Goal: Complete application form

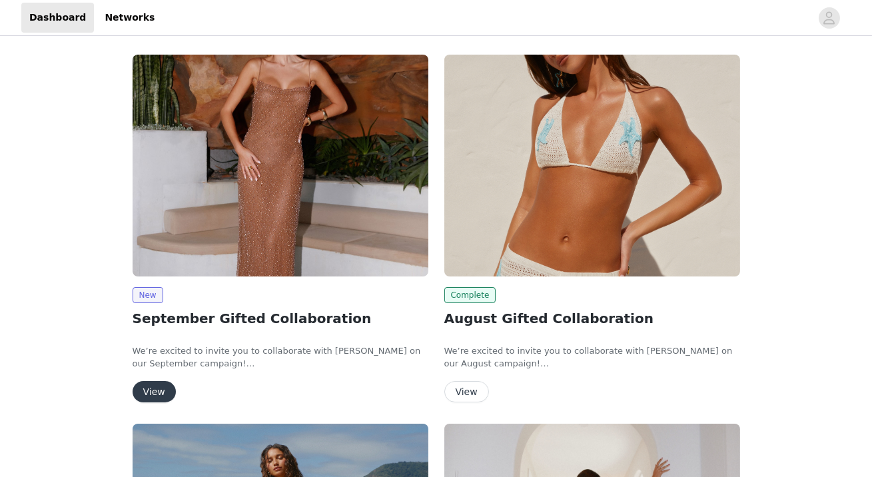
click at [152, 389] on button "View" at bounding box center [153, 391] width 43 height 21
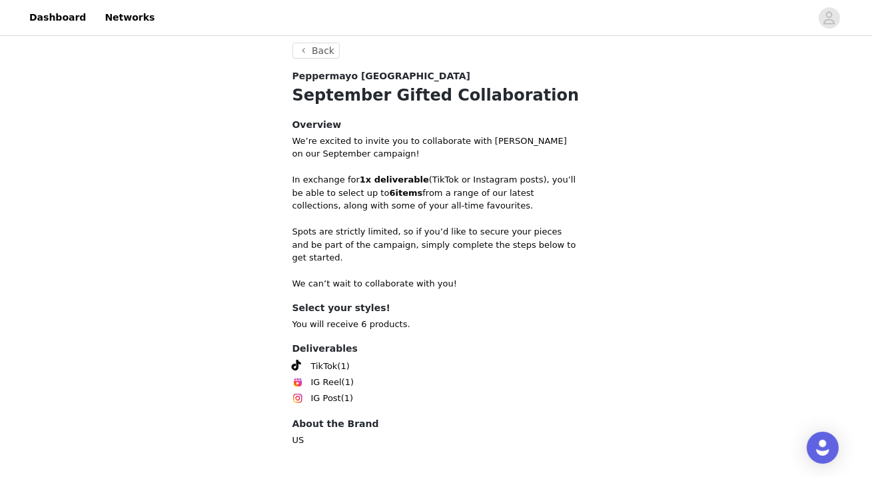
scroll to position [533, 0]
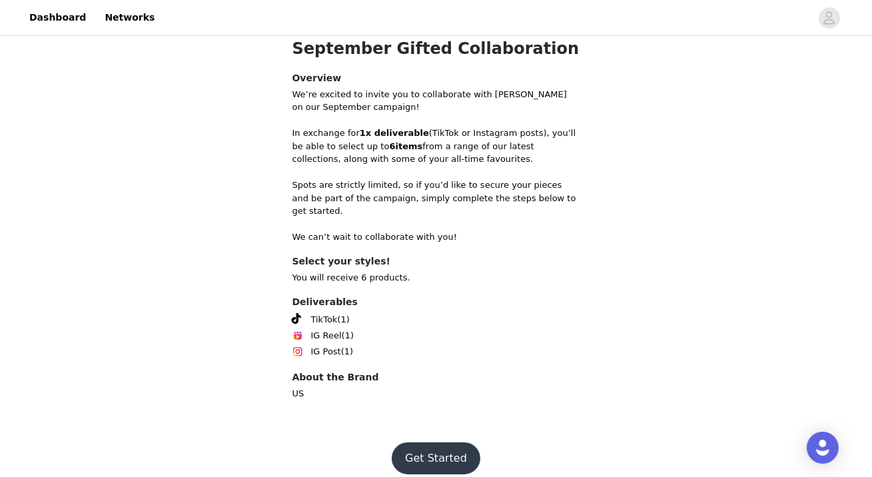
click at [442, 450] on button "Get Started" at bounding box center [435, 458] width 89 height 32
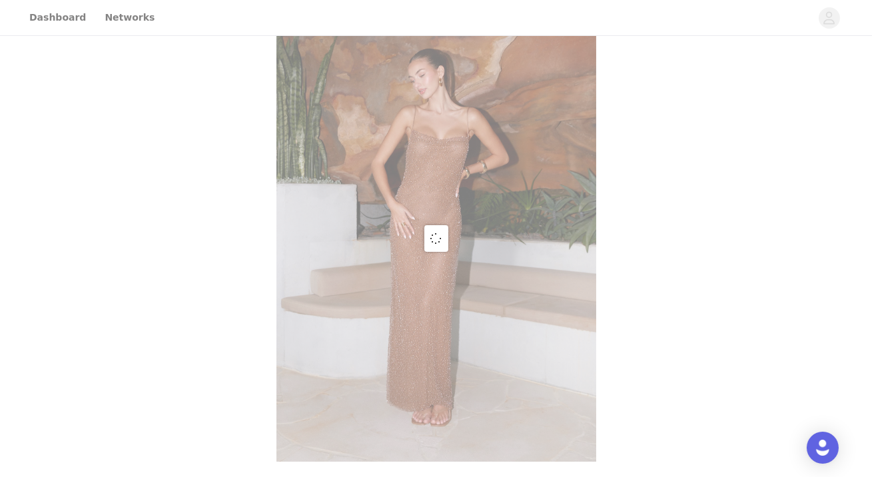
scroll to position [533, 0]
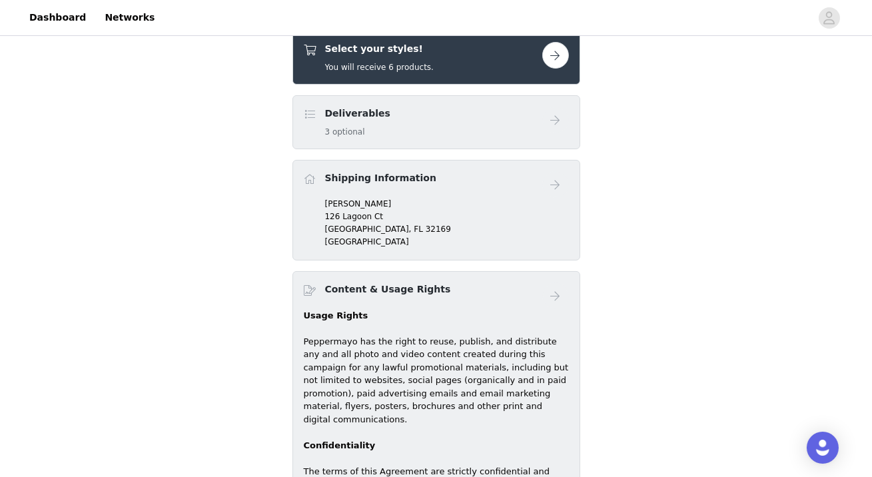
click at [551, 50] on button "button" at bounding box center [555, 55] width 27 height 27
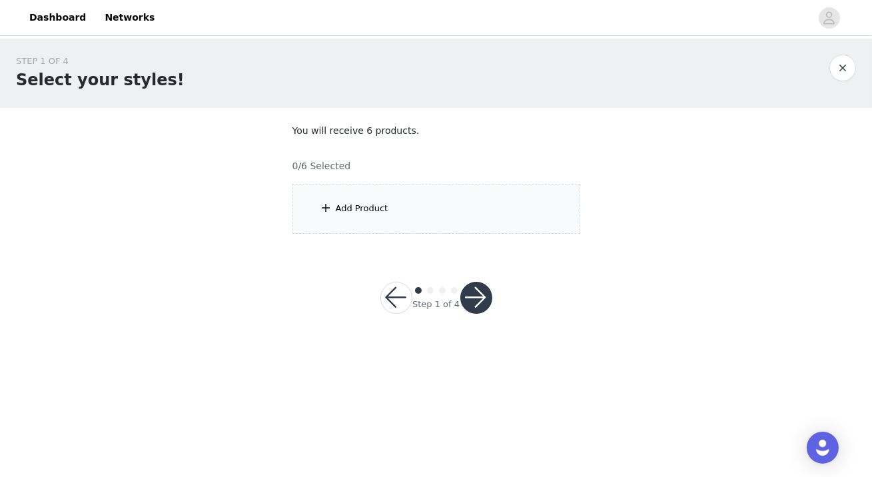
click at [387, 212] on div "Add Product" at bounding box center [436, 209] width 288 height 50
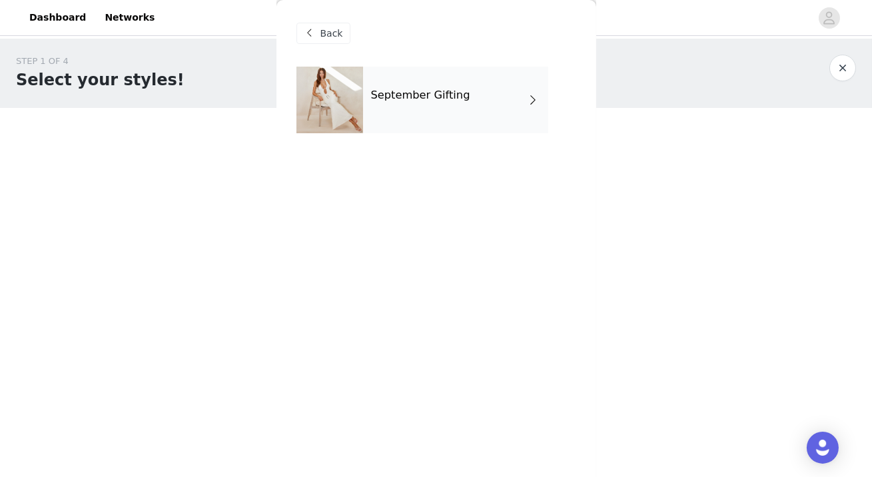
click at [455, 109] on div "September Gifting" at bounding box center [455, 100] width 185 height 67
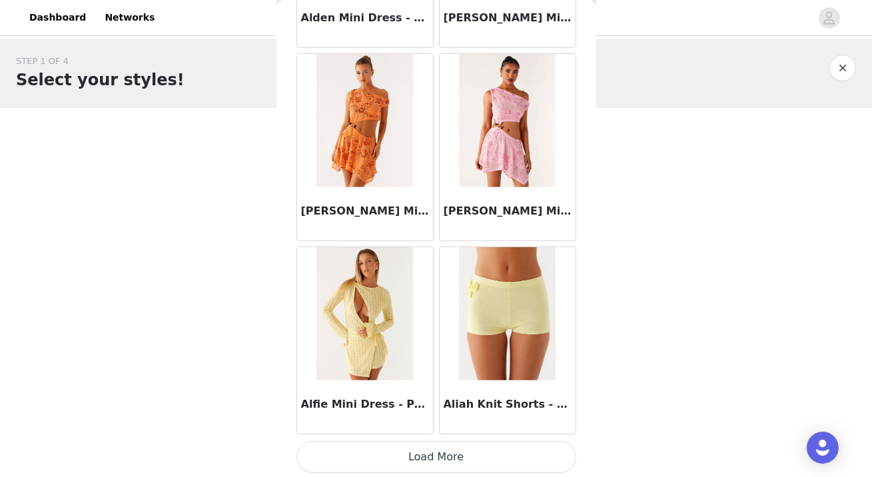
scroll to position [1559, 0]
click at [380, 373] on img at bounding box center [364, 312] width 97 height 133
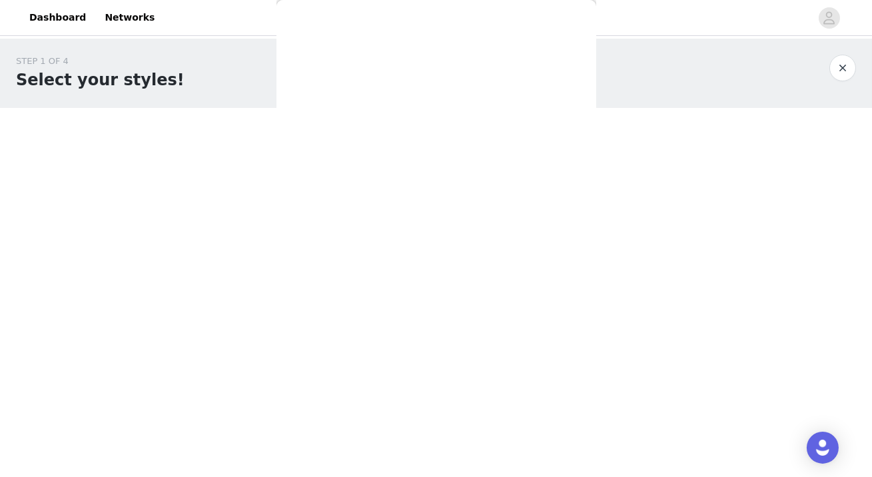
scroll to position [0, 0]
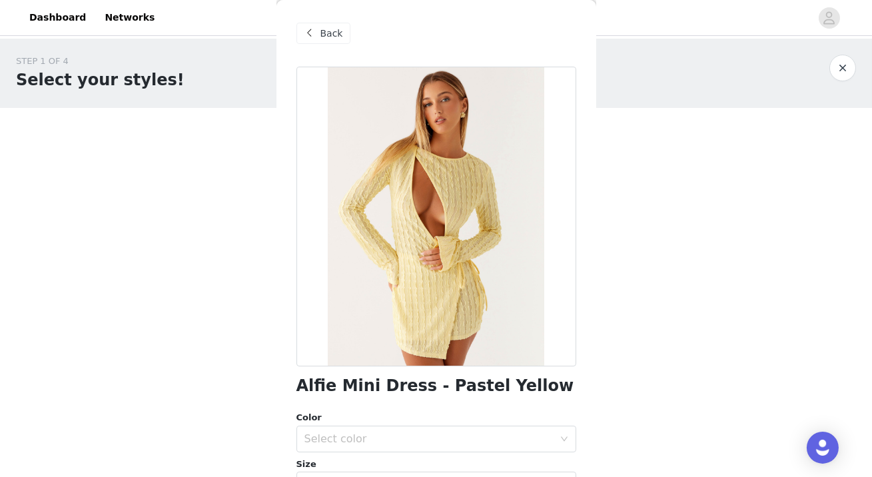
click at [329, 29] on span "Back" at bounding box center [331, 34] width 23 height 14
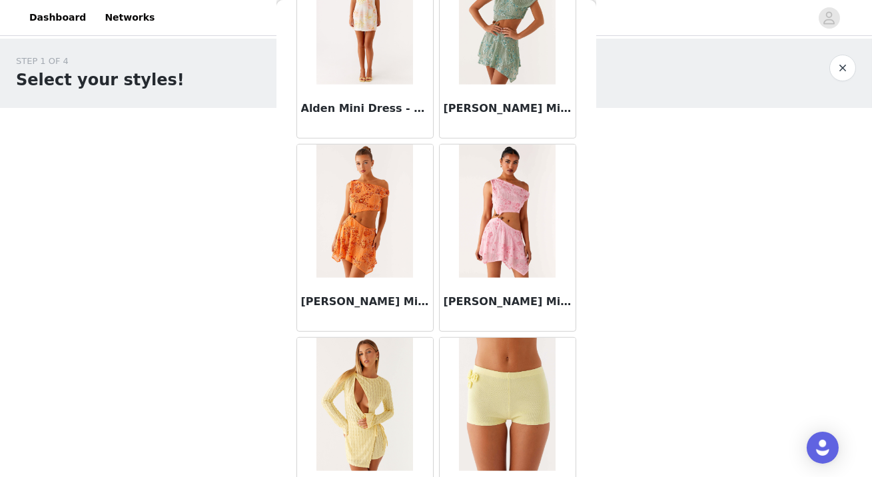
scroll to position [1559, 0]
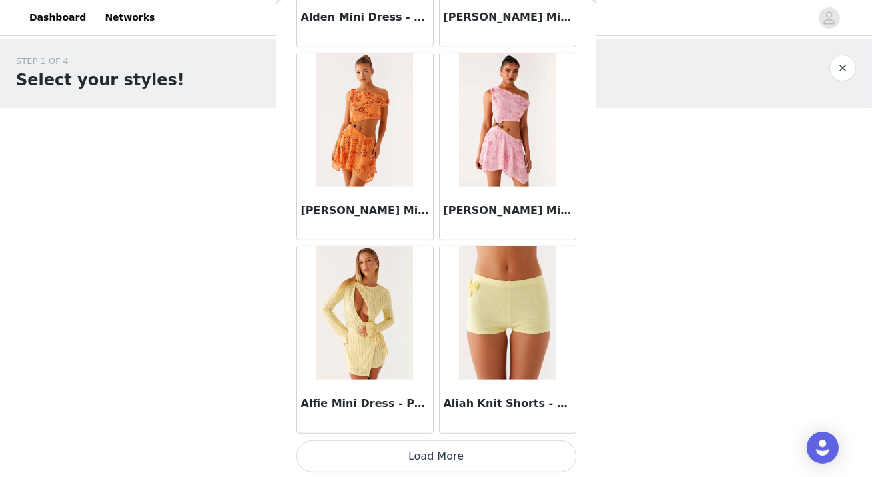
click at [486, 459] on button "Load More" at bounding box center [436, 456] width 280 height 32
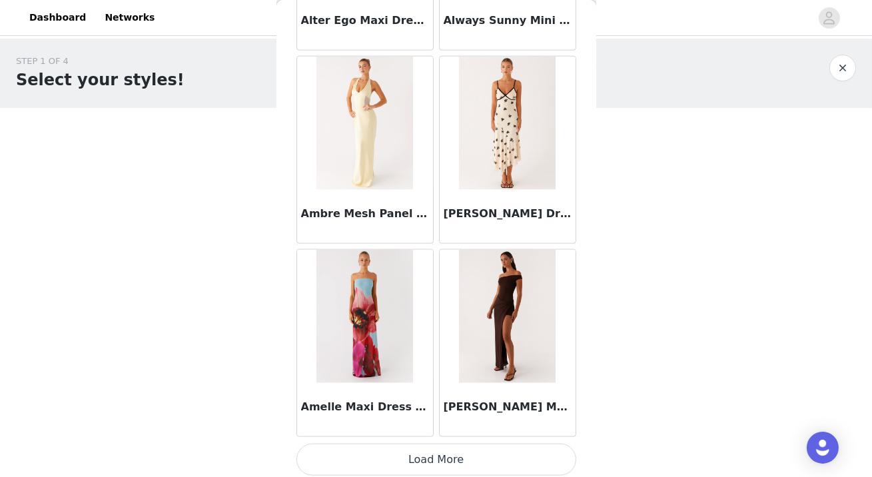
scroll to position [3489, 0]
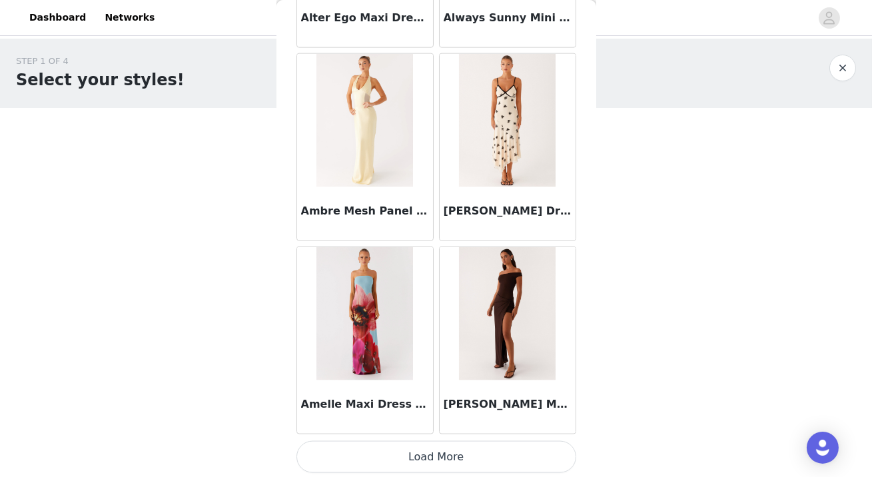
click at [388, 448] on button "Load More" at bounding box center [436, 457] width 280 height 32
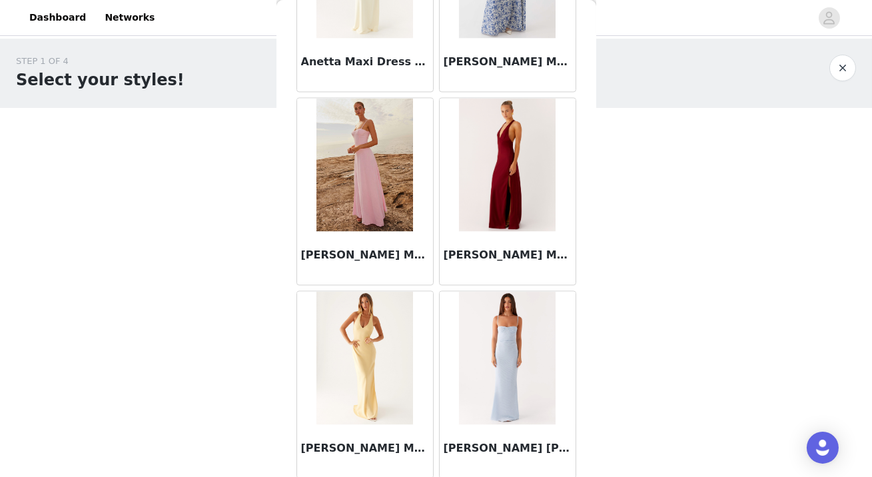
scroll to position [5418, 0]
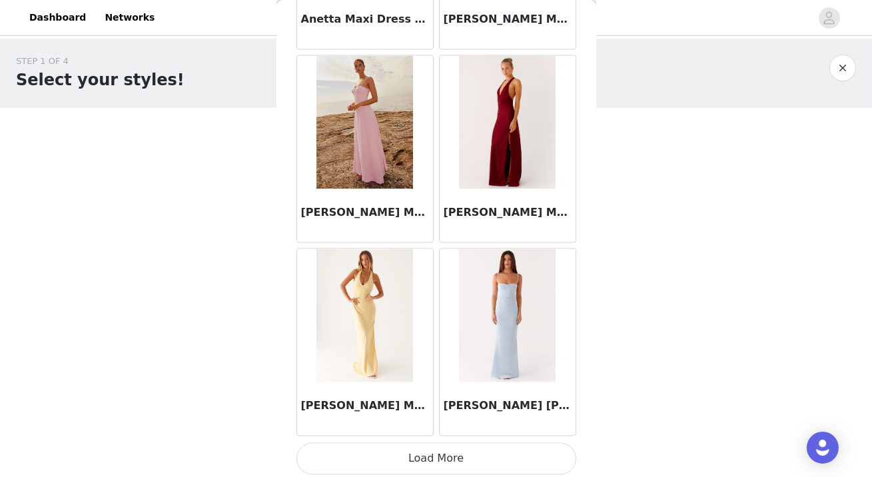
click at [435, 446] on button "Load More" at bounding box center [436, 458] width 280 height 32
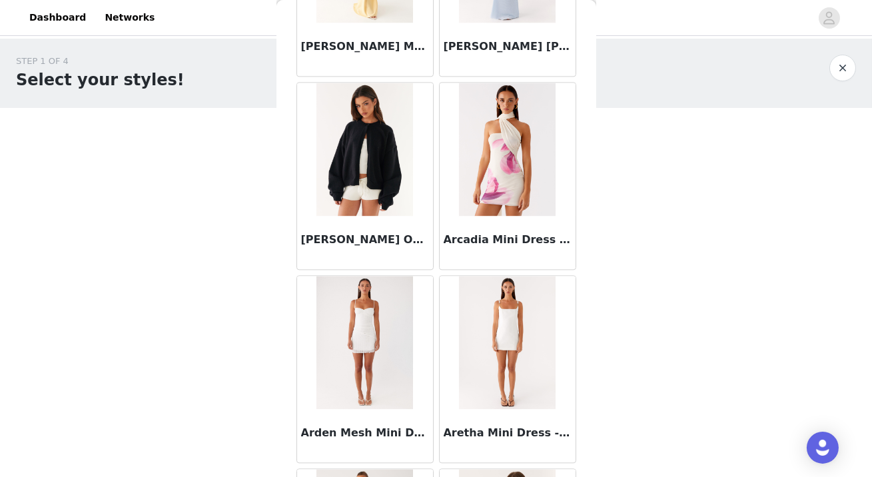
scroll to position [5790, 0]
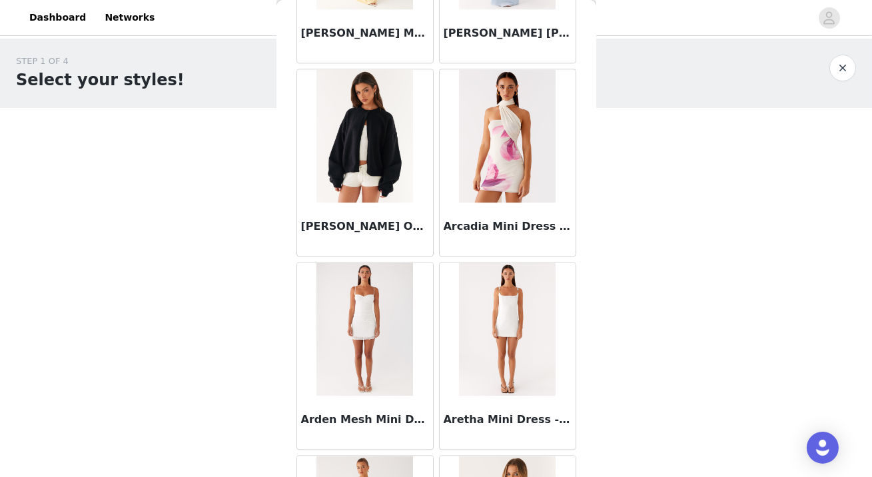
click at [515, 118] on img at bounding box center [507, 135] width 97 height 133
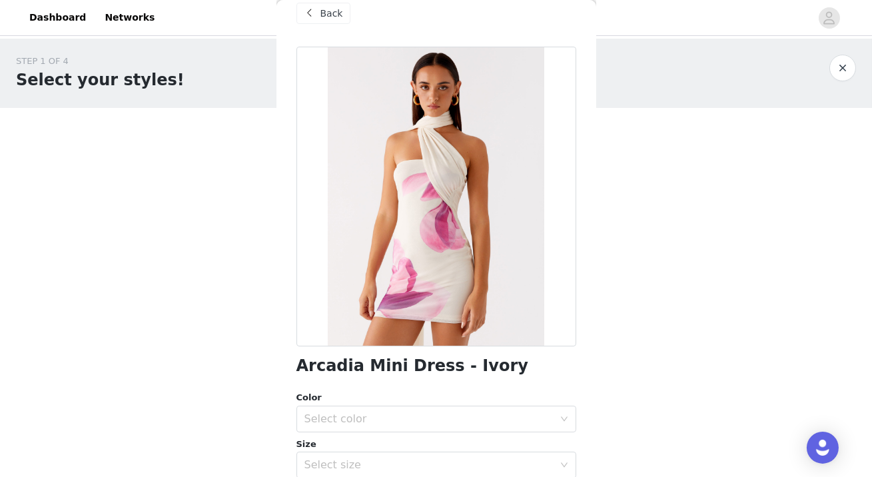
scroll to position [0, 0]
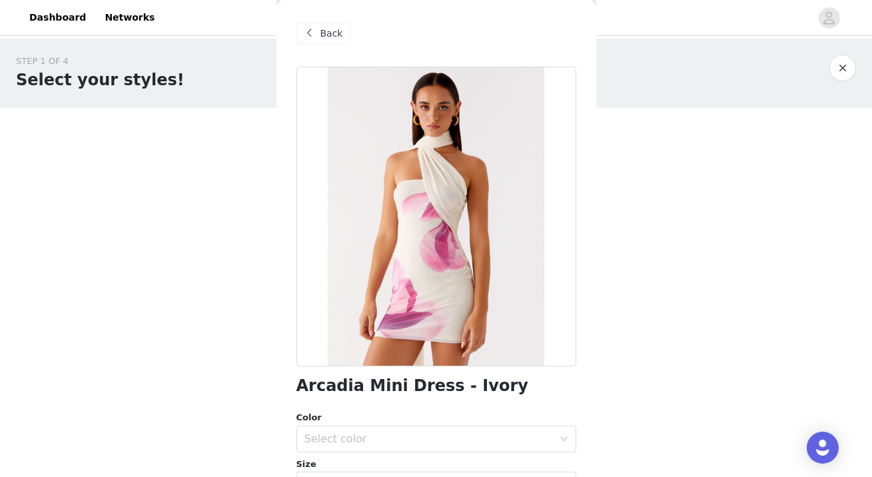
click at [329, 29] on span "Back" at bounding box center [331, 34] width 23 height 14
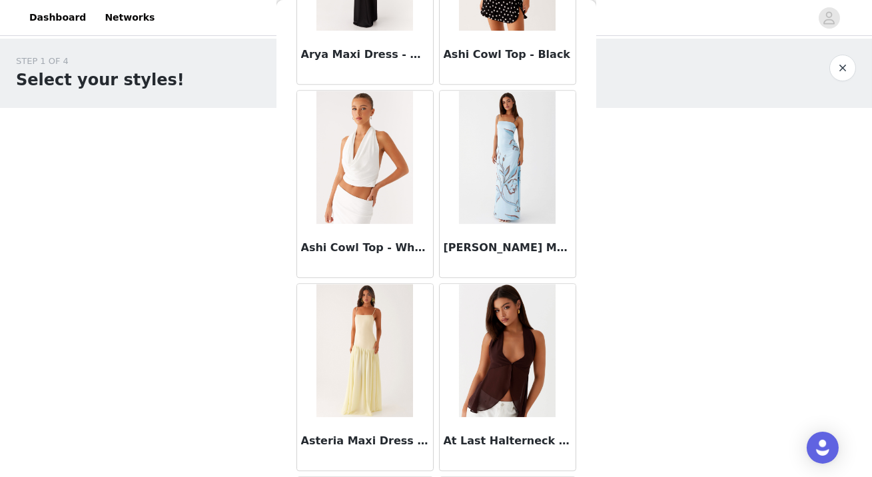
scroll to position [6552, 0]
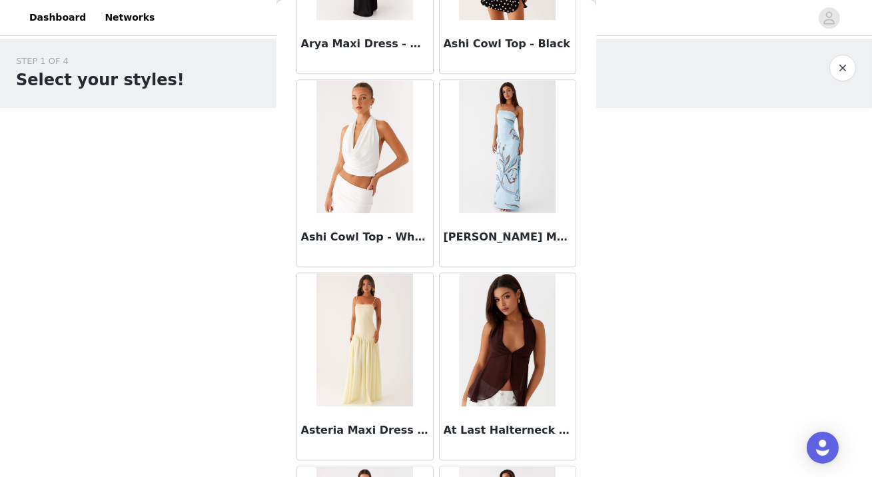
click at [381, 180] on img at bounding box center [364, 146] width 97 height 133
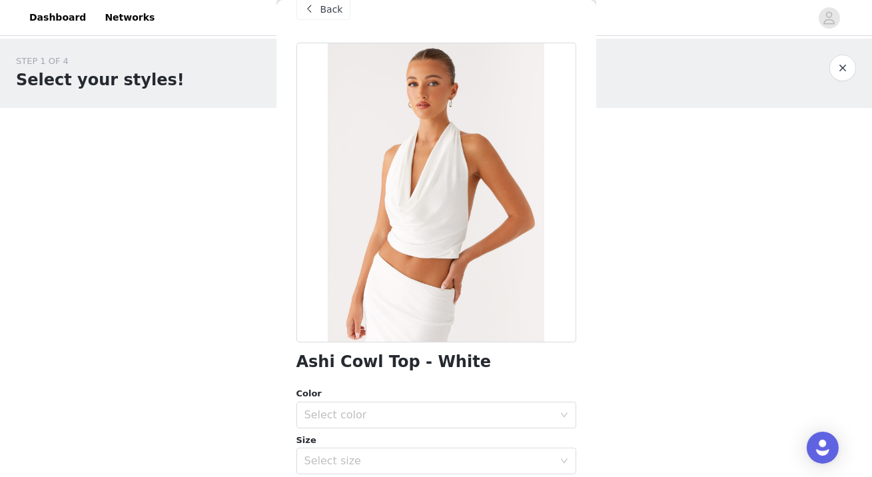
scroll to position [27, 0]
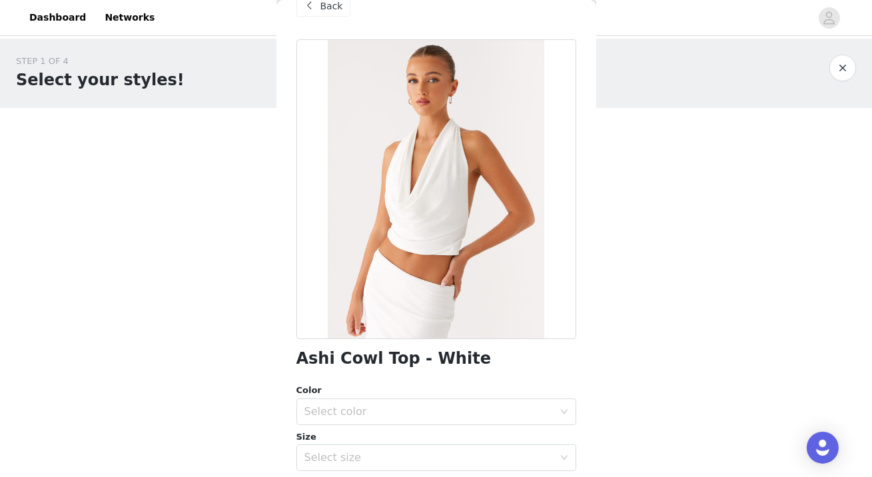
click at [314, 7] on span at bounding box center [310, 6] width 16 height 16
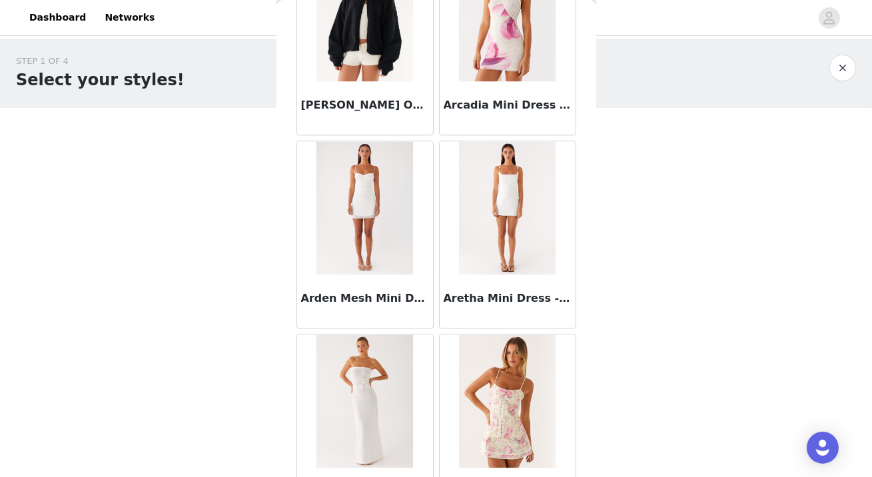
scroll to position [5938, 0]
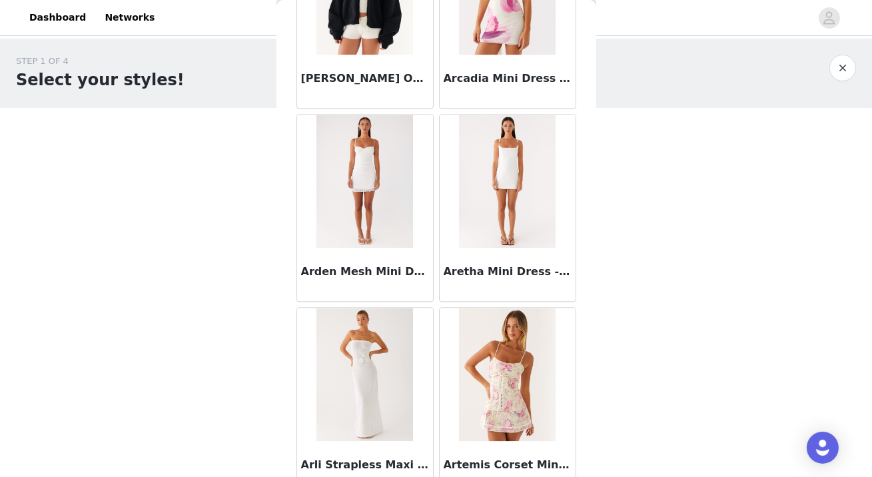
click at [528, 204] on img at bounding box center [507, 181] width 97 height 133
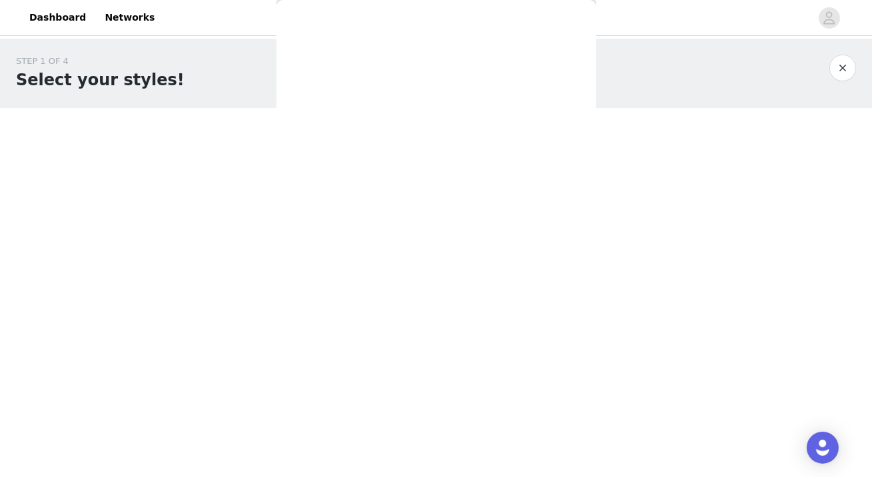
scroll to position [0, 0]
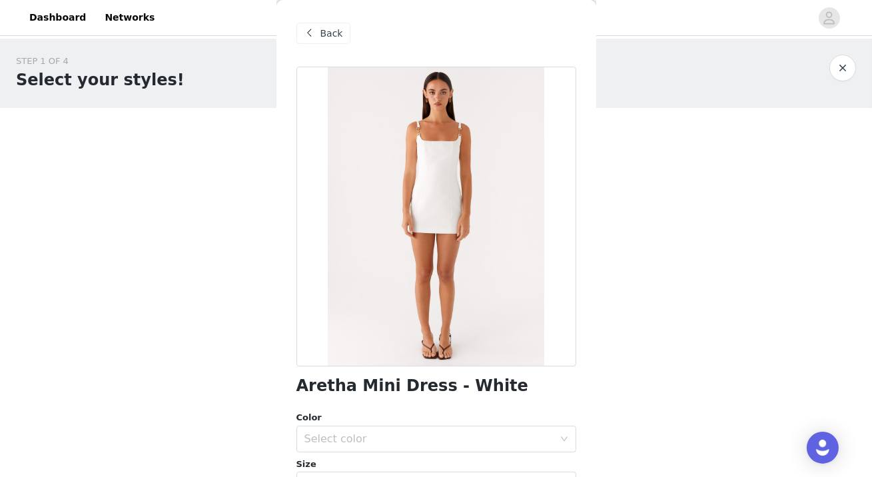
click at [321, 36] on span "Back" at bounding box center [331, 34] width 23 height 14
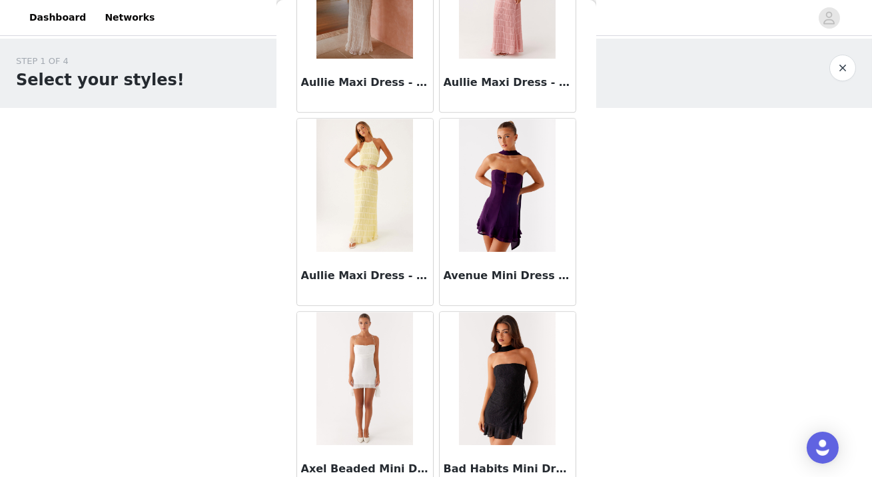
scroll to position [7348, 0]
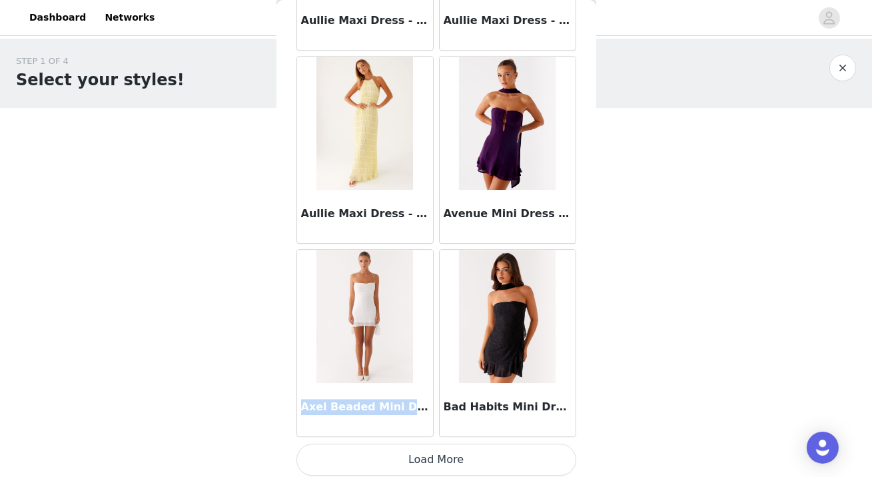
drag, startPoint x: 298, startPoint y: 401, endPoint x: 416, endPoint y: 401, distance: 117.8
click at [416, 401] on div "Axel Beaded Mini Dress - White" at bounding box center [365, 409] width 136 height 53
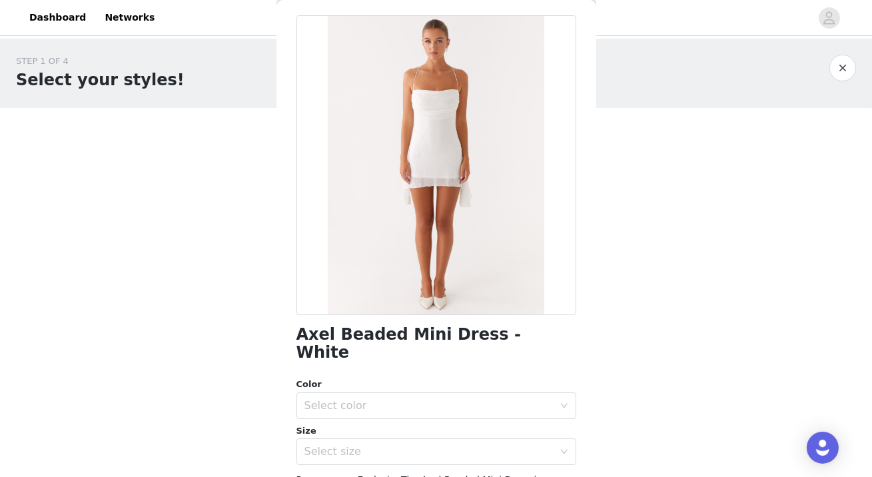
scroll to position [38, 0]
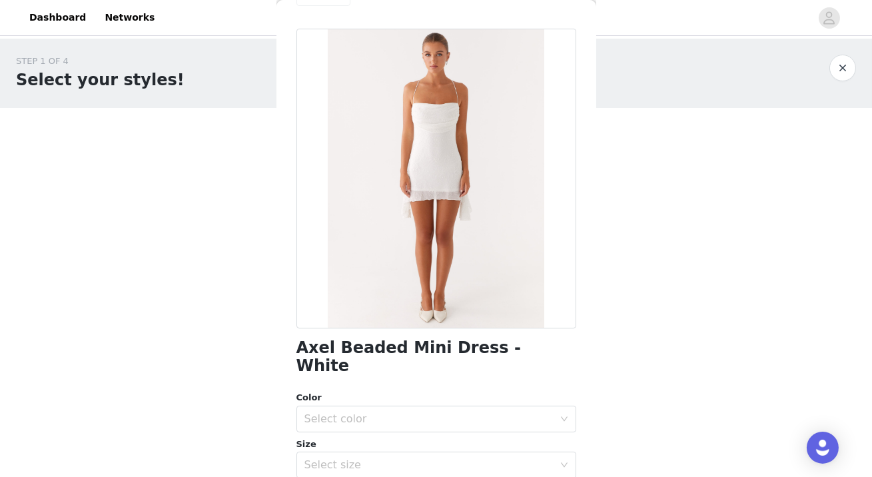
click at [836, 75] on button "button" at bounding box center [842, 68] width 27 height 27
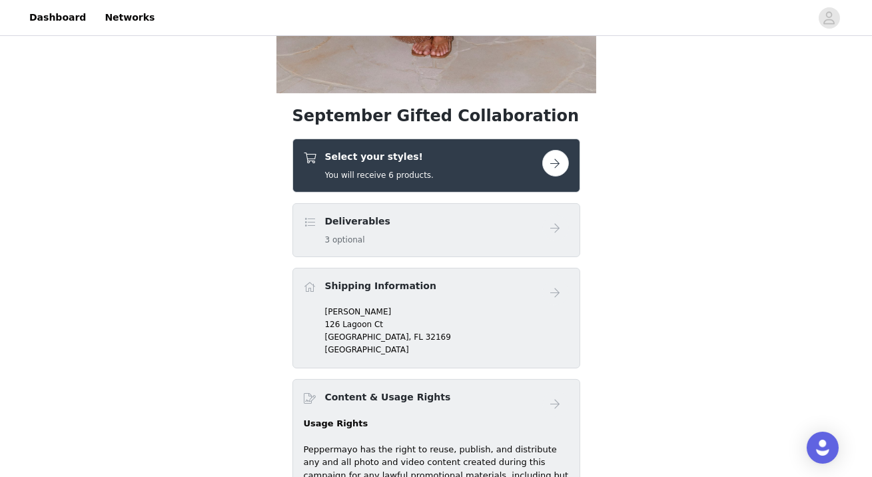
scroll to position [306, 0]
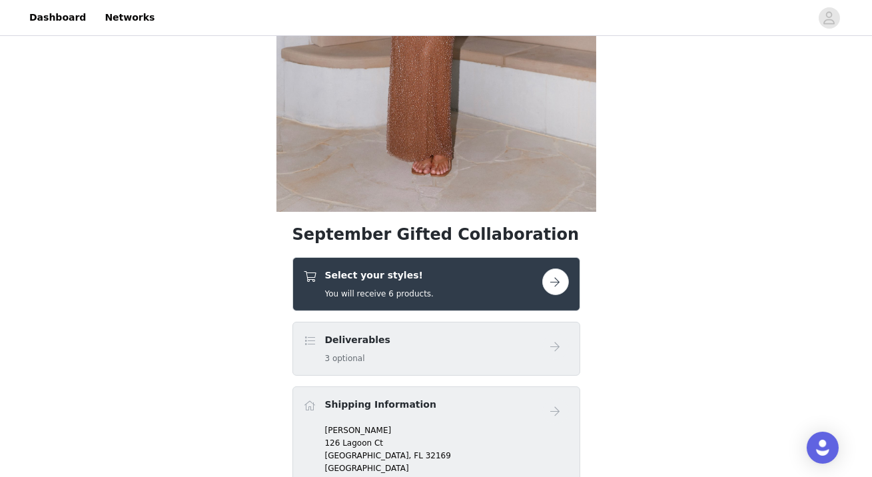
click at [553, 278] on button "button" at bounding box center [555, 281] width 27 height 27
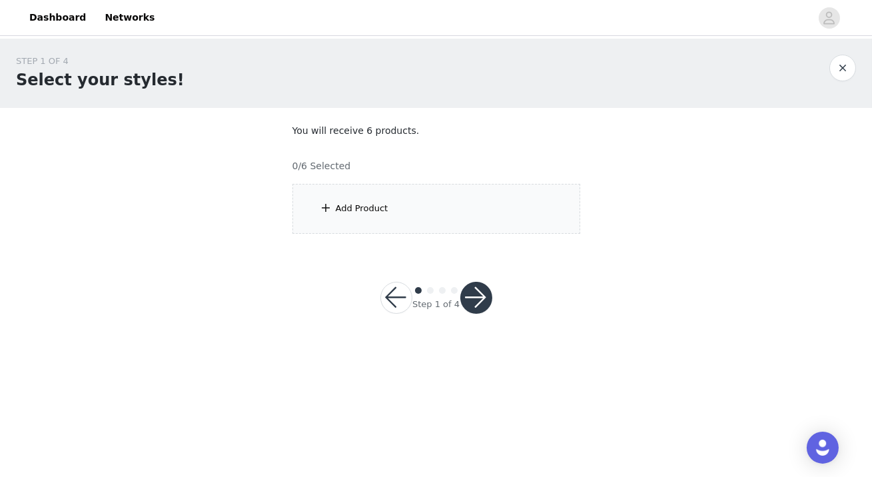
click at [454, 193] on div "Add Product" at bounding box center [436, 209] width 288 height 50
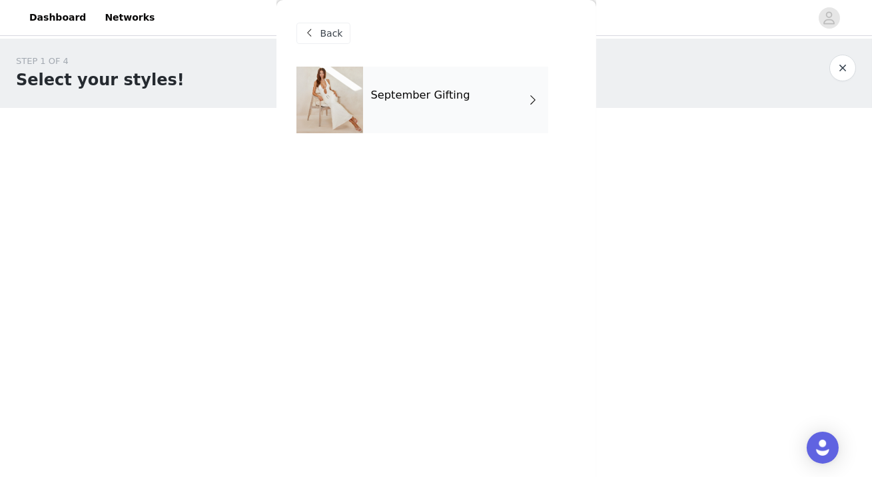
click at [463, 103] on div "September Gifting" at bounding box center [455, 100] width 185 height 67
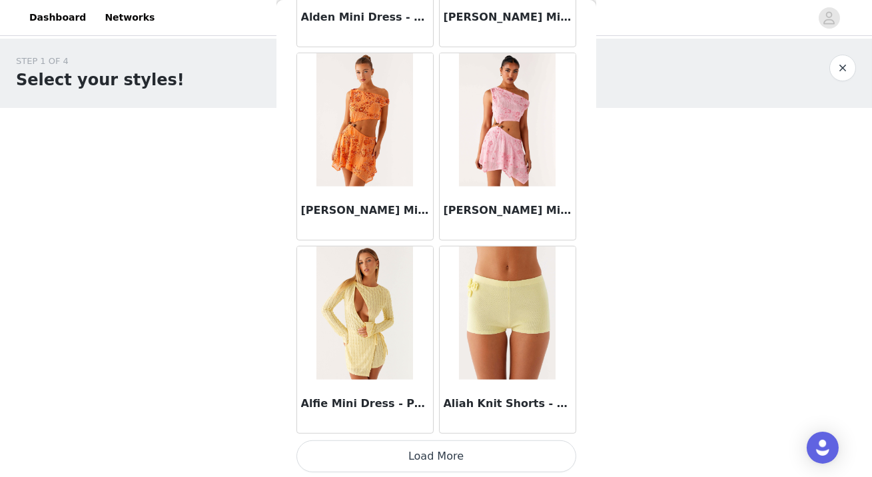
click at [414, 452] on button "Load More" at bounding box center [436, 456] width 280 height 32
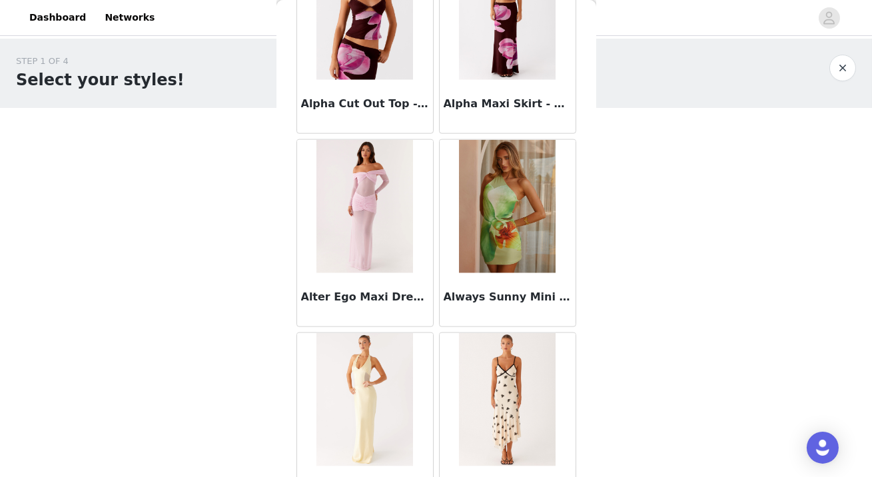
scroll to position [3489, 0]
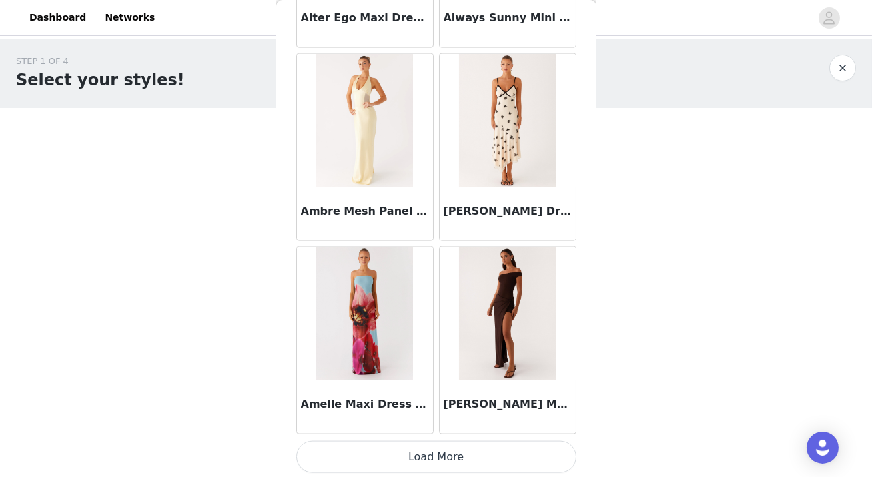
click at [382, 451] on button "Load More" at bounding box center [436, 457] width 280 height 32
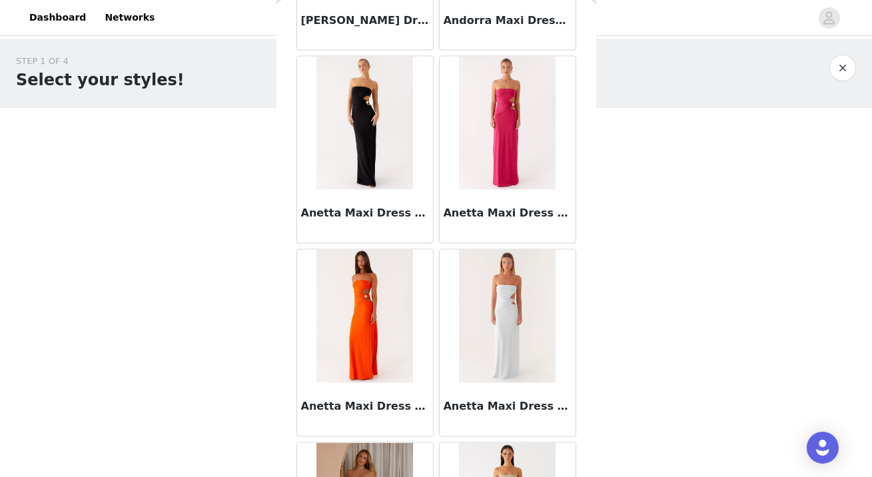
scroll to position [5418, 0]
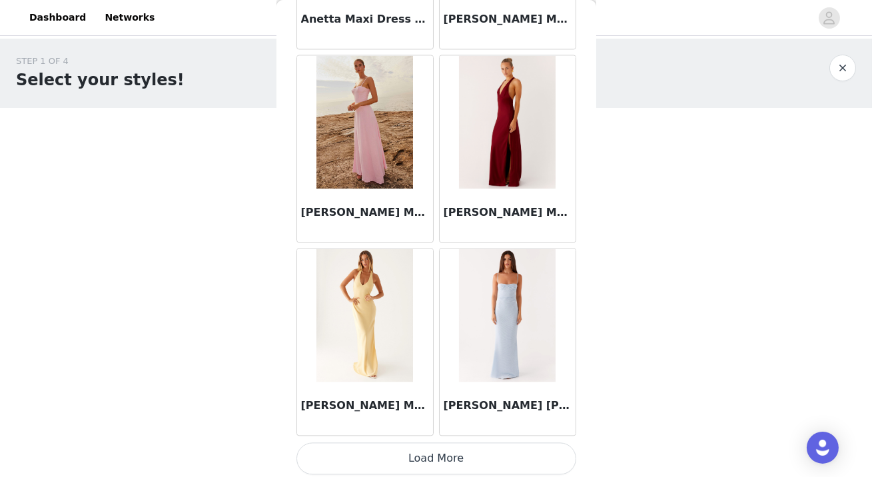
click at [413, 449] on button "Load More" at bounding box center [436, 458] width 280 height 32
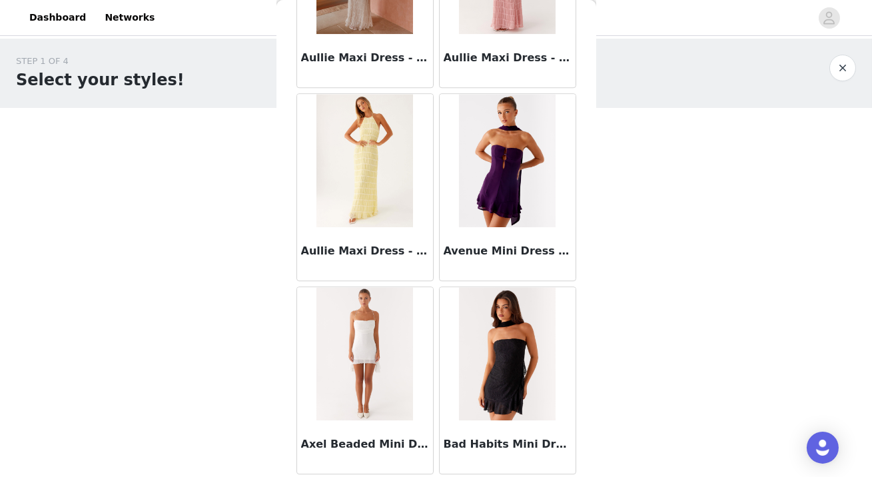
scroll to position [7348, 0]
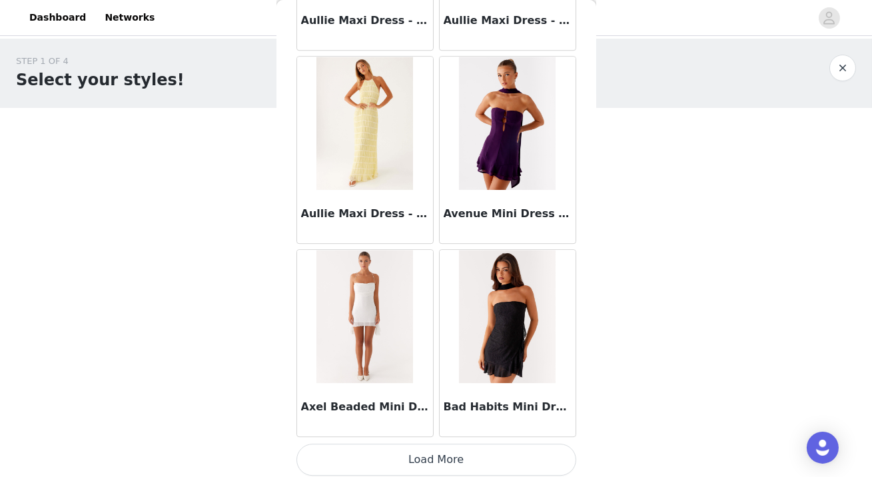
click at [379, 449] on button "Load More" at bounding box center [436, 459] width 280 height 32
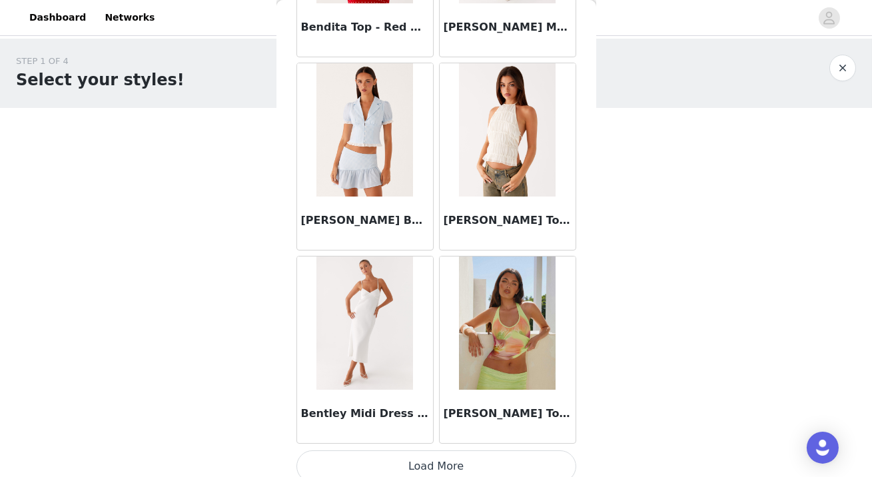
scroll to position [9277, 0]
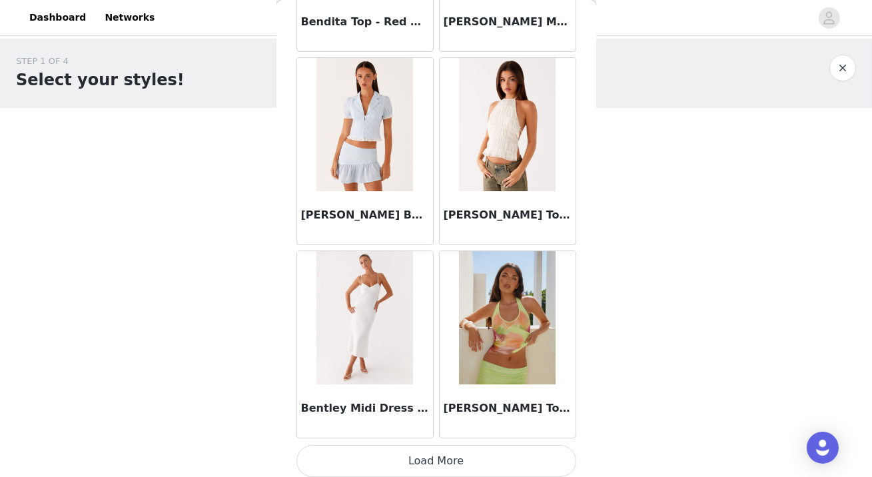
click at [435, 452] on button "Load More" at bounding box center [436, 461] width 280 height 32
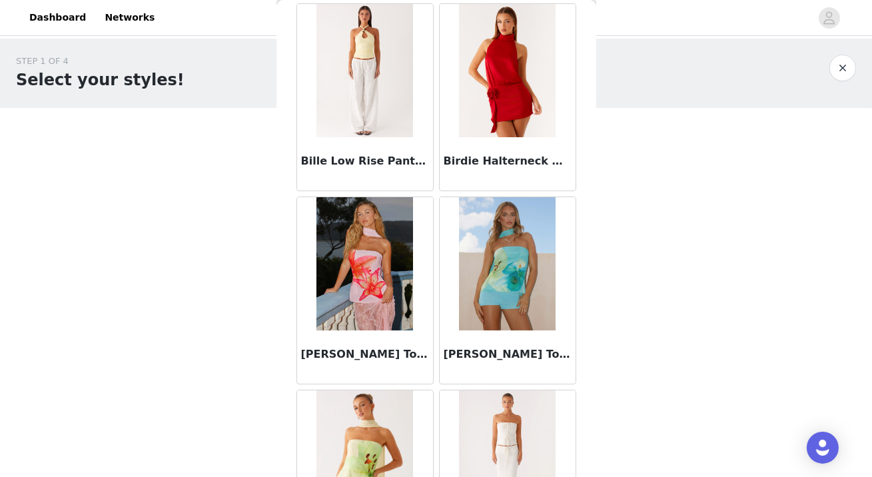
scroll to position [9705, 0]
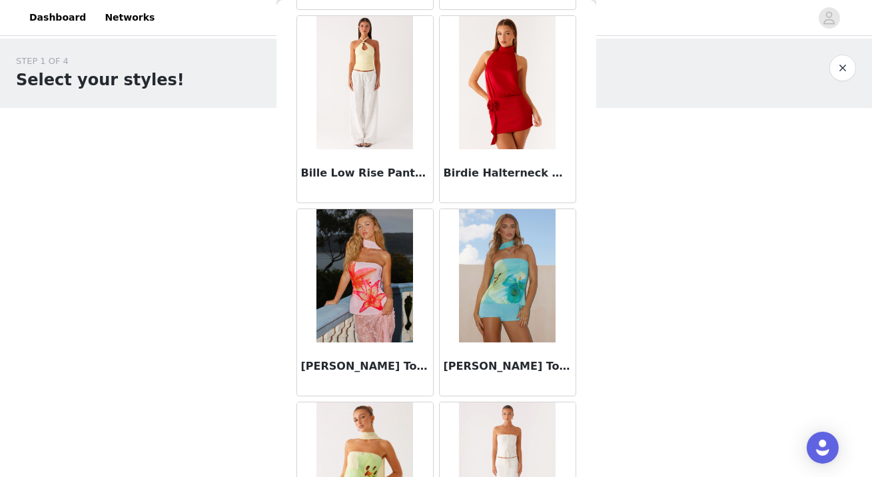
click at [388, 98] on img at bounding box center [364, 82] width 97 height 133
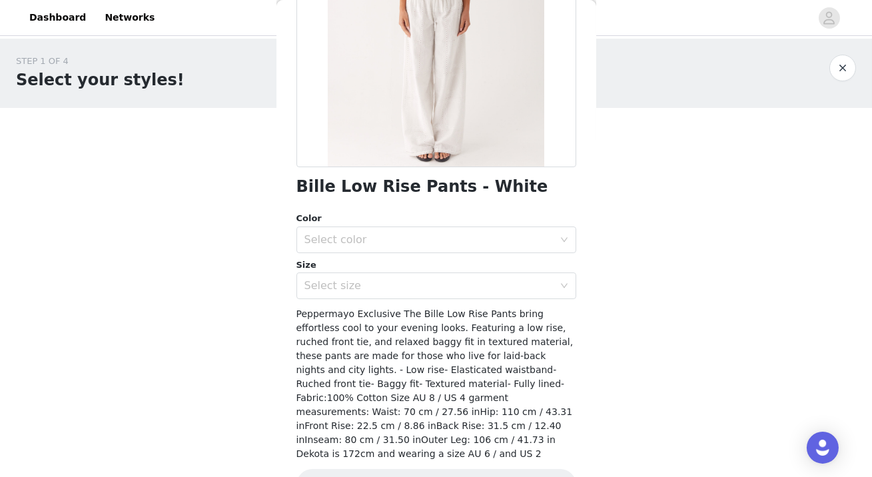
scroll to position [224, 0]
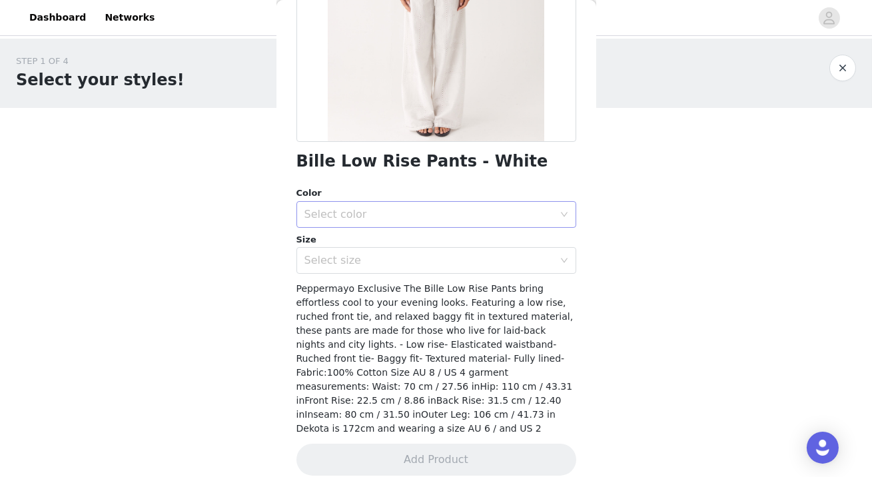
click at [487, 216] on div "Select color" at bounding box center [428, 214] width 249 height 13
click at [477, 236] on li "White" at bounding box center [436, 242] width 280 height 21
click at [523, 260] on div "Select size" at bounding box center [428, 260] width 249 height 13
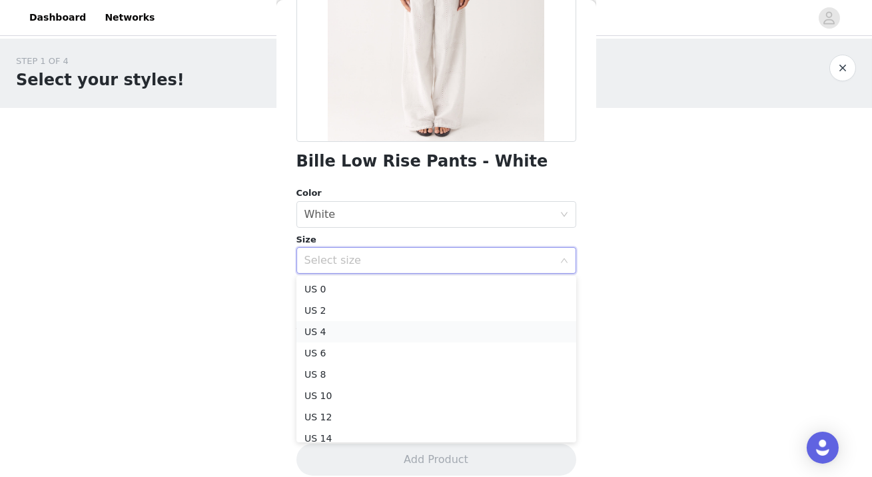
click at [476, 330] on li "US 4" at bounding box center [436, 331] width 280 height 21
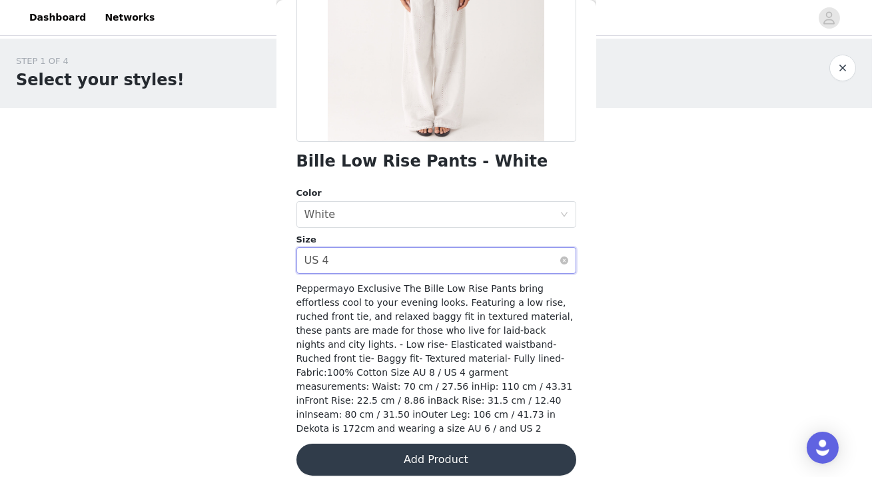
click at [547, 261] on div "Select size US 4" at bounding box center [431, 260] width 255 height 25
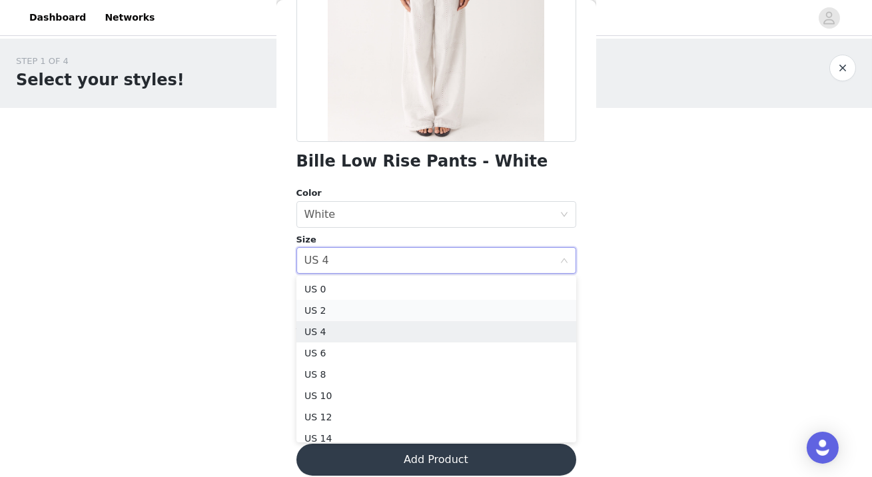
click at [455, 314] on li "US 2" at bounding box center [436, 310] width 280 height 21
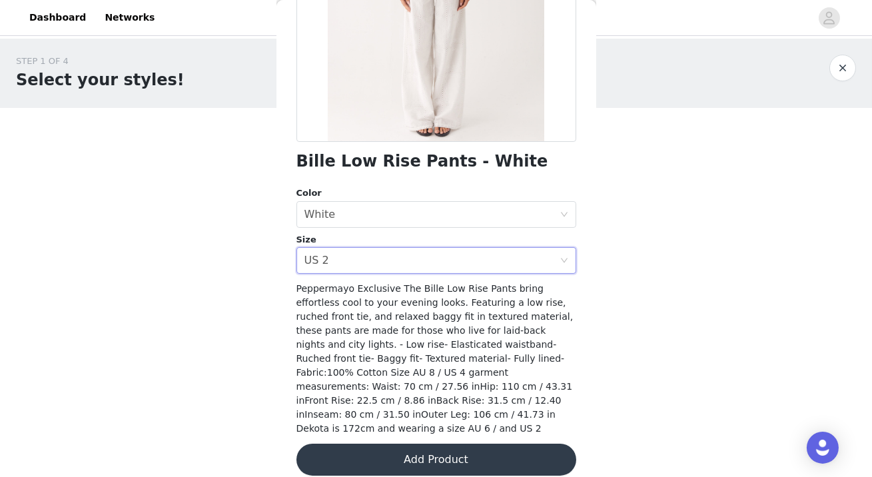
click at [441, 459] on button "Add Product" at bounding box center [436, 459] width 280 height 32
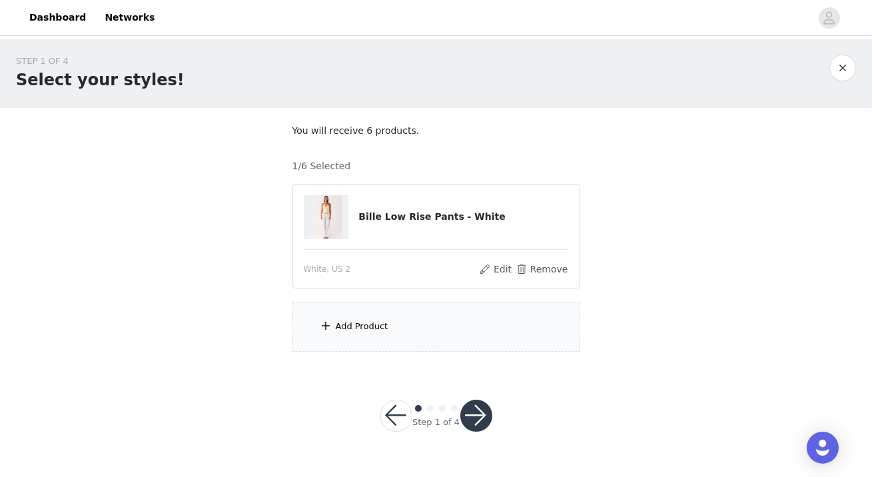
click at [415, 330] on div "Add Product" at bounding box center [436, 327] width 288 height 50
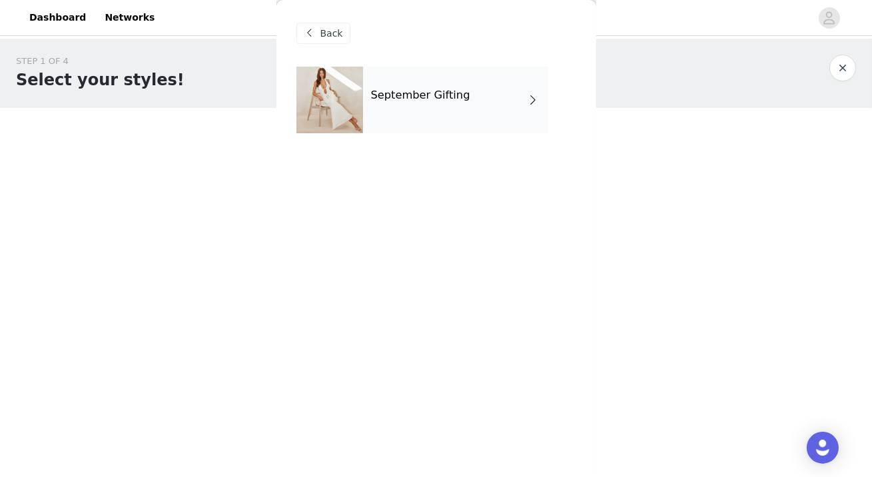
click at [403, 113] on div "September Gifting" at bounding box center [455, 100] width 185 height 67
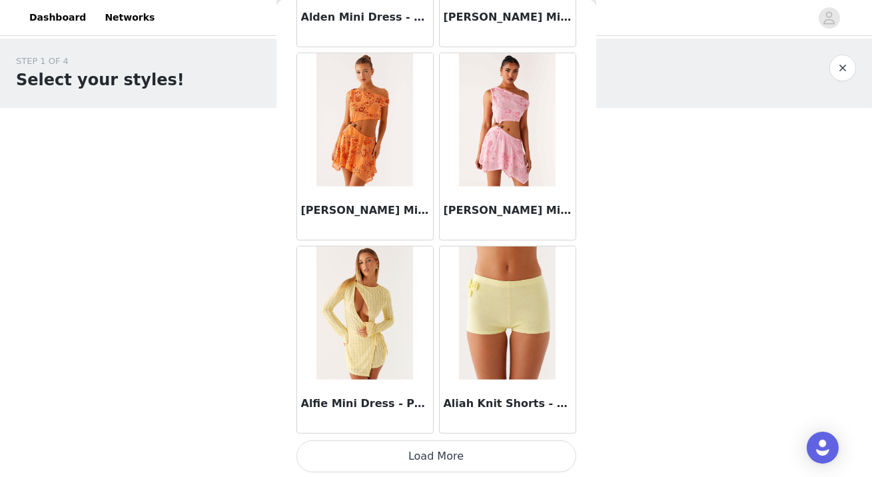
click at [414, 463] on button "Load More" at bounding box center [436, 456] width 280 height 32
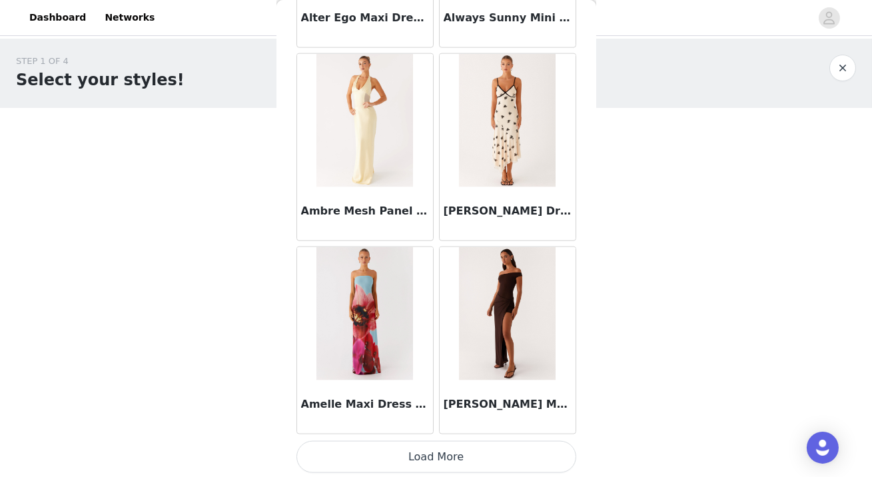
click at [423, 451] on button "Load More" at bounding box center [436, 457] width 280 height 32
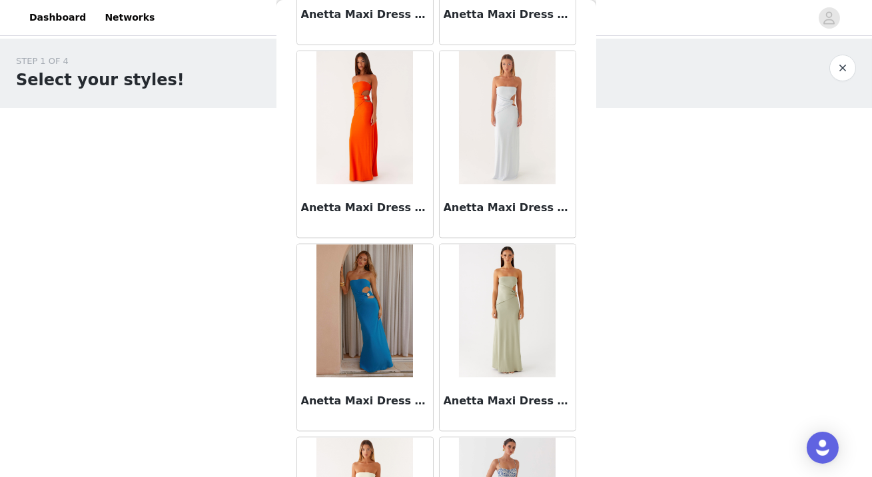
scroll to position [5418, 0]
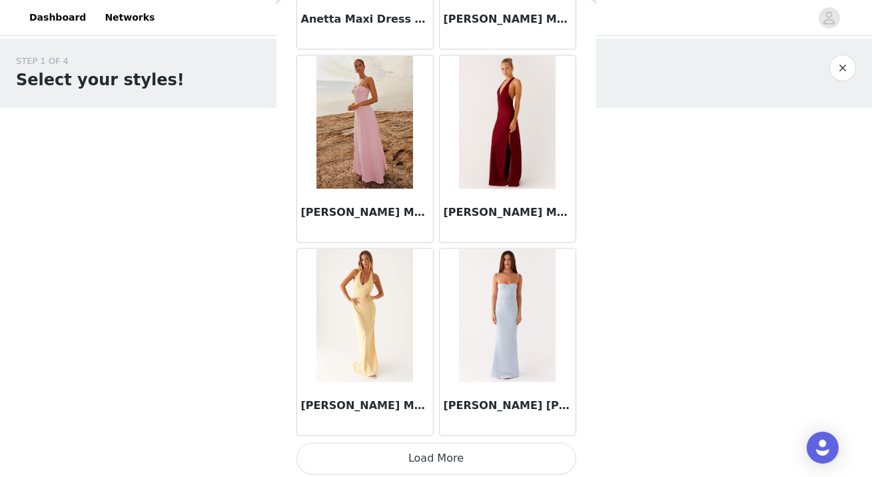
click at [445, 454] on button "Load More" at bounding box center [436, 458] width 280 height 32
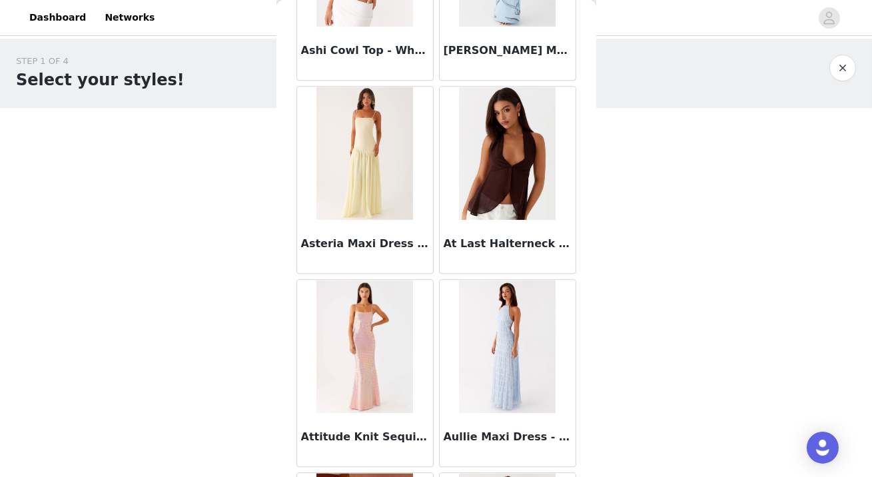
scroll to position [7348, 0]
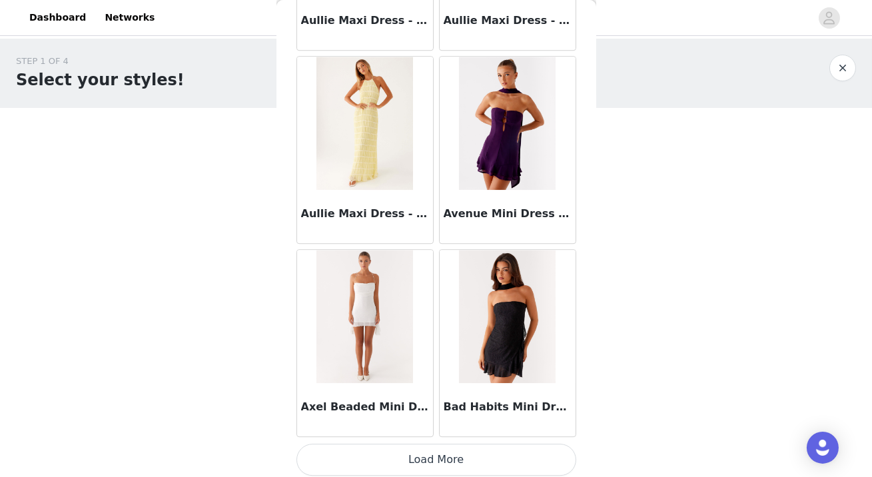
click at [416, 456] on button "Load More" at bounding box center [436, 459] width 280 height 32
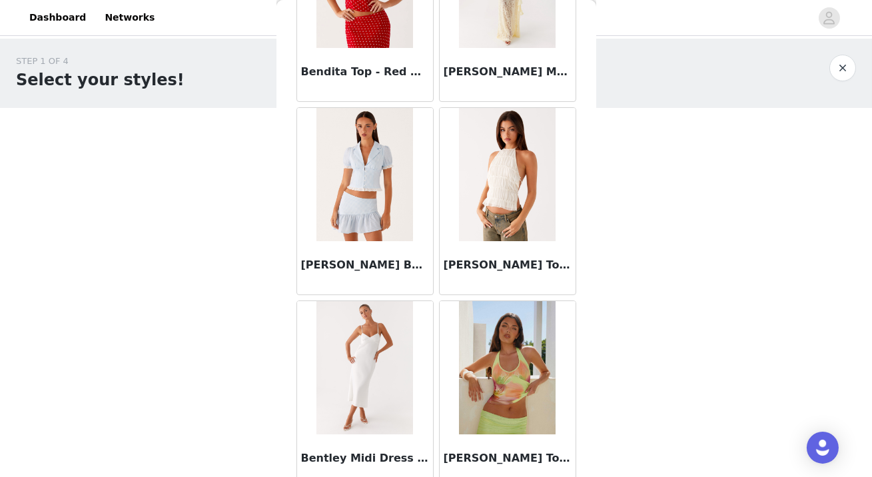
scroll to position [9277, 0]
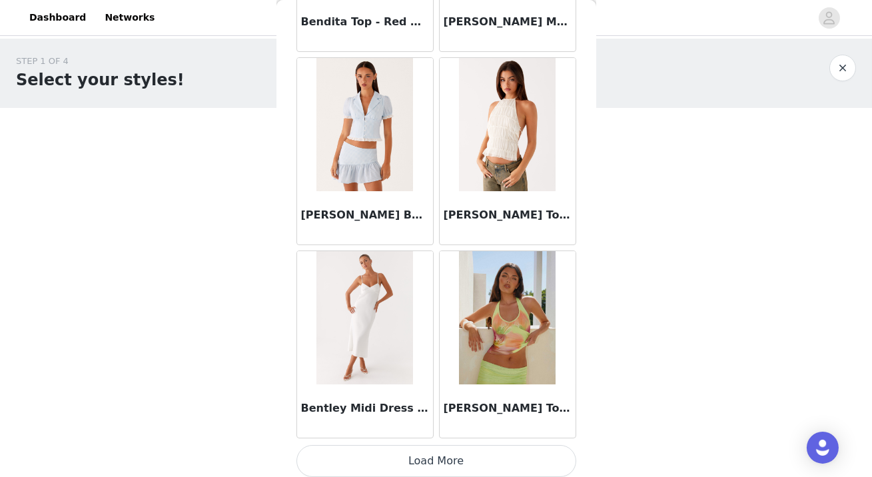
click at [411, 451] on button "Load More" at bounding box center [436, 461] width 280 height 32
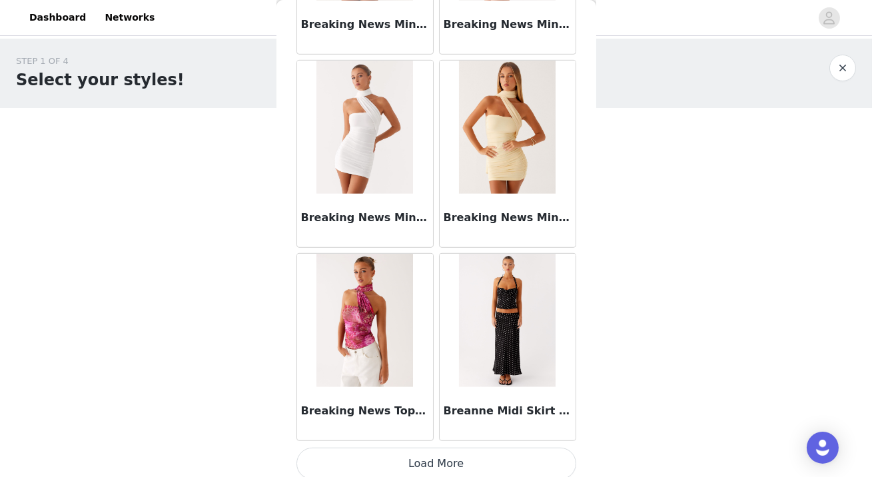
scroll to position [11206, 0]
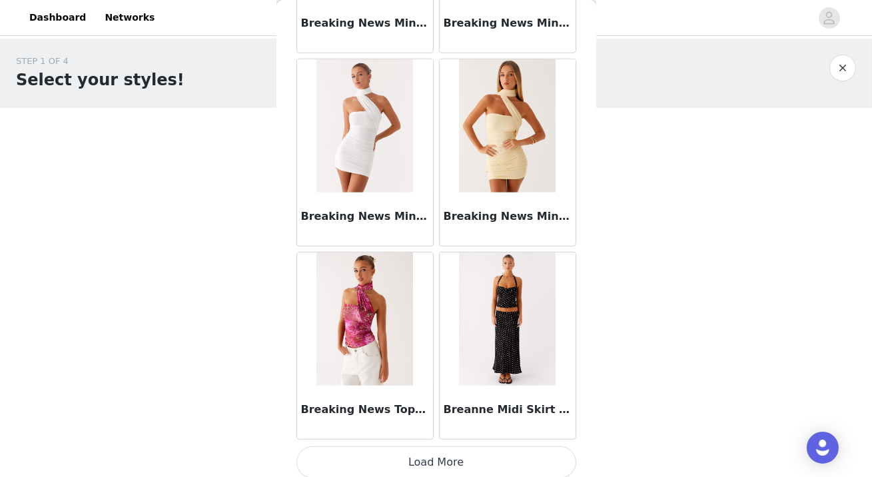
click at [473, 452] on button "Load More" at bounding box center [436, 462] width 280 height 32
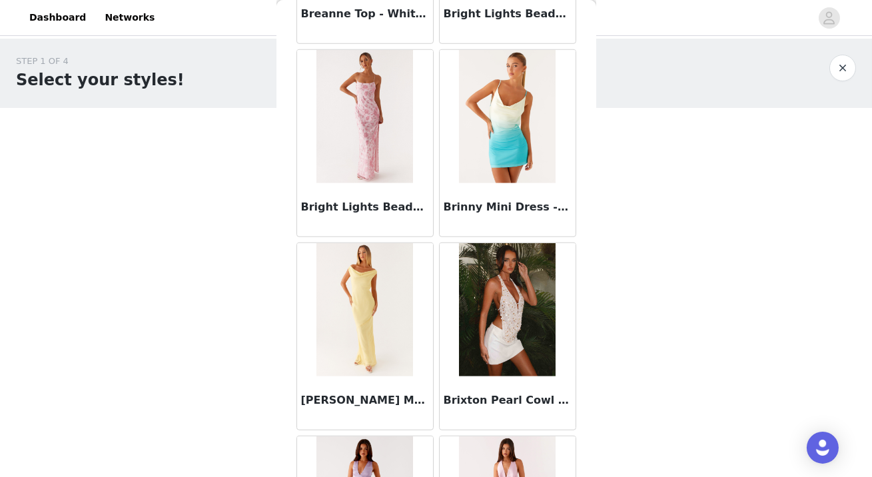
scroll to position [11806, 0]
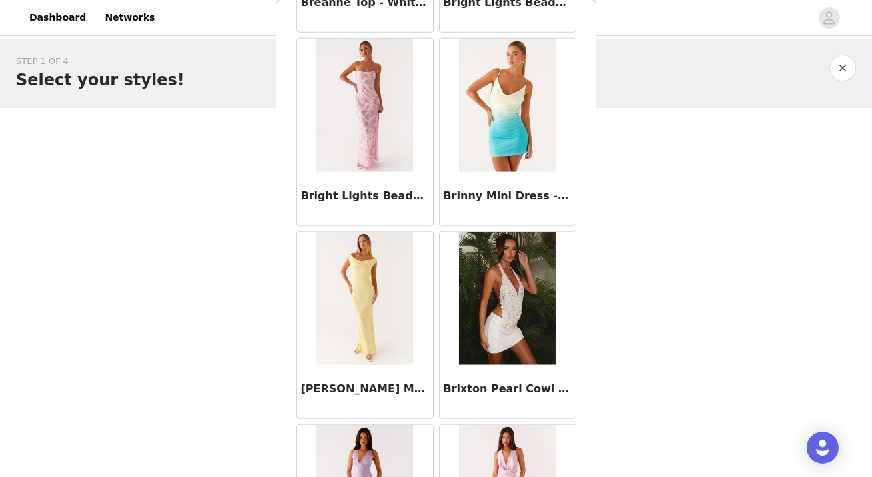
click at [485, 320] on img at bounding box center [507, 298] width 97 height 133
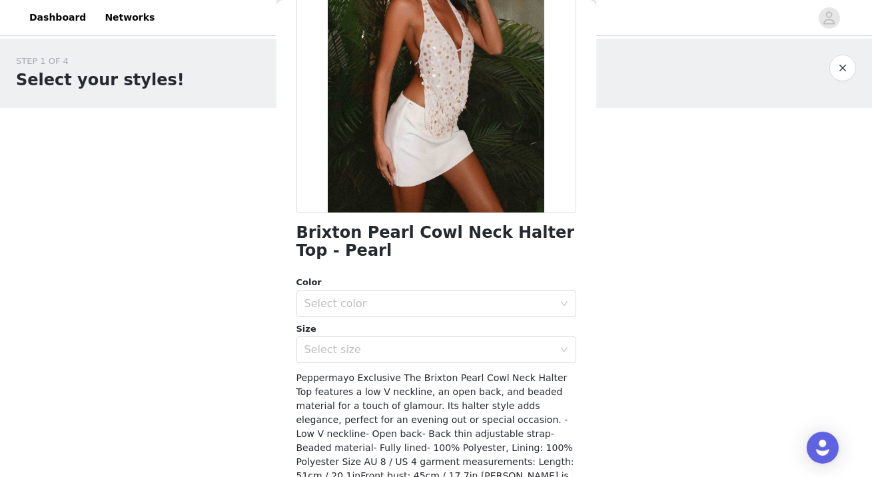
scroll to position [198, 0]
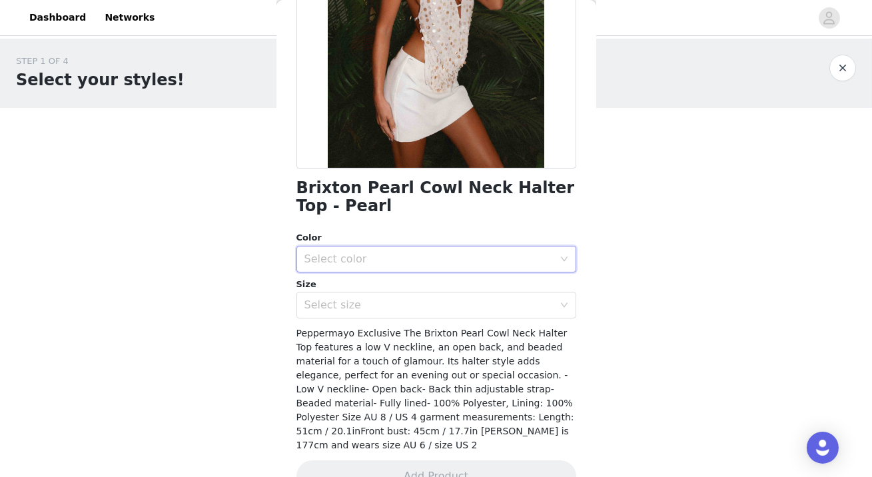
click at [445, 250] on div "Select color" at bounding box center [431, 258] width 255 height 25
click at [423, 284] on li "Pearl" at bounding box center [436, 287] width 280 height 21
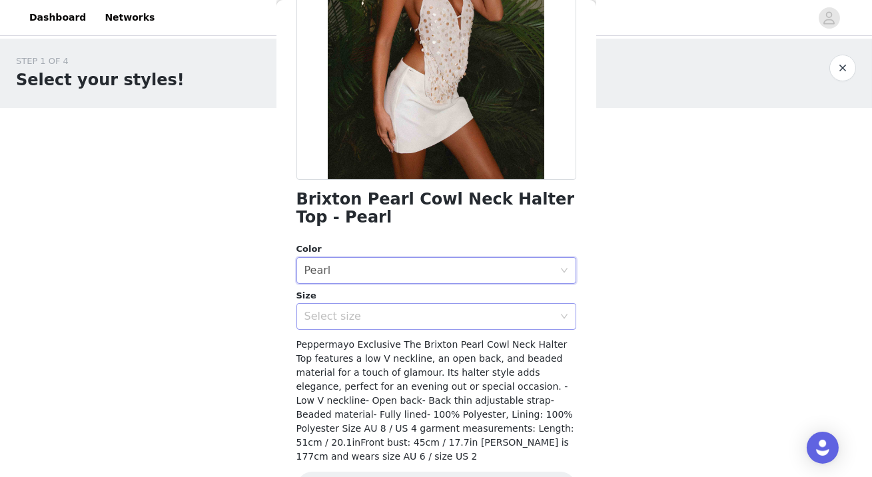
scroll to position [210, 0]
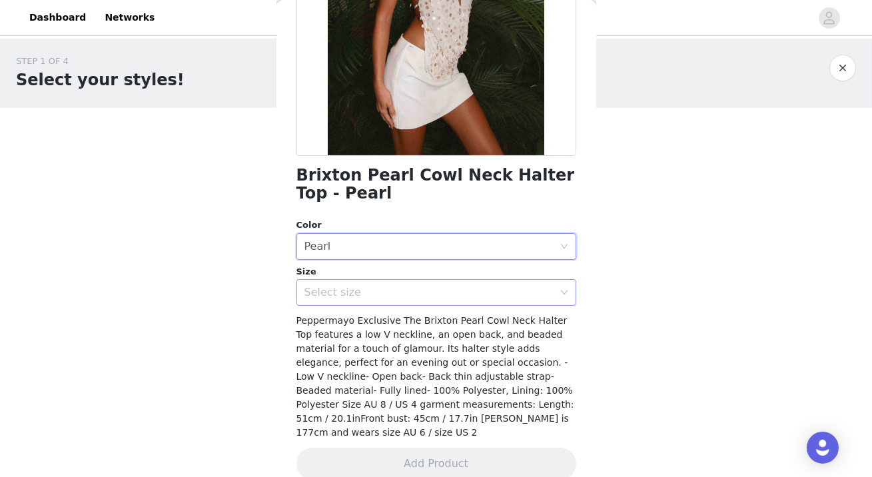
click at [339, 294] on div "Select size" at bounding box center [428, 292] width 249 height 13
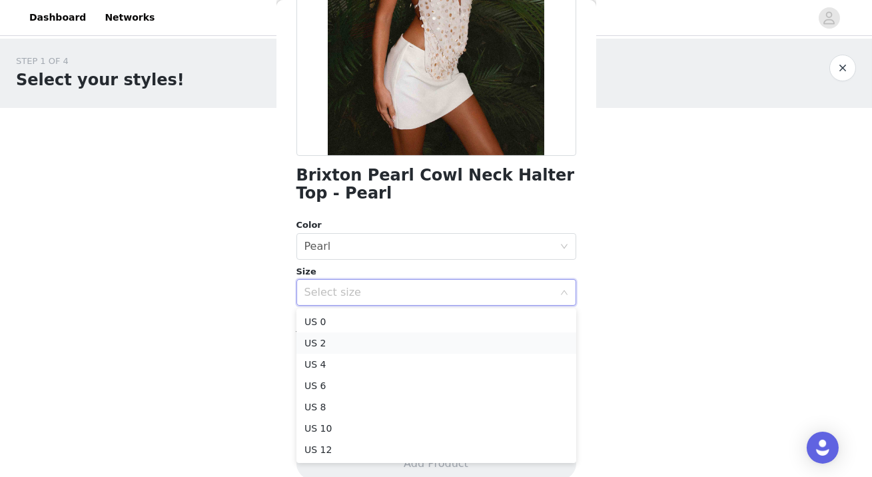
click at [341, 350] on li "US 2" at bounding box center [436, 342] width 280 height 21
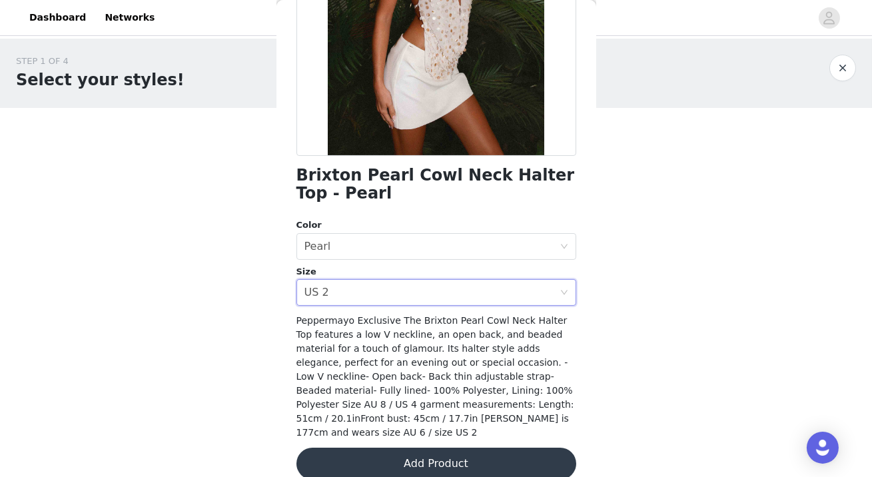
click at [372, 454] on button "Add Product" at bounding box center [436, 463] width 280 height 32
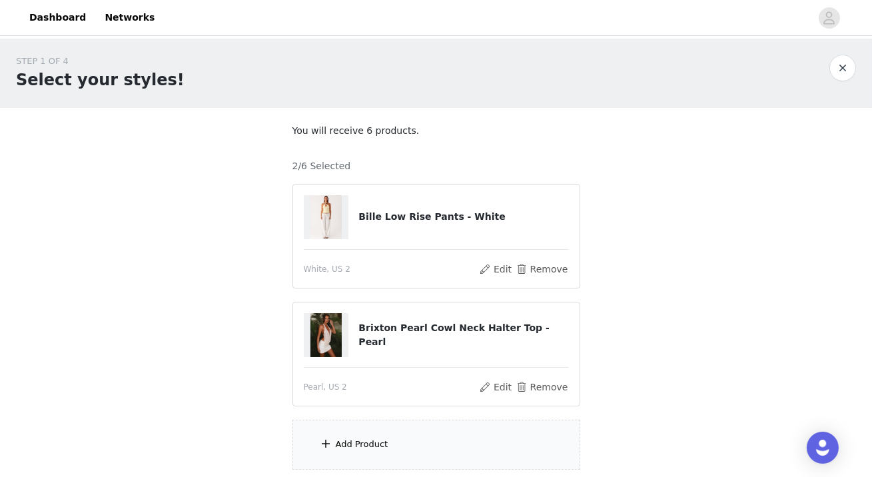
click at [320, 441] on span at bounding box center [326, 443] width 13 height 16
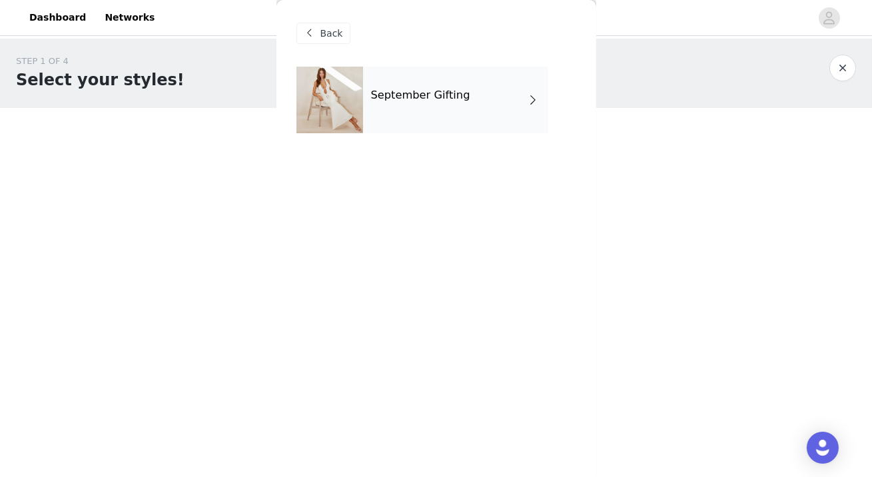
click at [505, 95] on div "September Gifting" at bounding box center [455, 100] width 185 height 67
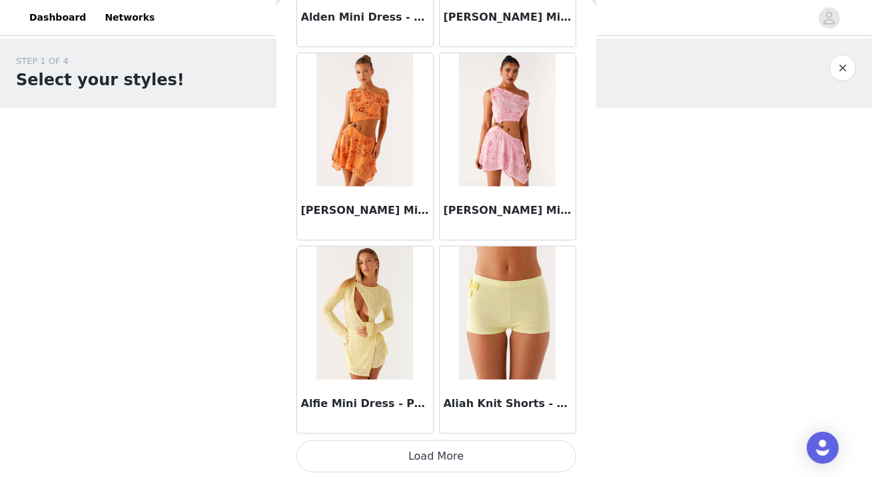
click at [431, 458] on button "Load More" at bounding box center [436, 456] width 280 height 32
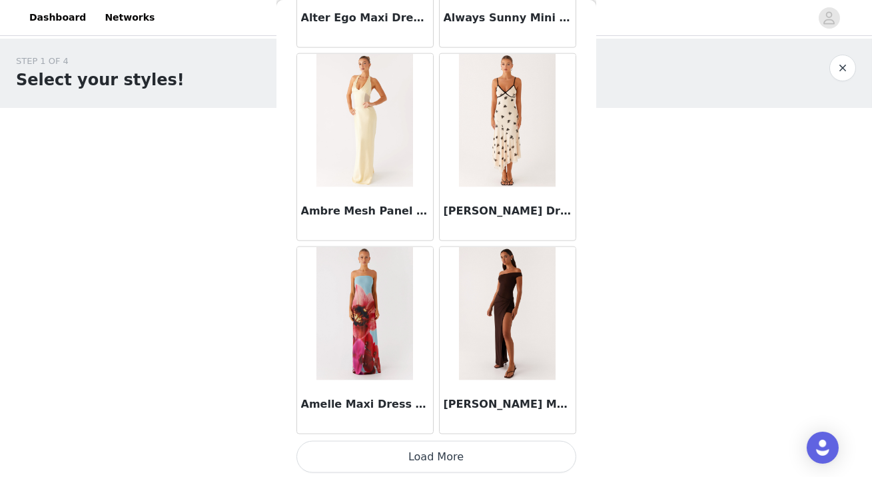
click at [444, 447] on button "Load More" at bounding box center [436, 457] width 280 height 32
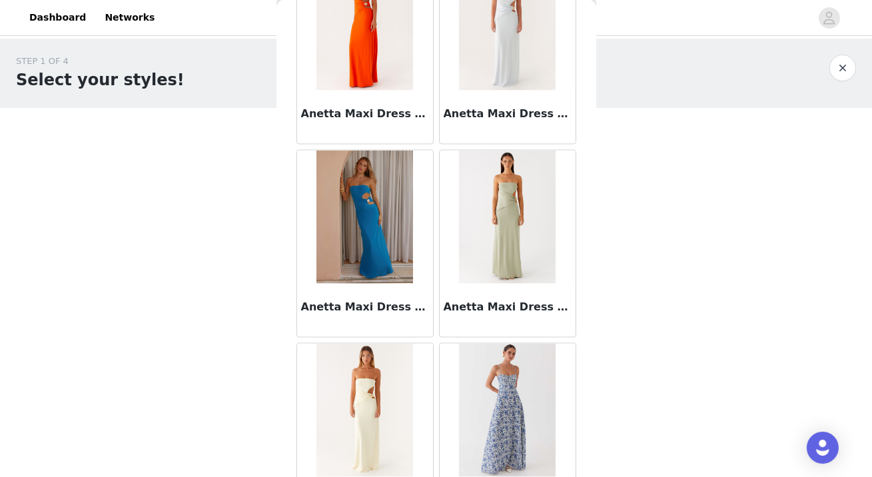
scroll to position [5418, 0]
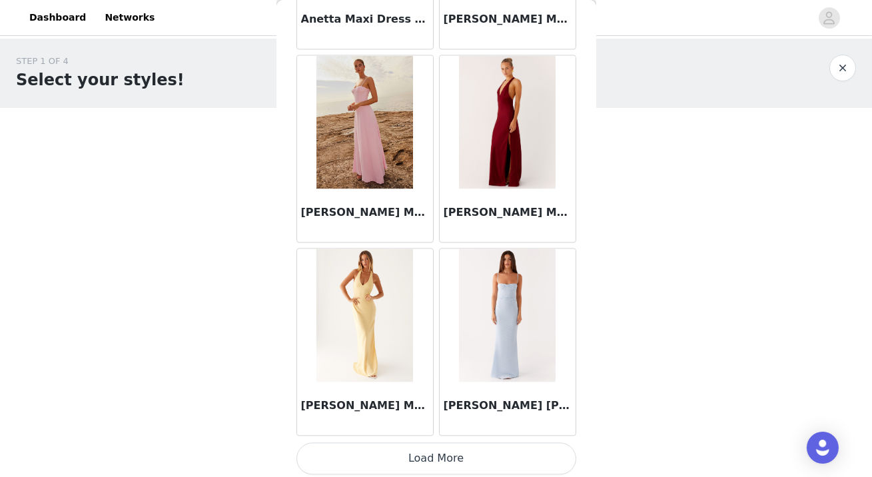
click at [404, 458] on button "Load More" at bounding box center [436, 458] width 280 height 32
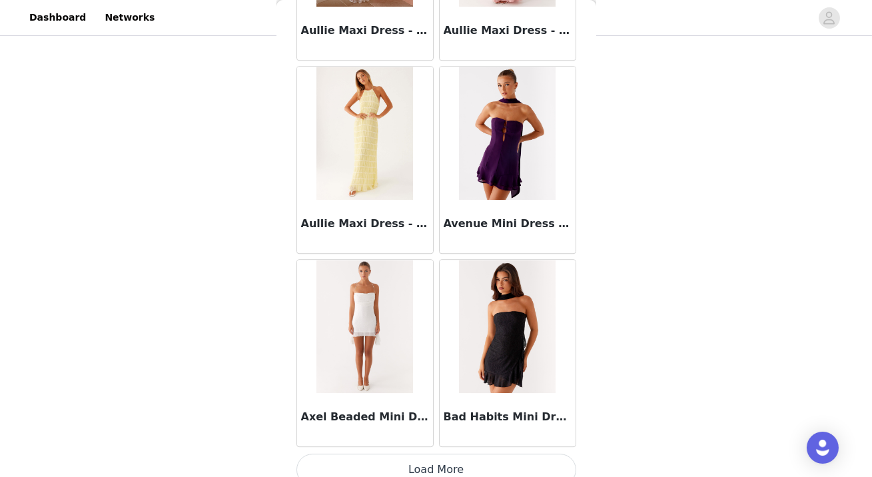
scroll to position [7348, 0]
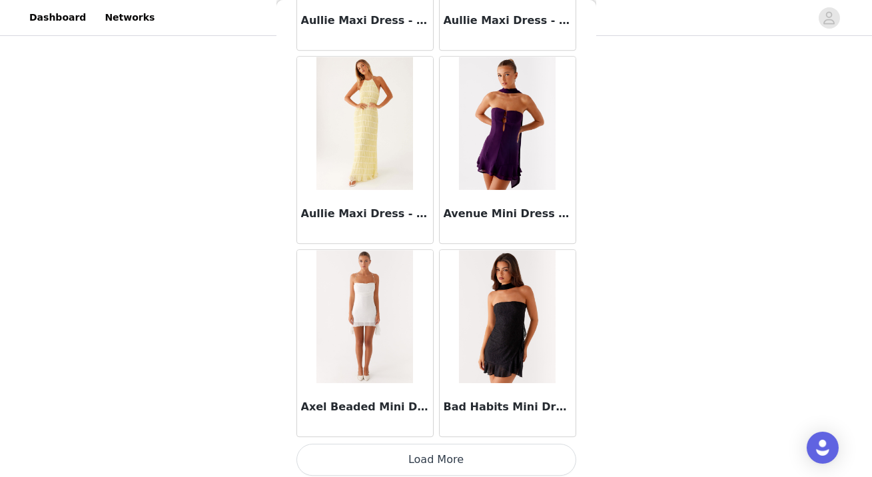
click at [407, 456] on button "Load More" at bounding box center [436, 459] width 280 height 32
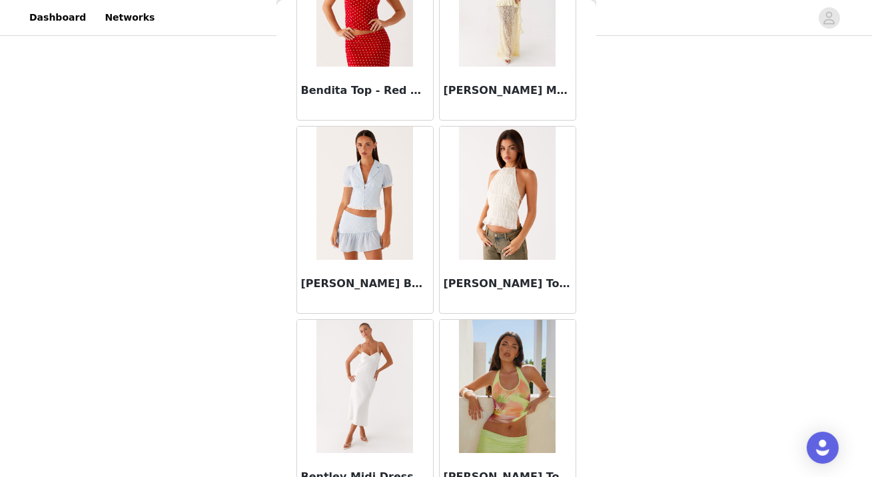
scroll to position [9277, 0]
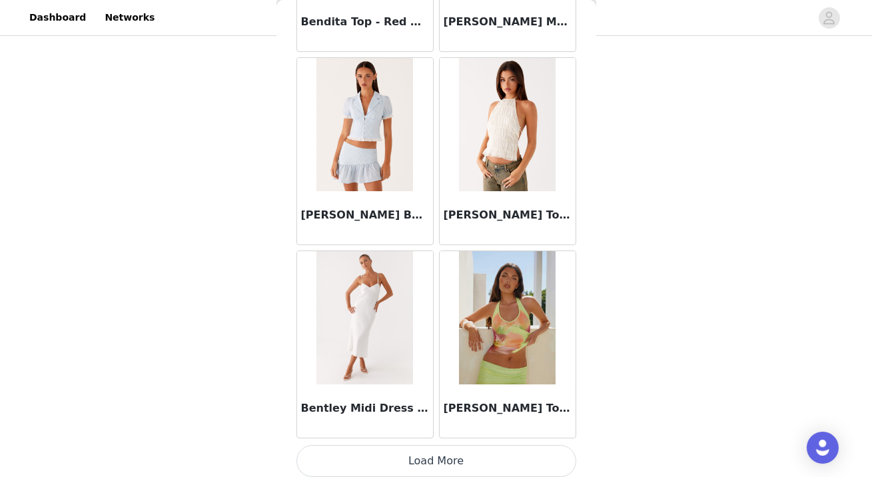
click at [435, 449] on button "Load More" at bounding box center [436, 461] width 280 height 32
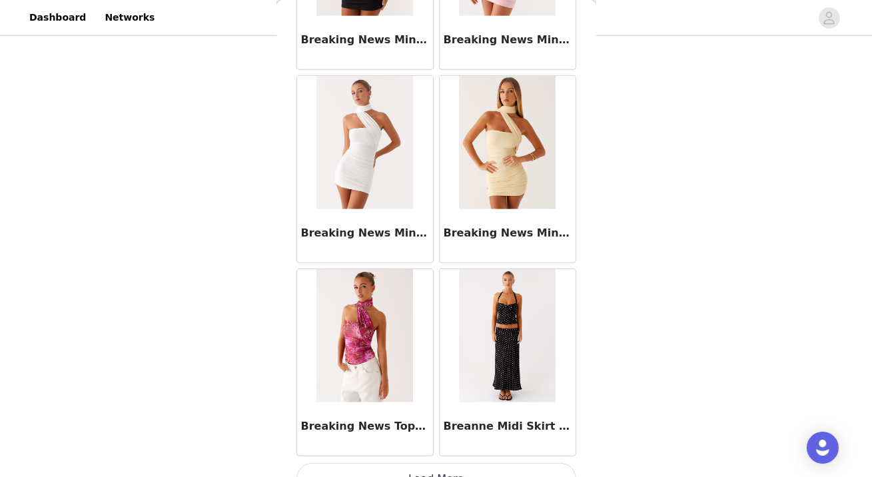
scroll to position [11206, 0]
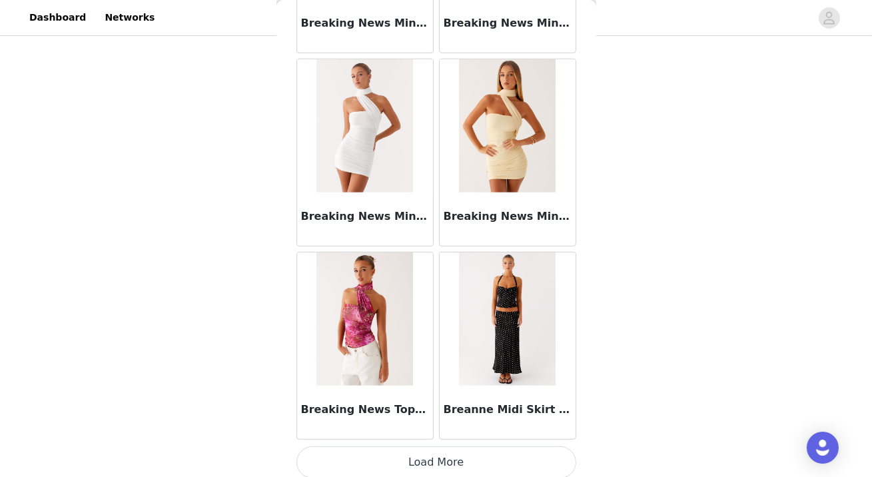
click at [431, 453] on button "Load More" at bounding box center [436, 462] width 280 height 32
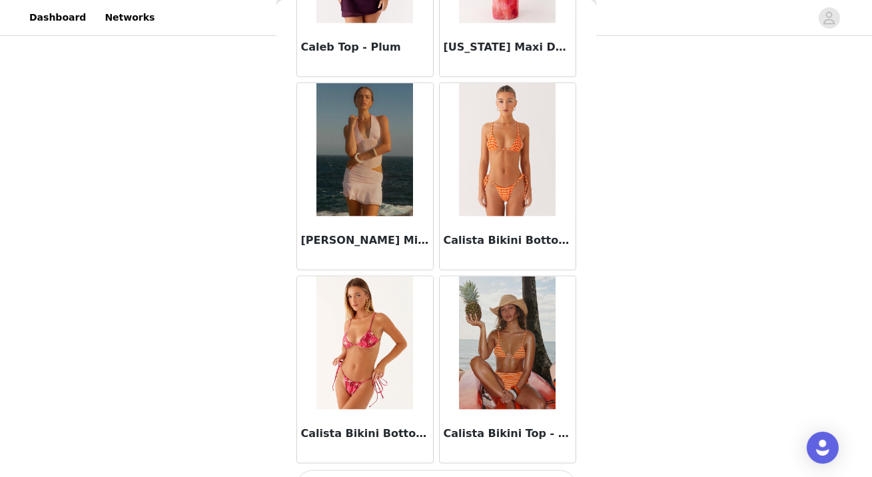
scroll to position [13136, 0]
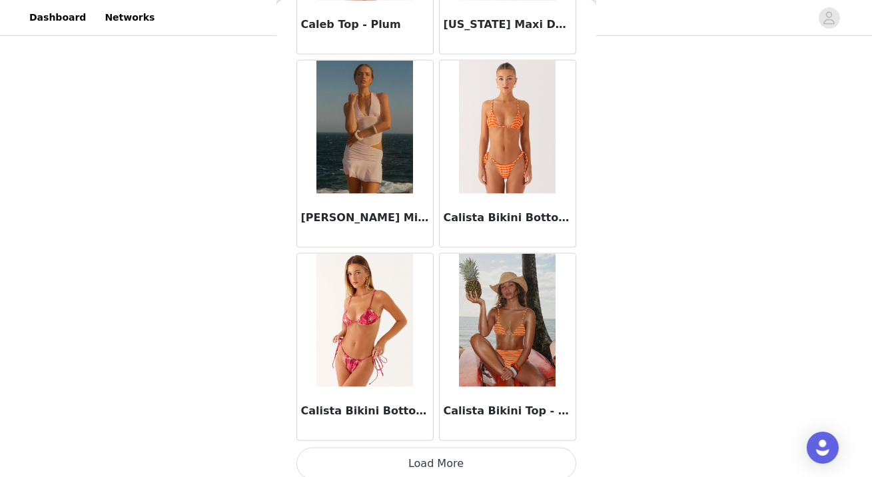
click at [407, 462] on button "Load More" at bounding box center [436, 463] width 280 height 32
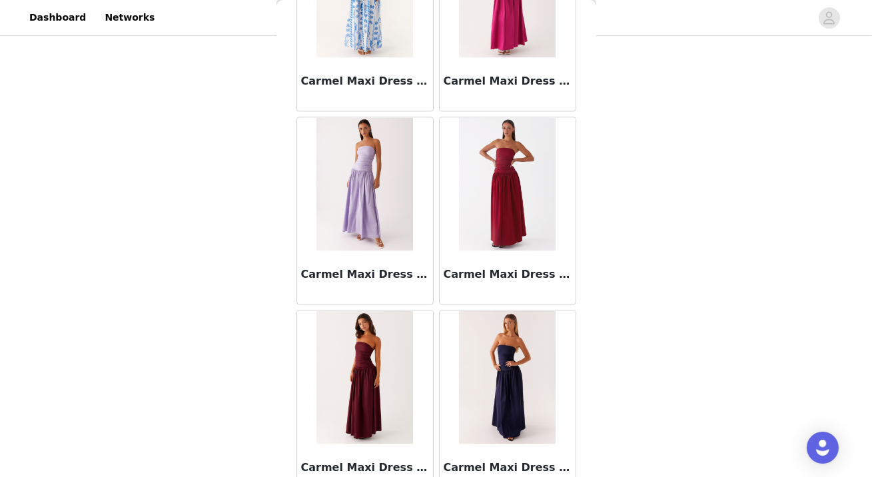
scroll to position [15066, 0]
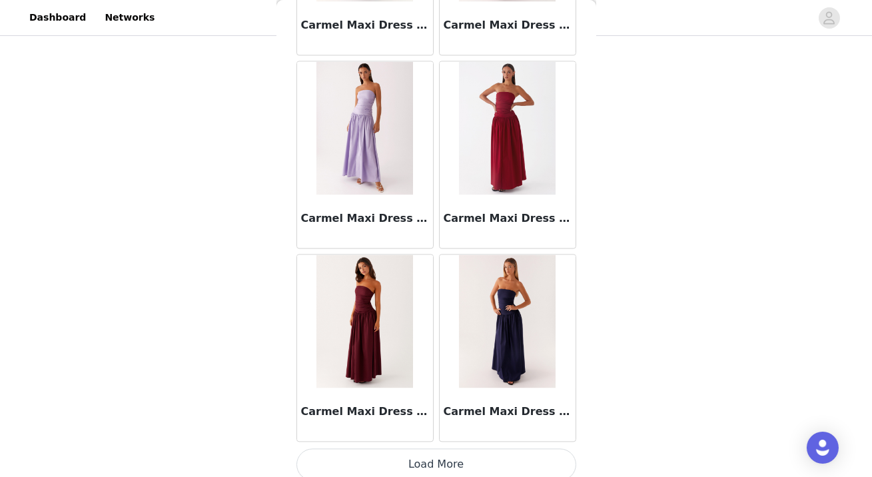
click at [411, 463] on button "Load More" at bounding box center [436, 464] width 280 height 32
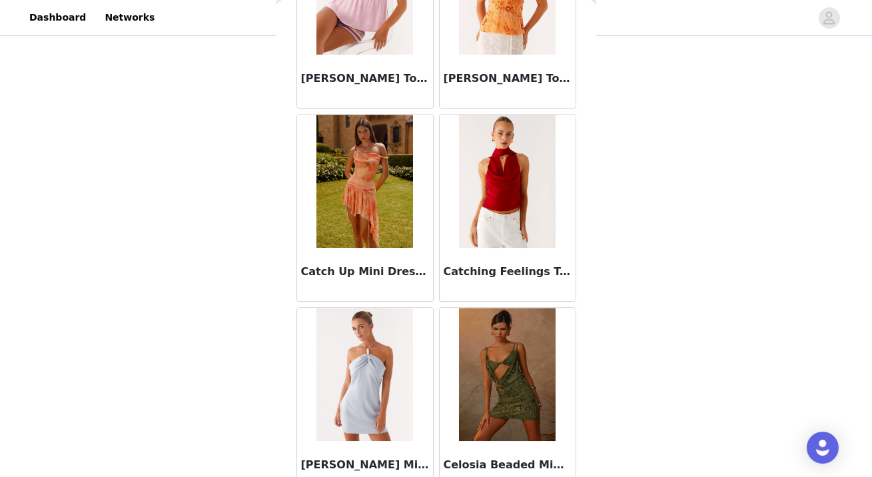
scroll to position [16995, 0]
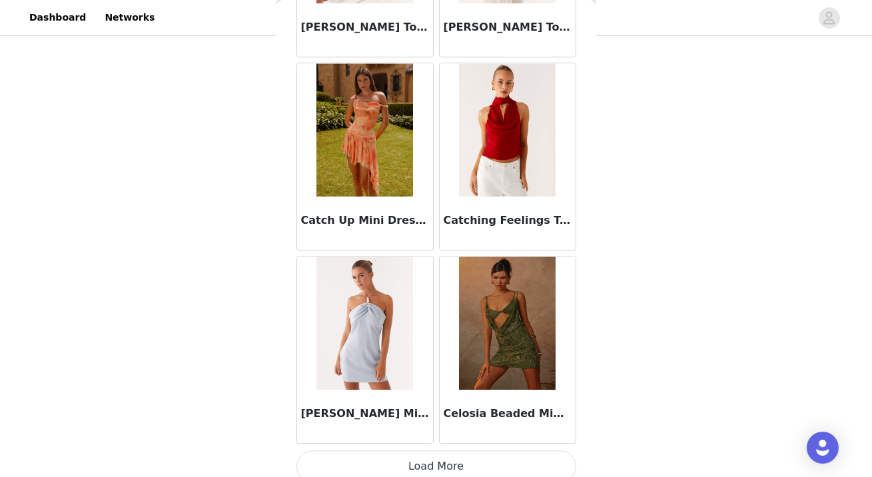
click at [341, 467] on button "Load More" at bounding box center [436, 466] width 280 height 32
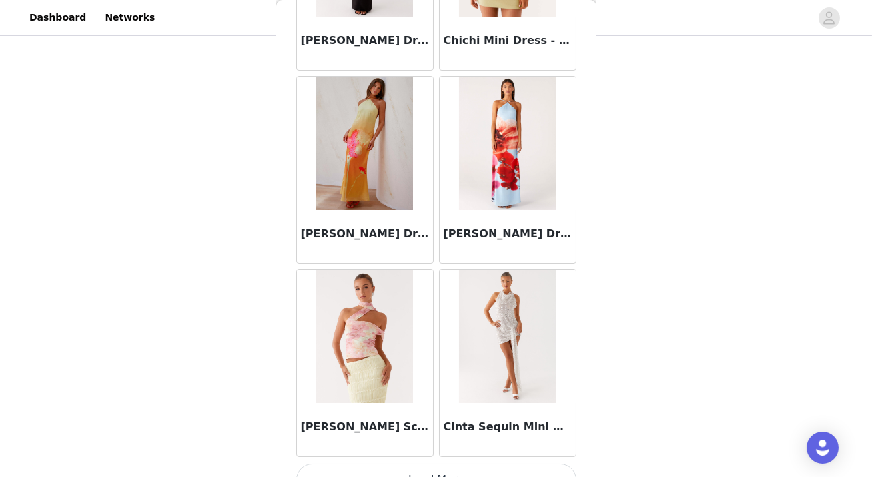
scroll to position [18925, 0]
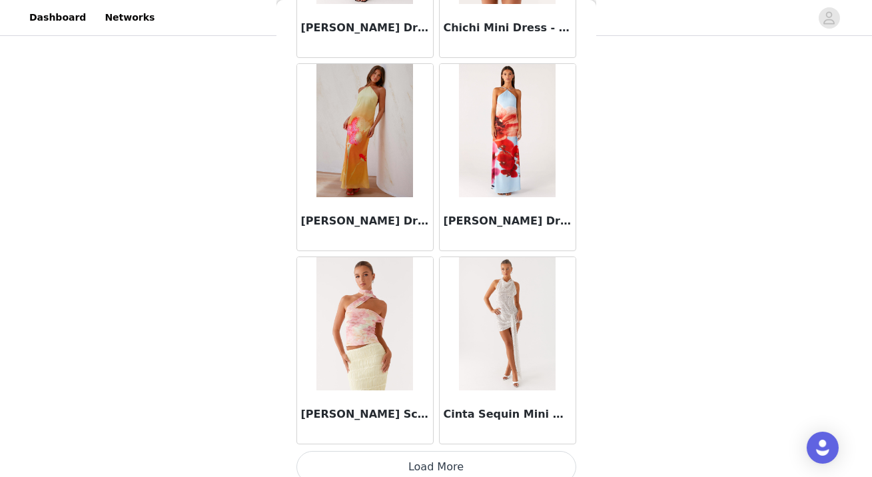
click at [450, 463] on button "Load More" at bounding box center [436, 467] width 280 height 32
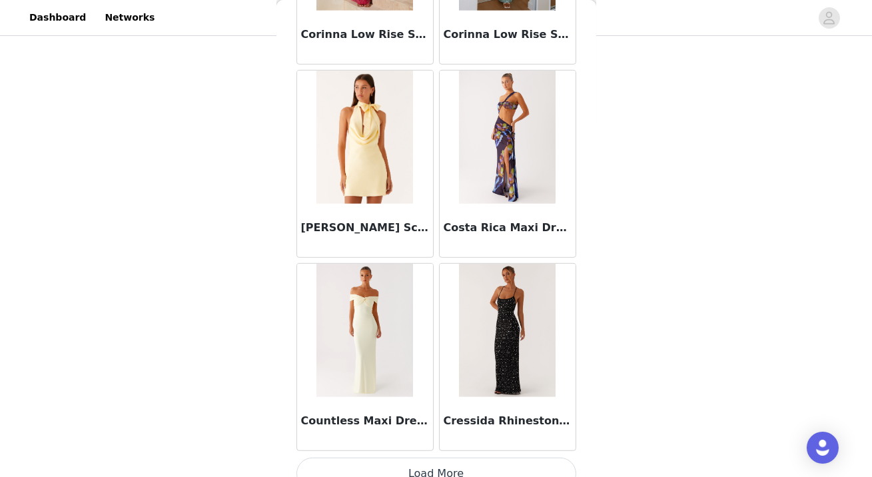
scroll to position [20854, 0]
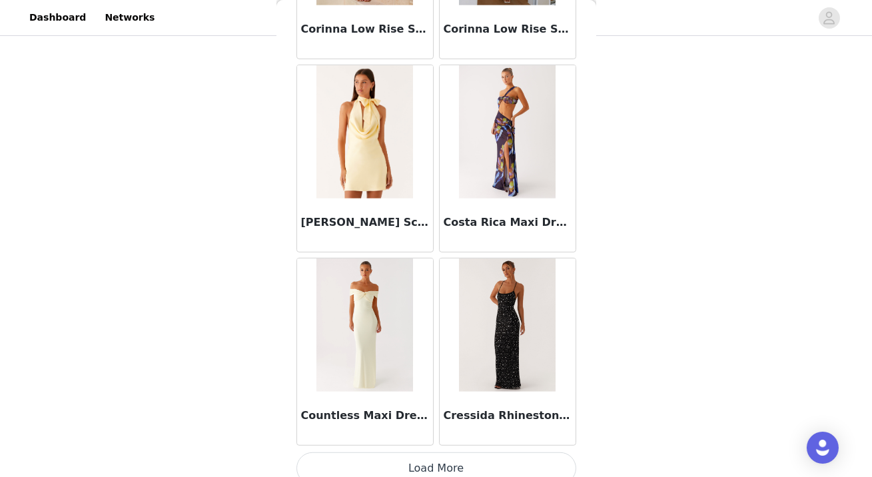
click at [433, 460] on button "Load More" at bounding box center [436, 468] width 280 height 32
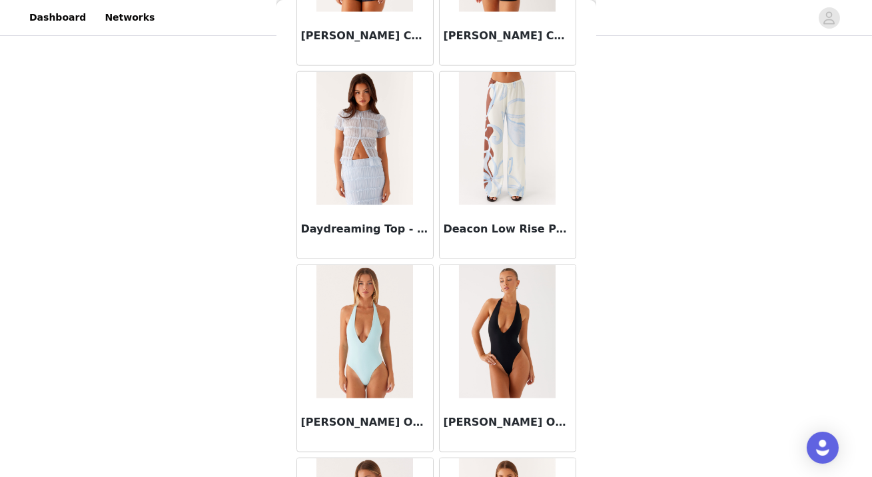
scroll to position [22348, 0]
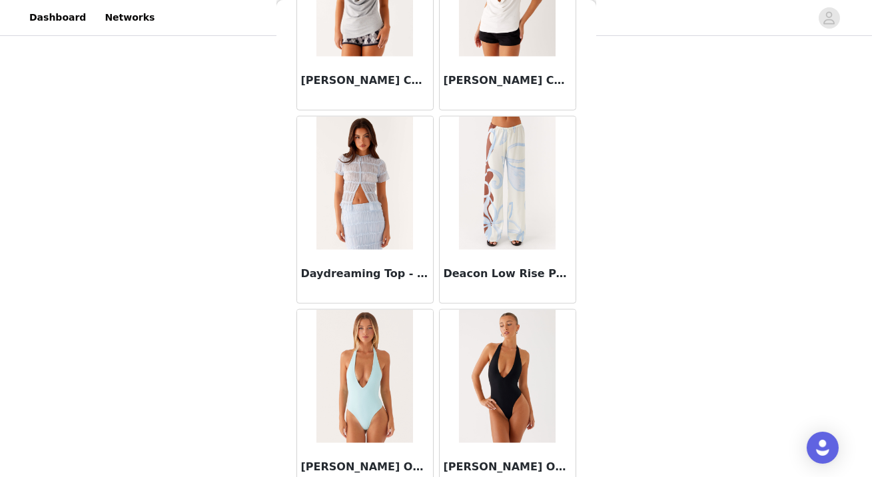
click at [513, 132] on img at bounding box center [507, 183] width 97 height 133
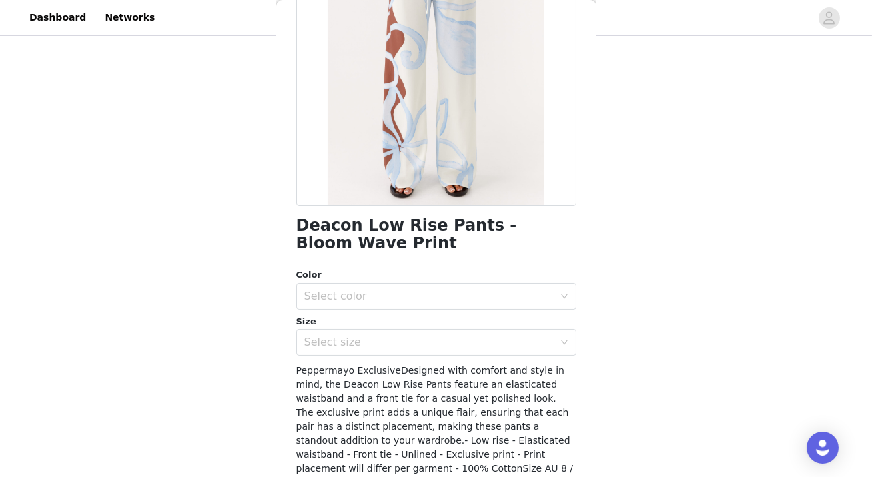
scroll to position [180, 0]
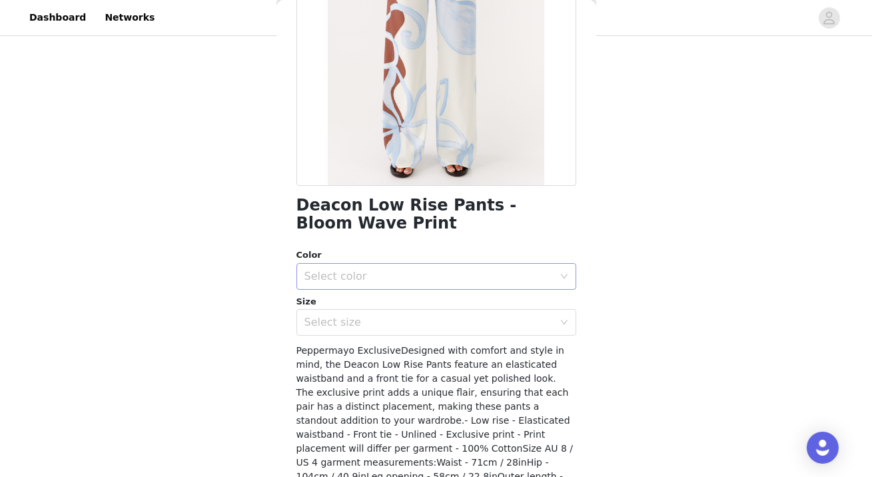
click at [498, 268] on div "Select color" at bounding box center [431, 276] width 255 height 25
click at [475, 305] on li "Bloom Wave Print" at bounding box center [436, 304] width 280 height 21
click at [467, 324] on div "Select size" at bounding box center [428, 322] width 249 height 13
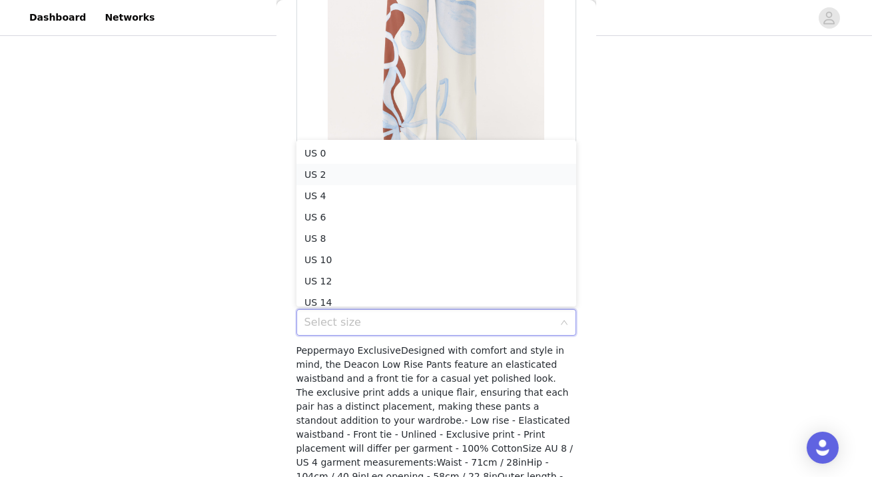
click at [467, 168] on li "US 2" at bounding box center [436, 174] width 280 height 21
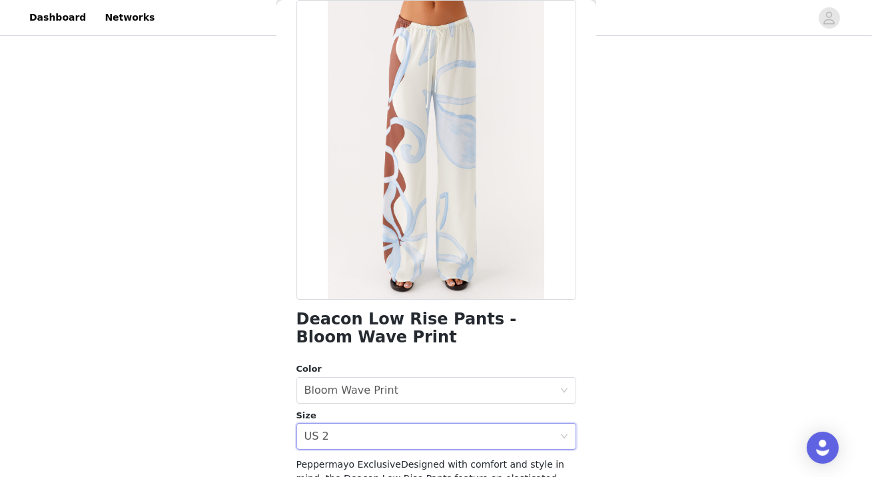
scroll to position [256, 0]
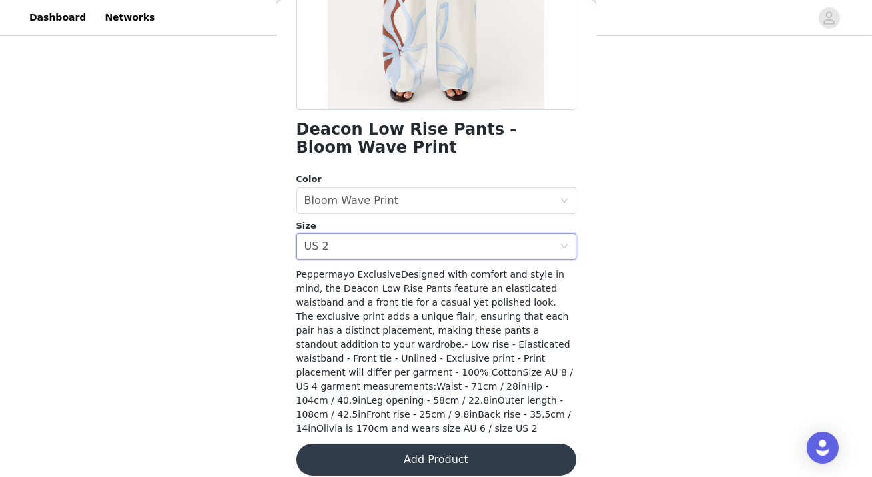
click at [448, 443] on button "Add Product" at bounding box center [436, 459] width 280 height 32
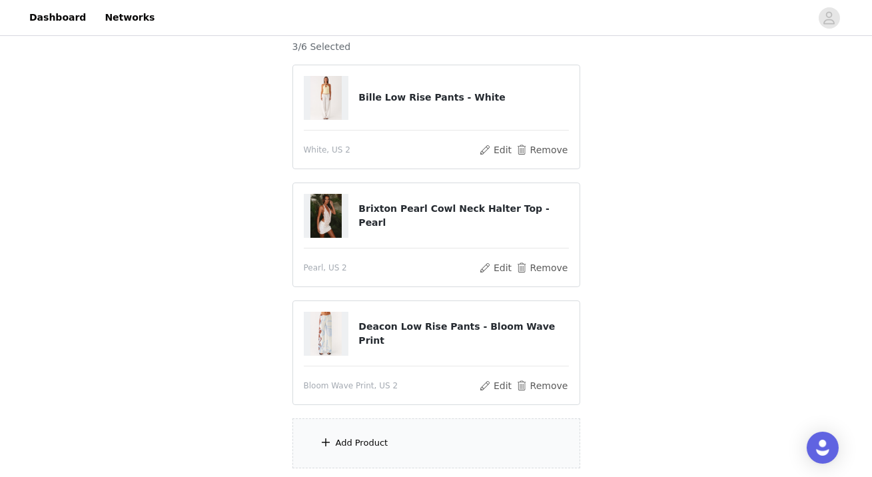
scroll to position [221, 0]
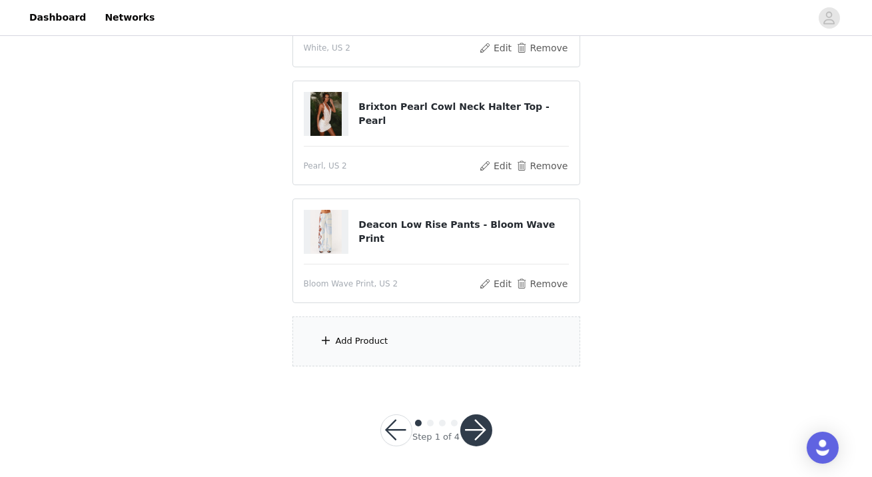
click at [327, 334] on span at bounding box center [326, 340] width 13 height 16
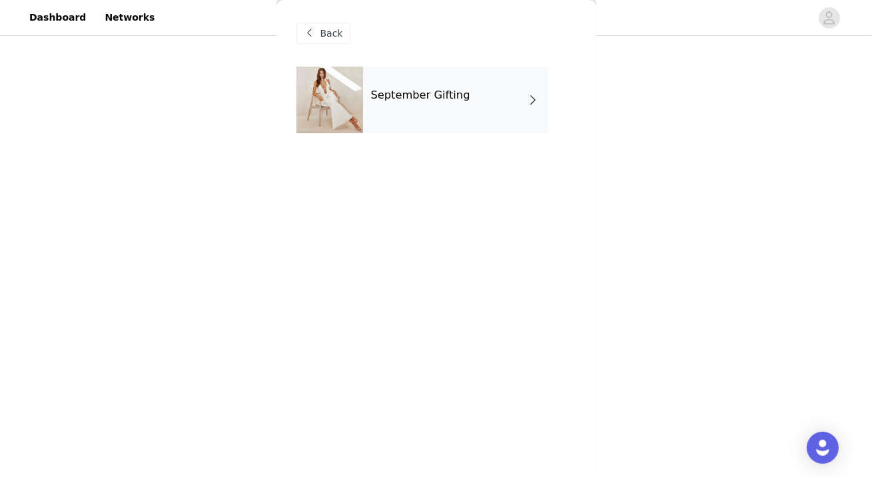
click at [423, 75] on div "September Gifting" at bounding box center [455, 100] width 185 height 67
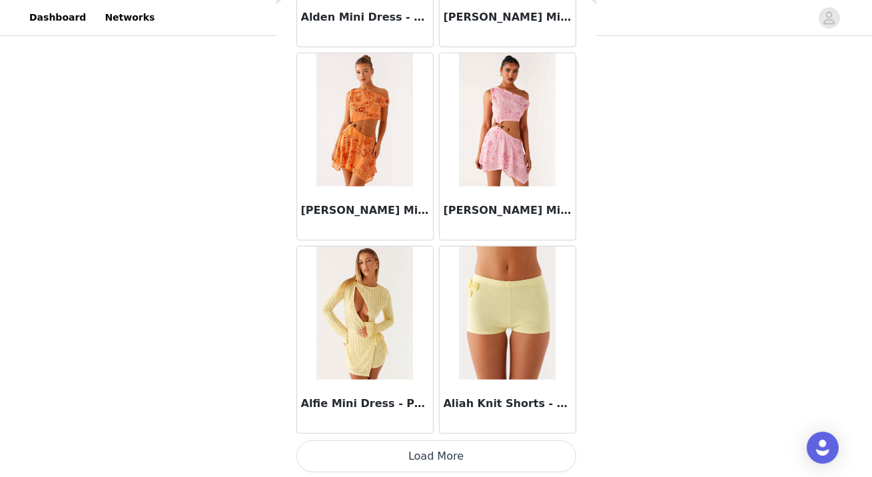
click at [350, 465] on button "Load More" at bounding box center [436, 456] width 280 height 32
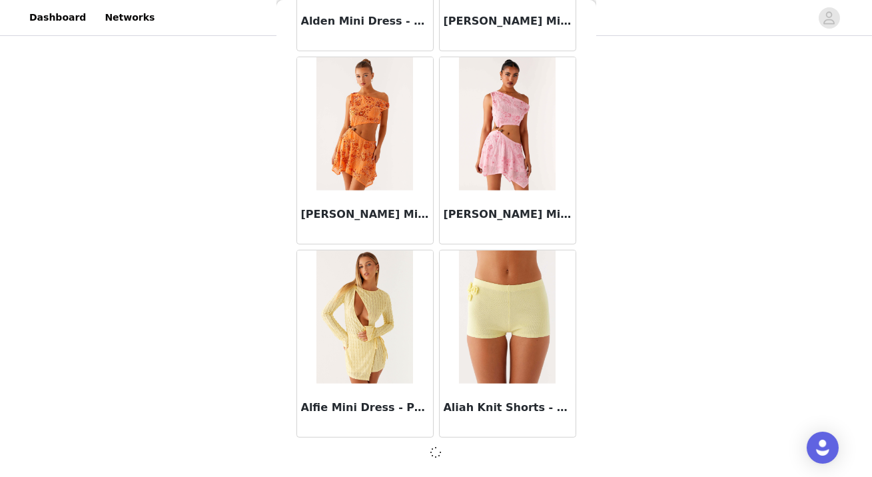
scroll to position [1553, 0]
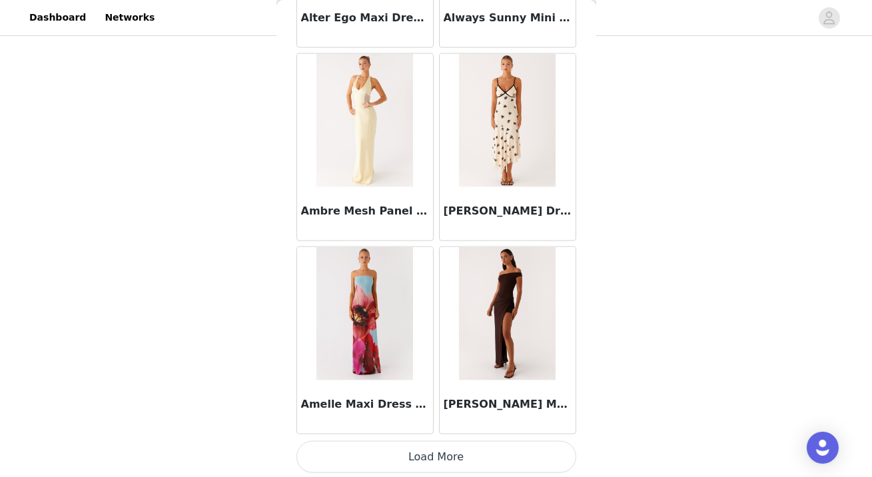
click at [411, 454] on button "Load More" at bounding box center [436, 457] width 280 height 32
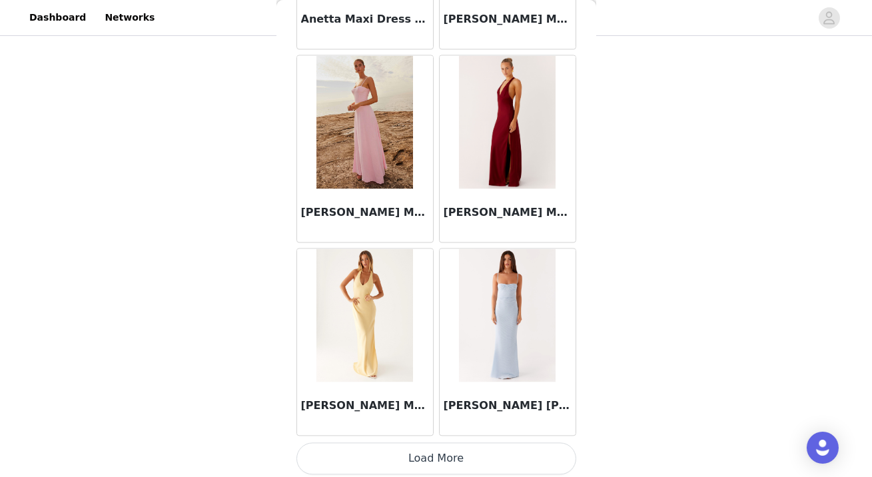
click at [422, 461] on button "Load More" at bounding box center [436, 458] width 280 height 32
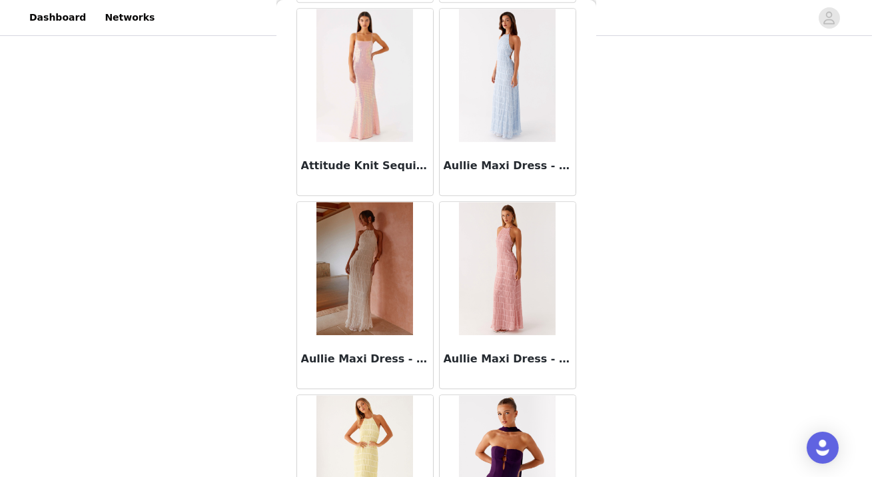
scroll to position [7348, 0]
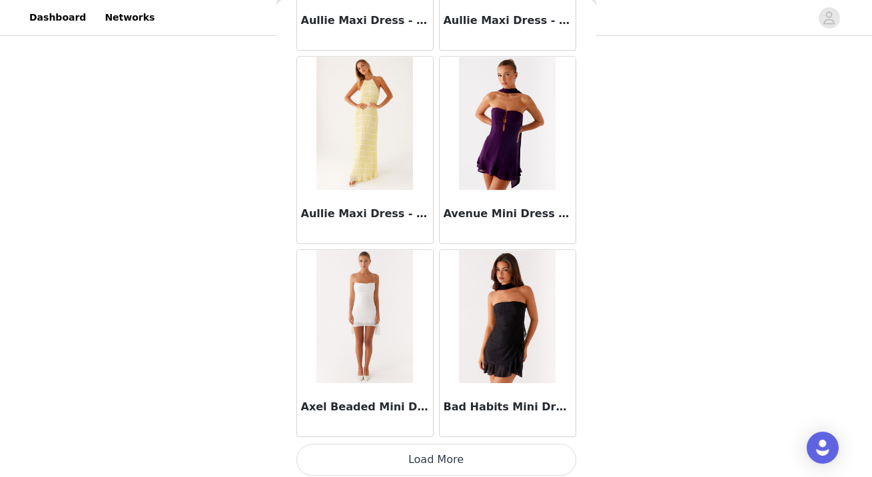
click at [445, 447] on button "Load More" at bounding box center [436, 459] width 280 height 32
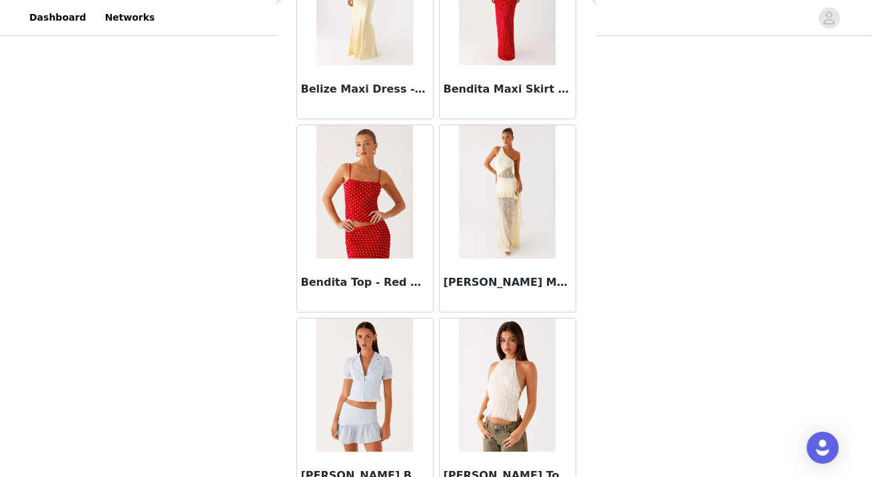
scroll to position [9277, 0]
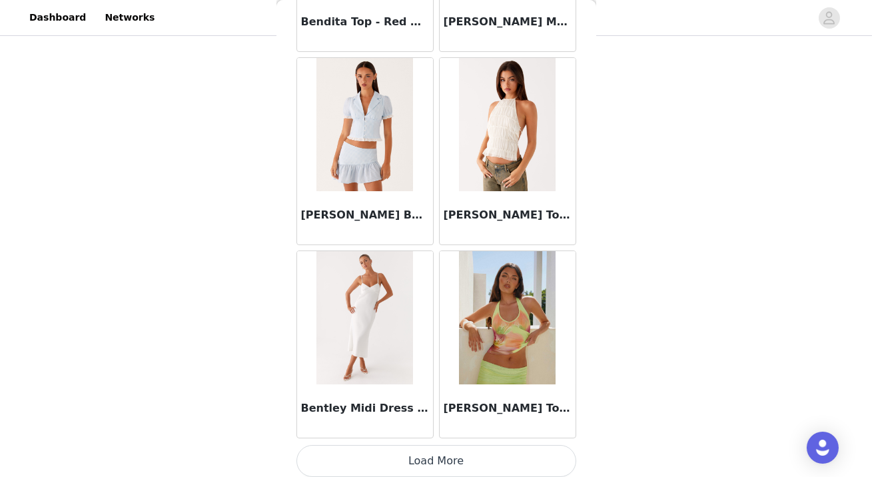
click at [403, 453] on button "Load More" at bounding box center [436, 461] width 280 height 32
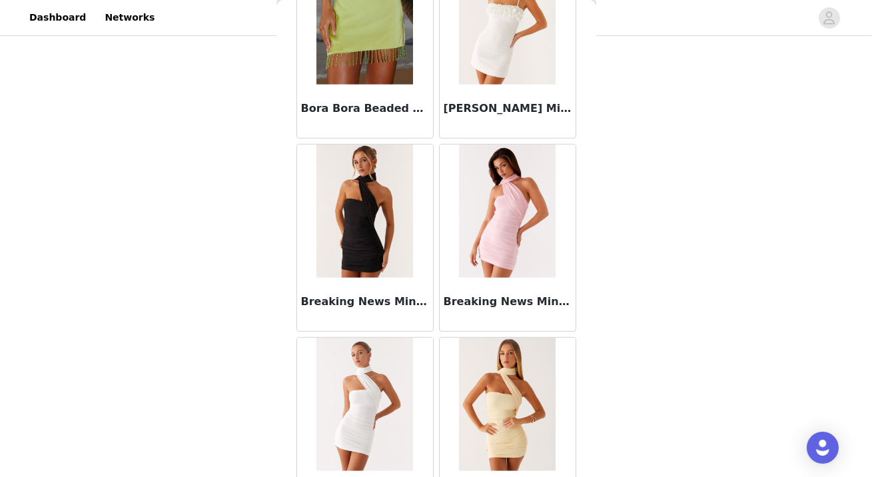
scroll to position [11206, 0]
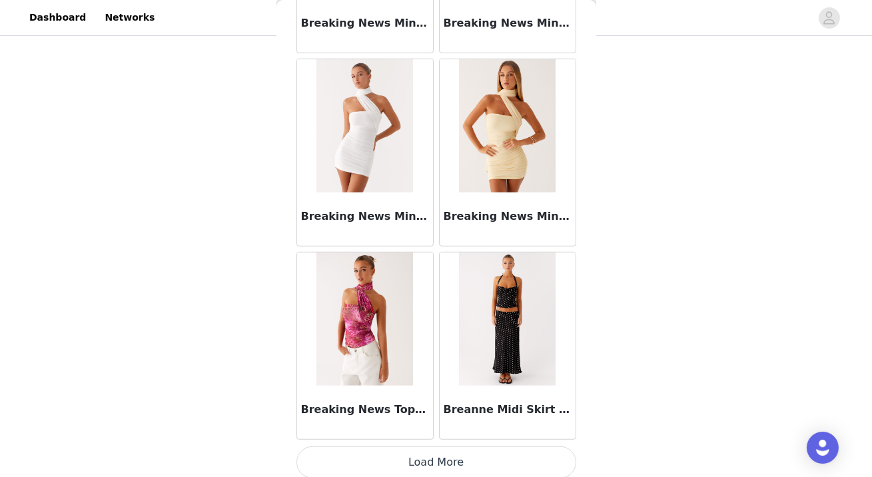
click at [387, 459] on button "Load More" at bounding box center [436, 462] width 280 height 32
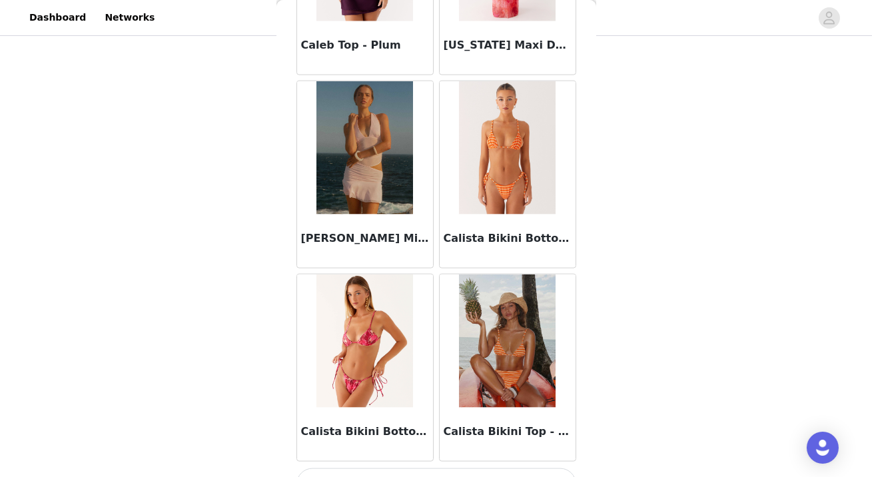
scroll to position [13136, 0]
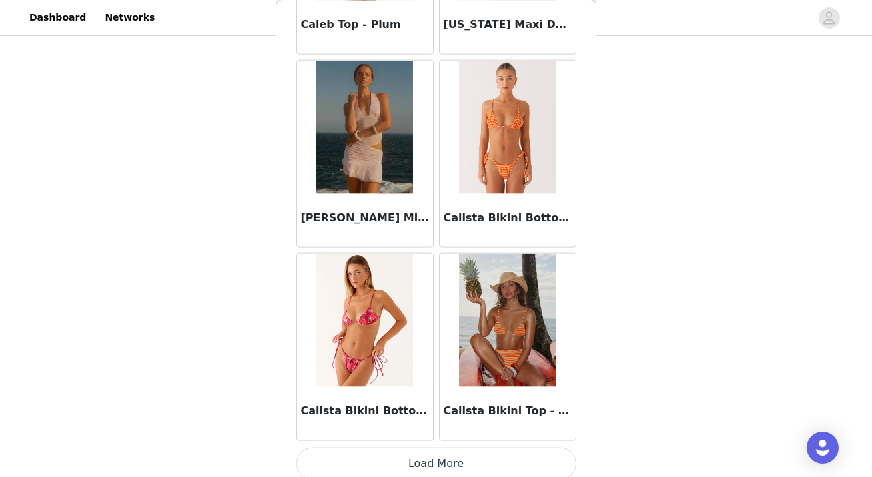
click at [371, 447] on button "Load More" at bounding box center [436, 463] width 280 height 32
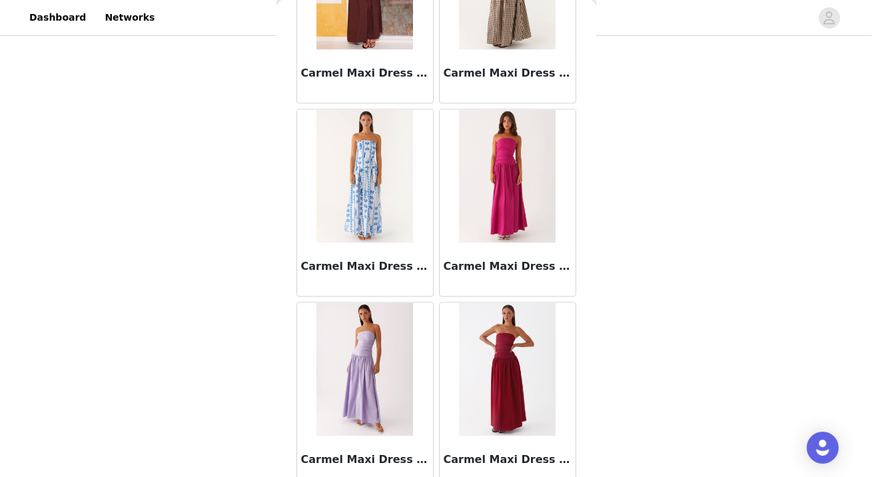
scroll to position [15066, 0]
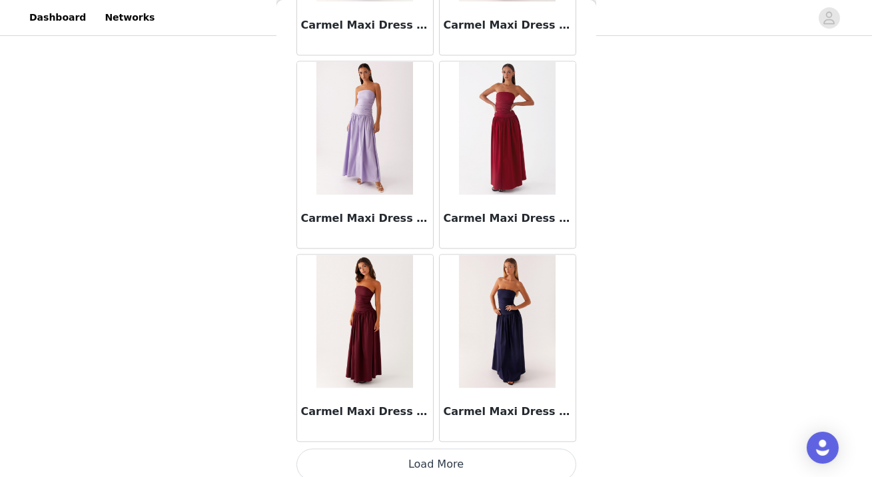
click at [415, 453] on button "Load More" at bounding box center [436, 464] width 280 height 32
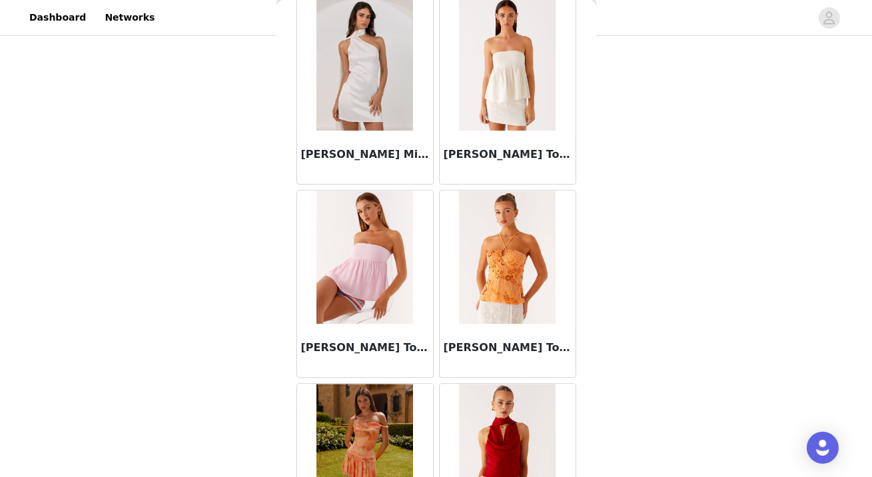
scroll to position [16995, 0]
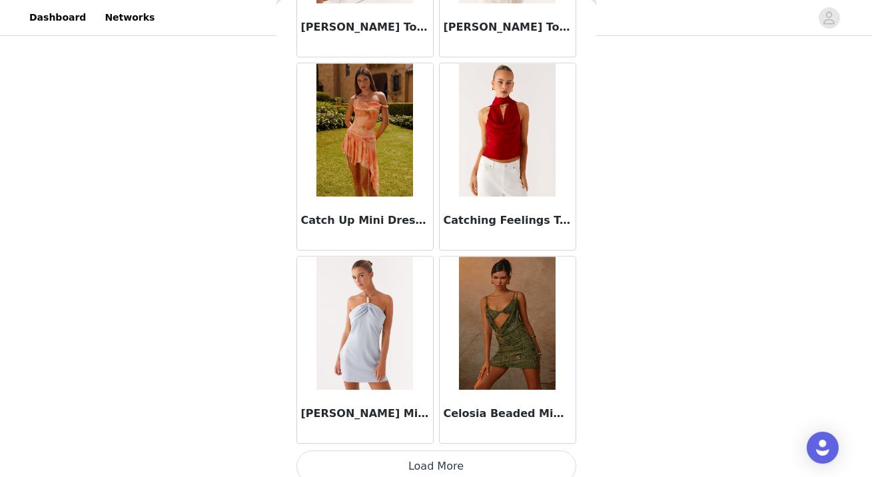
click at [411, 457] on button "Load More" at bounding box center [436, 466] width 280 height 32
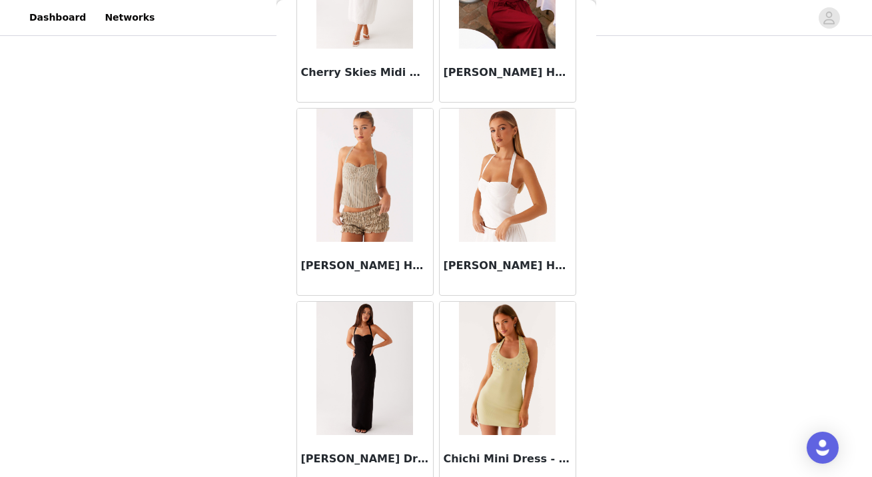
scroll to position [18925, 0]
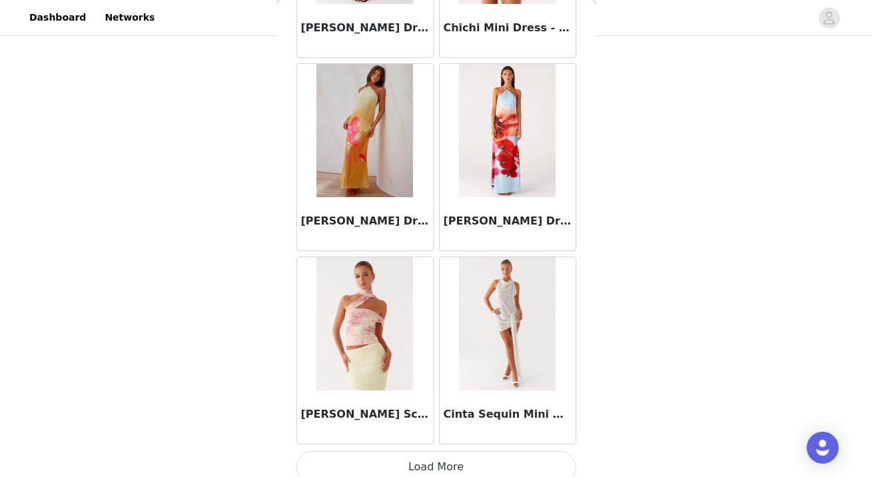
click at [408, 456] on button "Load More" at bounding box center [436, 467] width 280 height 32
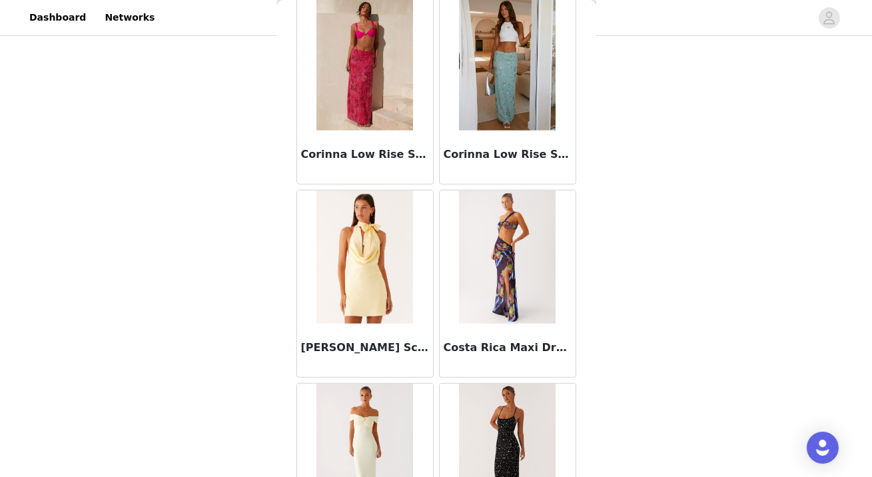
scroll to position [20854, 0]
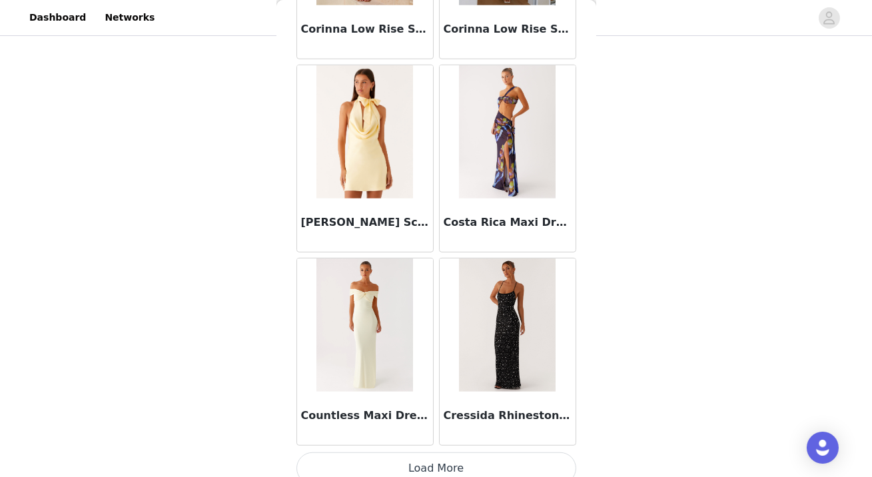
click at [413, 461] on button "Load More" at bounding box center [436, 468] width 280 height 32
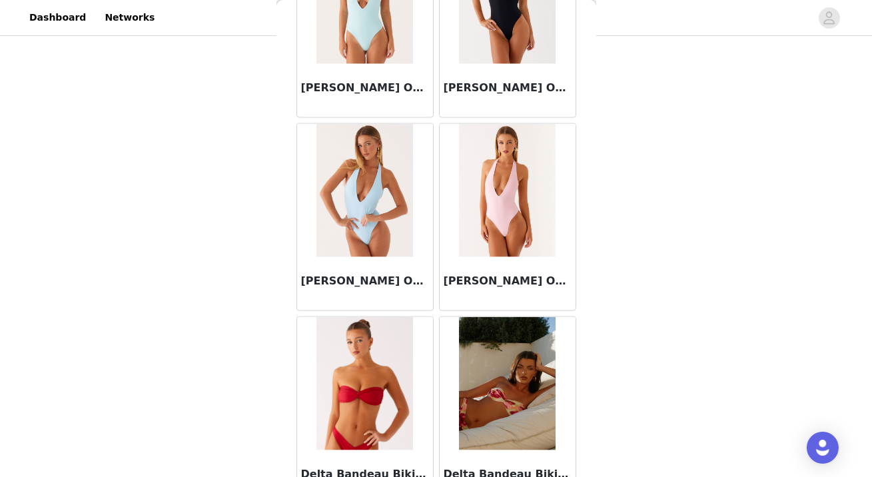
scroll to position [22784, 0]
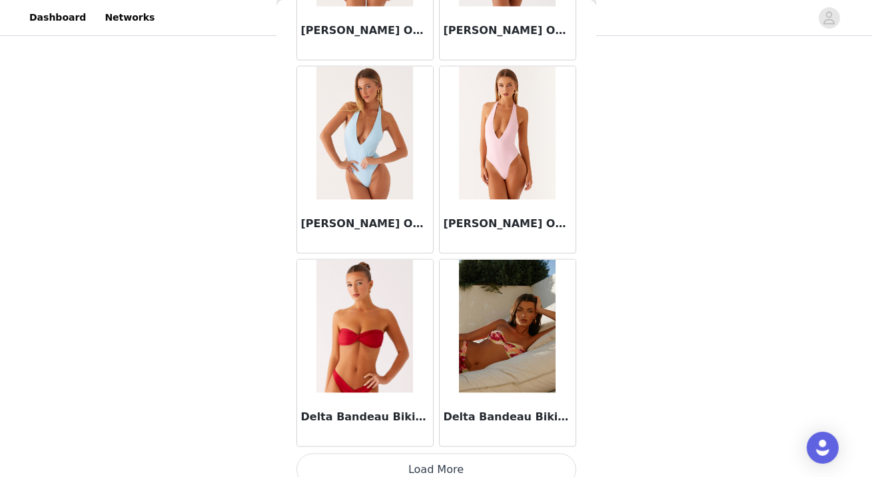
click at [517, 346] on img at bounding box center [507, 326] width 97 height 133
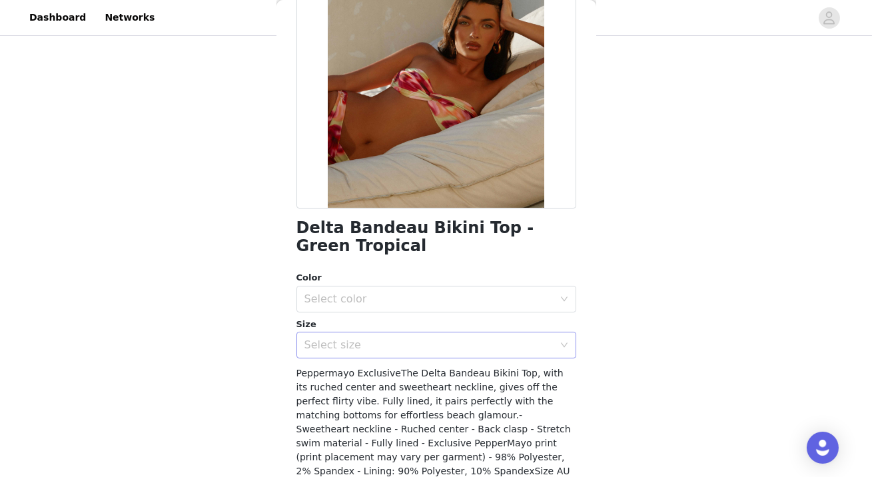
scroll to position [164, 0]
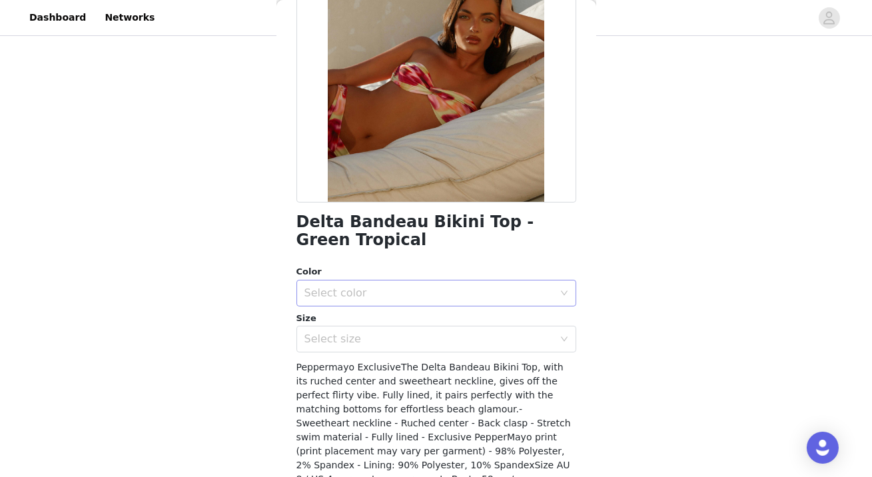
click at [450, 280] on div "Select color" at bounding box center [431, 292] width 255 height 25
click at [435, 318] on li "Green Tropical" at bounding box center [436, 321] width 280 height 21
click at [430, 338] on div "Select size" at bounding box center [428, 338] width 249 height 13
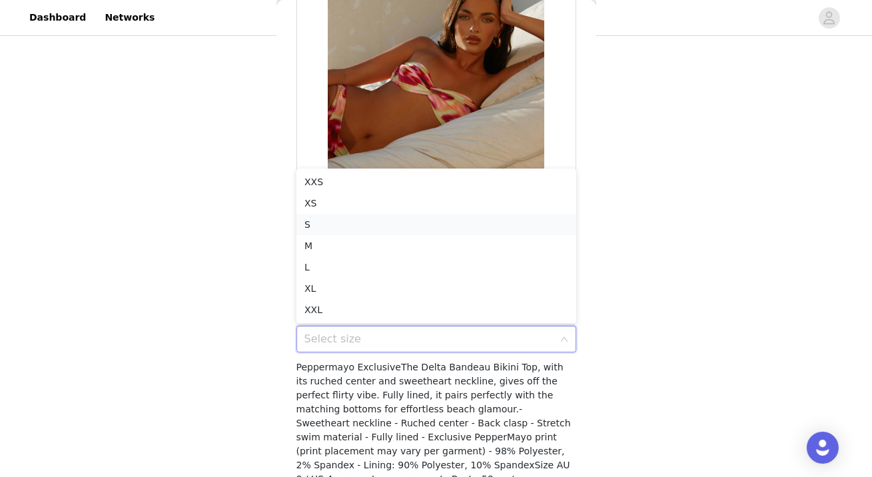
click at [412, 224] on li "S" at bounding box center [436, 224] width 280 height 21
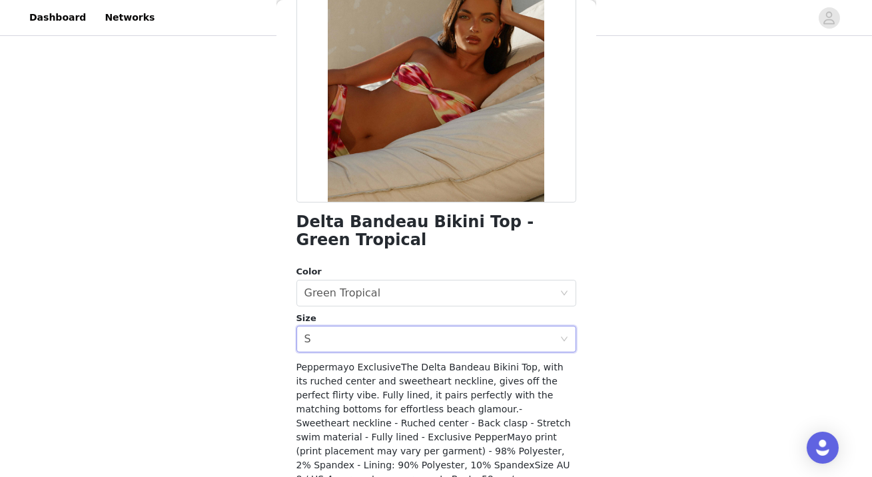
scroll to position [256, 0]
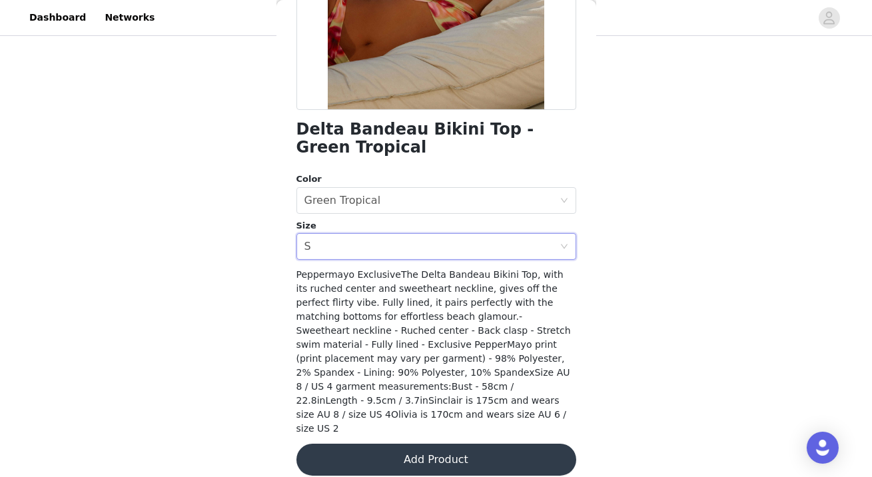
click at [378, 443] on button "Add Product" at bounding box center [436, 459] width 280 height 32
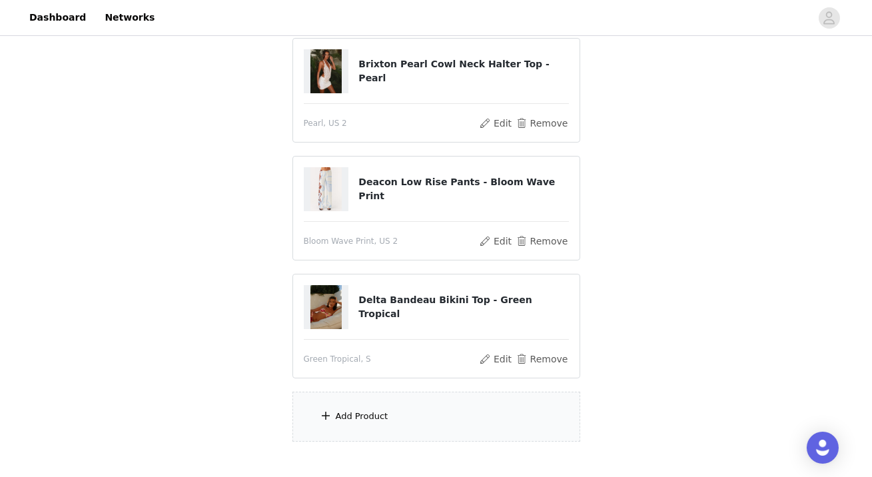
scroll to position [299, 0]
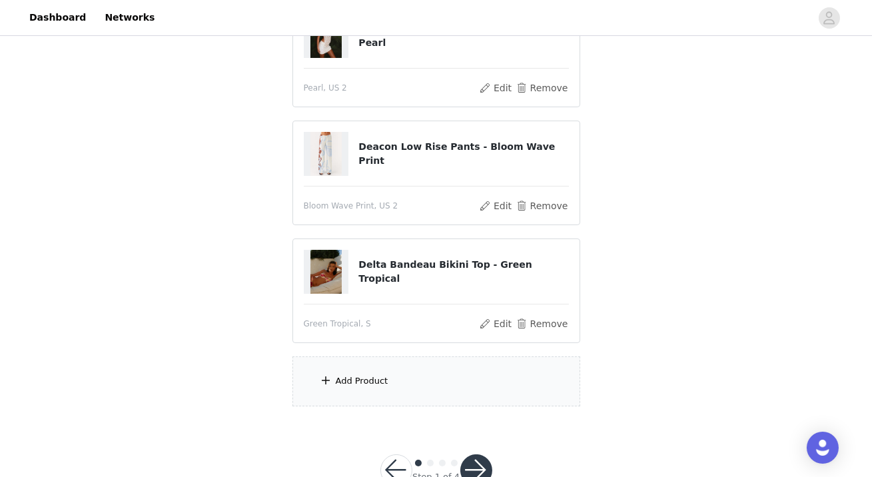
click at [344, 385] on div "Add Product" at bounding box center [362, 380] width 53 height 13
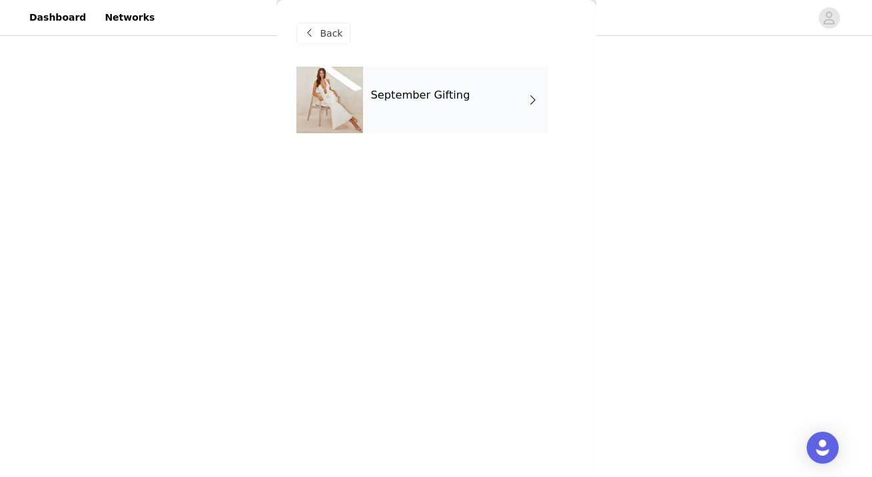
click at [417, 108] on div "September Gifting" at bounding box center [455, 100] width 185 height 67
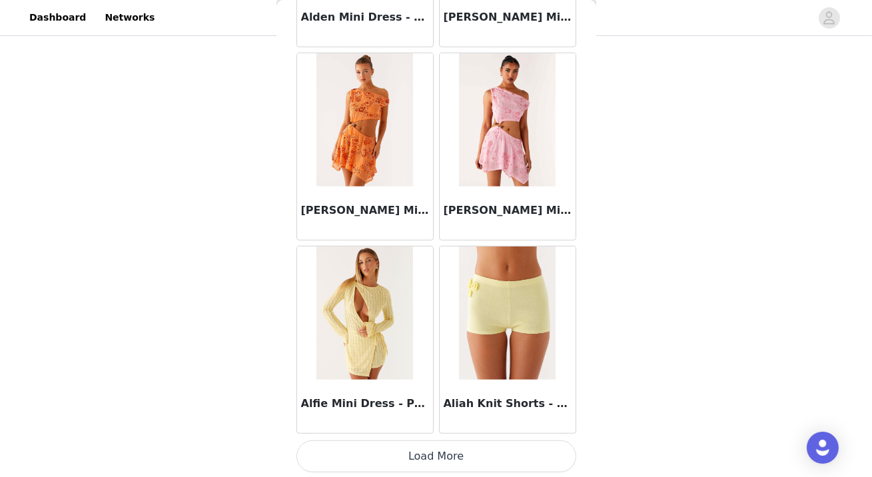
click at [419, 467] on button "Load More" at bounding box center [436, 456] width 280 height 32
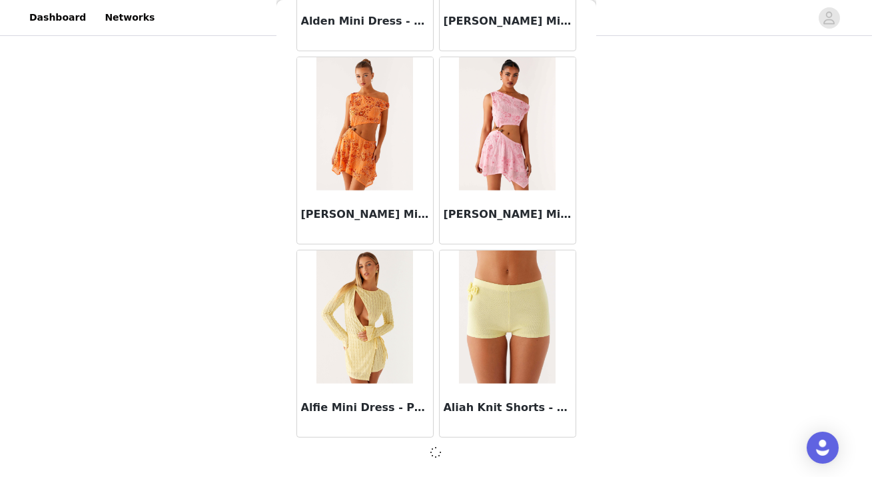
scroll to position [1553, 0]
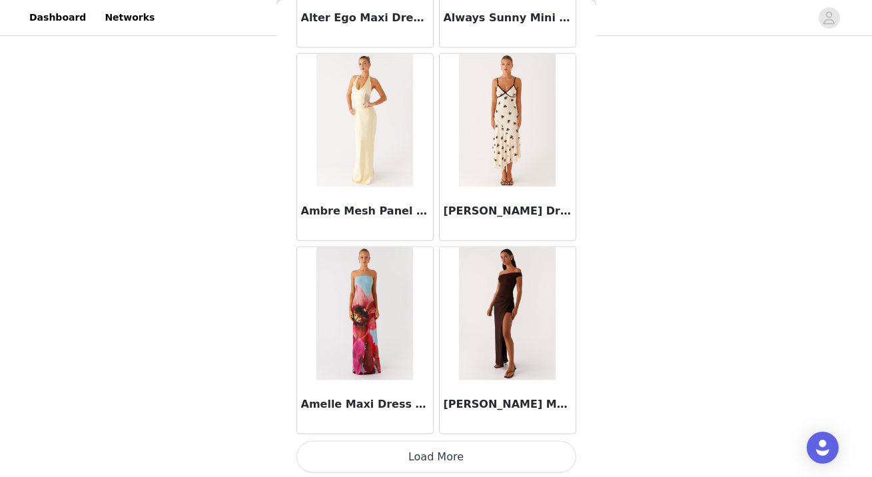
click at [385, 461] on button "Load More" at bounding box center [436, 457] width 280 height 32
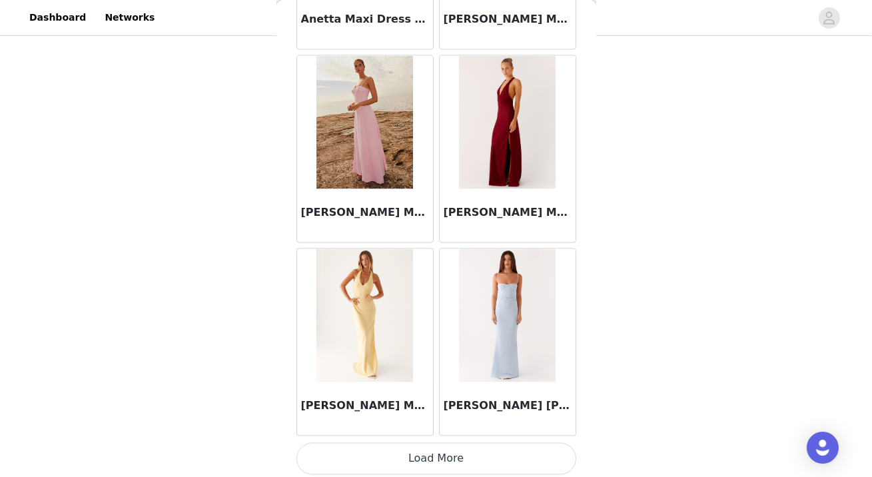
click at [383, 455] on button "Load More" at bounding box center [436, 458] width 280 height 32
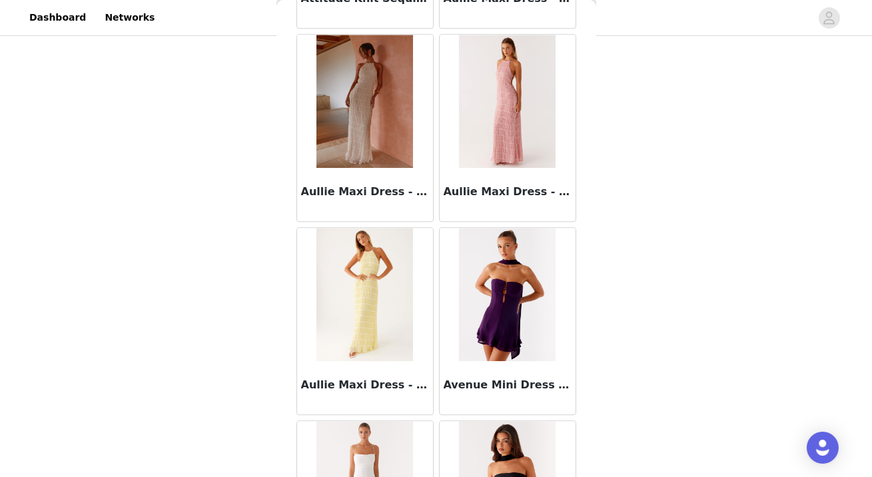
scroll to position [7348, 0]
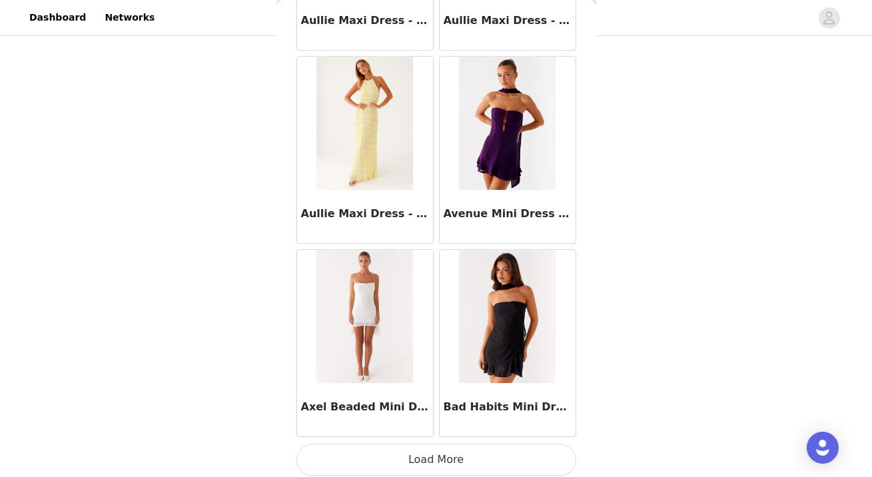
click at [366, 448] on button "Load More" at bounding box center [436, 459] width 280 height 32
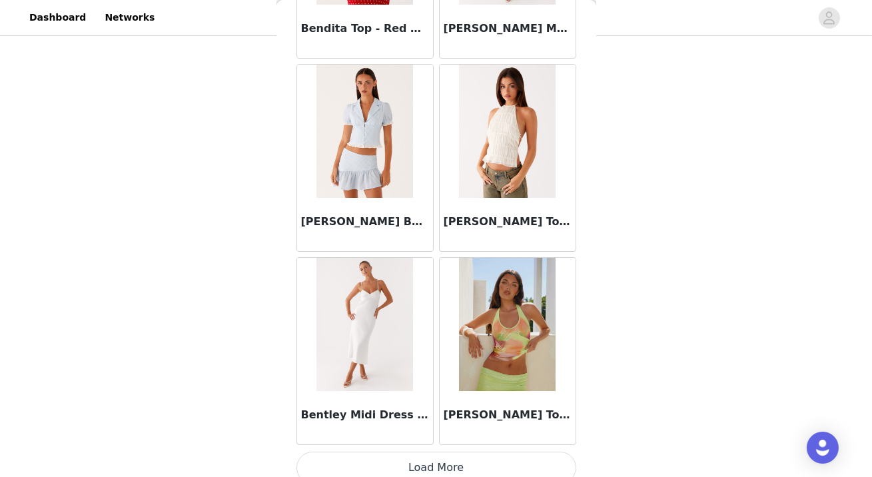
scroll to position [9277, 0]
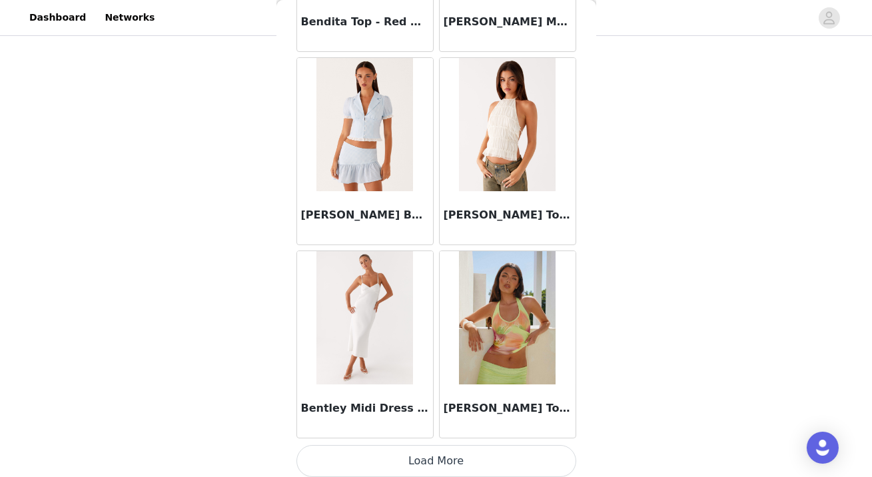
click at [349, 451] on button "Load More" at bounding box center [436, 461] width 280 height 32
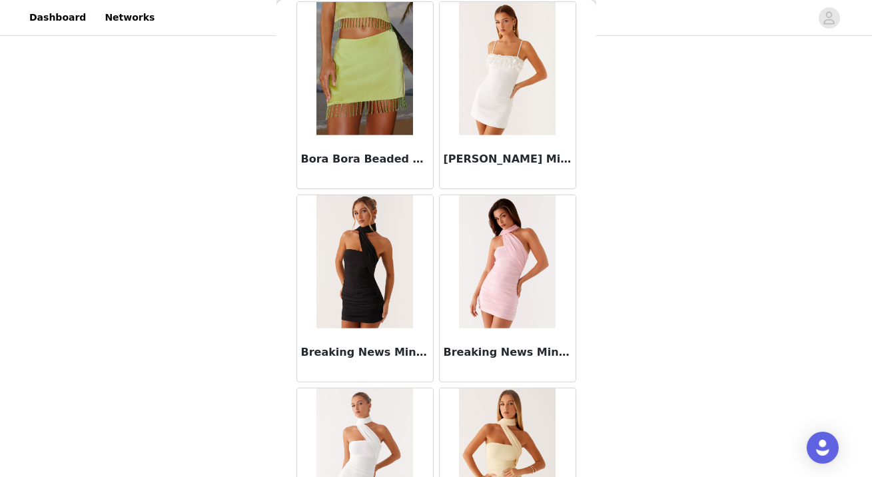
scroll to position [11206, 0]
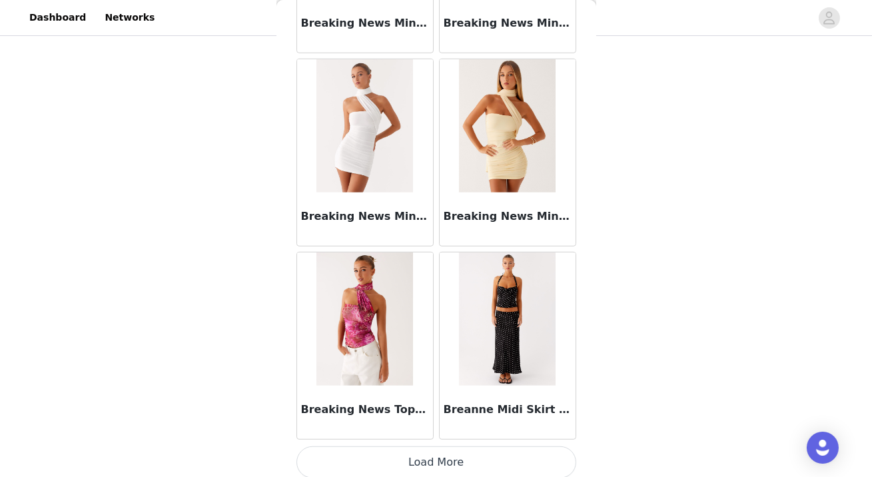
click at [373, 463] on button "Load More" at bounding box center [436, 462] width 280 height 32
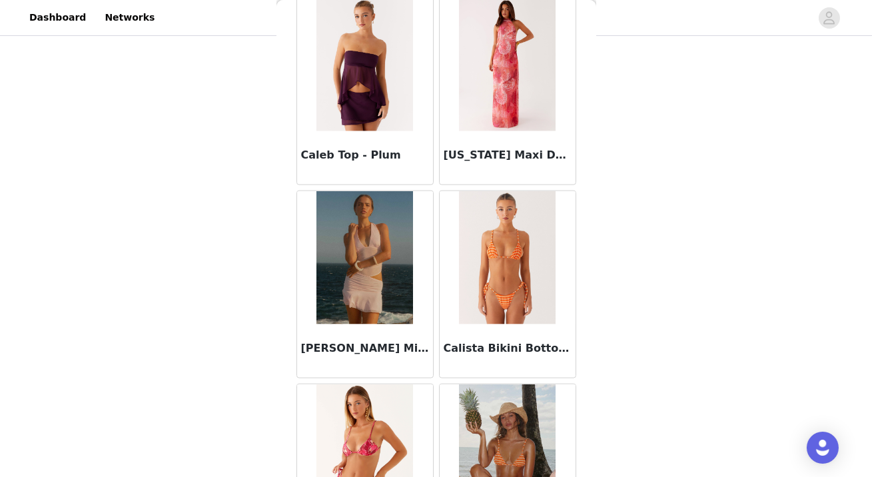
scroll to position [13136, 0]
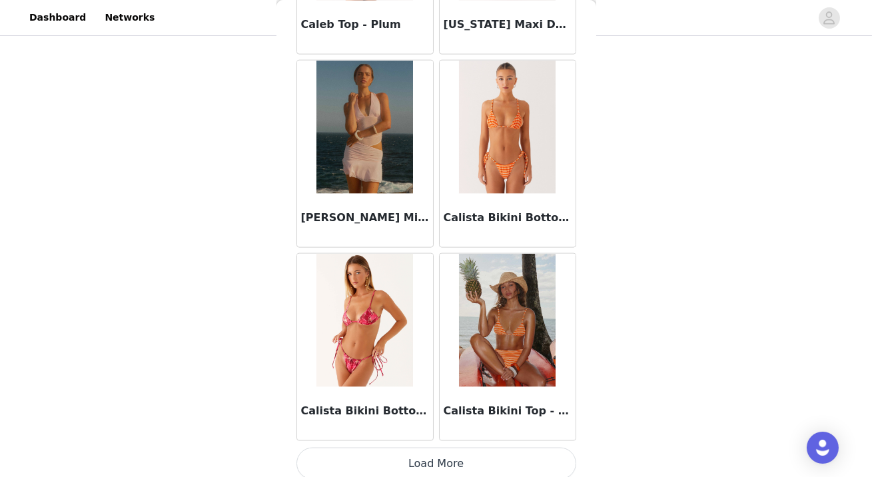
click at [402, 453] on button "Load More" at bounding box center [436, 463] width 280 height 32
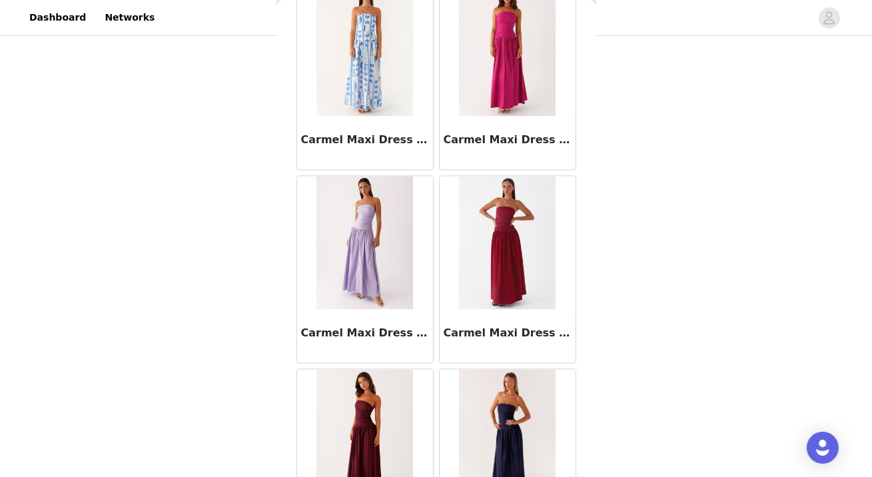
scroll to position [15066, 0]
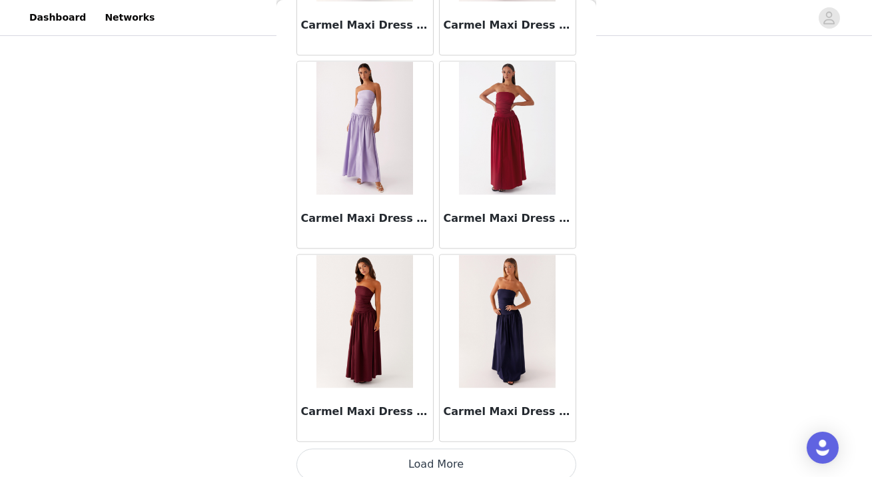
click at [401, 463] on button "Load More" at bounding box center [436, 464] width 280 height 32
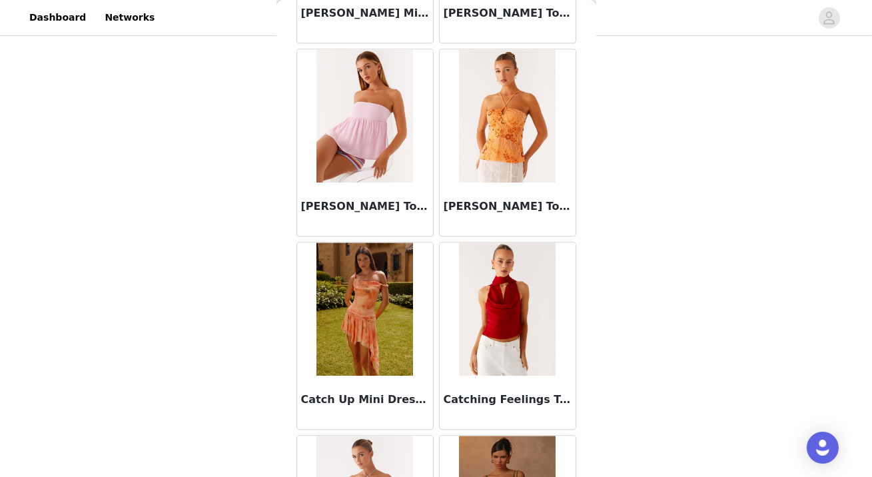
scroll to position [16995, 0]
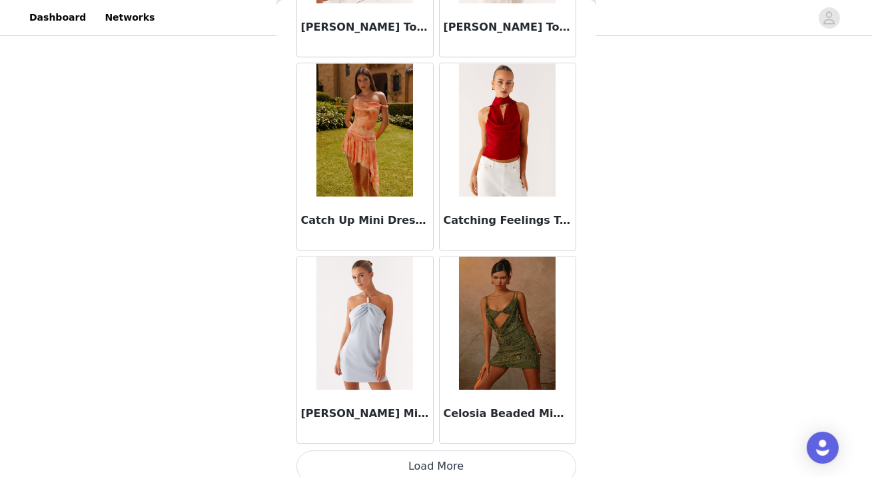
click at [392, 457] on button "Load More" at bounding box center [436, 466] width 280 height 32
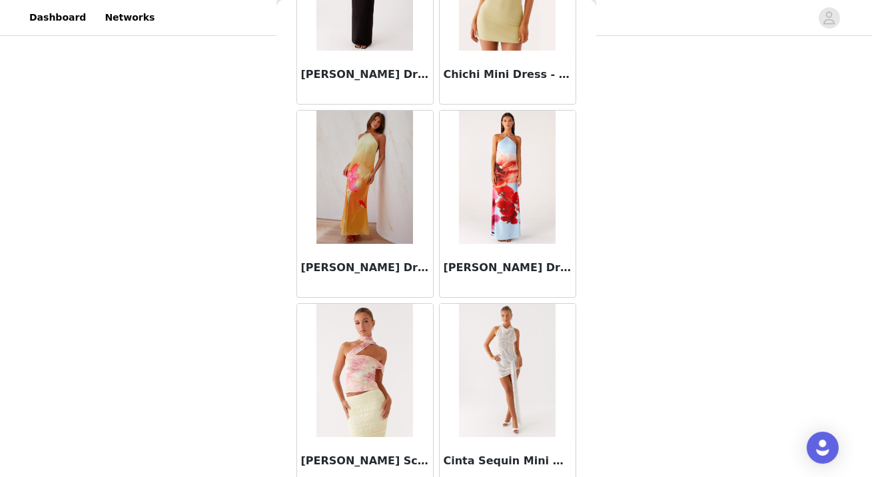
scroll to position [18925, 0]
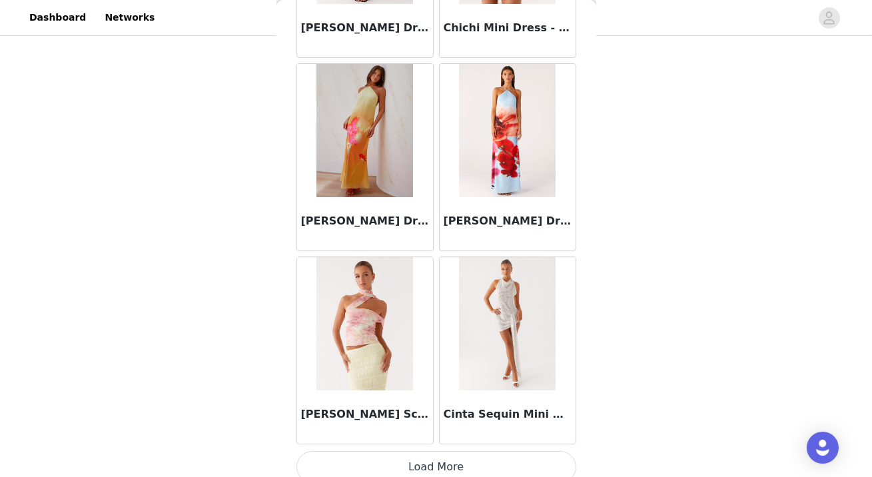
click at [389, 453] on button "Load More" at bounding box center [436, 467] width 280 height 32
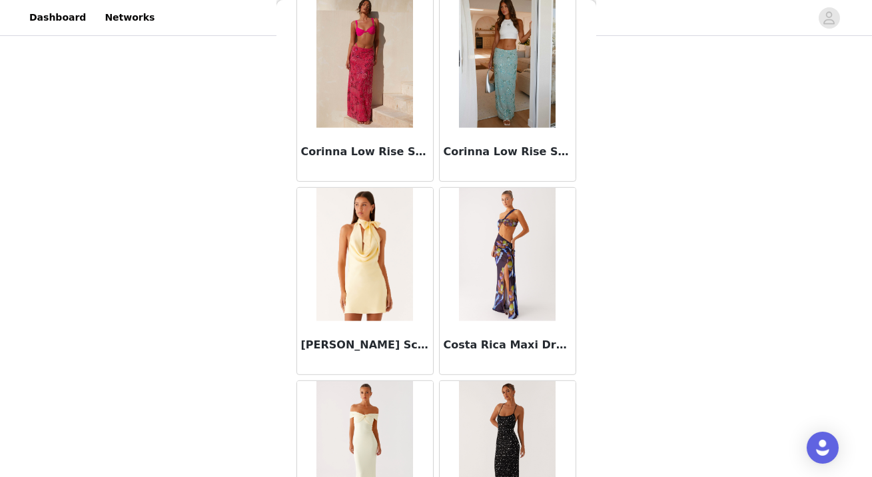
scroll to position [20854, 0]
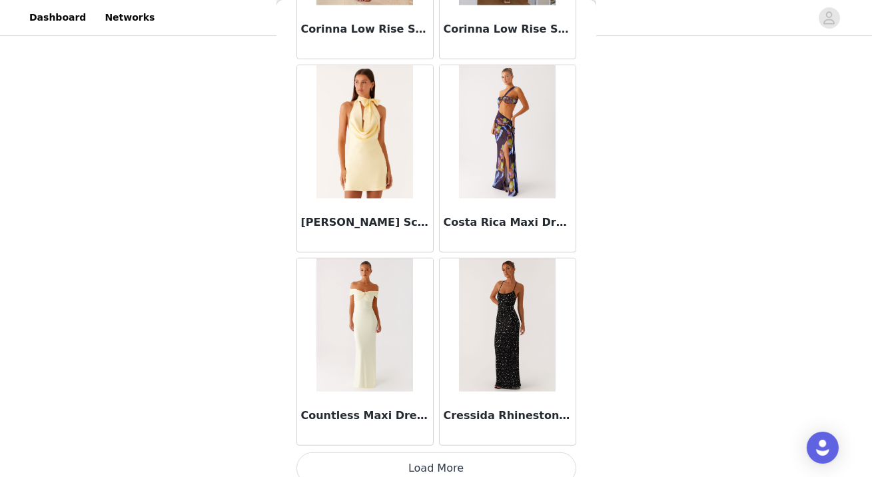
click at [415, 452] on button "Load More" at bounding box center [436, 468] width 280 height 32
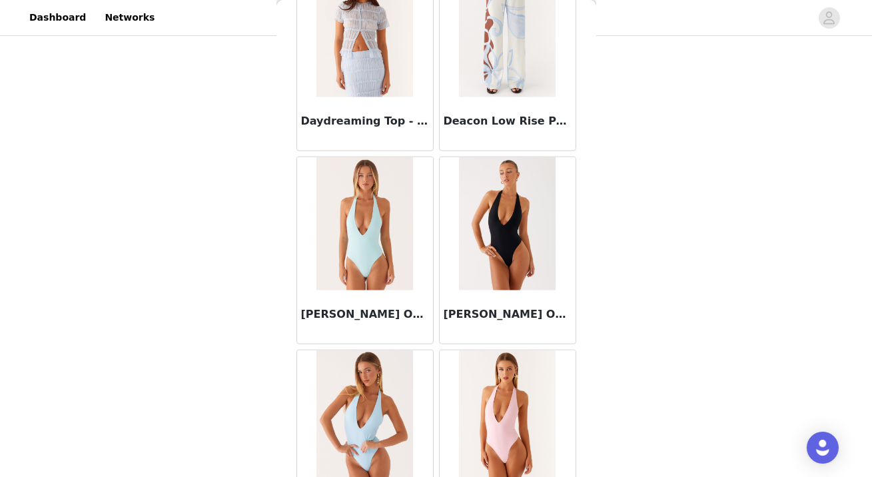
scroll to position [22784, 0]
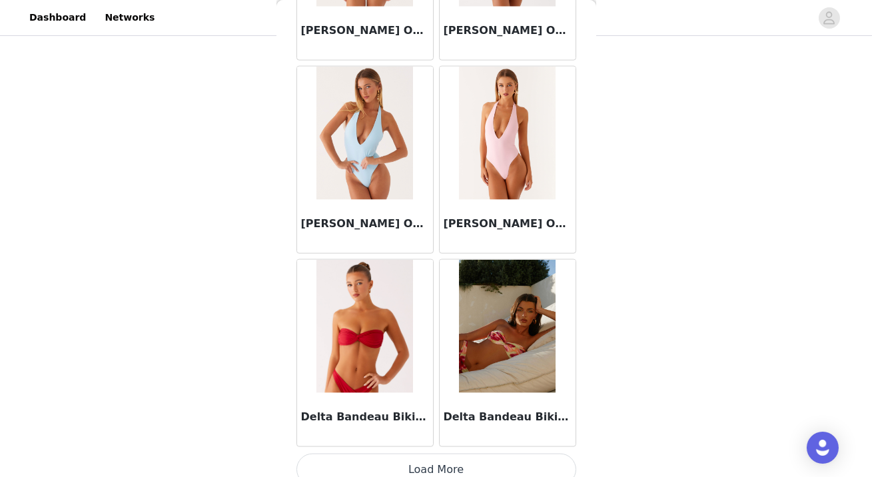
click at [402, 459] on button "Load More" at bounding box center [436, 469] width 280 height 32
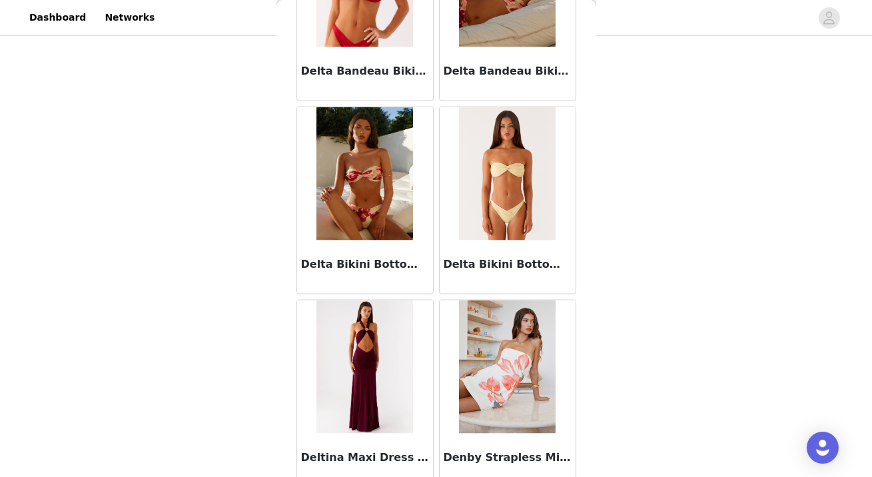
scroll to position [22986, 0]
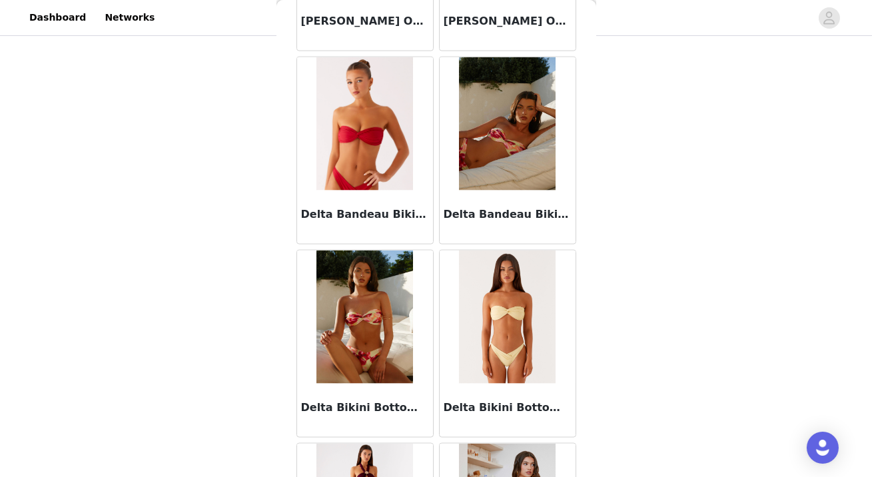
click at [371, 291] on img at bounding box center [364, 316] width 97 height 133
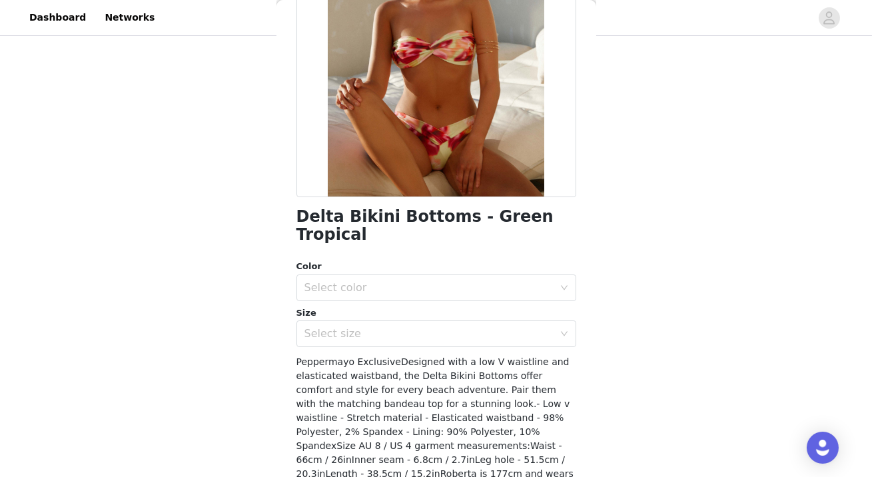
scroll to position [164, 0]
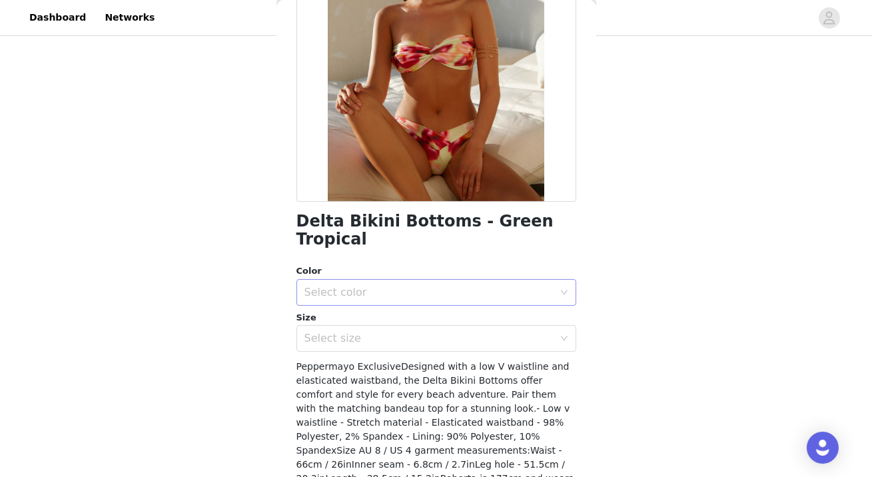
click at [446, 286] on div "Select color" at bounding box center [428, 292] width 249 height 13
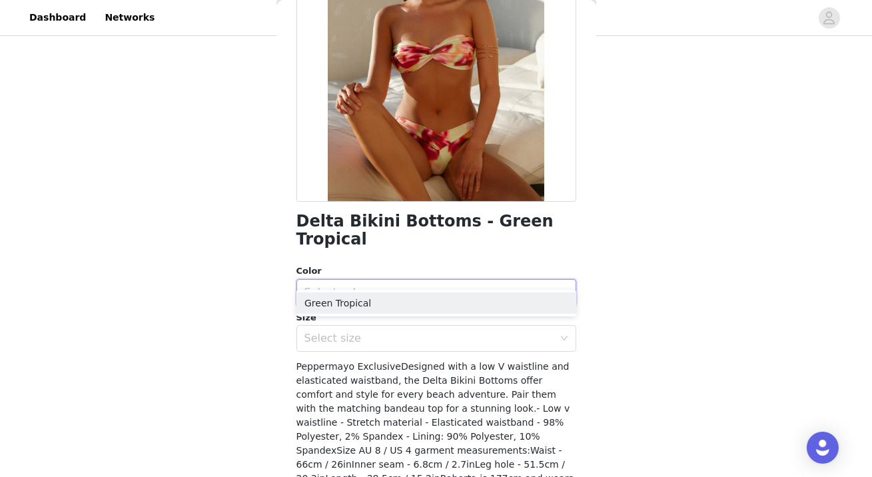
click at [446, 282] on div "Select color" at bounding box center [431, 292] width 255 height 25
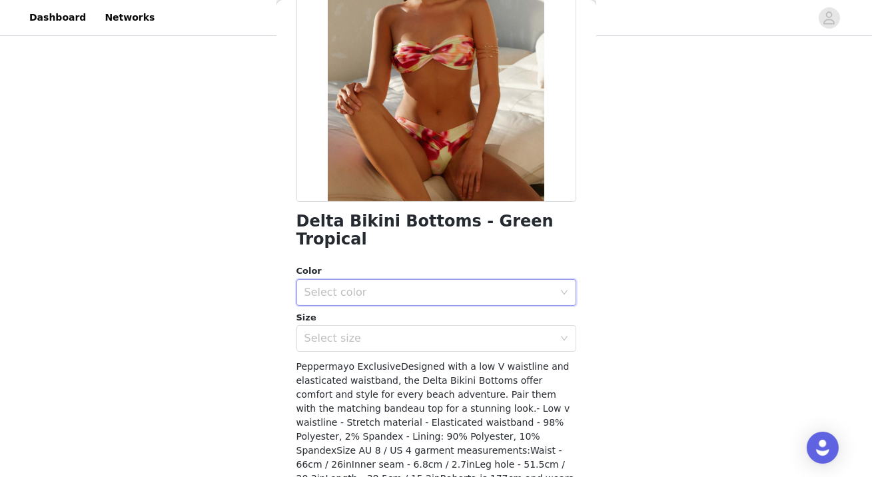
click at [448, 311] on div "Size" at bounding box center [436, 317] width 280 height 13
click at [440, 286] on div "Select color" at bounding box center [428, 292] width 249 height 13
click at [438, 306] on li "Green Tropical" at bounding box center [436, 302] width 280 height 21
click at [438, 332] on div "Select size" at bounding box center [428, 338] width 249 height 13
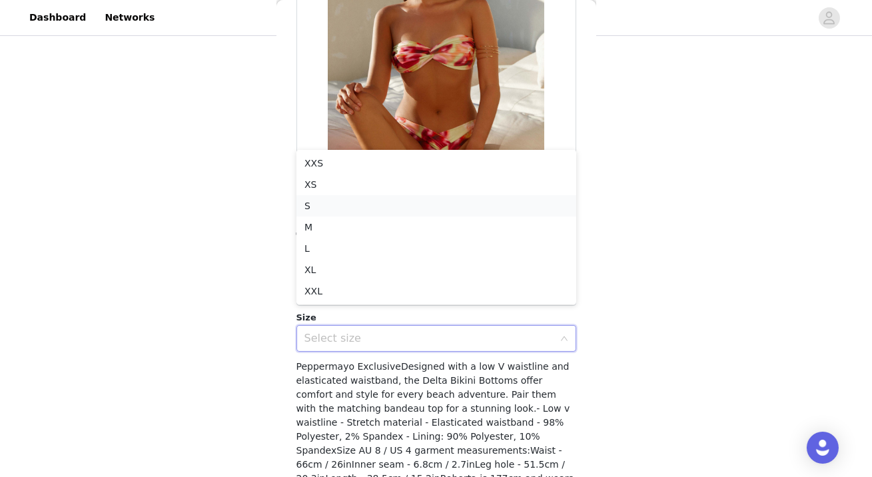
click at [421, 202] on li "S" at bounding box center [436, 205] width 280 height 21
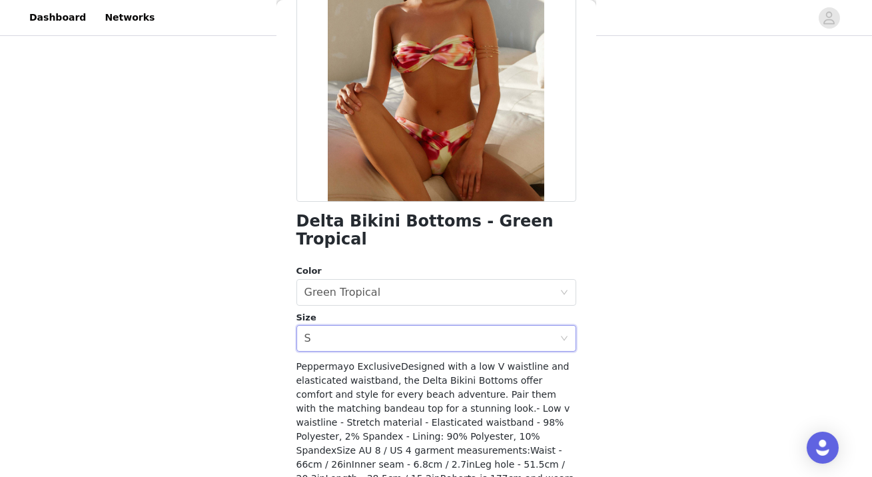
scroll to position [210, 0]
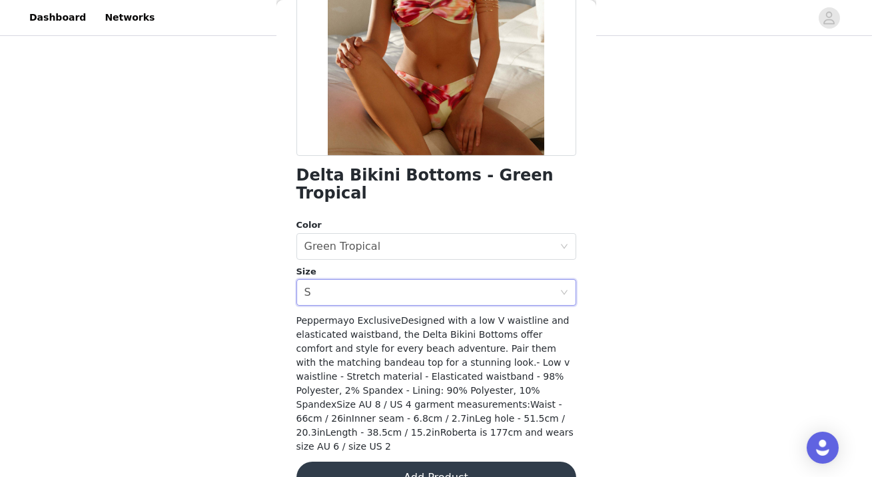
click at [506, 461] on button "Add Product" at bounding box center [436, 477] width 280 height 32
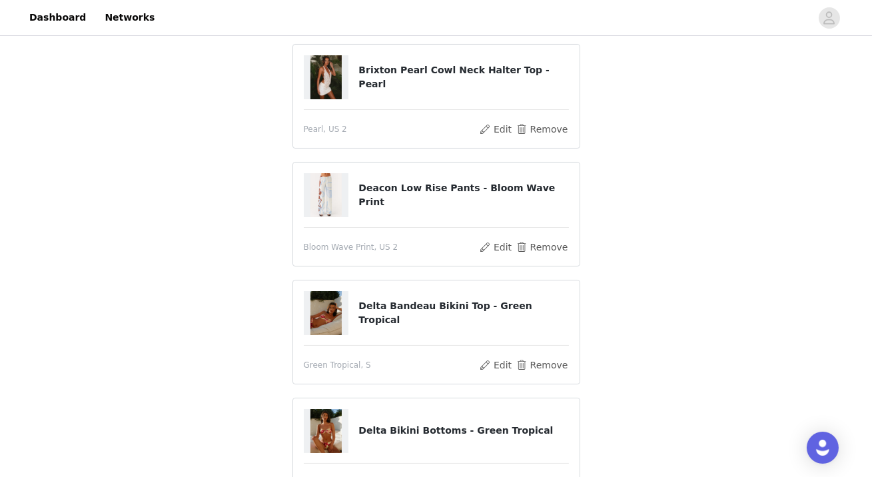
scroll to position [456, 0]
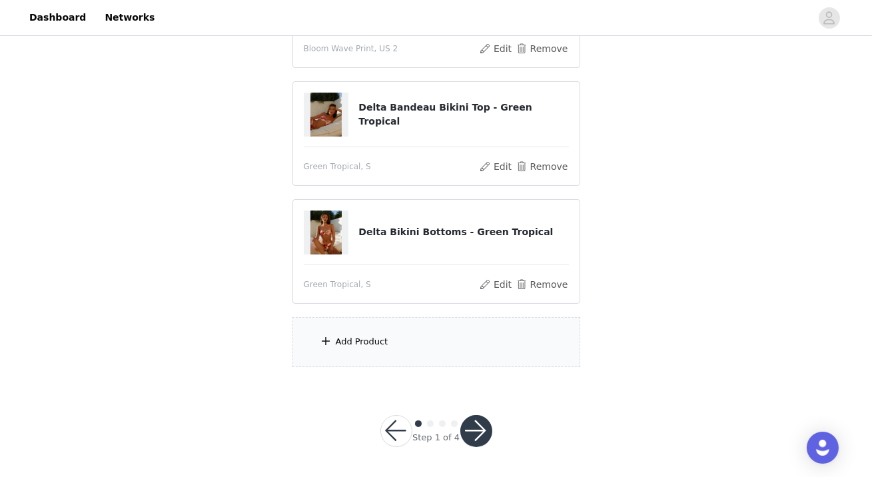
click at [317, 340] on div "Add Product" at bounding box center [436, 342] width 288 height 50
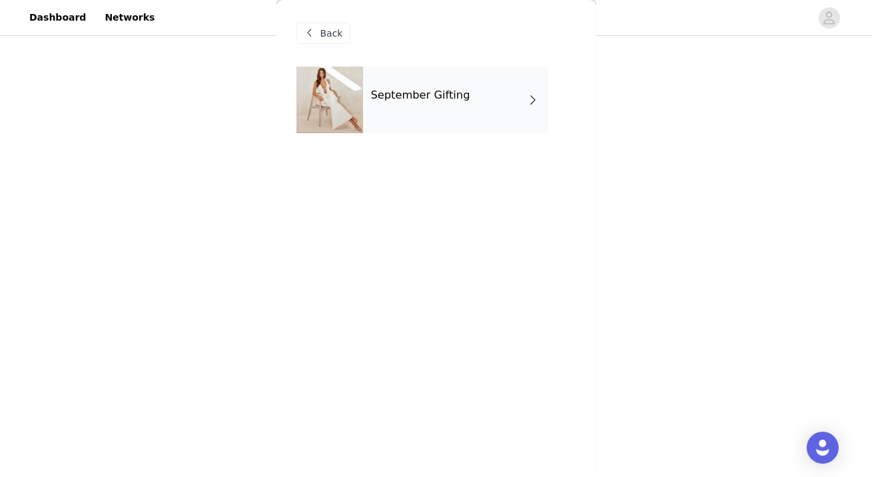
click at [413, 93] on h4 "September Gifting" at bounding box center [420, 95] width 99 height 12
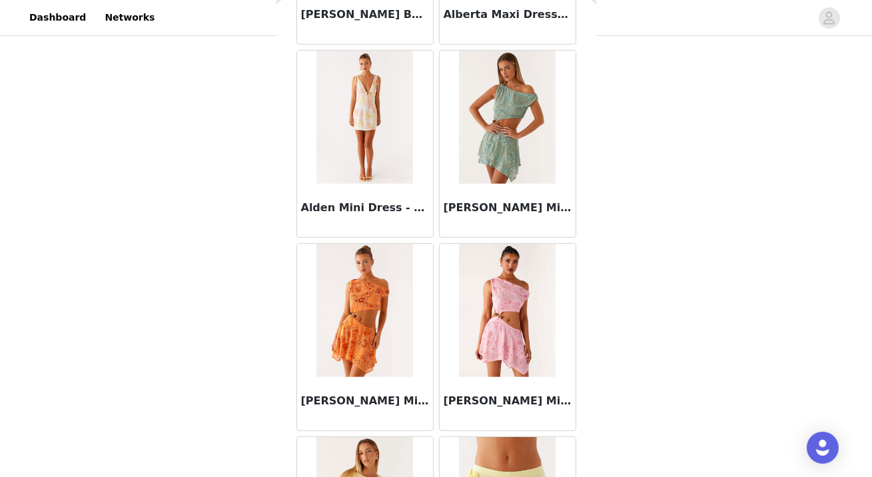
scroll to position [1559, 0]
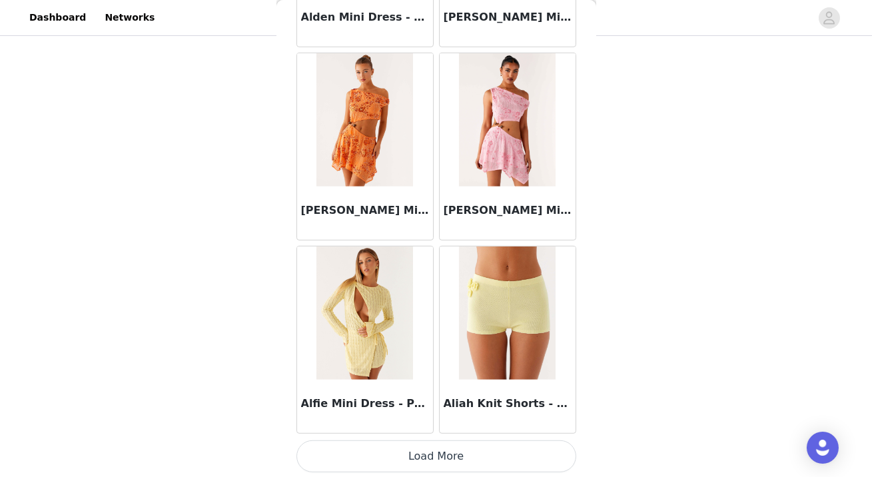
click at [391, 455] on button "Load More" at bounding box center [436, 456] width 280 height 32
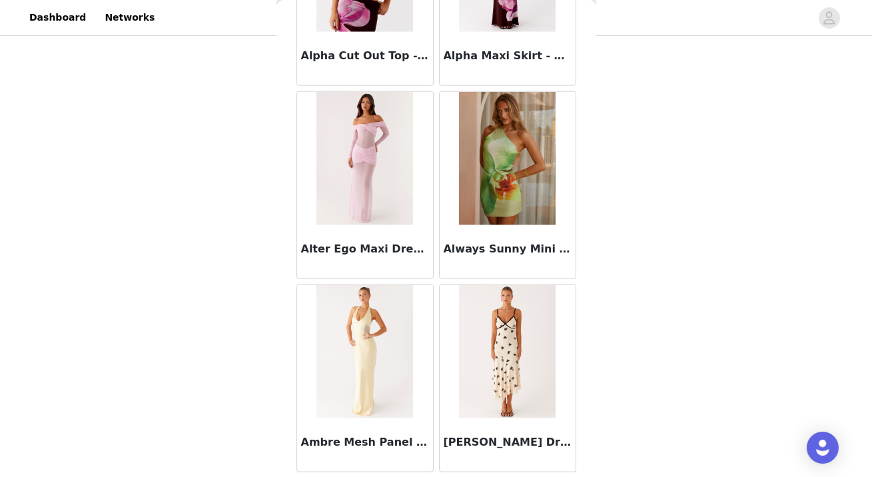
scroll to position [3489, 0]
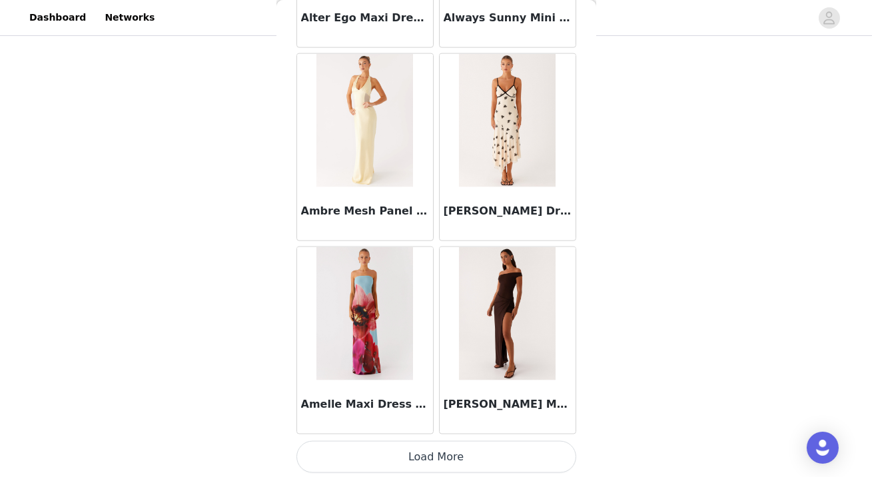
click at [413, 447] on button "Load More" at bounding box center [436, 457] width 280 height 32
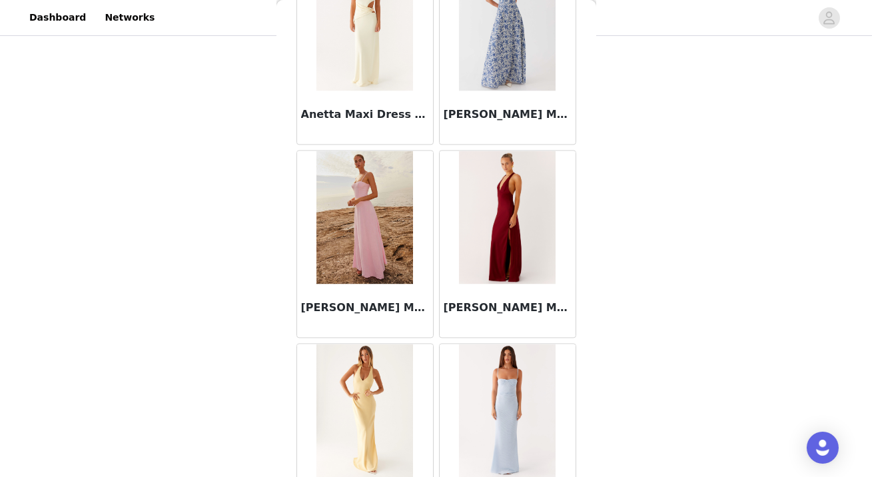
scroll to position [5418, 0]
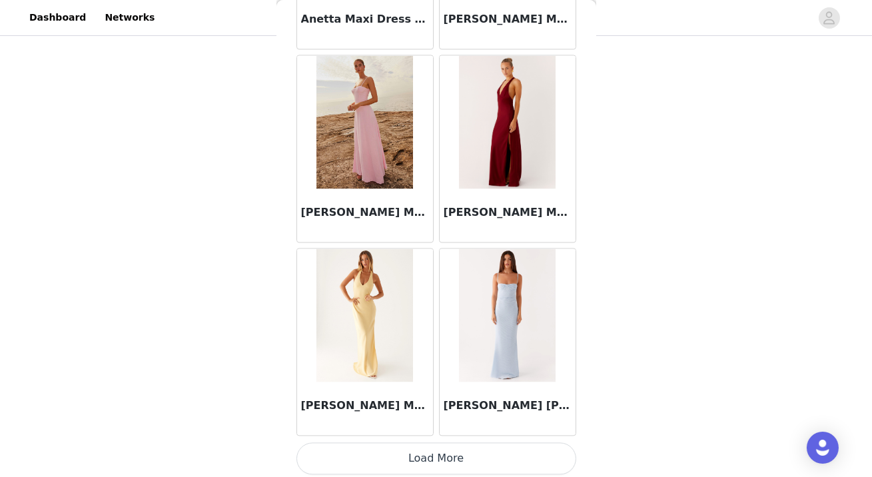
click at [395, 455] on button "Load More" at bounding box center [436, 458] width 280 height 32
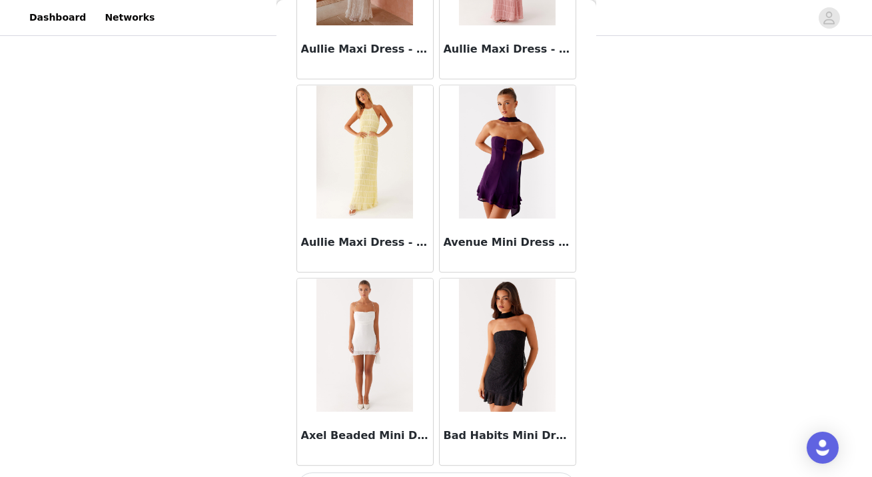
scroll to position [7348, 0]
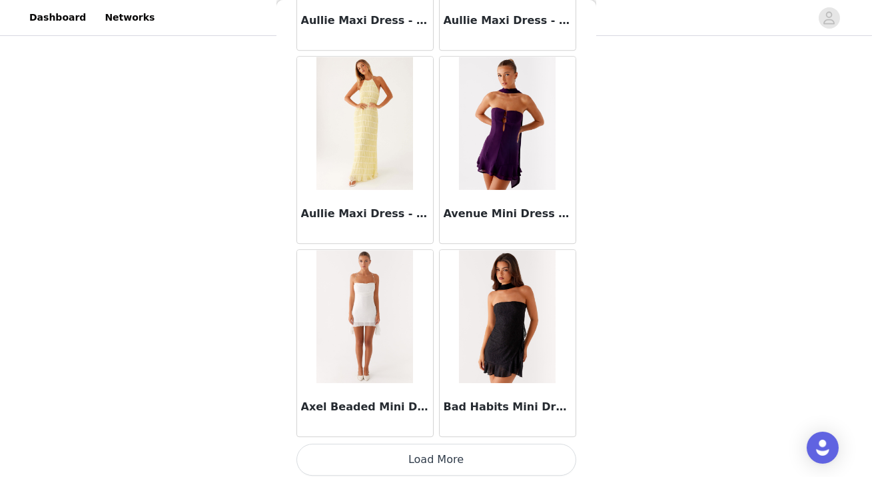
click at [405, 453] on button "Load More" at bounding box center [436, 459] width 280 height 32
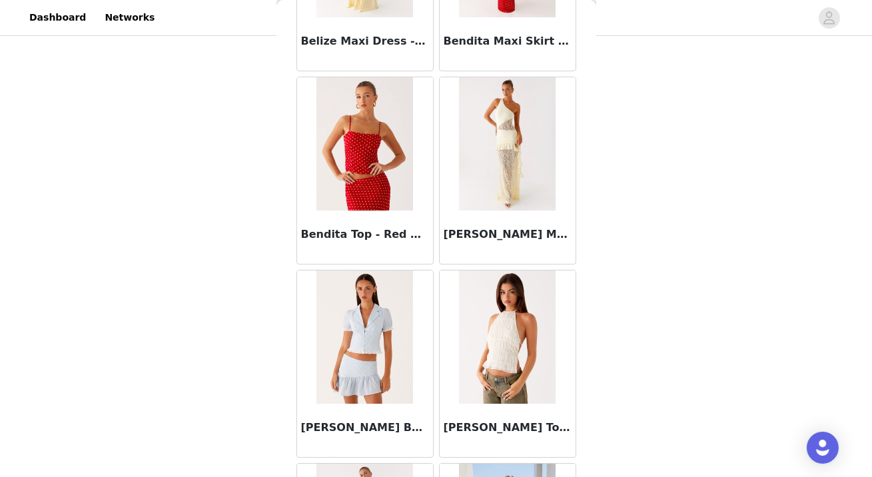
scroll to position [9277, 0]
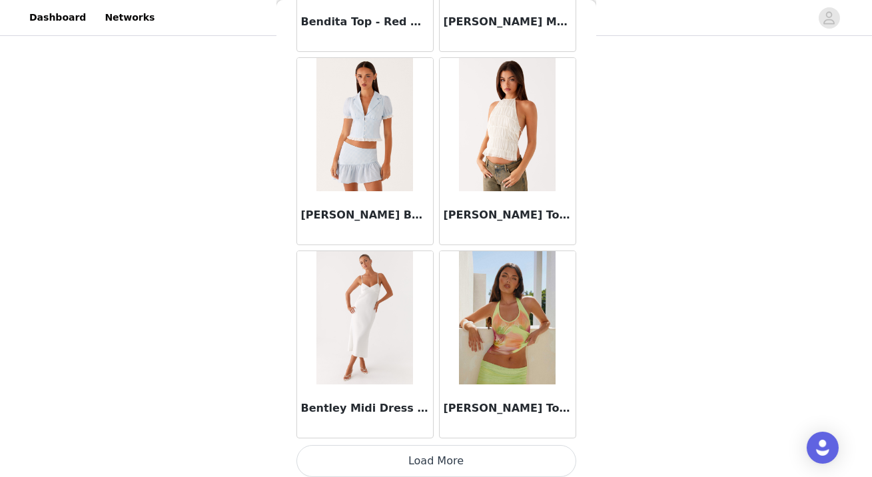
click at [409, 455] on button "Load More" at bounding box center [436, 461] width 280 height 32
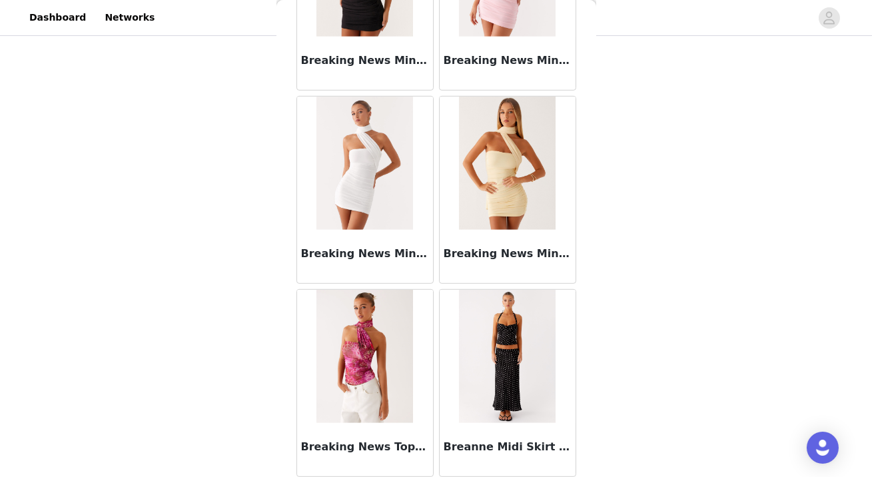
scroll to position [11206, 0]
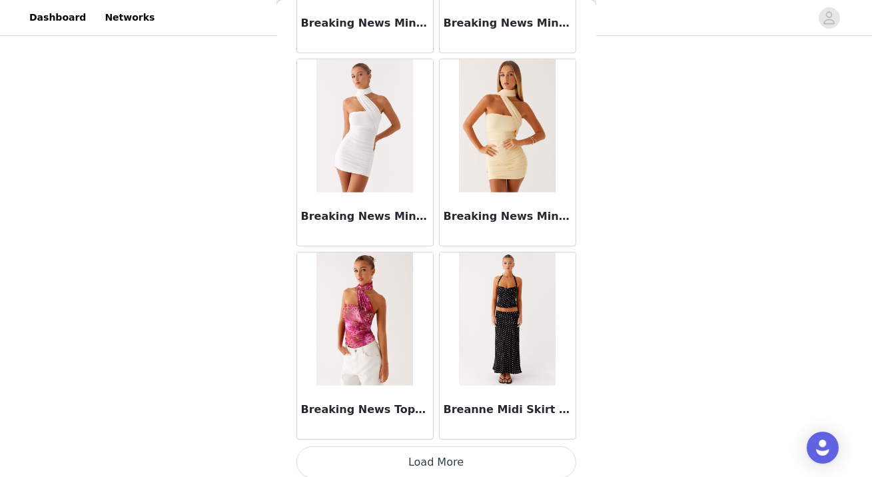
click at [421, 447] on button "Load More" at bounding box center [436, 462] width 280 height 32
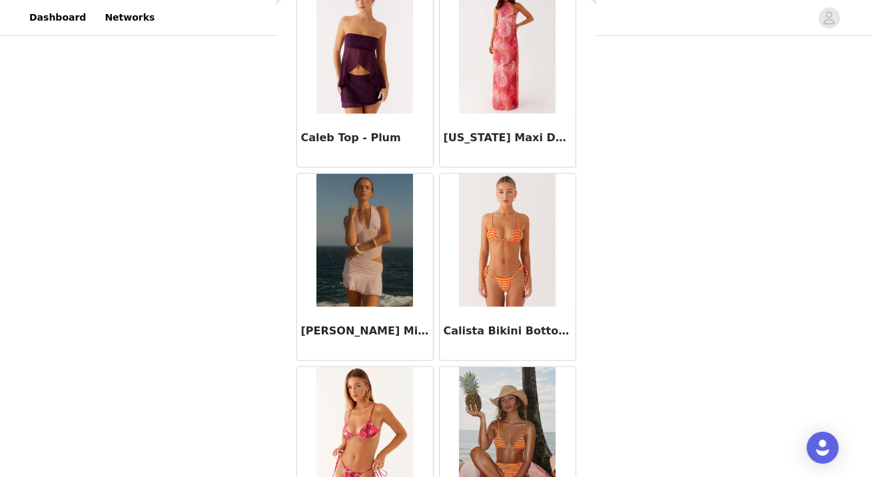
scroll to position [13136, 0]
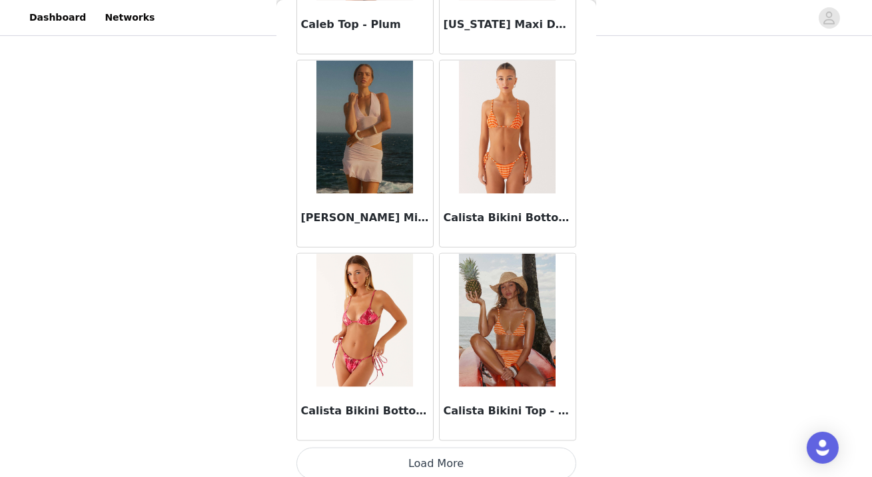
click at [431, 465] on button "Load More" at bounding box center [436, 463] width 280 height 32
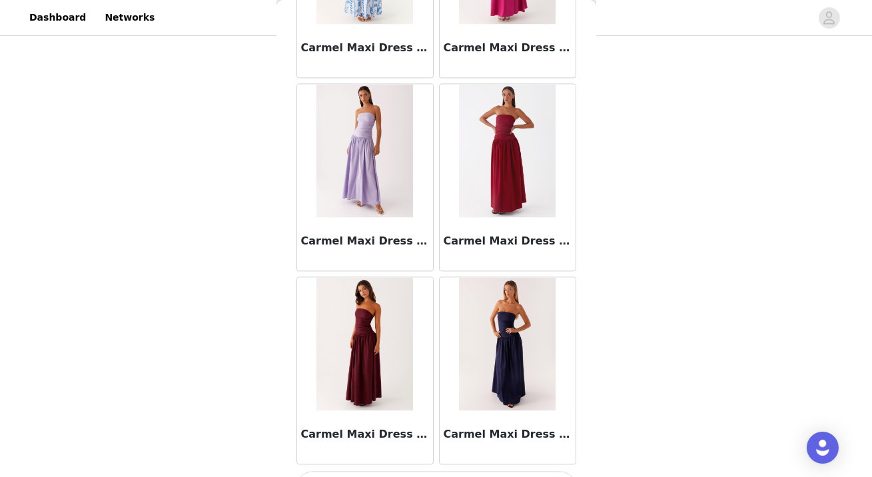
scroll to position [15066, 0]
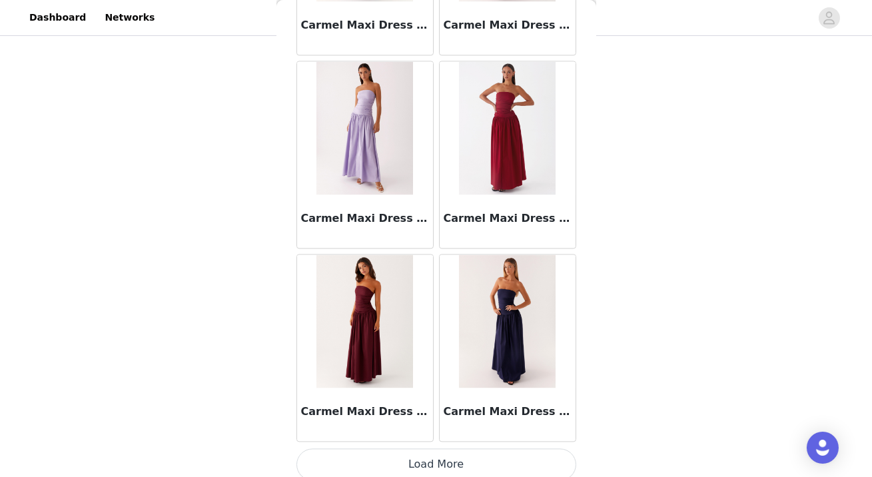
click at [436, 448] on button "Load More" at bounding box center [436, 464] width 280 height 32
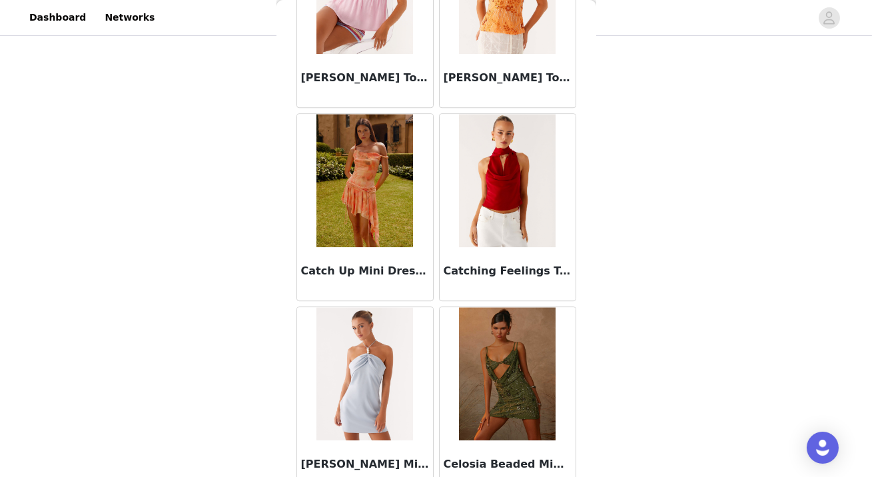
scroll to position [16995, 0]
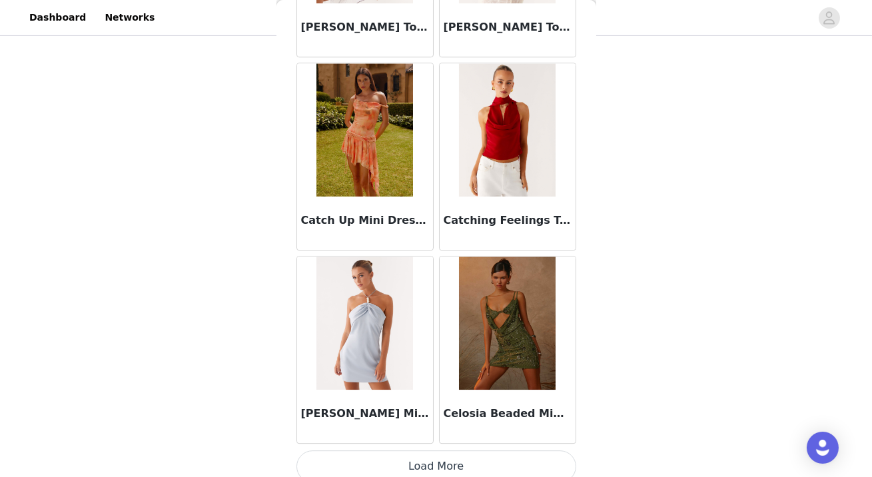
click at [431, 451] on button "Load More" at bounding box center [436, 466] width 280 height 32
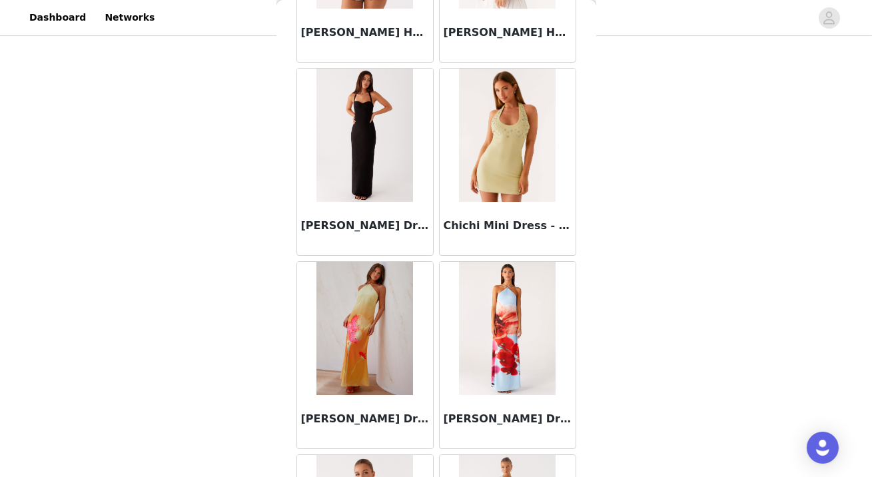
scroll to position [18925, 0]
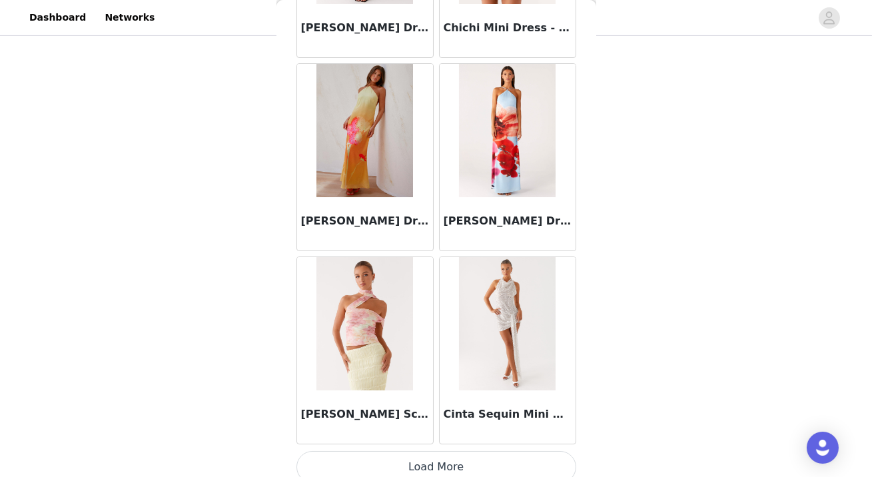
click at [429, 451] on button "Load More" at bounding box center [436, 467] width 280 height 32
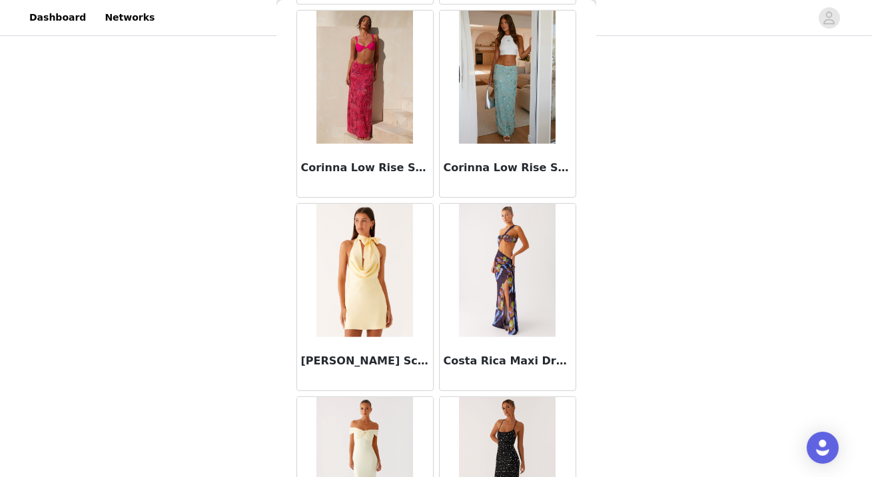
scroll to position [20854, 0]
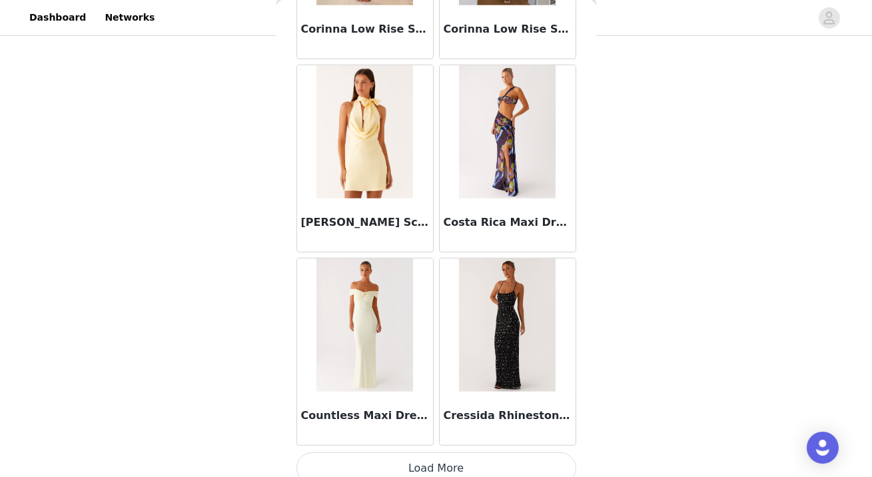
click at [419, 452] on button "Load More" at bounding box center [436, 468] width 280 height 32
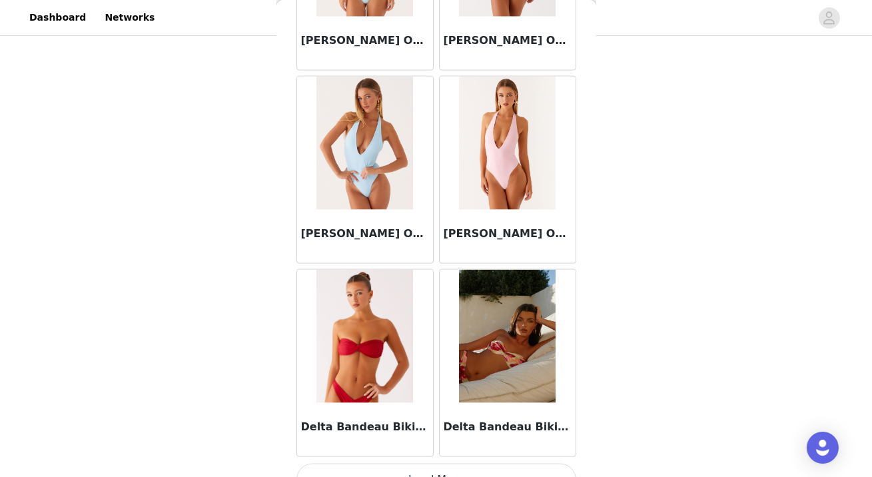
scroll to position [22784, 0]
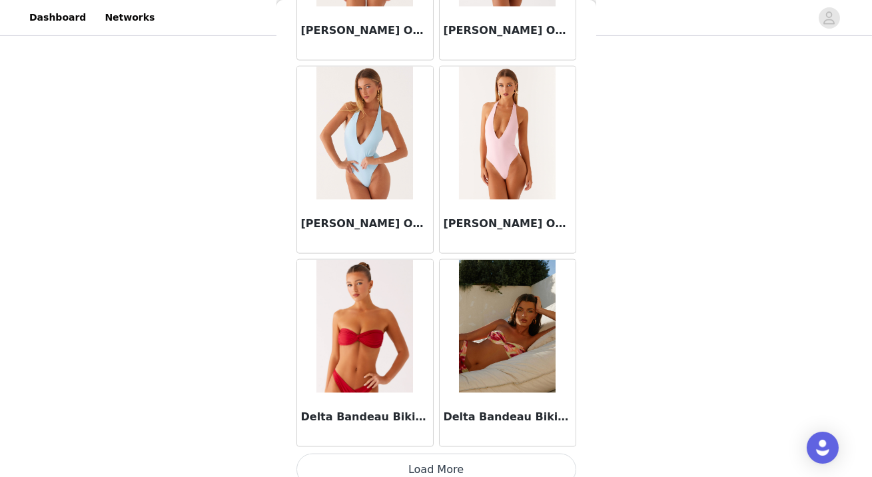
click at [424, 453] on button "Load More" at bounding box center [436, 469] width 280 height 32
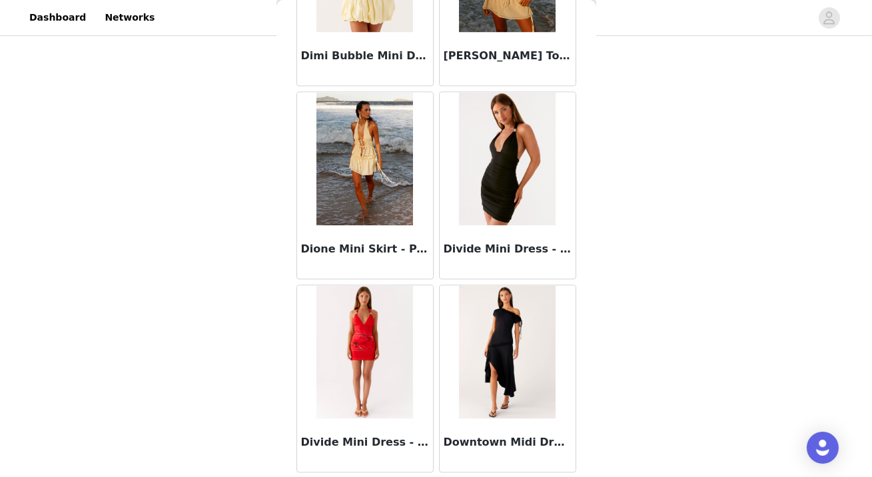
scroll to position [24713, 0]
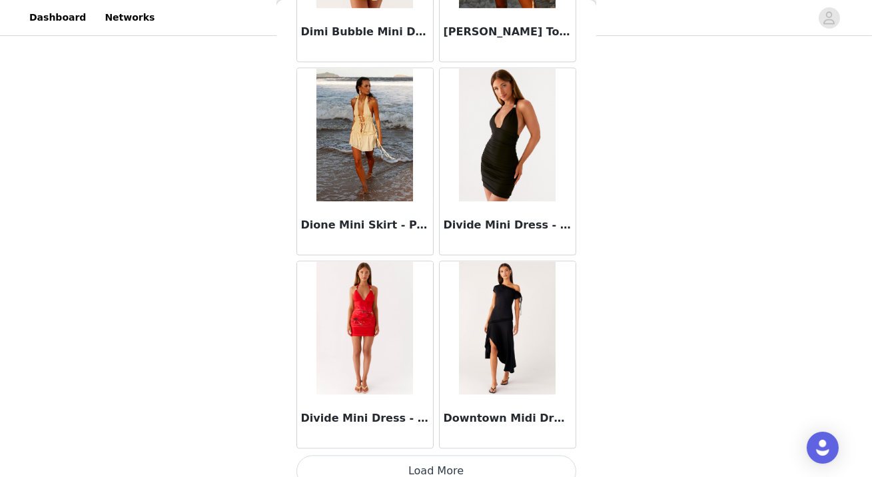
click at [442, 455] on button "Load More" at bounding box center [436, 471] width 280 height 32
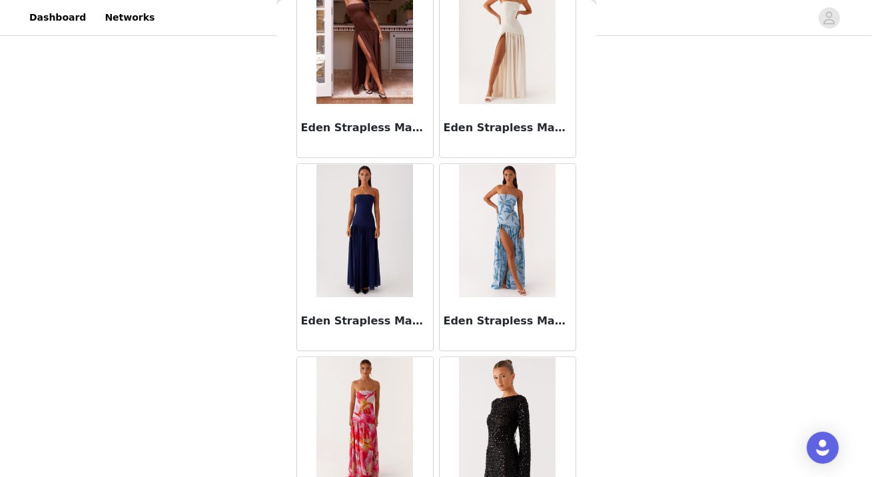
scroll to position [26643, 0]
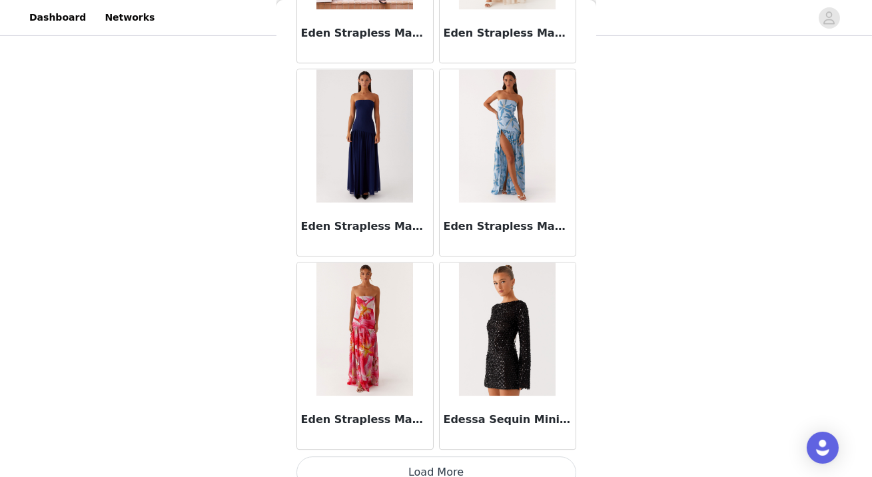
click at [476, 456] on button "Load More" at bounding box center [436, 472] width 280 height 32
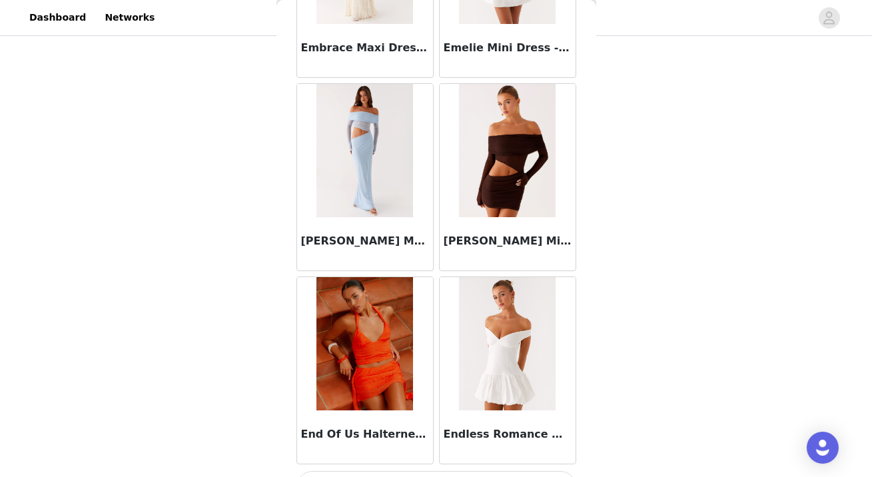
scroll to position [28572, 0]
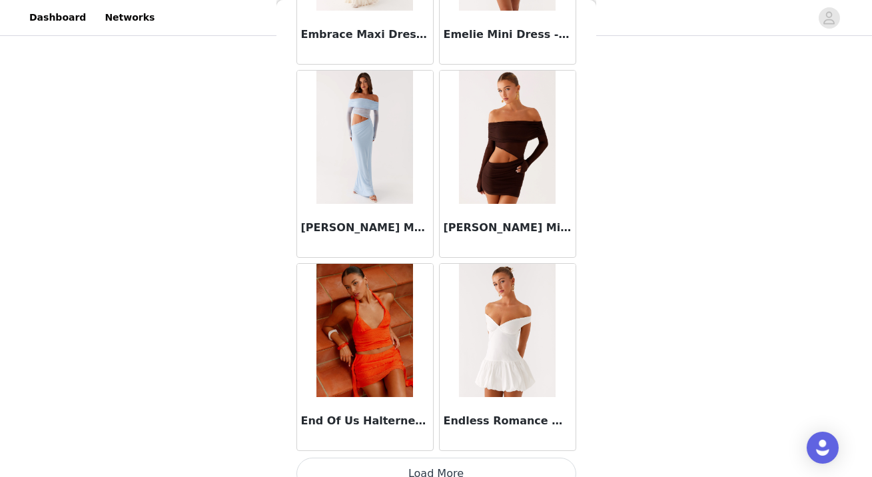
click at [447, 457] on button "Load More" at bounding box center [436, 473] width 280 height 32
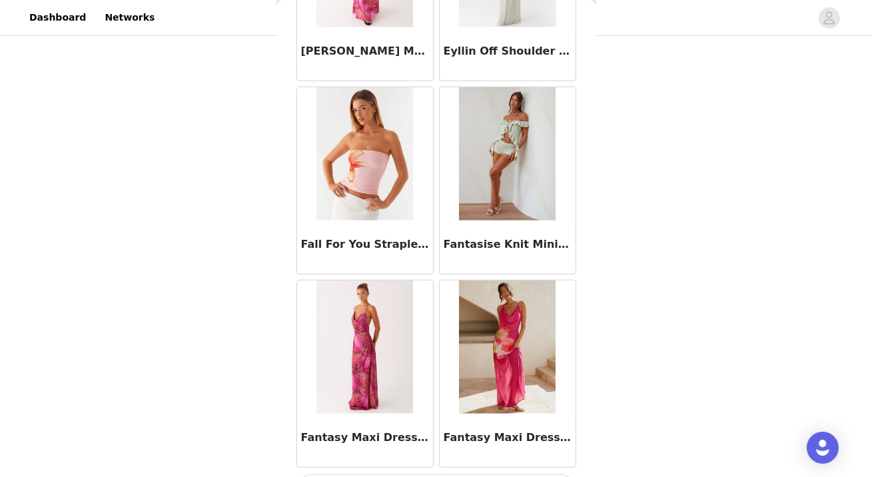
scroll to position [30502, 0]
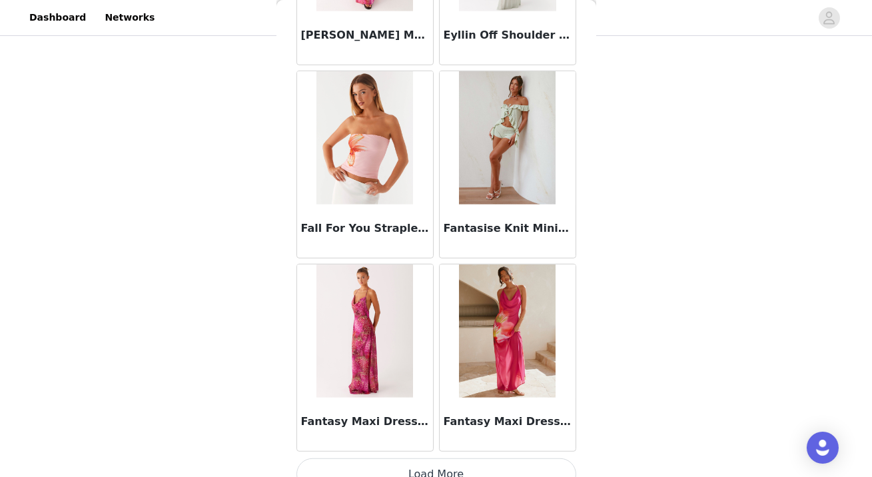
click at [427, 458] on button "Load More" at bounding box center [436, 474] width 280 height 32
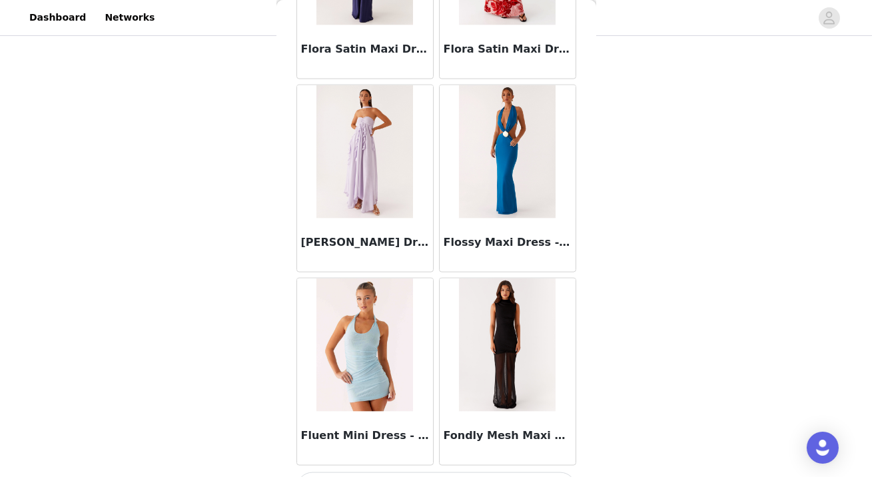
scroll to position [32432, 0]
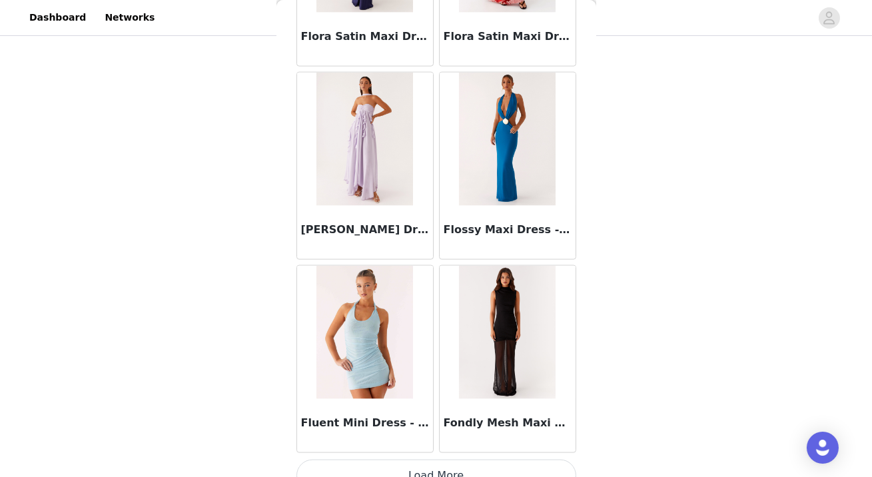
click at [468, 459] on button "Load More" at bounding box center [436, 475] width 280 height 32
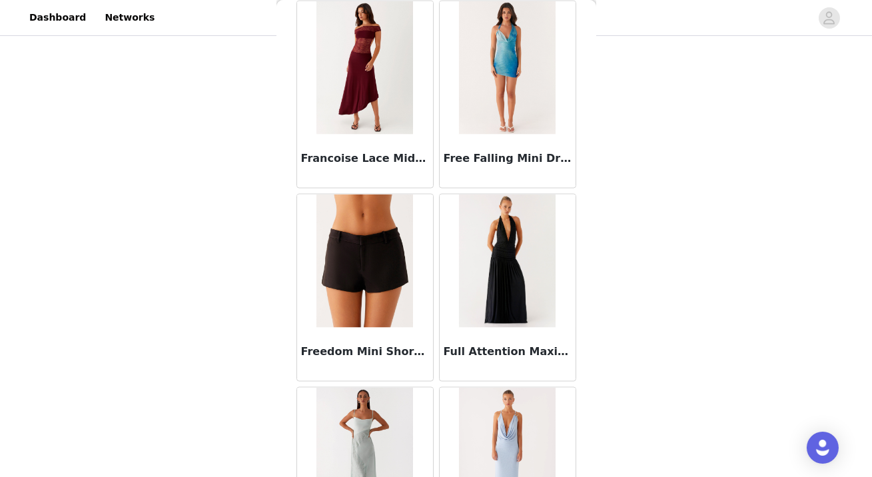
scroll to position [33125, 0]
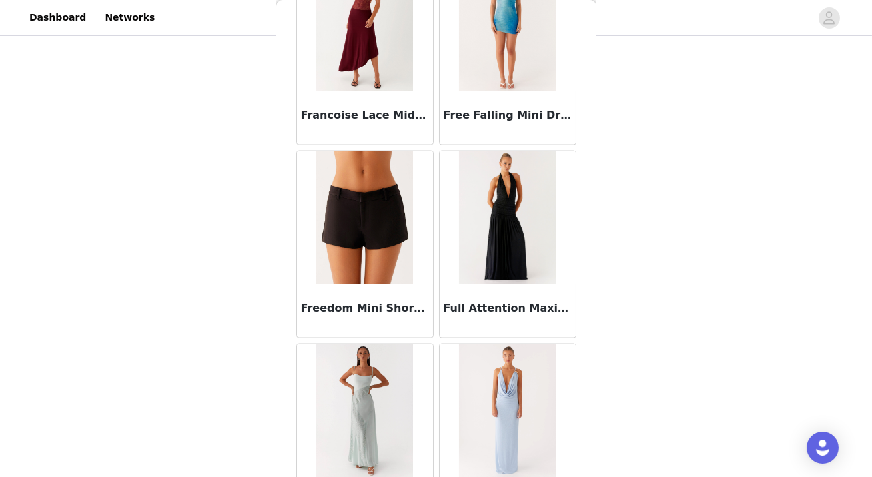
click at [385, 196] on img at bounding box center [364, 217] width 97 height 133
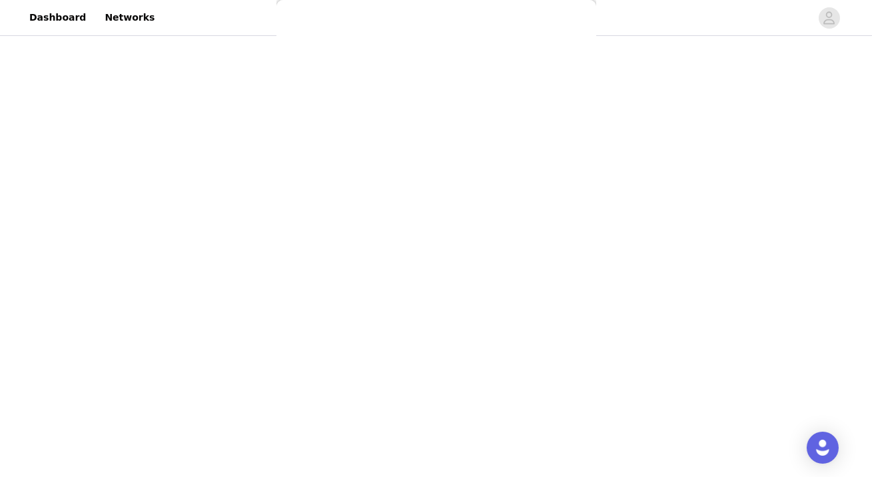
scroll to position [196, 0]
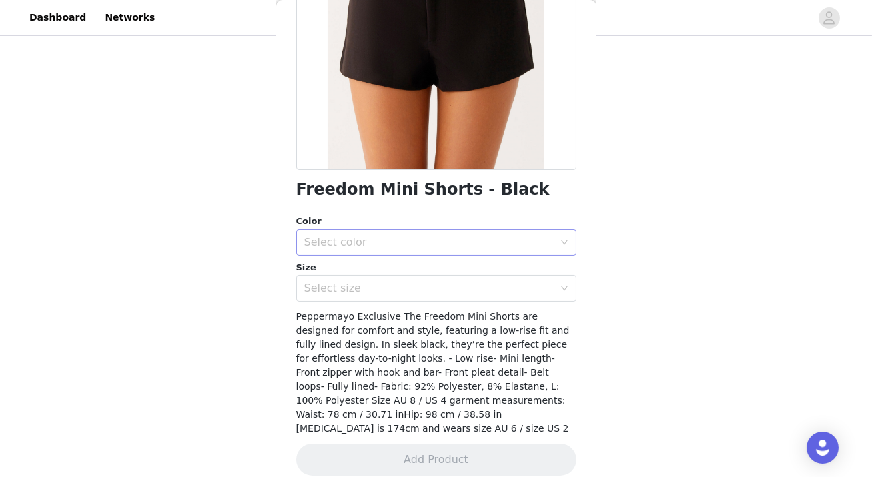
click at [433, 248] on div "Select color" at bounding box center [431, 242] width 255 height 25
click at [433, 265] on li "Black" at bounding box center [436, 271] width 280 height 21
click at [433, 287] on div "Select size" at bounding box center [428, 288] width 249 height 13
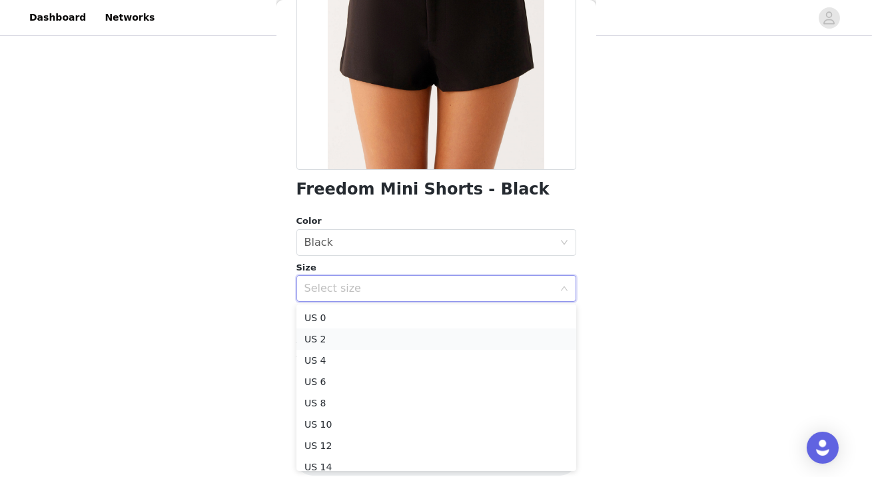
click at [417, 332] on li "US 2" at bounding box center [436, 338] width 280 height 21
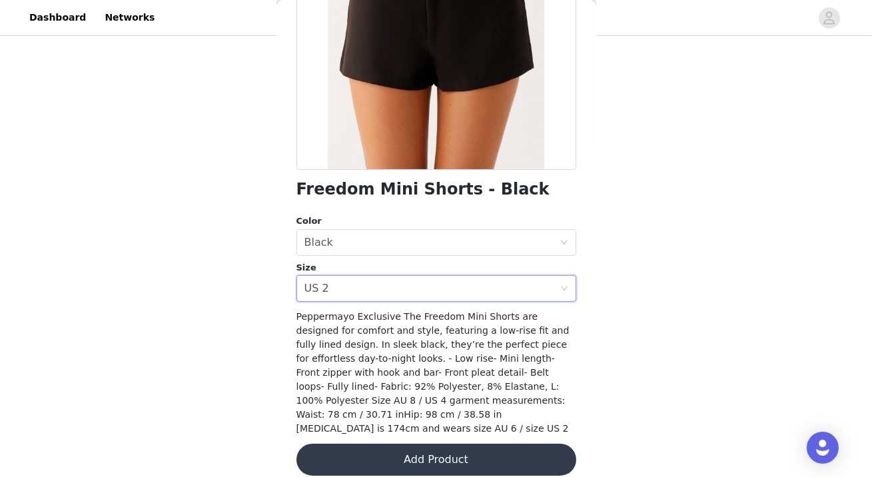
click at [433, 446] on button "Add Product" at bounding box center [436, 459] width 280 height 32
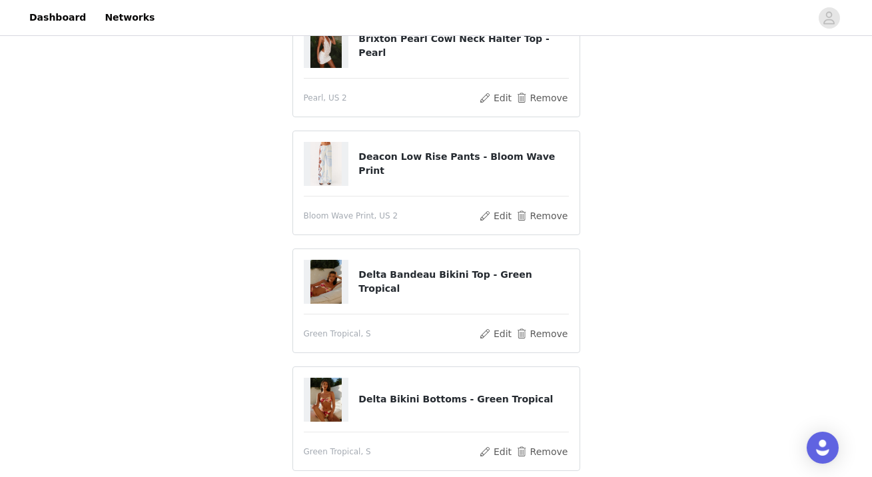
scroll to position [248, 0]
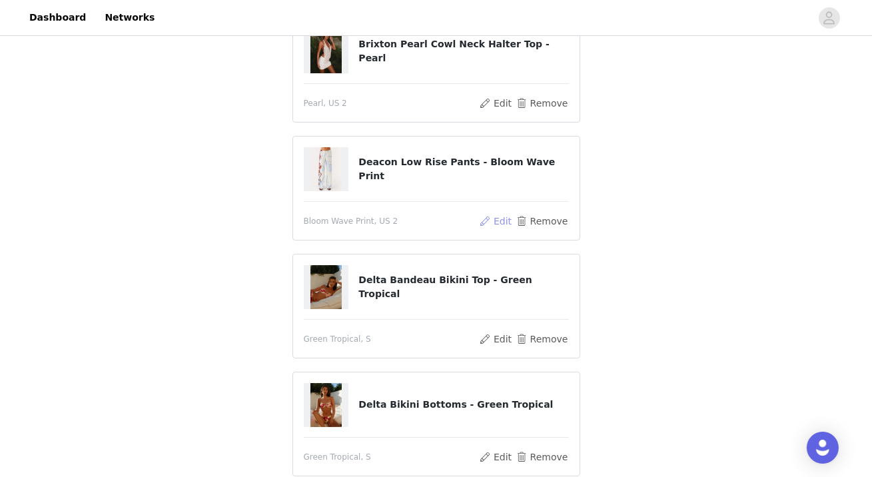
click at [502, 221] on button "Edit" at bounding box center [496, 221] width 34 height 16
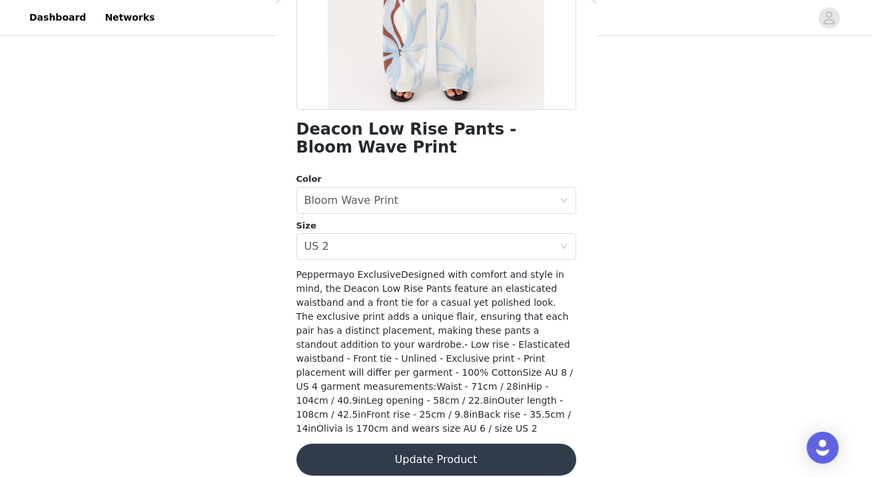
scroll to position [0, 0]
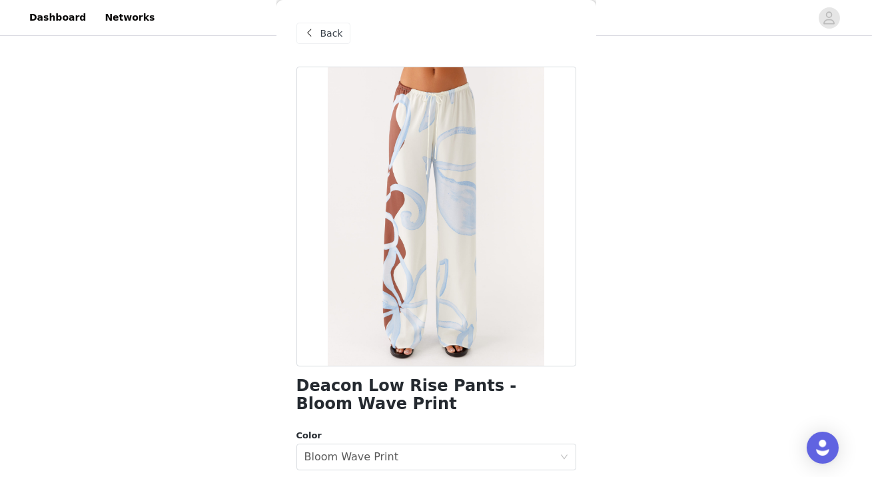
click at [312, 36] on span at bounding box center [310, 33] width 16 height 16
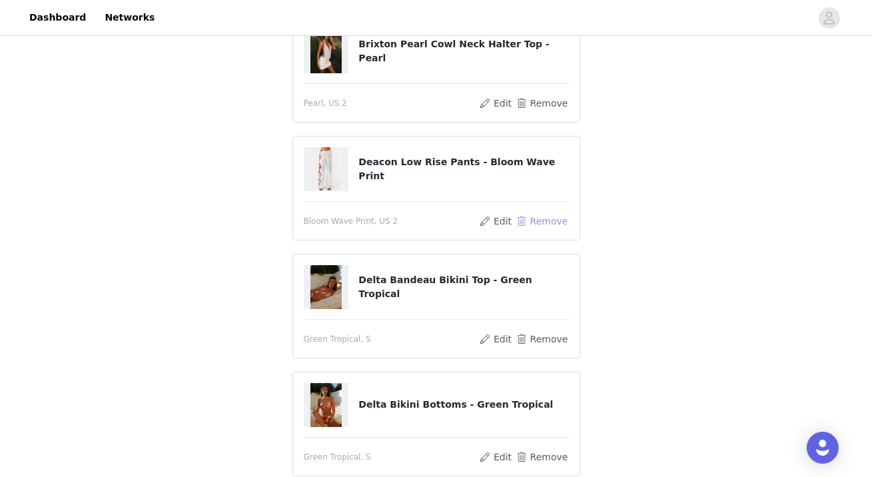
click at [545, 220] on button "Remove" at bounding box center [541, 221] width 53 height 16
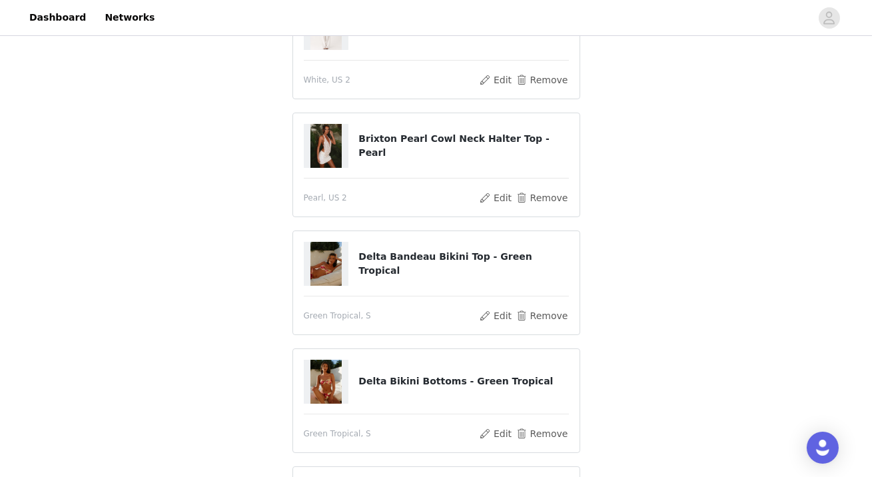
scroll to position [456, 0]
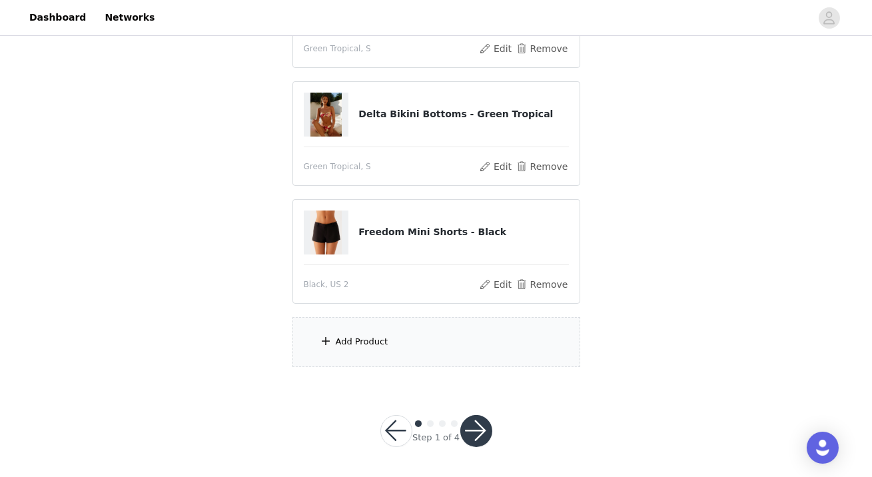
click at [366, 338] on div "Add Product" at bounding box center [362, 341] width 53 height 13
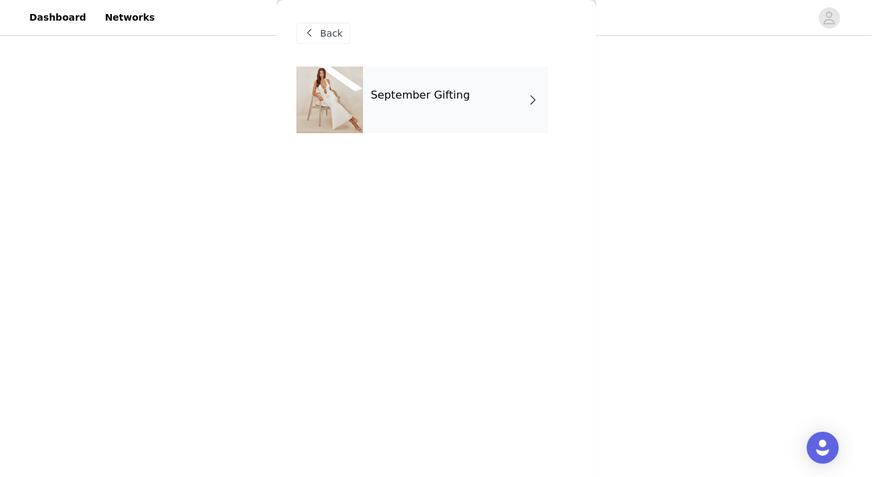
click at [427, 93] on h4 "September Gifting" at bounding box center [420, 95] width 99 height 12
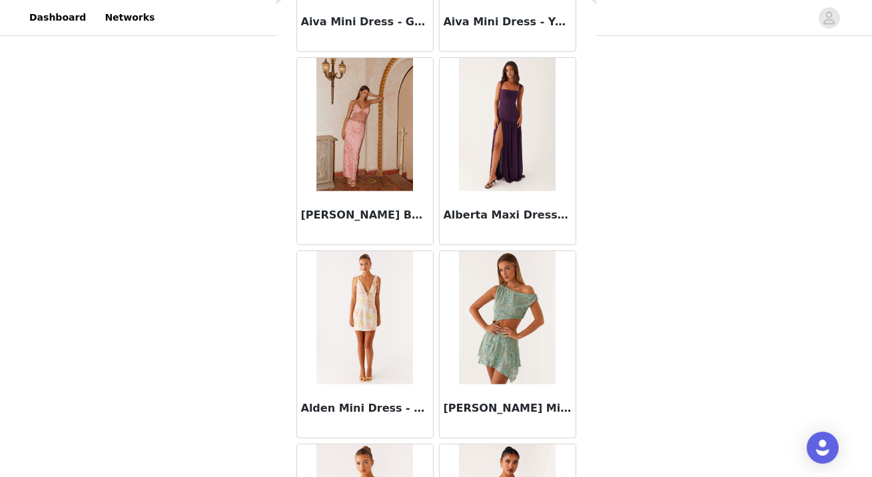
scroll to position [1559, 0]
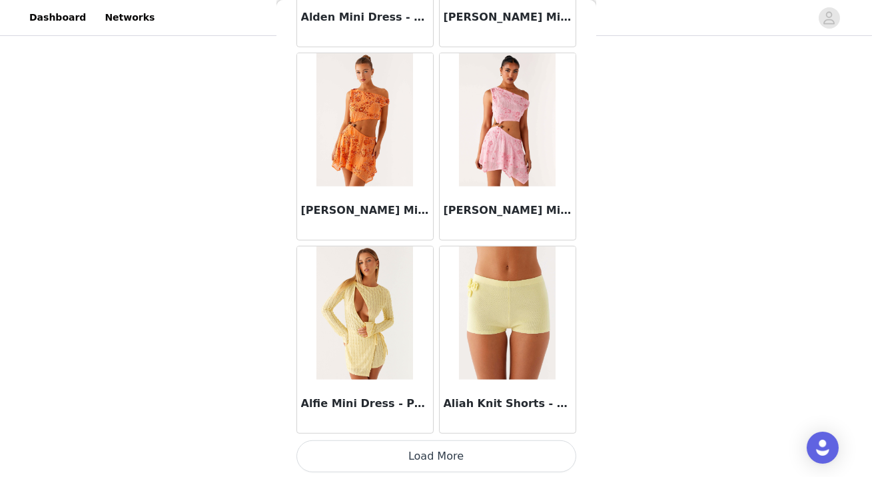
click at [430, 458] on button "Load More" at bounding box center [436, 456] width 280 height 32
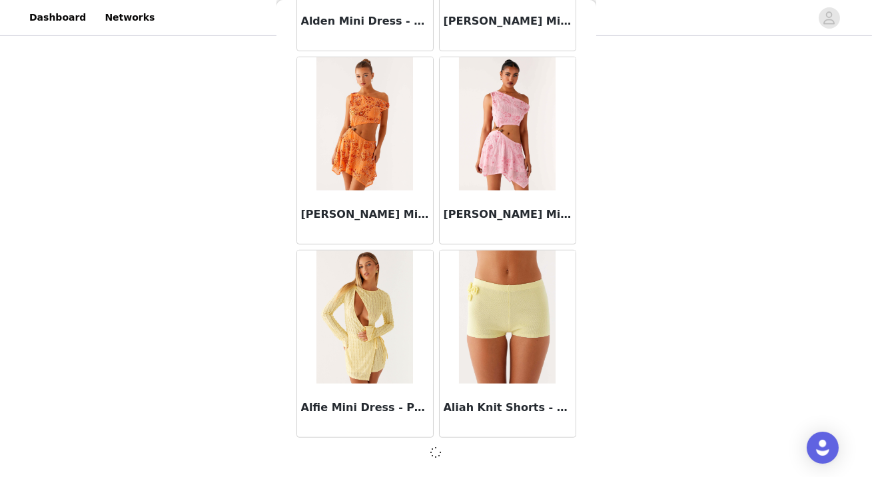
scroll to position [1553, 0]
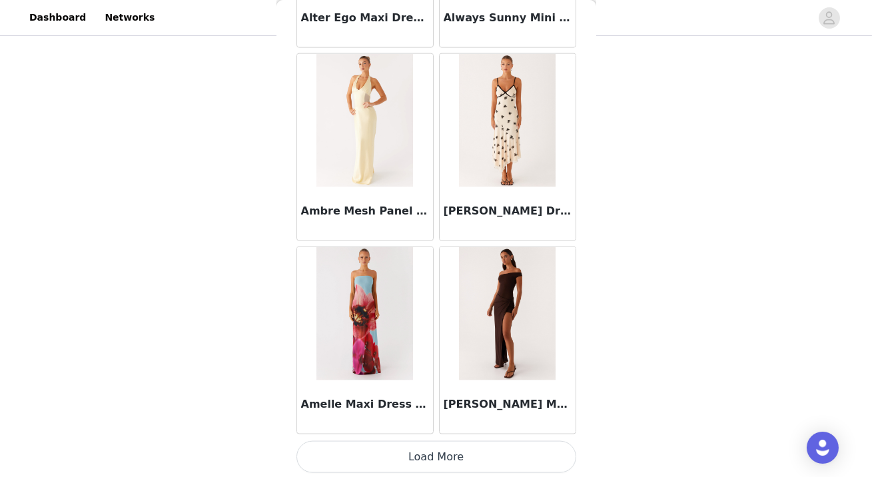
click at [434, 453] on button "Load More" at bounding box center [436, 457] width 280 height 32
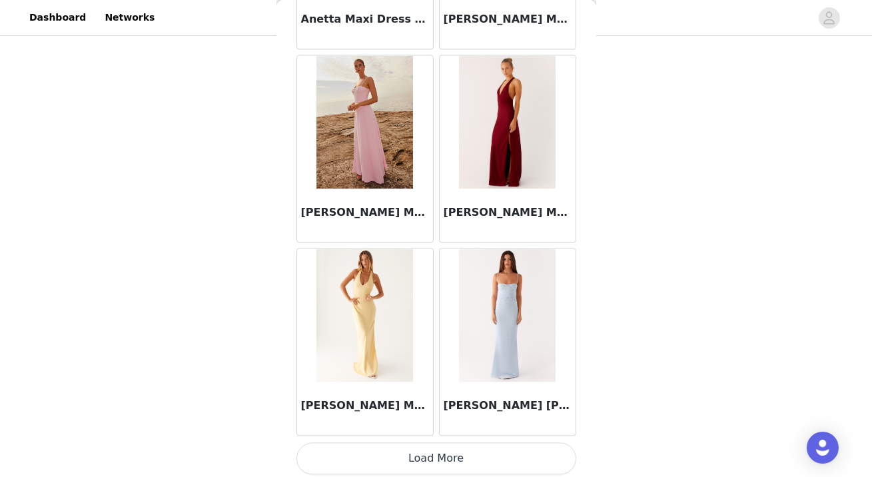
click at [427, 461] on button "Load More" at bounding box center [436, 458] width 280 height 32
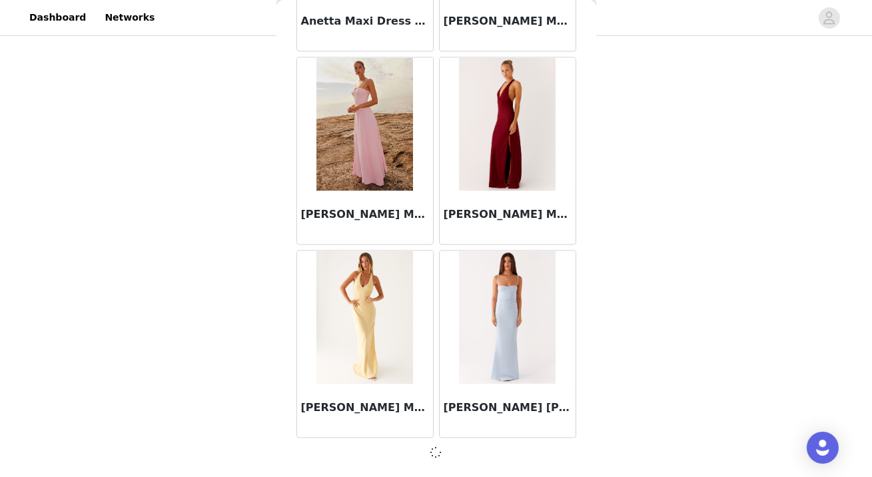
scroll to position [5412, 0]
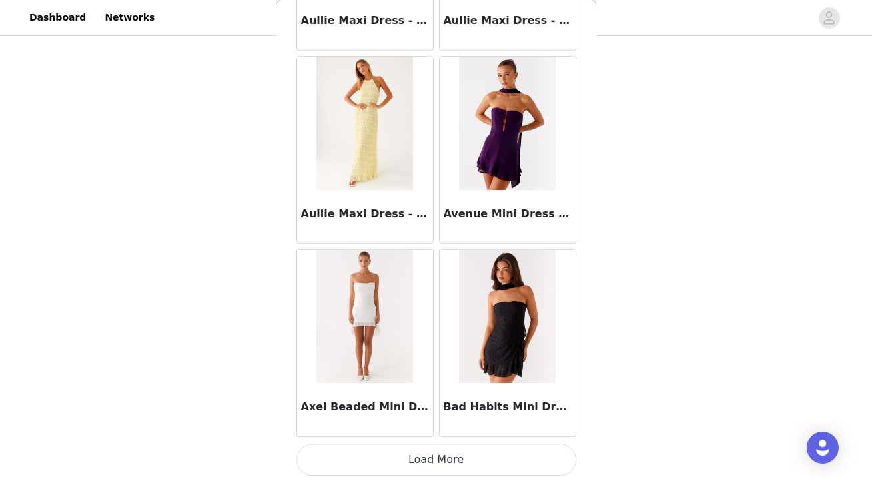
click at [407, 451] on button "Load More" at bounding box center [436, 459] width 280 height 32
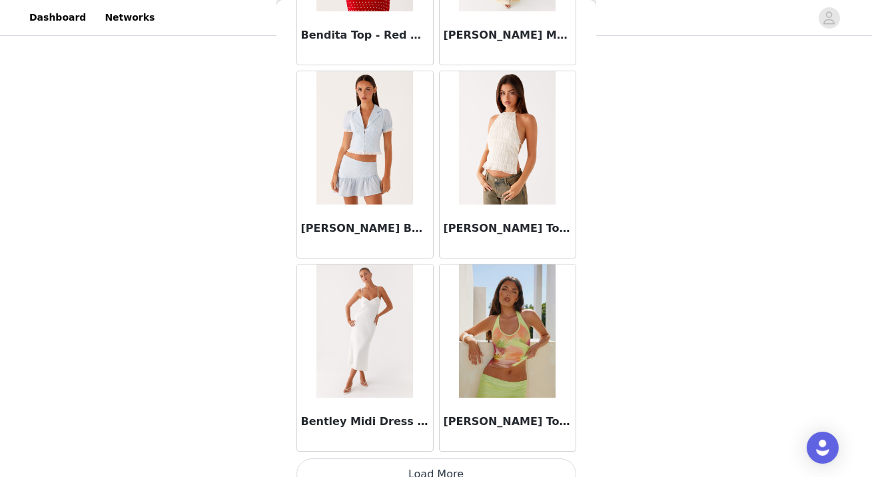
scroll to position [9277, 0]
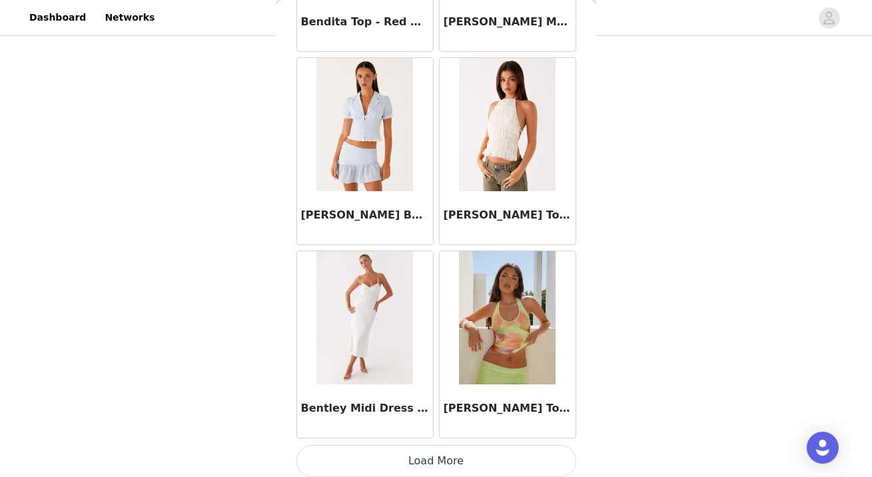
click at [416, 449] on button "Load More" at bounding box center [436, 461] width 280 height 32
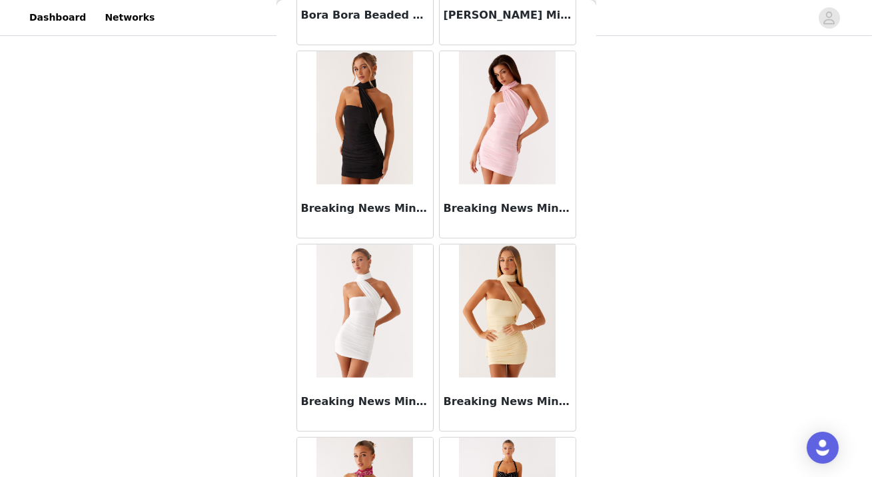
scroll to position [11206, 0]
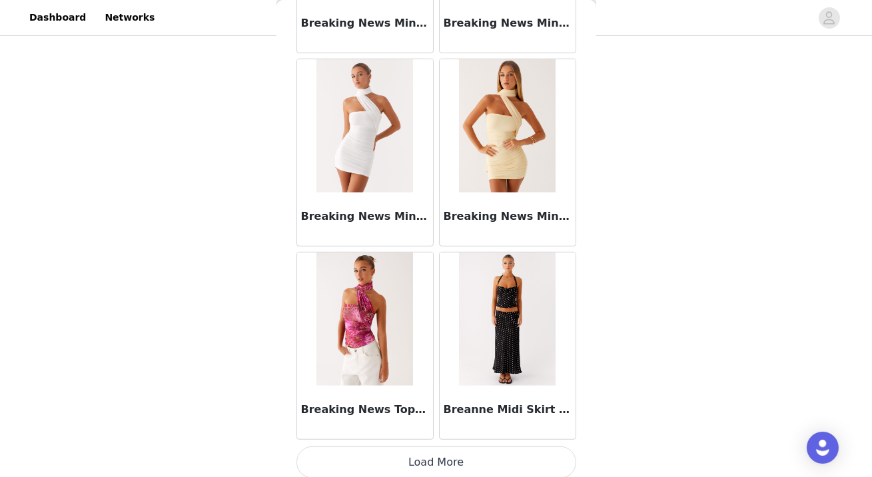
click at [422, 457] on button "Load More" at bounding box center [436, 462] width 280 height 32
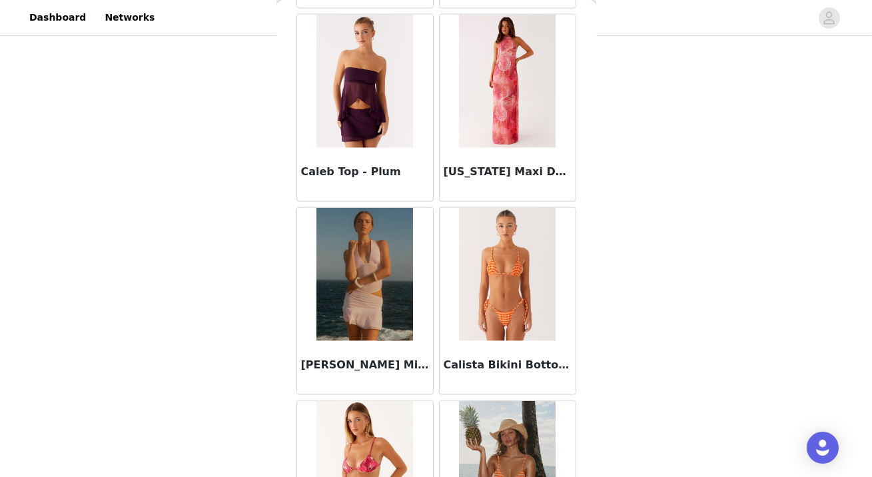
scroll to position [13136, 0]
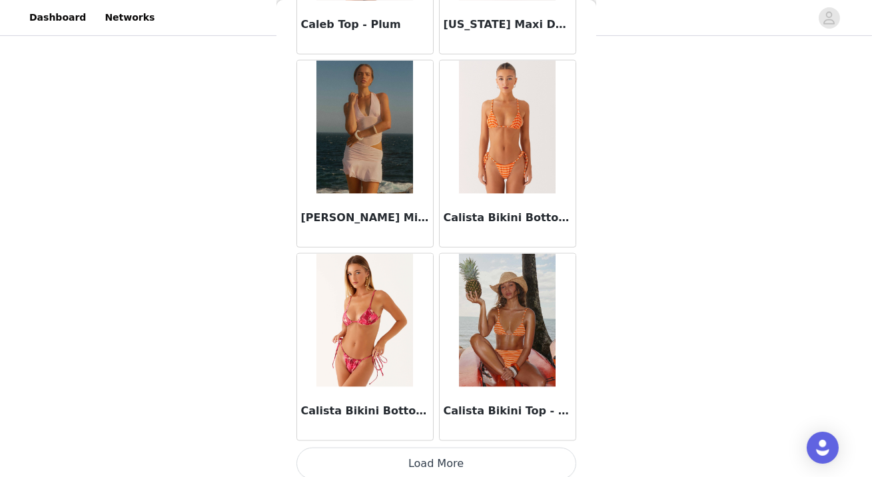
click at [427, 447] on button "Load More" at bounding box center [436, 463] width 280 height 32
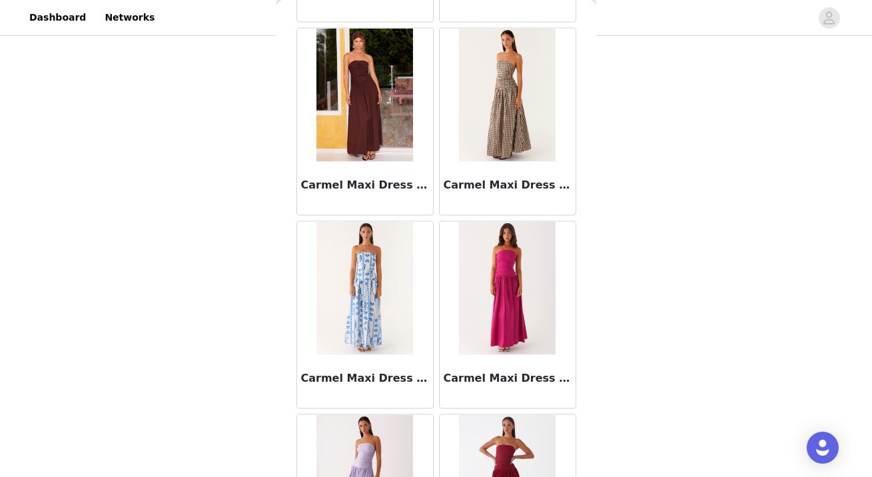
scroll to position [15066, 0]
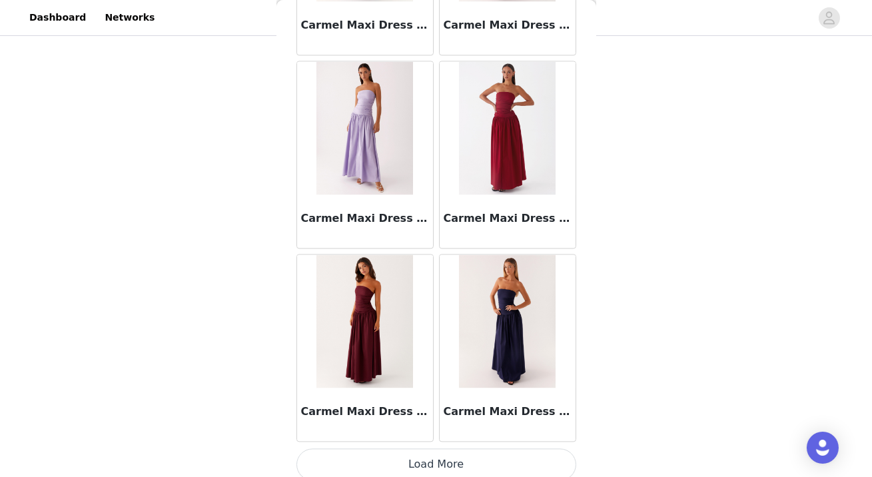
click at [413, 451] on button "Load More" at bounding box center [436, 464] width 280 height 32
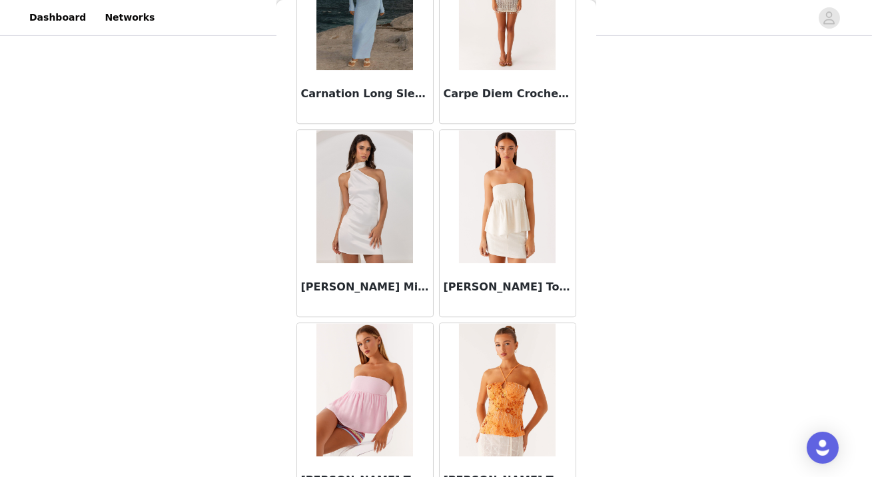
scroll to position [16995, 0]
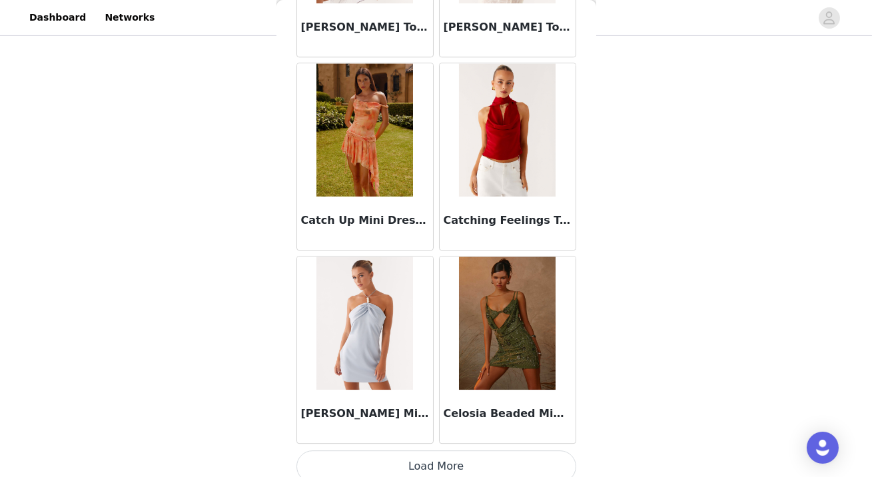
click at [423, 461] on button "Load More" at bounding box center [436, 466] width 280 height 32
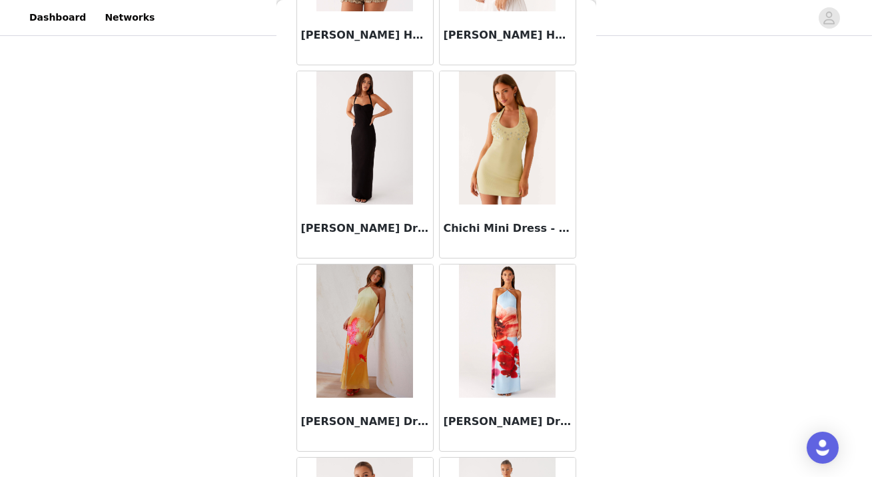
scroll to position [18925, 0]
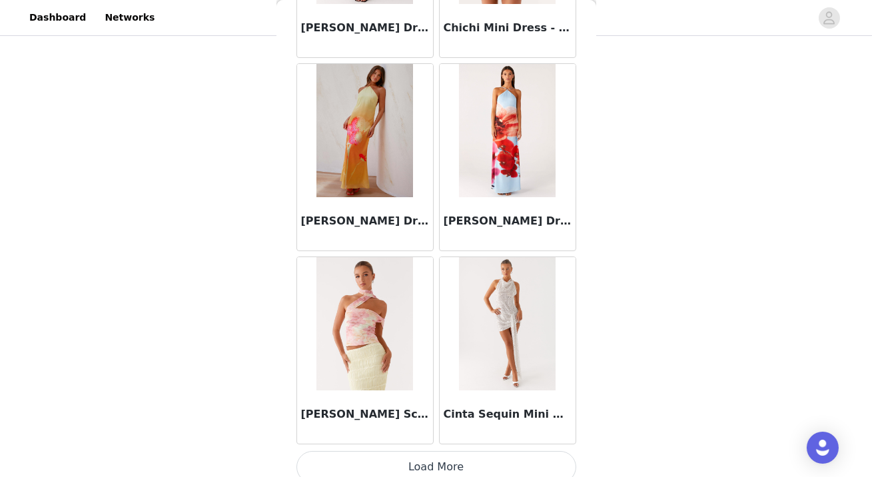
click at [411, 463] on button "Load More" at bounding box center [436, 467] width 280 height 32
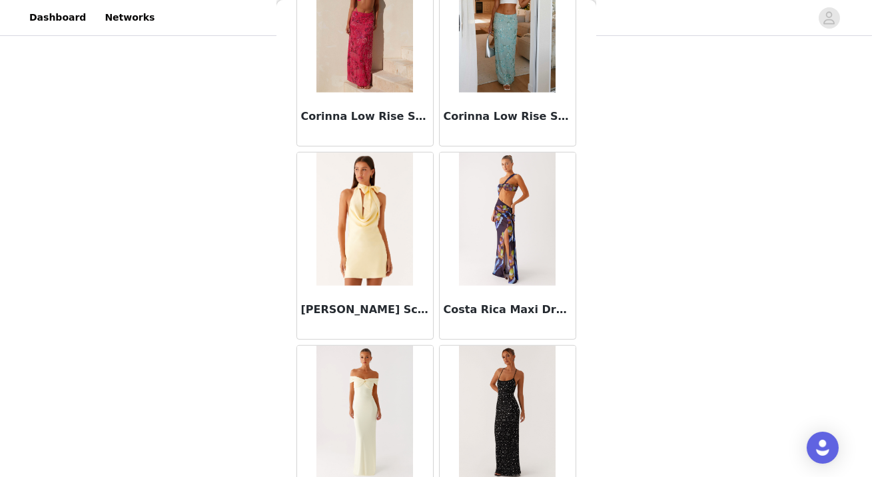
scroll to position [20854, 0]
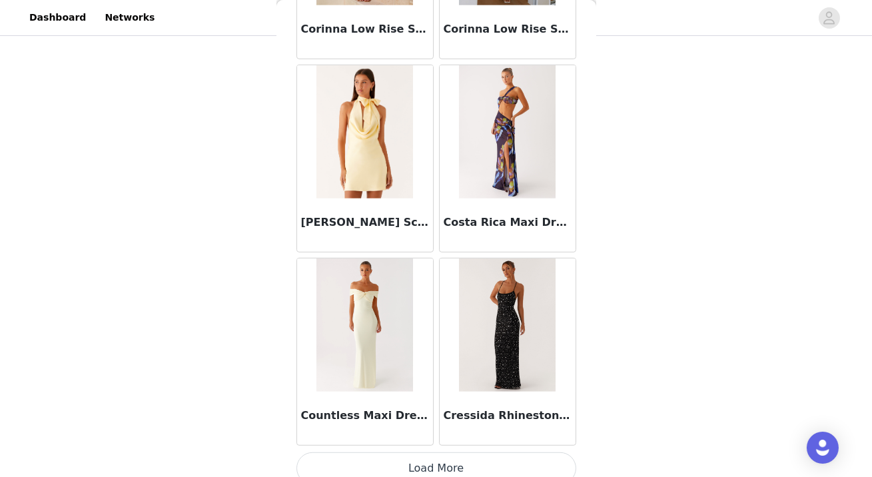
click at [423, 452] on button "Load More" at bounding box center [436, 468] width 280 height 32
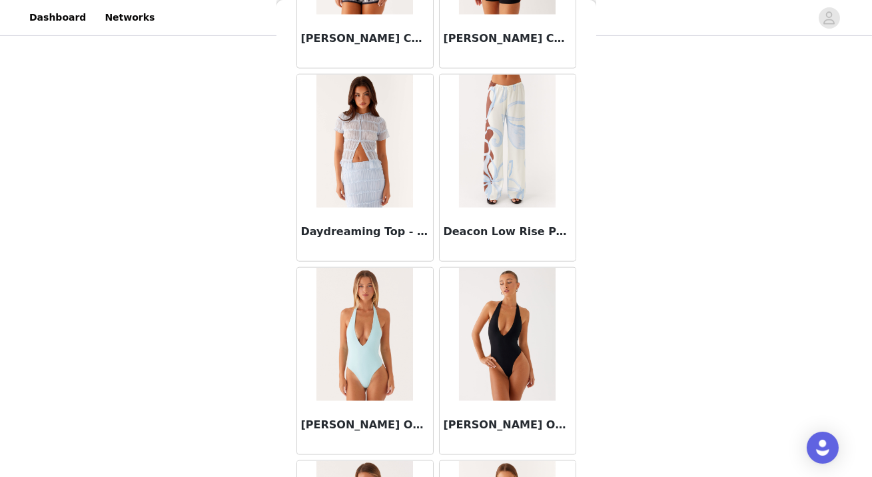
scroll to position [22784, 0]
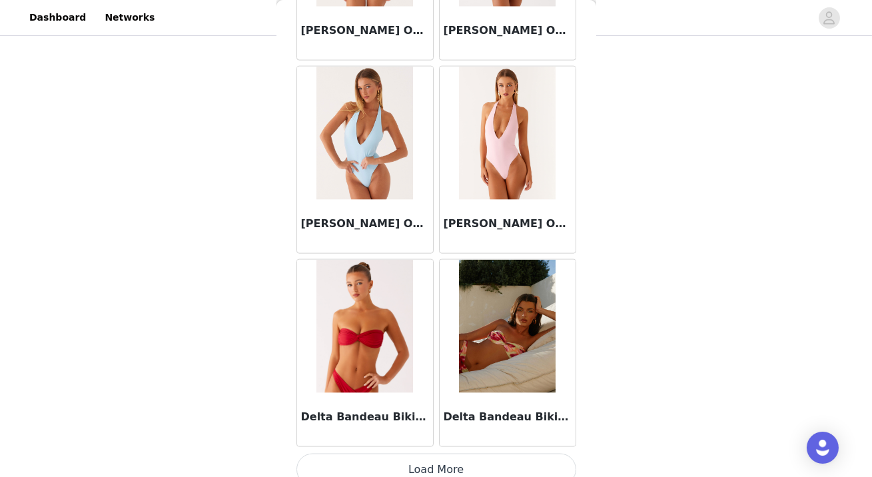
click at [431, 461] on button "Load More" at bounding box center [436, 469] width 280 height 32
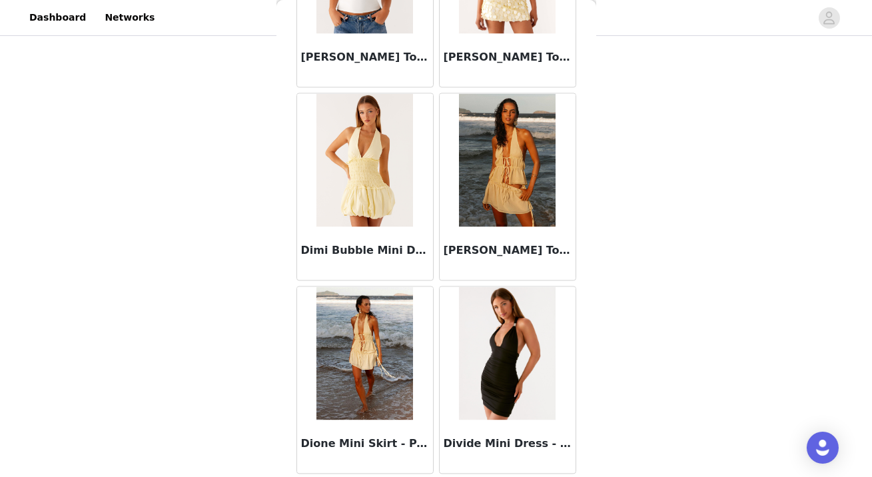
scroll to position [24713, 0]
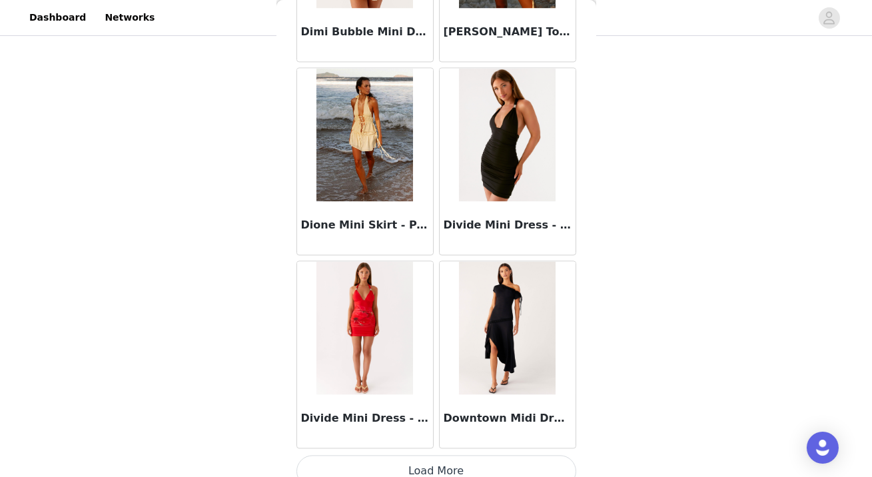
click at [438, 457] on button "Load More" at bounding box center [436, 471] width 280 height 32
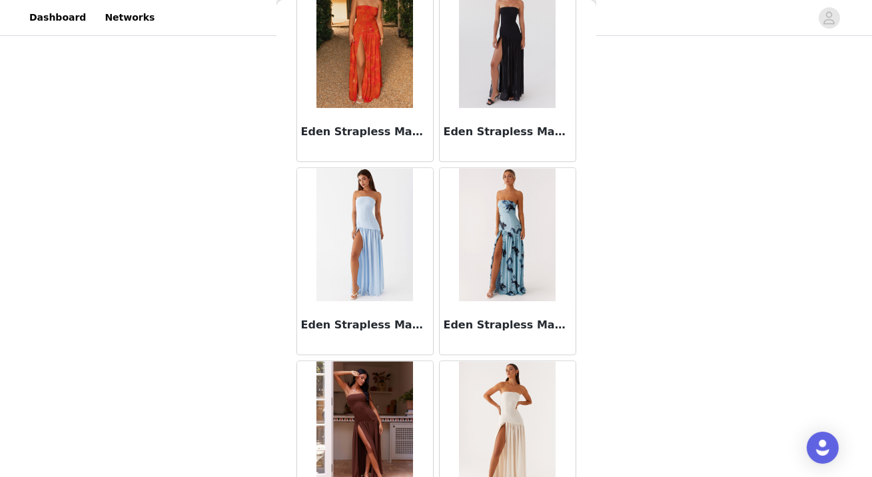
scroll to position [26643, 0]
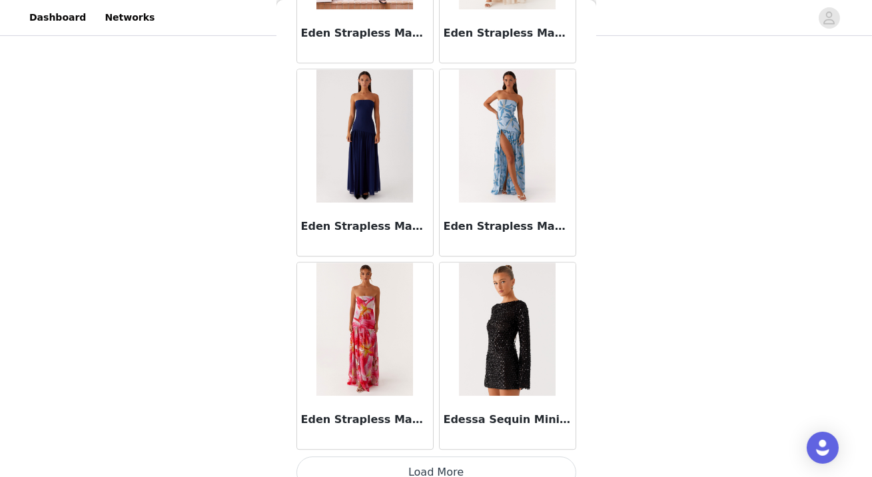
click at [435, 456] on button "Load More" at bounding box center [436, 472] width 280 height 32
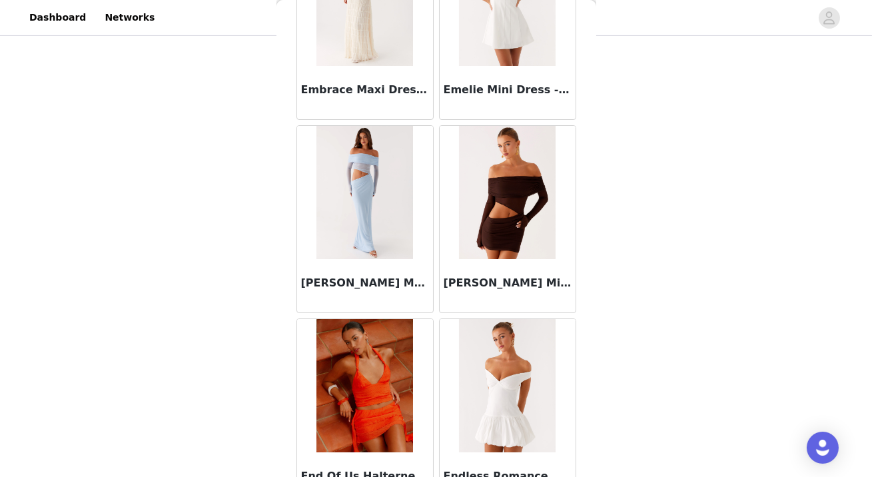
scroll to position [28572, 0]
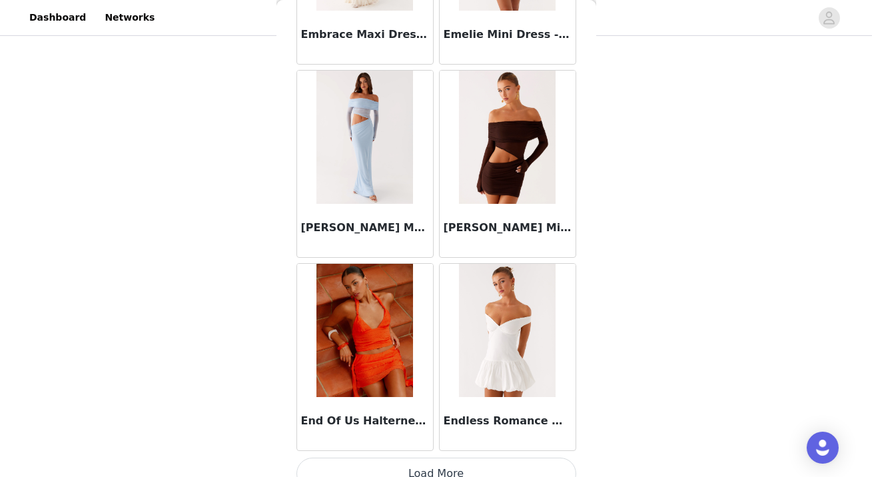
click at [433, 461] on button "Load More" at bounding box center [436, 473] width 280 height 32
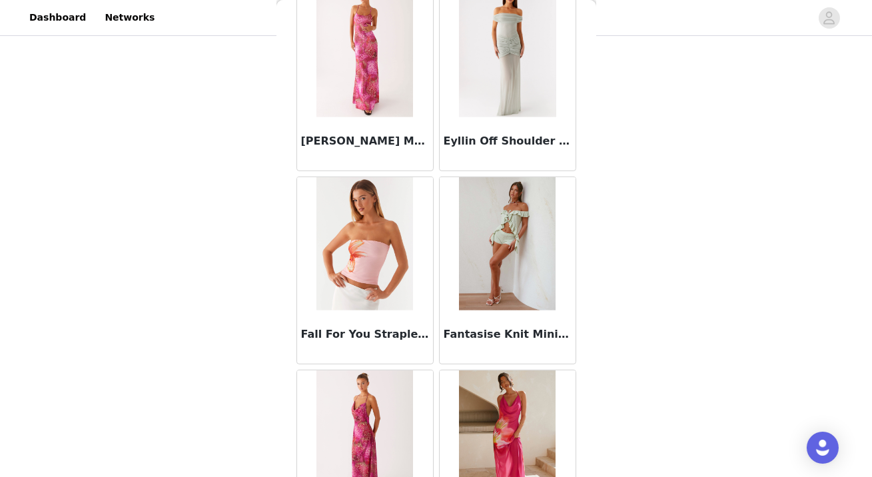
scroll to position [30502, 0]
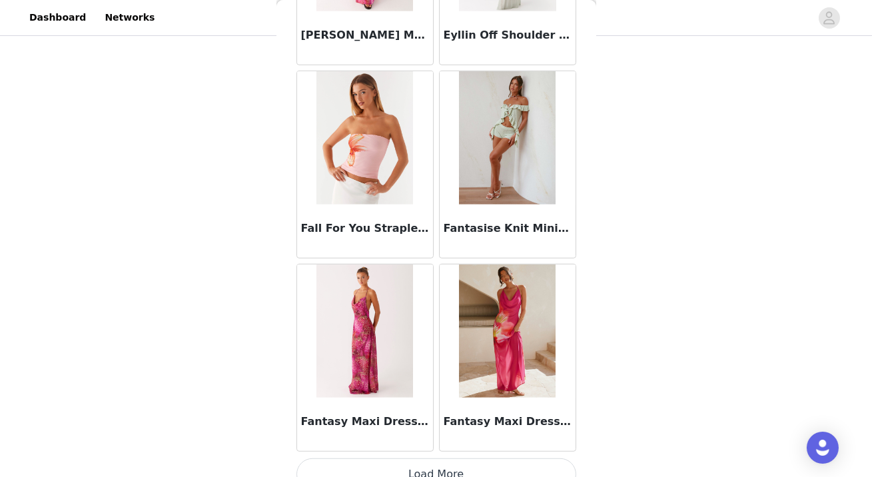
click at [410, 458] on button "Load More" at bounding box center [436, 474] width 280 height 32
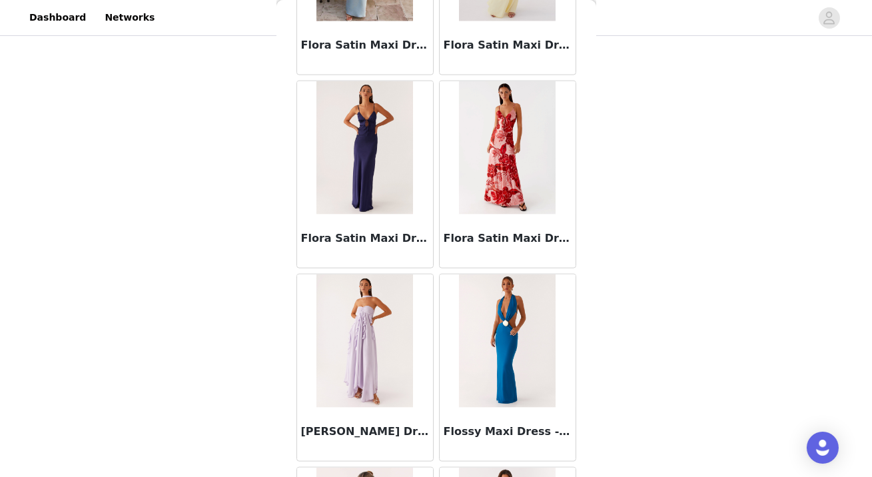
scroll to position [32432, 0]
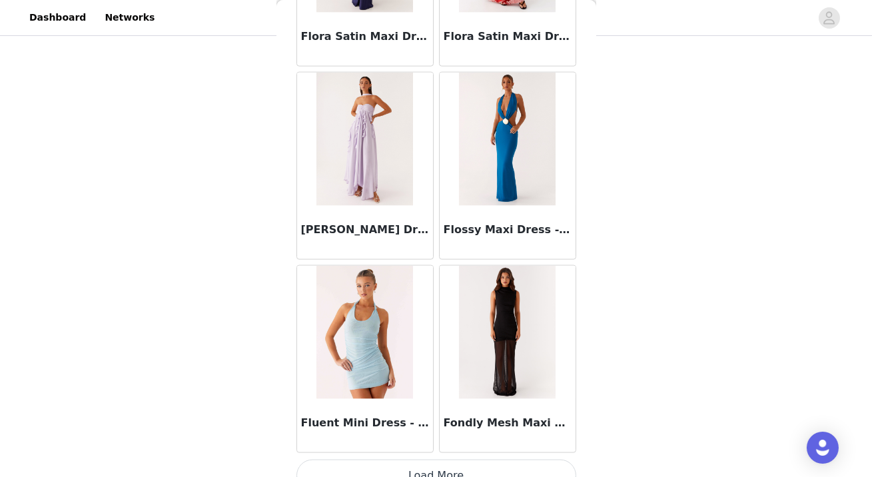
click at [425, 460] on button "Load More" at bounding box center [436, 475] width 280 height 32
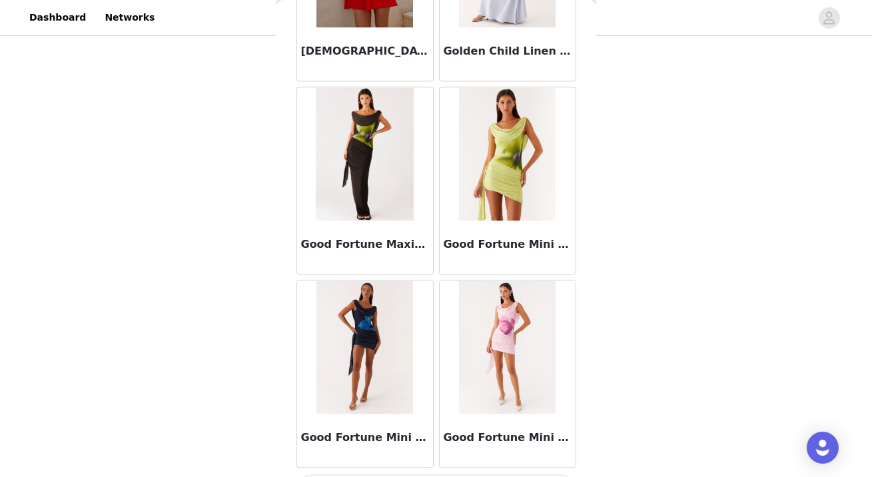
scroll to position [34361, 0]
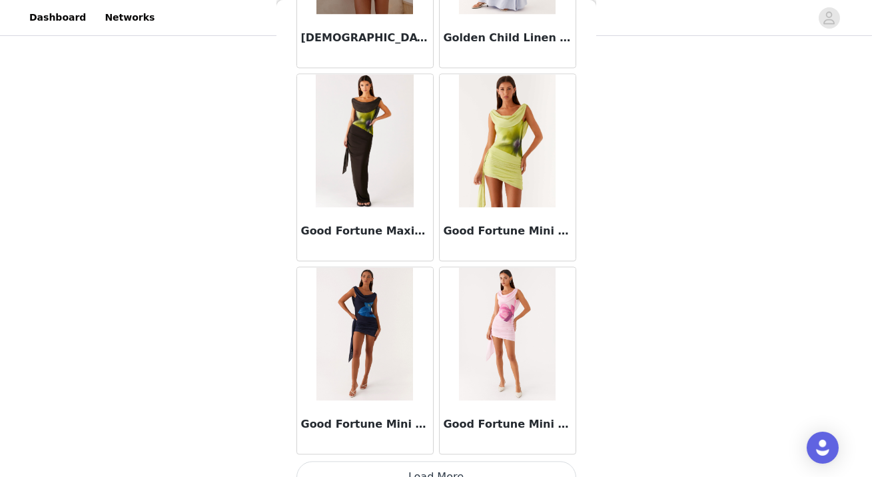
click at [412, 461] on button "Load More" at bounding box center [436, 477] width 280 height 32
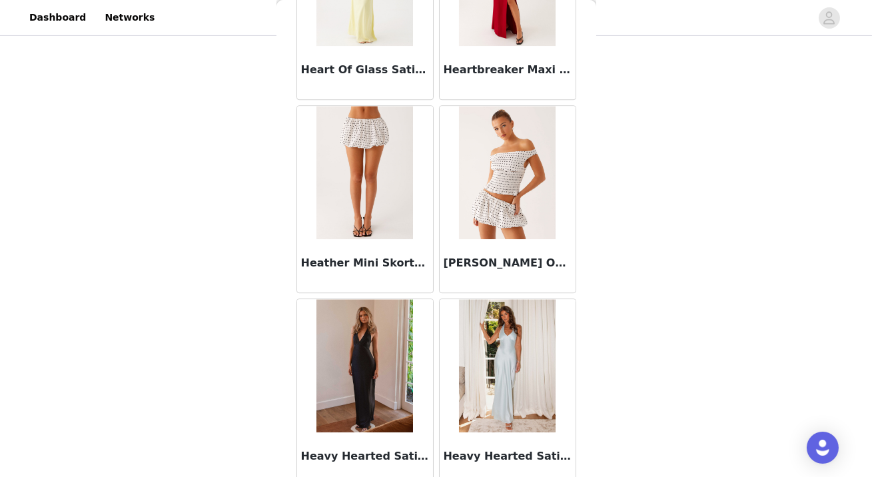
scroll to position [36290, 0]
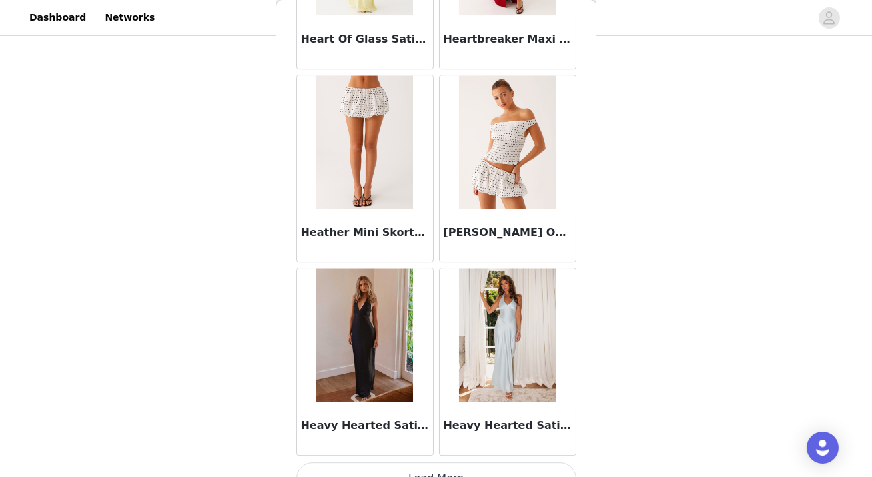
click at [435, 462] on button "Load More" at bounding box center [436, 478] width 280 height 32
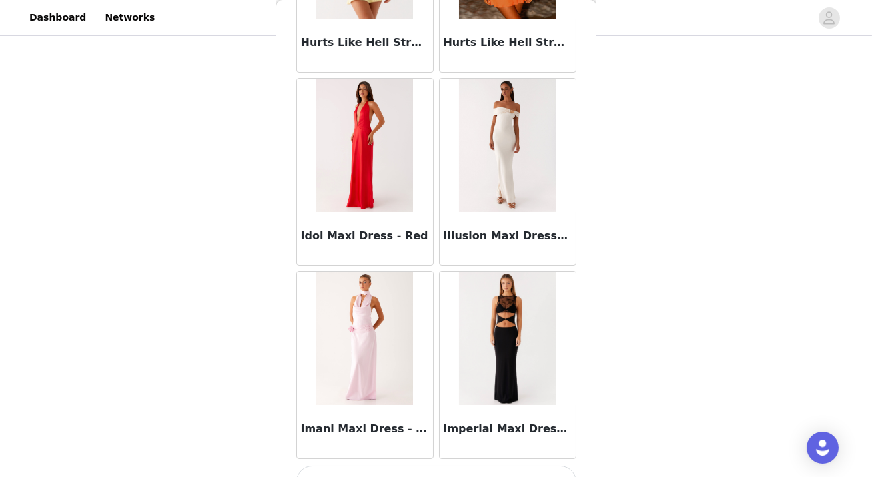
scroll to position [38220, 0]
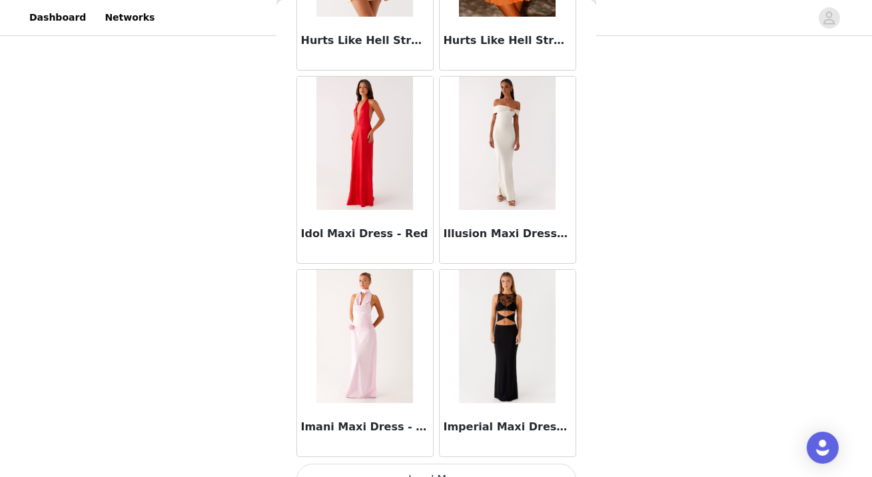
click at [447, 463] on button "Load More" at bounding box center [436, 479] width 280 height 32
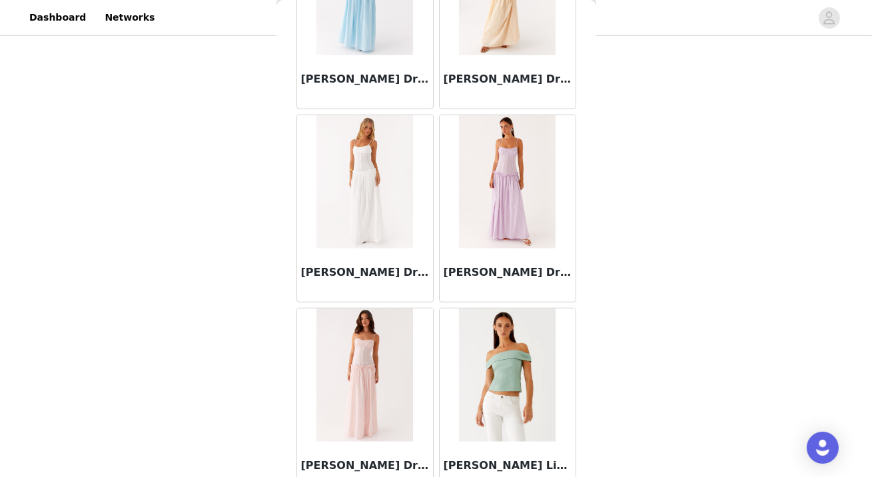
scroll to position [40150, 0]
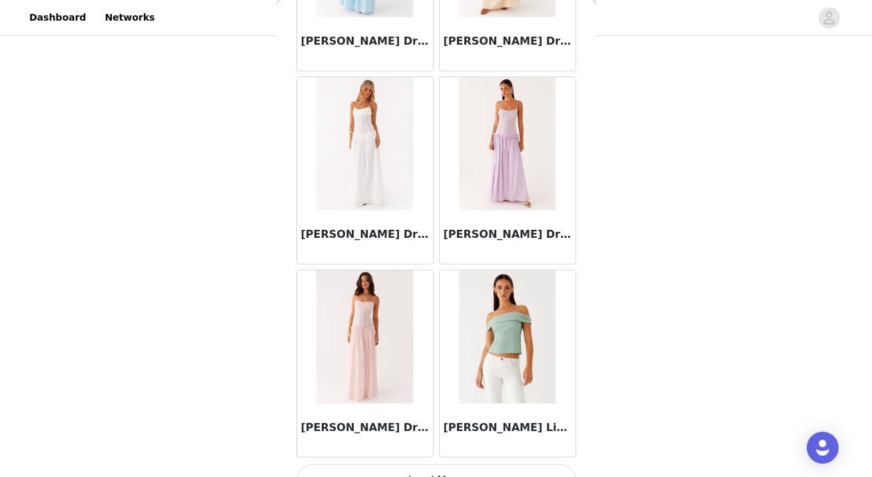
click at [443, 464] on button "Load More" at bounding box center [436, 480] width 280 height 32
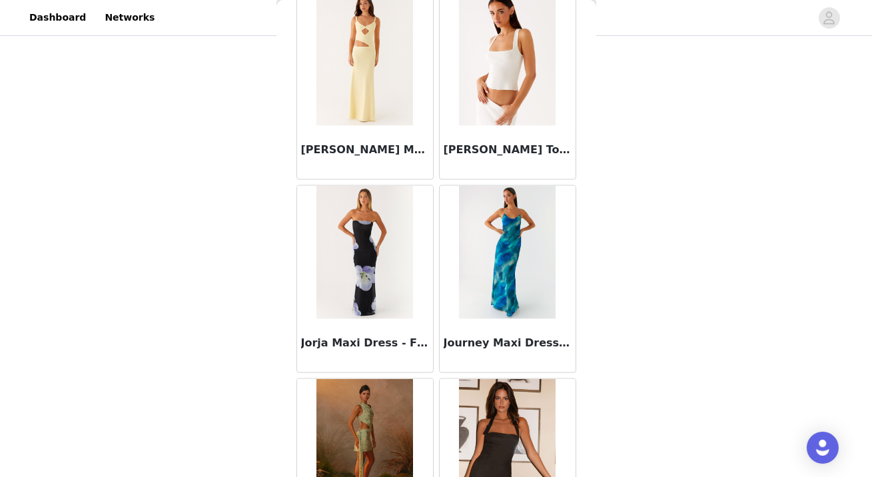
scroll to position [42079, 0]
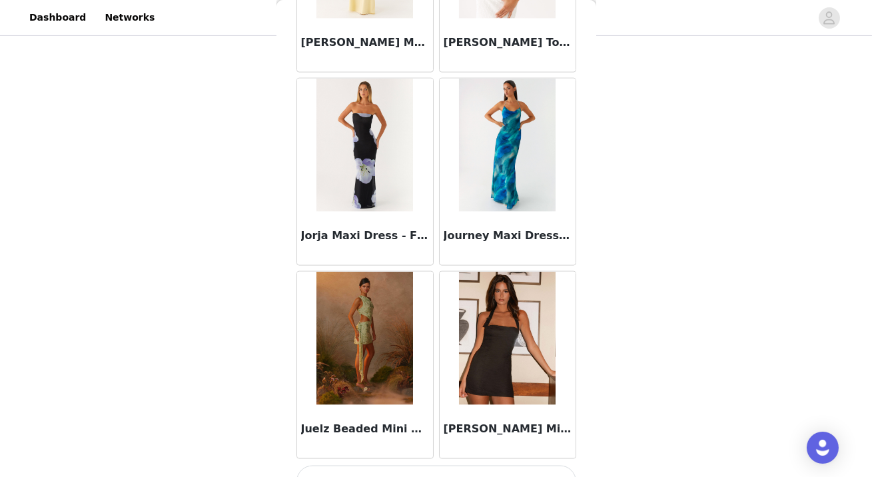
click at [445, 465] on button "Load More" at bounding box center [436, 481] width 280 height 32
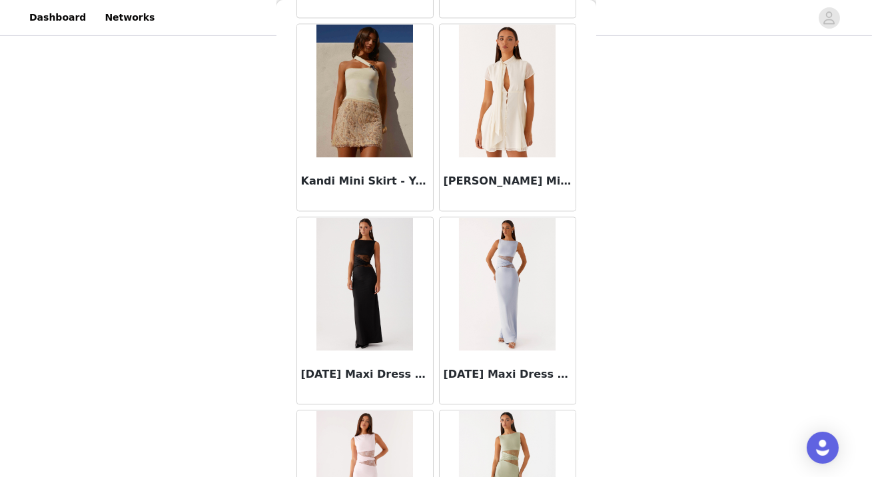
scroll to position [44009, 0]
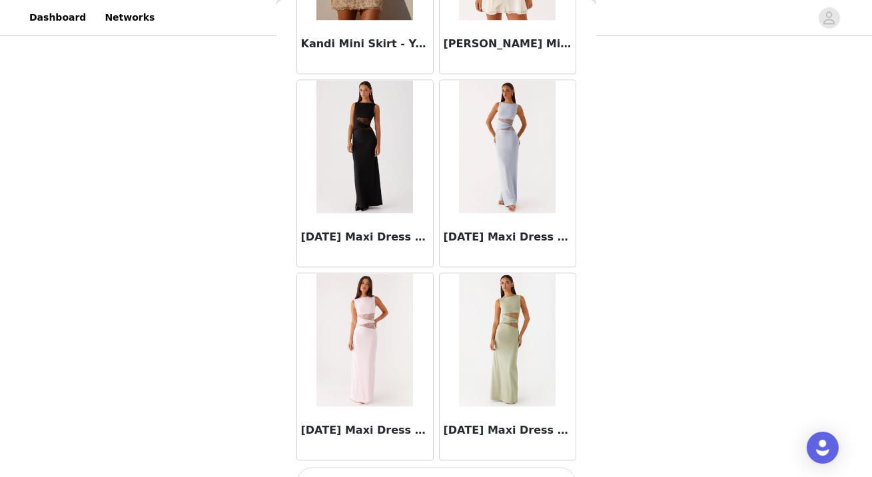
click at [438, 467] on button "Load More" at bounding box center [436, 483] width 280 height 32
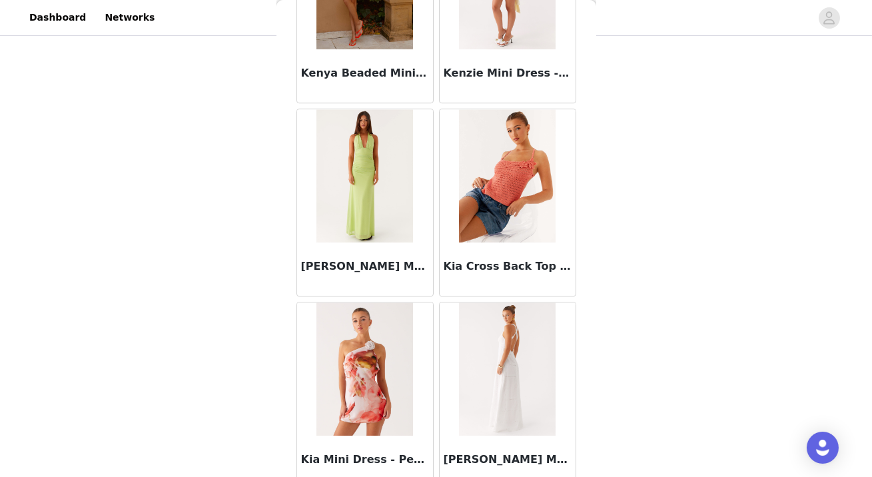
scroll to position [45938, 0]
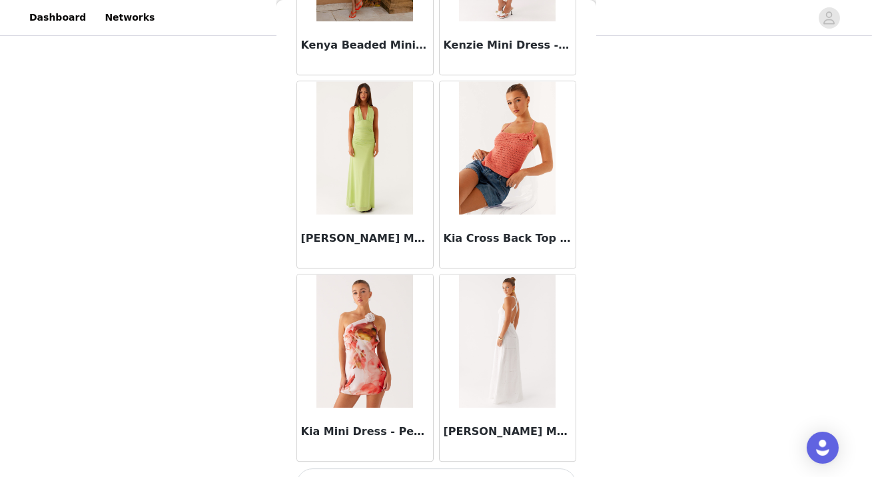
click at [510, 468] on button "Load More" at bounding box center [436, 484] width 280 height 32
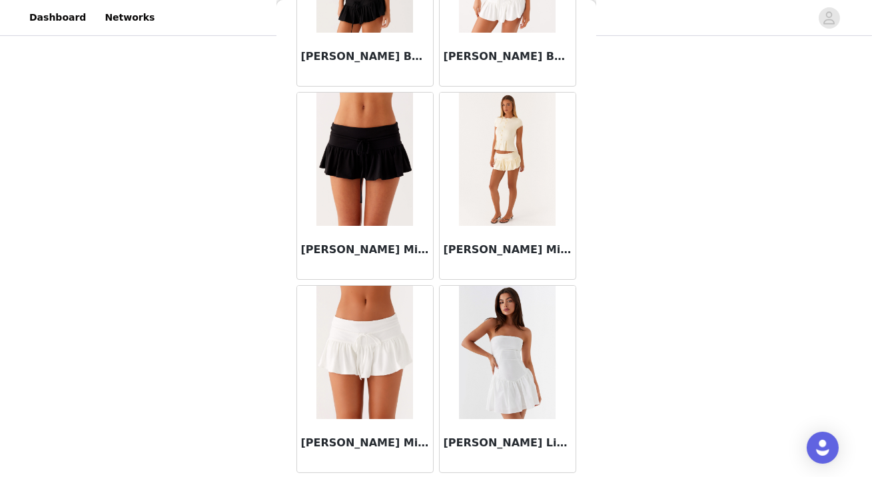
scroll to position [47868, 0]
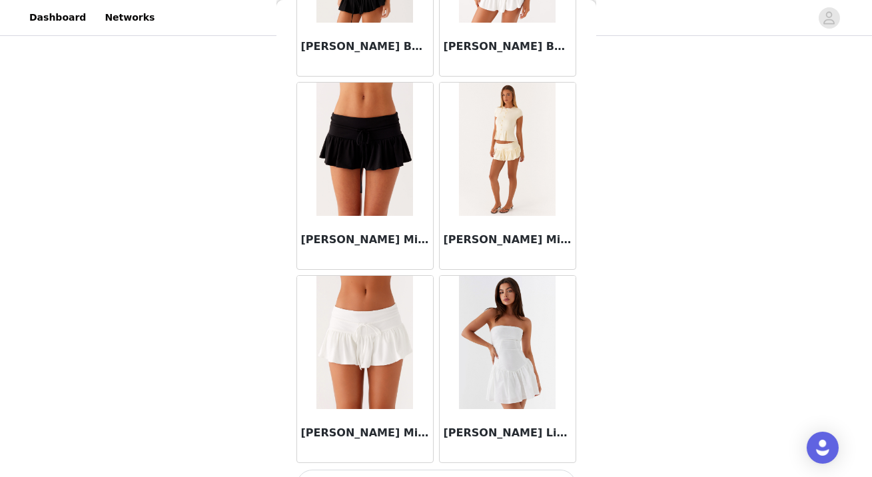
click at [353, 469] on button "Load More" at bounding box center [436, 485] width 280 height 32
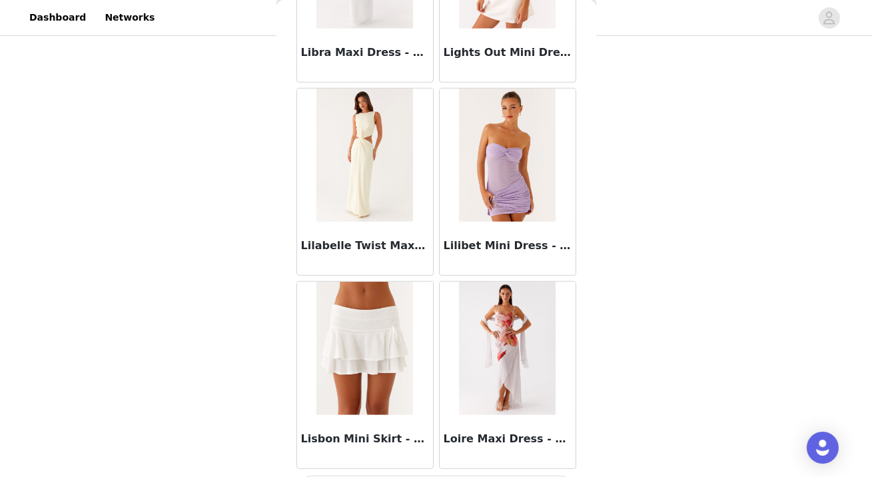
scroll to position [49797, 0]
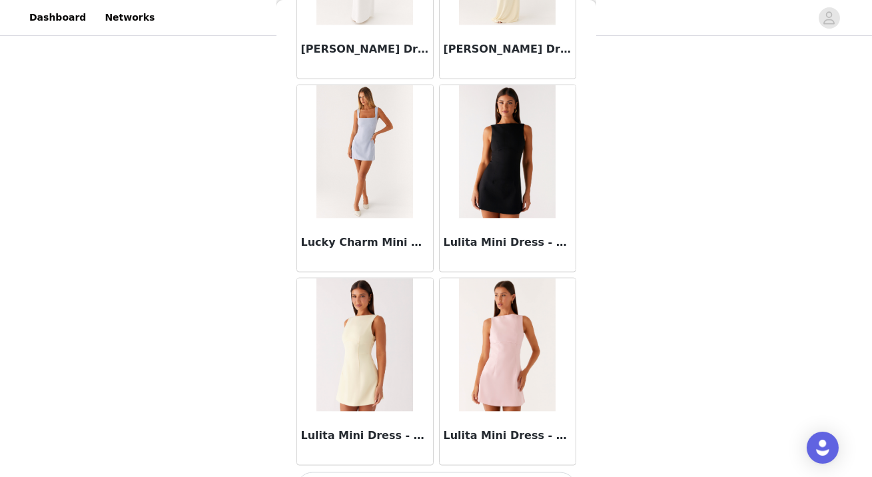
scroll to position [0, 0]
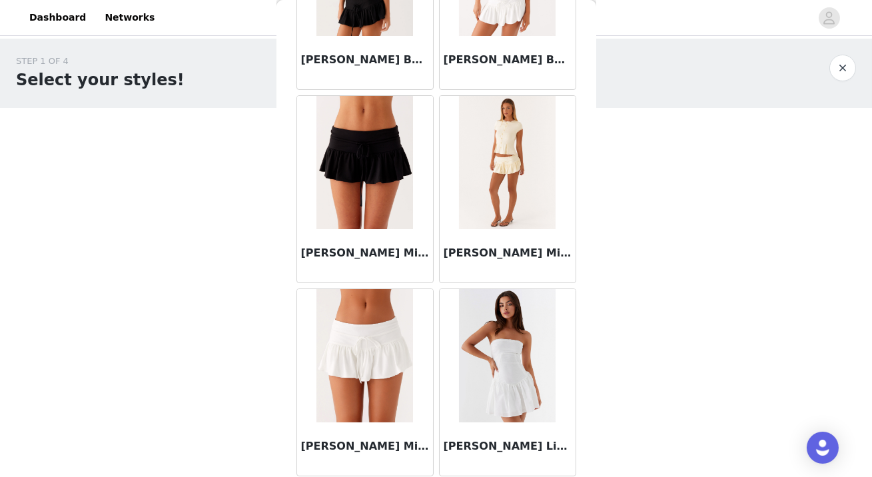
click at [363, 309] on img at bounding box center [364, 355] width 97 height 133
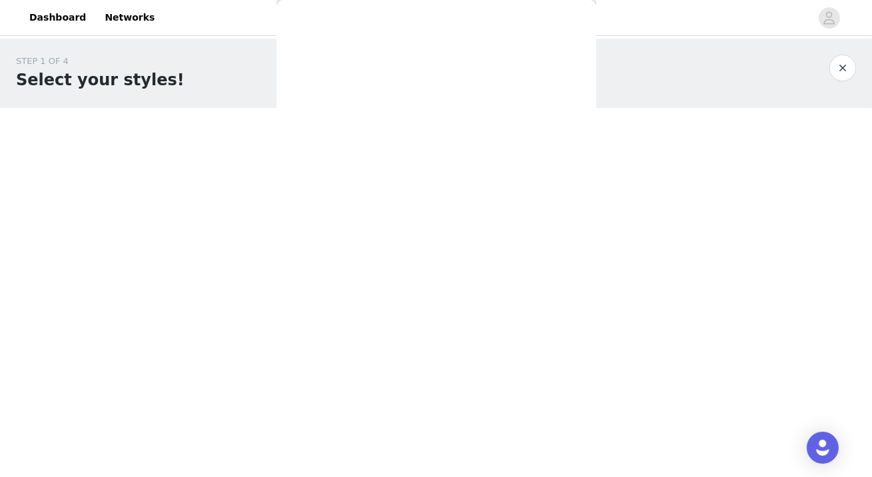
scroll to position [196, 0]
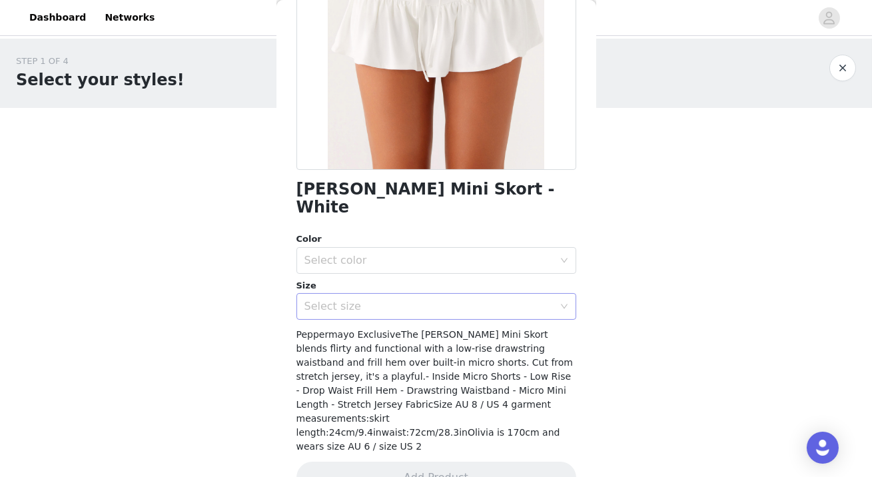
click at [410, 300] on div "Select size" at bounding box center [428, 306] width 249 height 13
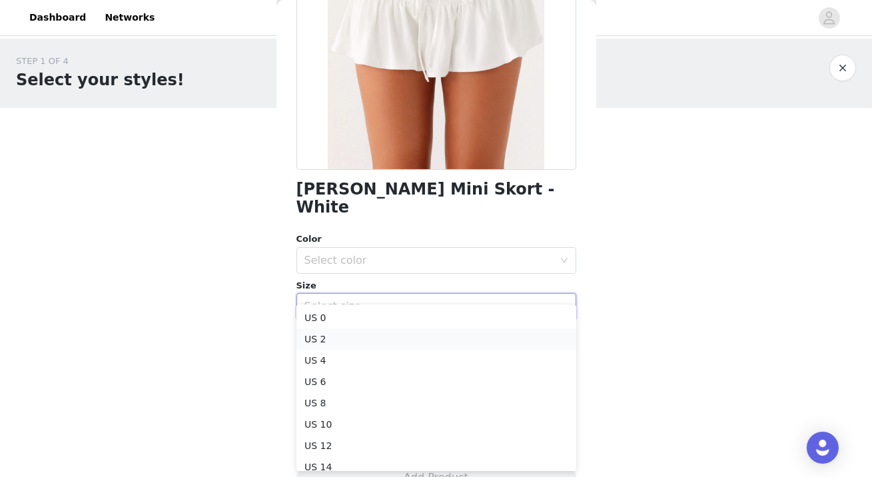
click at [391, 339] on li "US 2" at bounding box center [436, 338] width 280 height 21
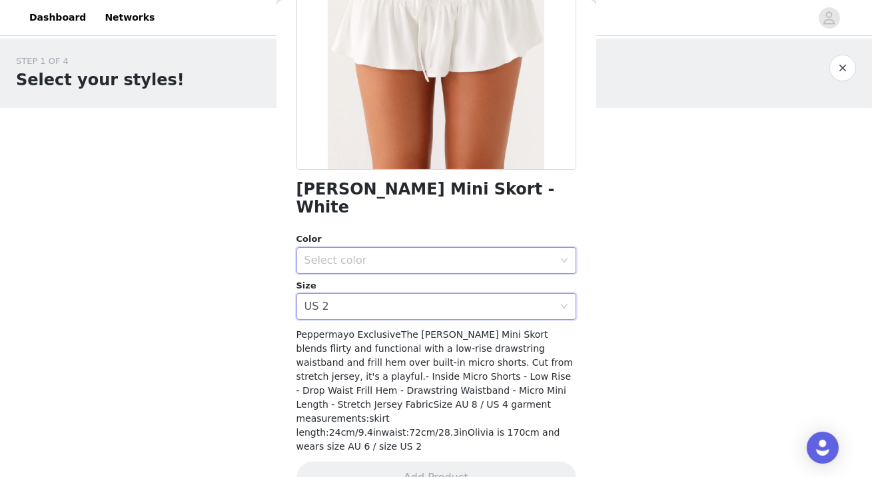
click at [406, 252] on div "Select color" at bounding box center [431, 260] width 255 height 25
click at [403, 271] on li "White" at bounding box center [436, 270] width 280 height 21
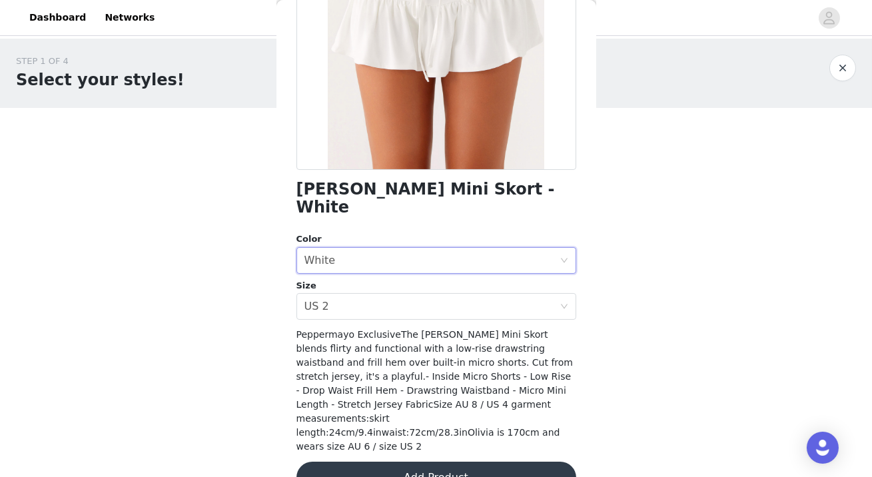
click at [405, 461] on button "Add Product" at bounding box center [436, 477] width 280 height 32
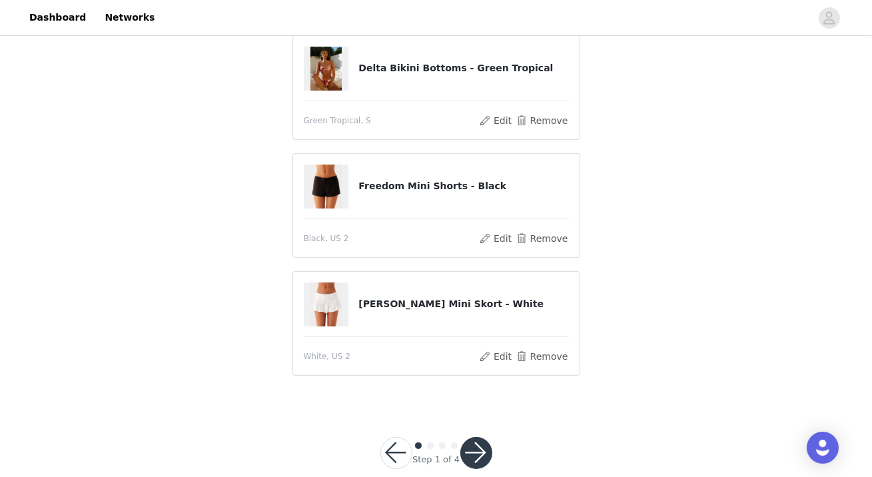
scroll to position [488, 0]
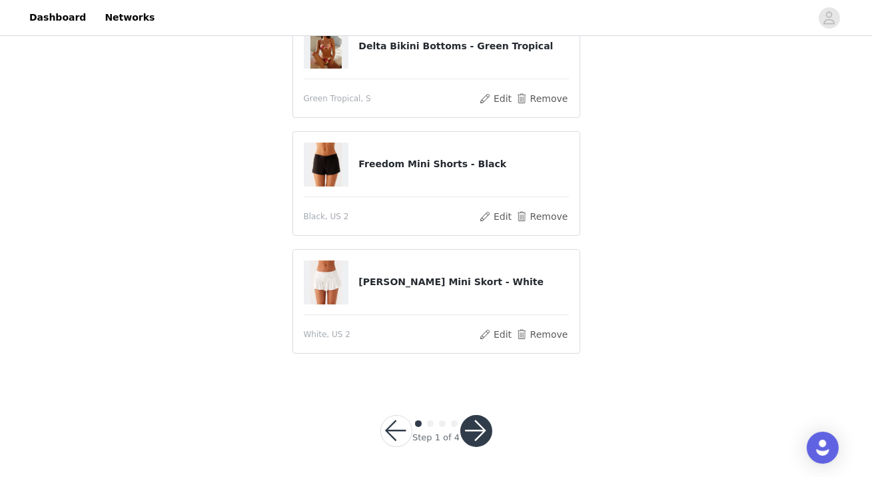
click at [471, 423] on button "button" at bounding box center [476, 431] width 32 height 32
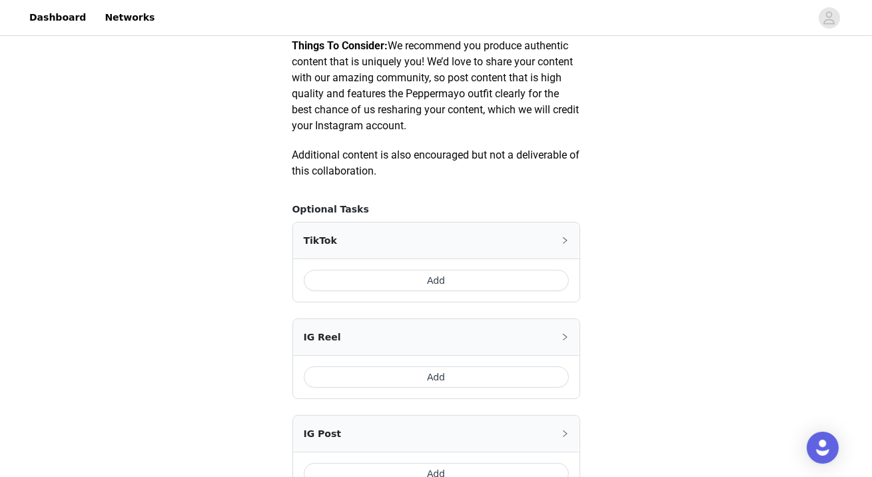
scroll to position [752, 0]
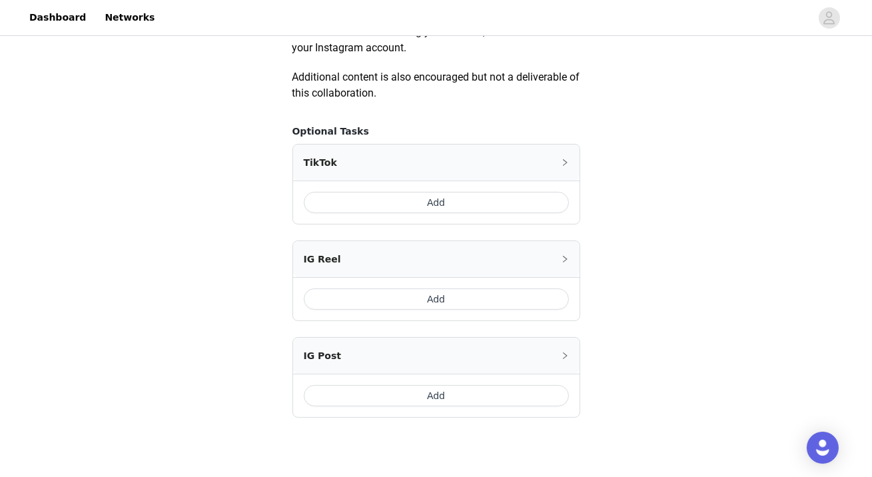
click at [437, 201] on button "Add" at bounding box center [436, 202] width 265 height 21
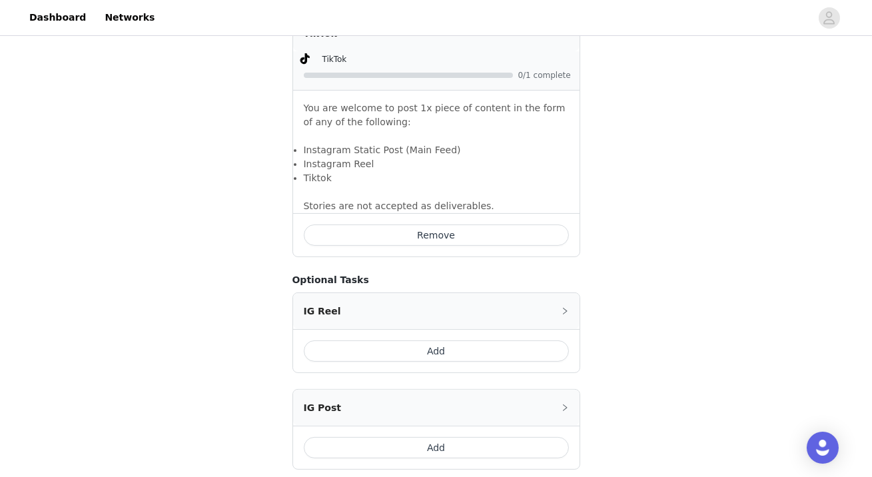
scroll to position [999, 0]
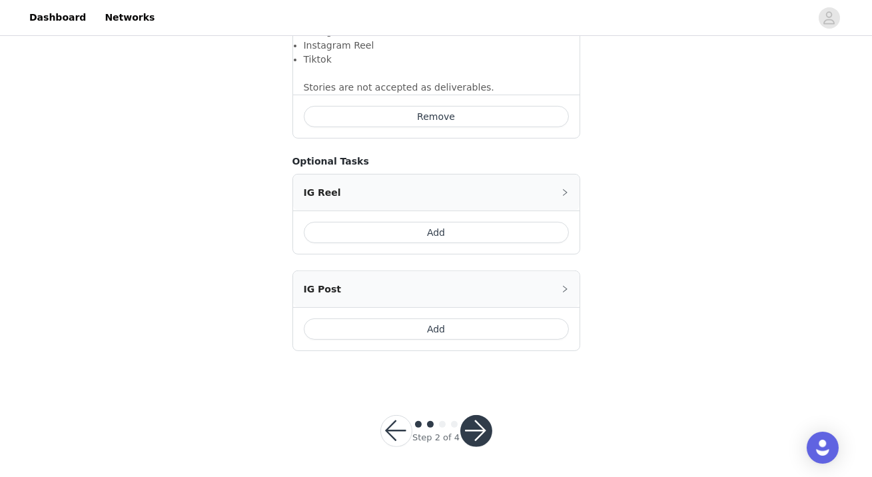
click at [467, 228] on button "Add" at bounding box center [436, 232] width 265 height 21
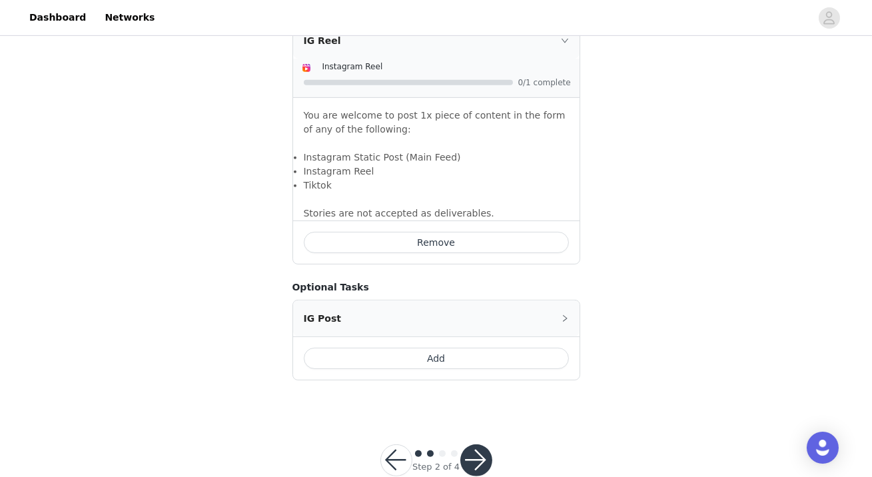
scroll to position [1162, 0]
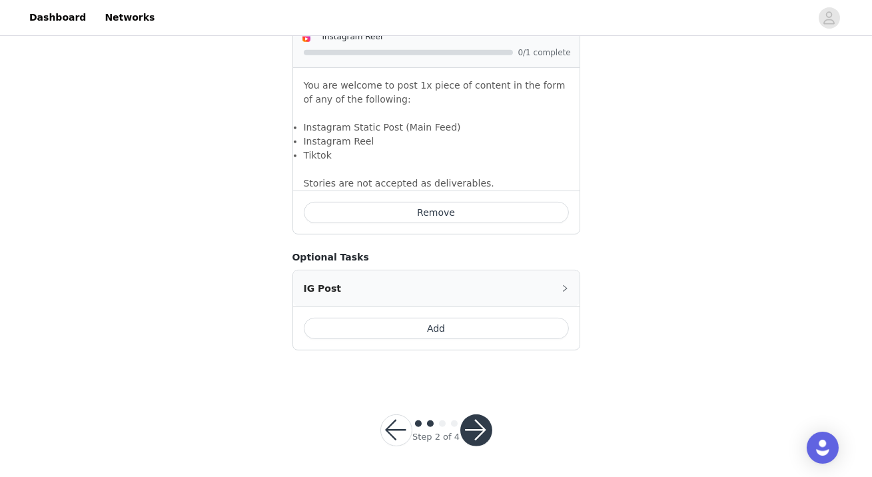
click at [477, 434] on button "button" at bounding box center [476, 430] width 32 height 32
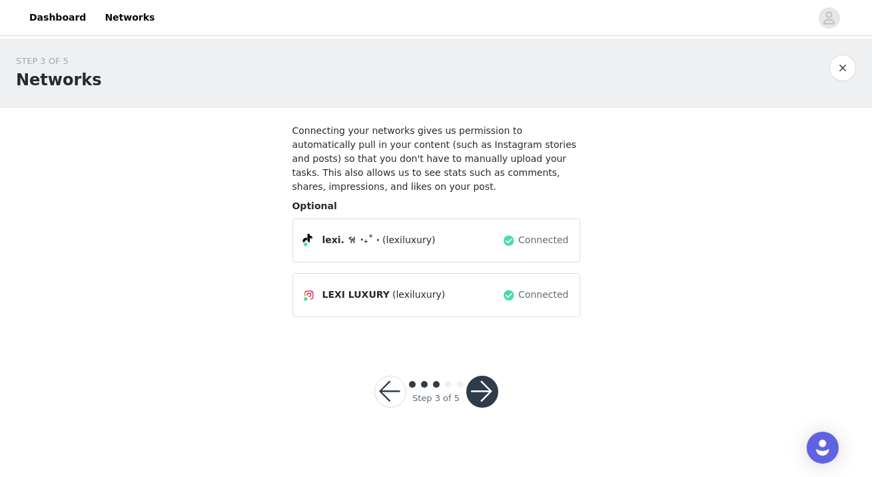
click at [485, 390] on button "button" at bounding box center [482, 392] width 32 height 32
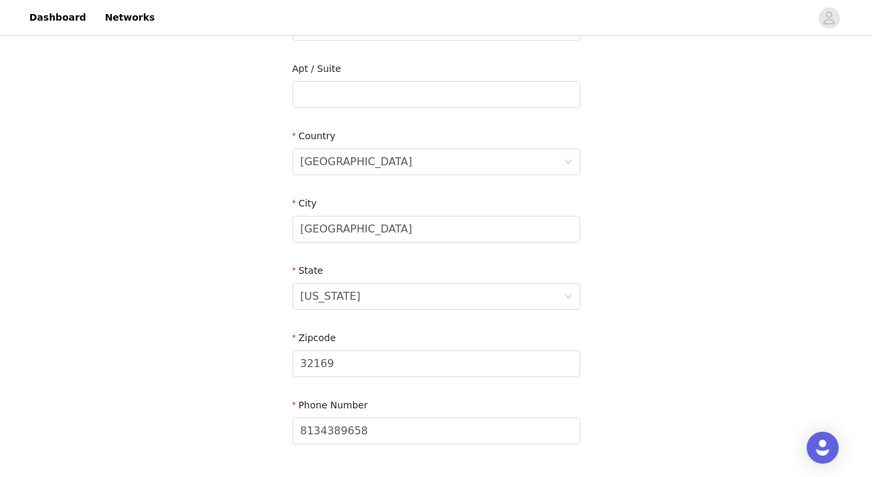
scroll to position [430, 0]
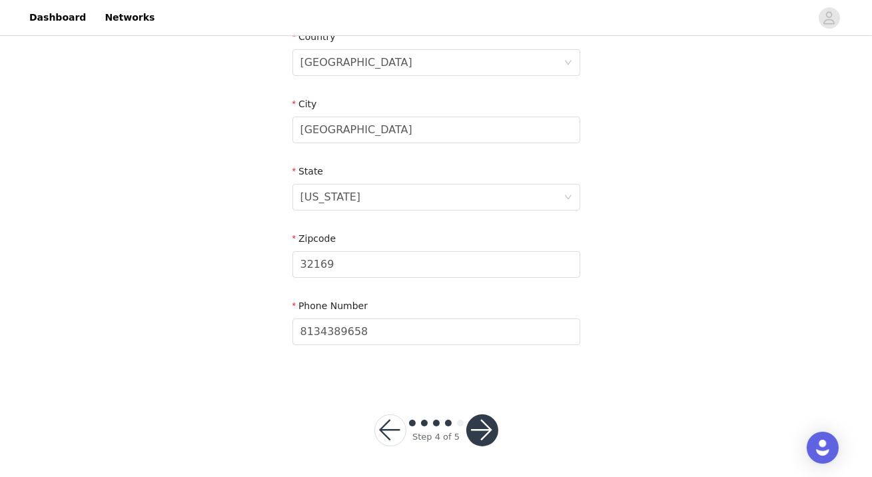
click at [483, 437] on button "button" at bounding box center [482, 430] width 32 height 32
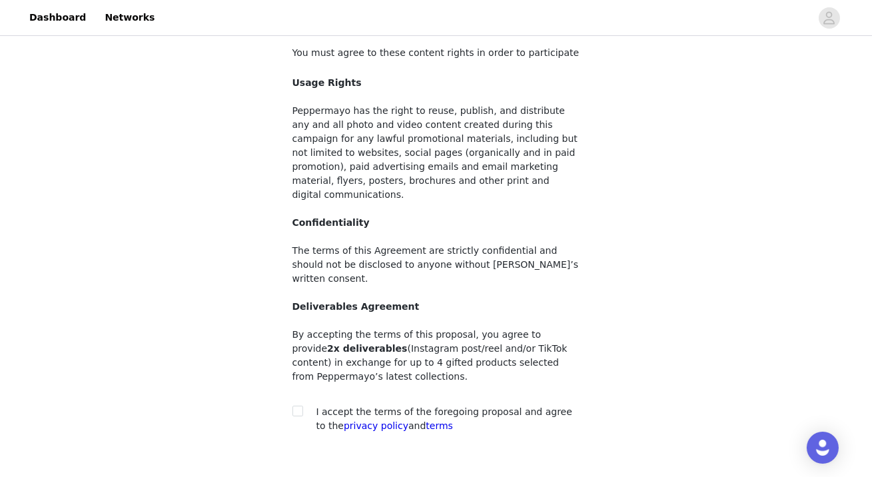
scroll to position [138, 0]
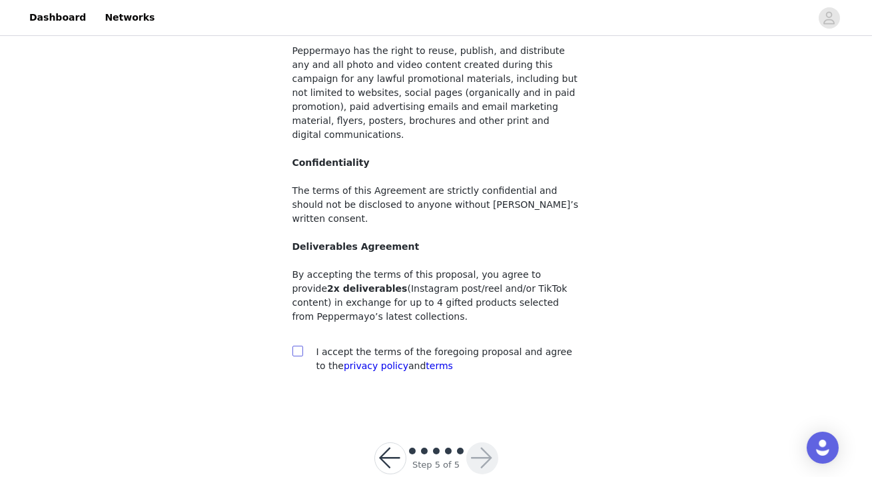
click at [297, 346] on input "checkbox" at bounding box center [296, 350] width 9 height 9
checkbox input "true"
click at [480, 442] on button "button" at bounding box center [482, 458] width 32 height 32
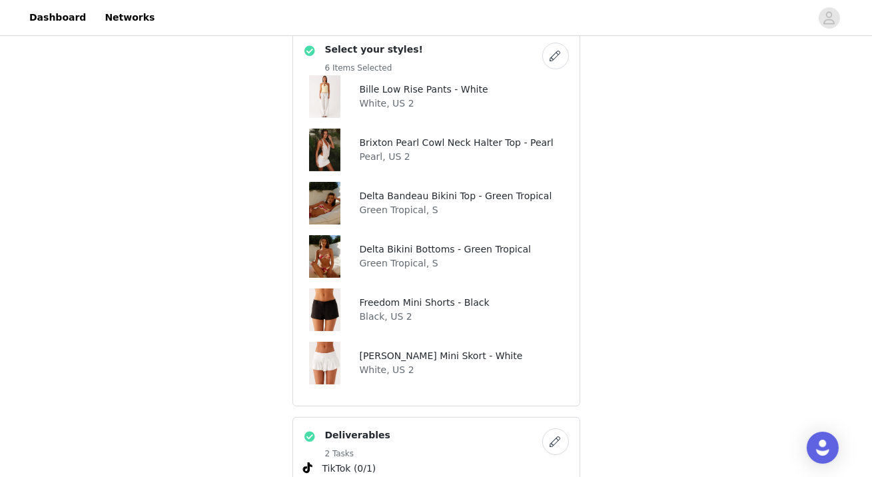
scroll to position [546, 0]
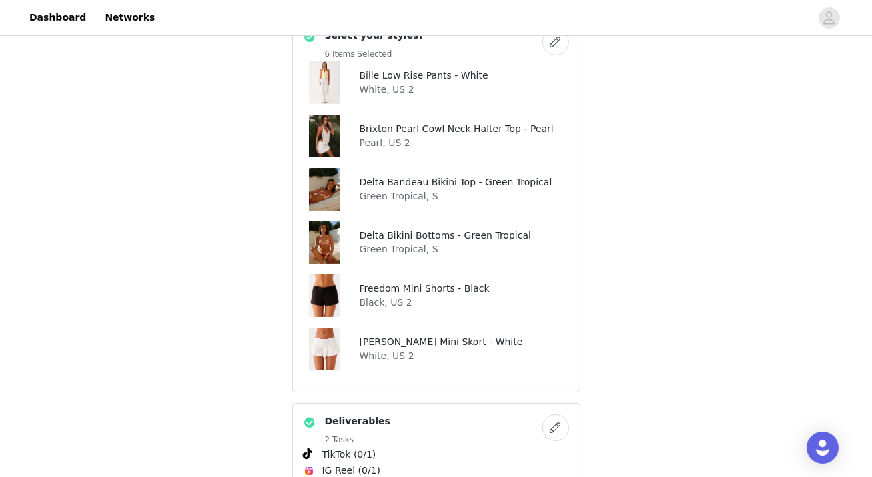
click at [557, 41] on button "button" at bounding box center [555, 42] width 27 height 27
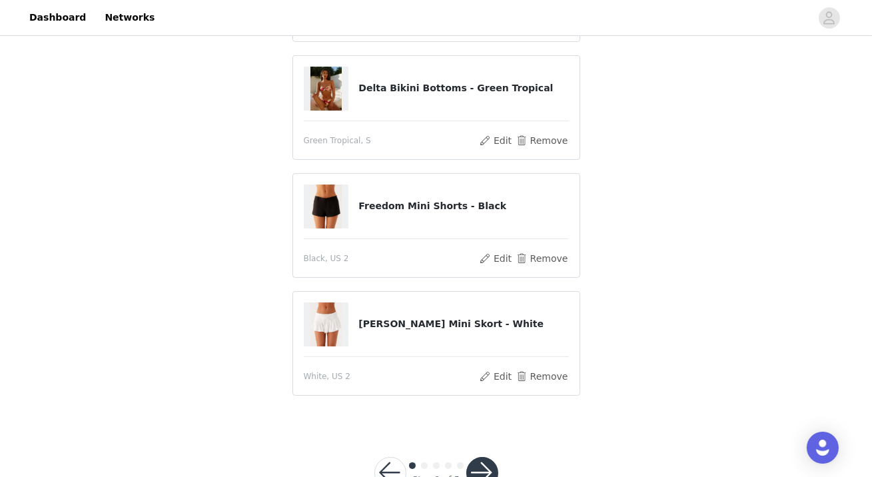
scroll to position [518, 0]
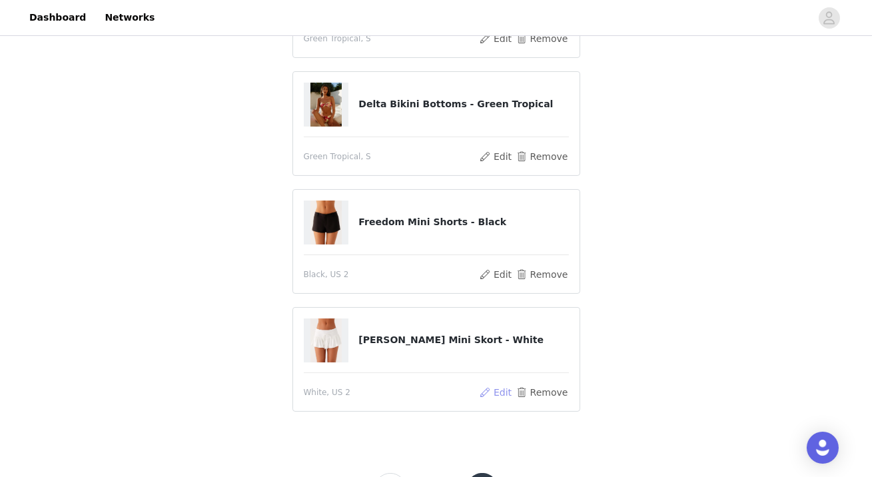
click at [496, 391] on button "Edit" at bounding box center [496, 392] width 34 height 16
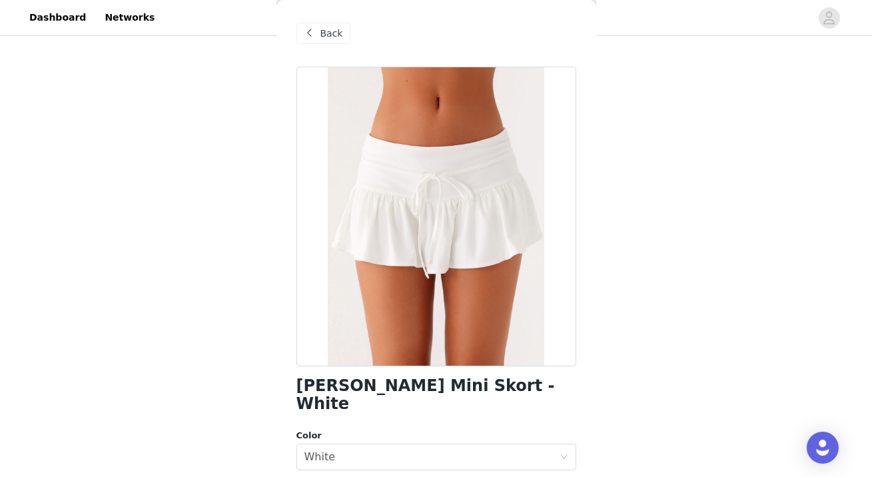
scroll to position [166, 0]
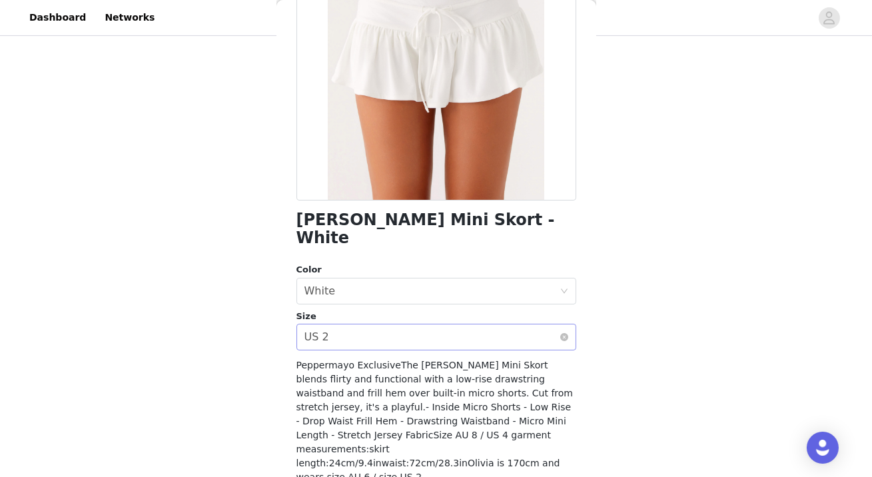
click at [366, 324] on div "Select size US 2" at bounding box center [431, 336] width 255 height 25
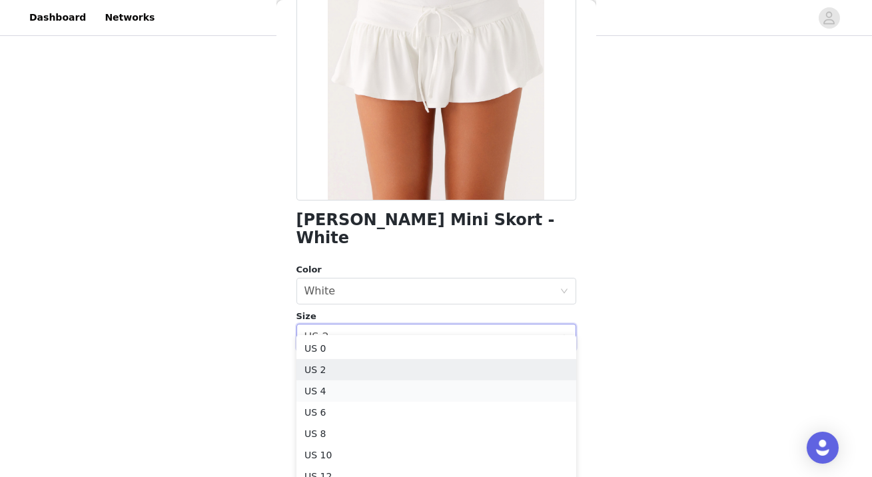
click at [343, 385] on li "US 4" at bounding box center [436, 390] width 280 height 21
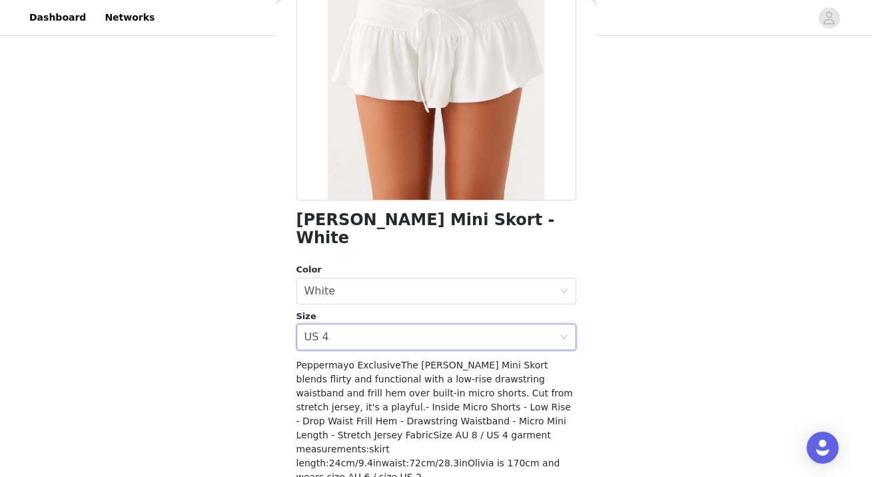
scroll to position [196, 0]
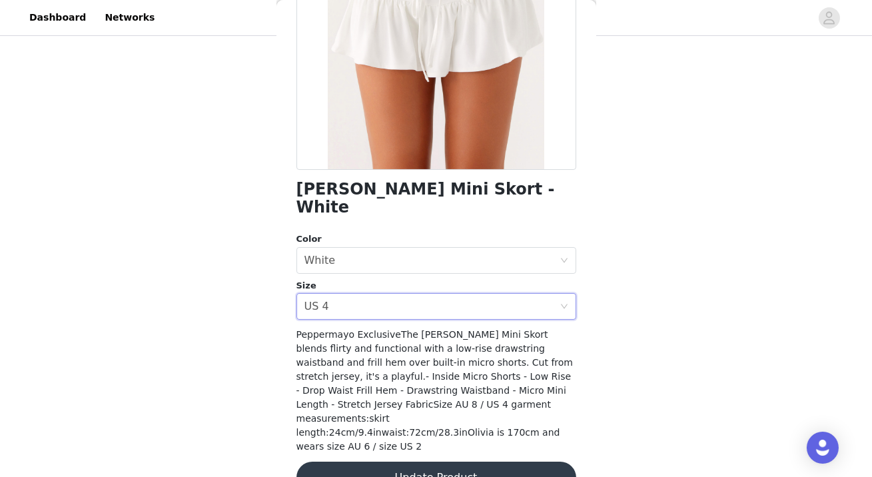
click at [417, 461] on button "Update Product" at bounding box center [436, 477] width 280 height 32
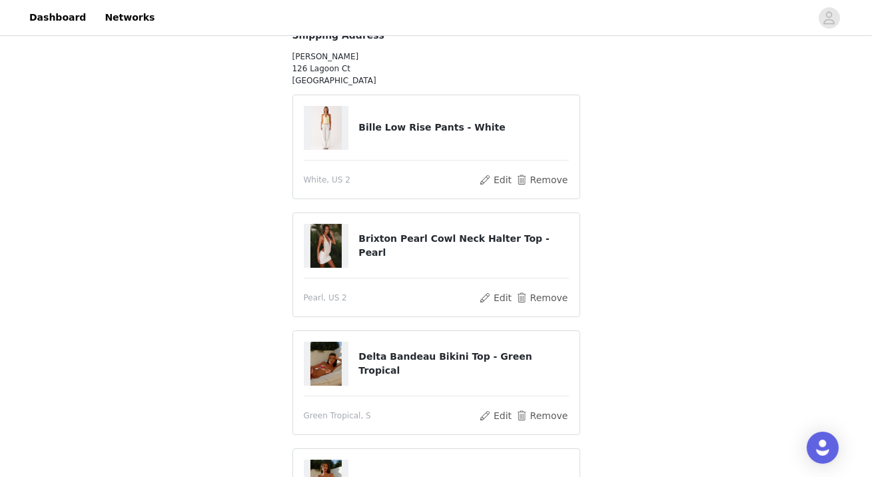
scroll to position [124, 0]
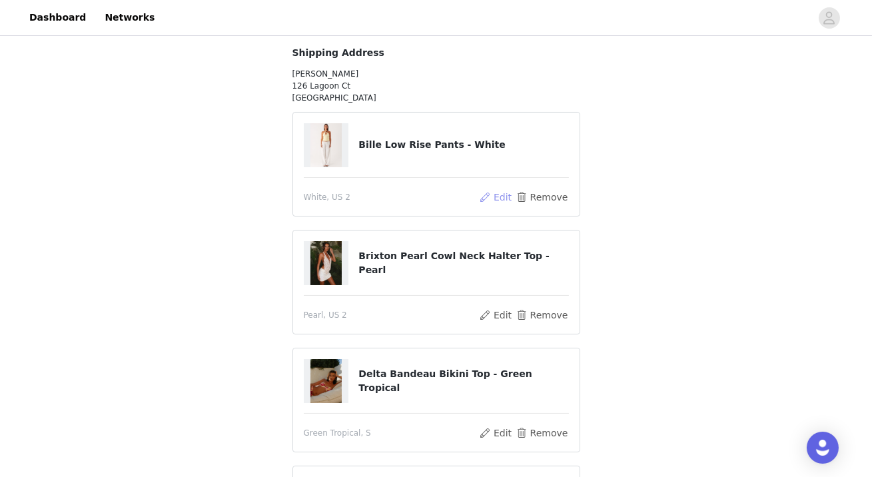
click at [493, 193] on button "Edit" at bounding box center [496, 197] width 34 height 16
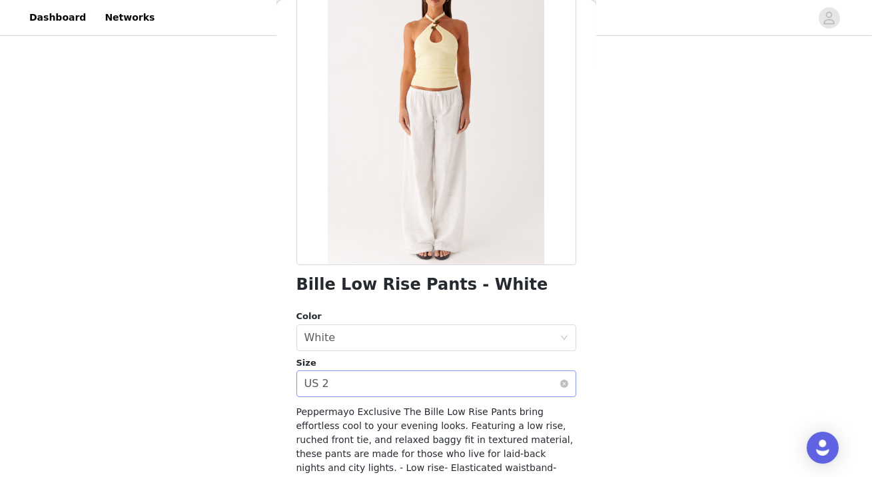
scroll to position [113, 0]
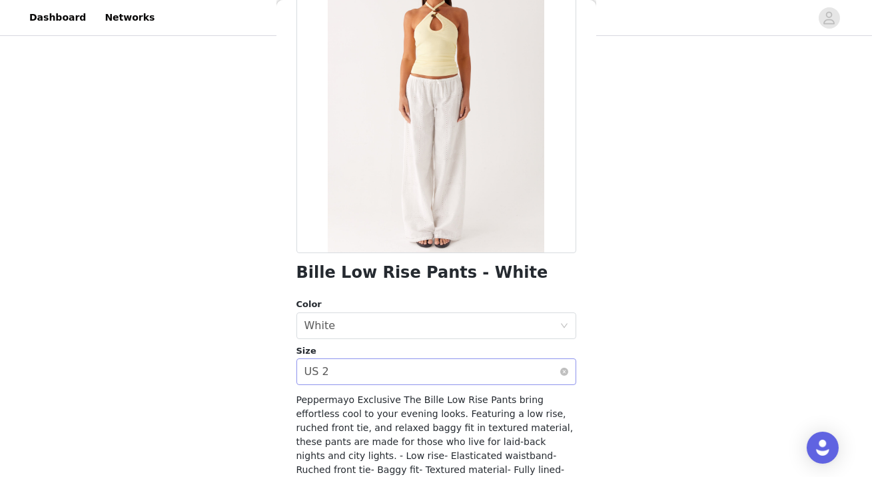
click at [418, 381] on div "Select size US 2" at bounding box center [431, 371] width 255 height 25
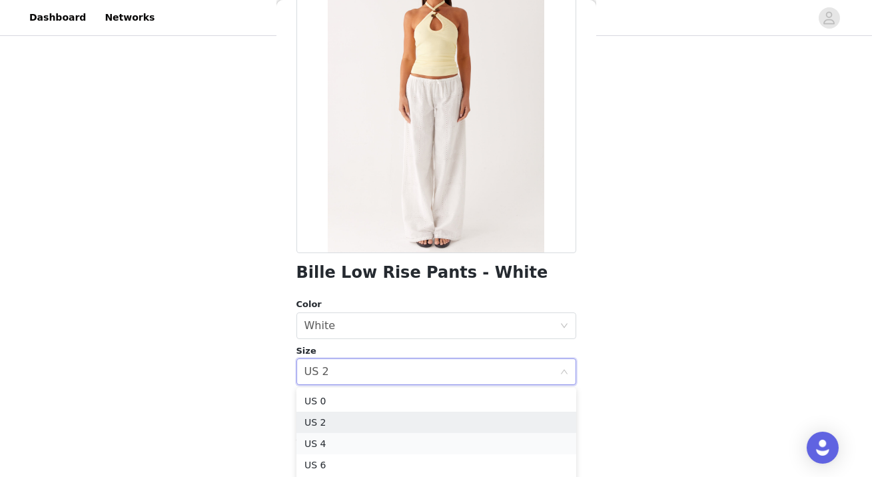
click at [373, 445] on li "US 4" at bounding box center [436, 443] width 280 height 21
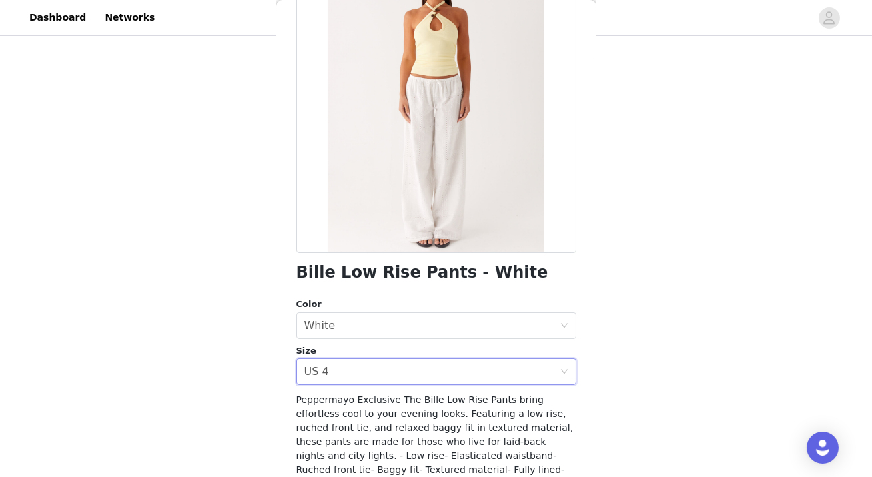
scroll to position [224, 0]
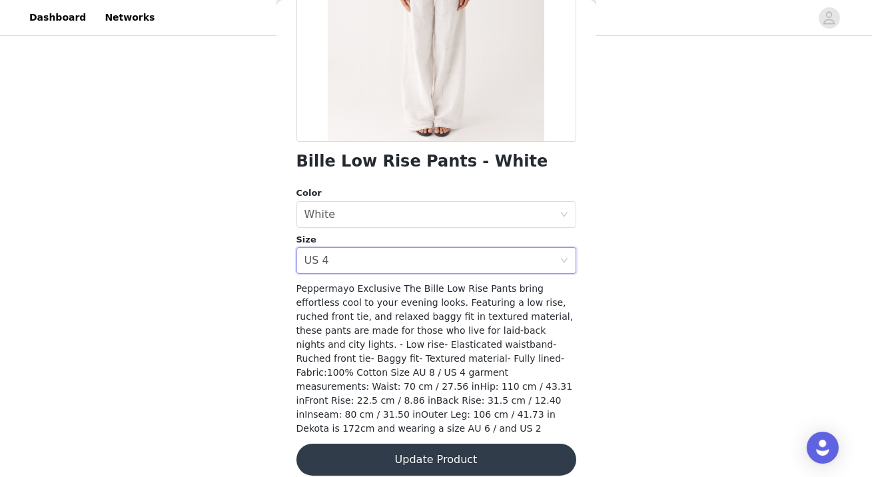
click at [481, 447] on button "Update Product" at bounding box center [436, 459] width 280 height 32
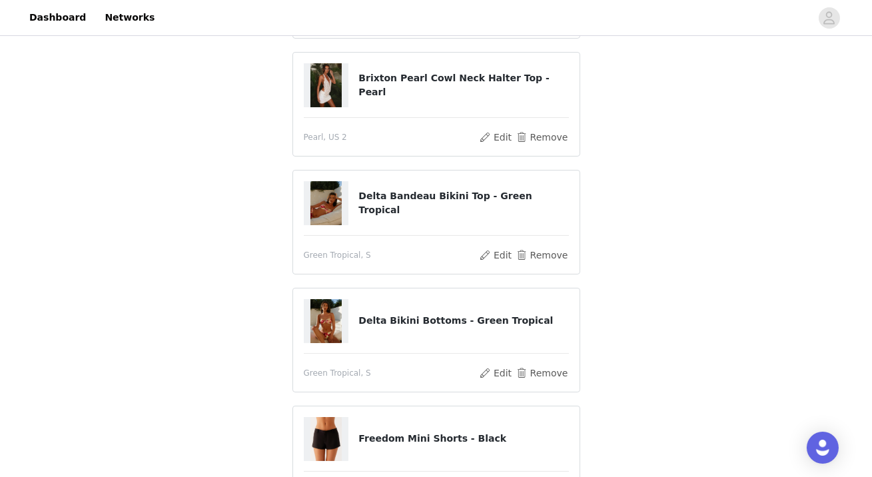
scroll to position [575, 0]
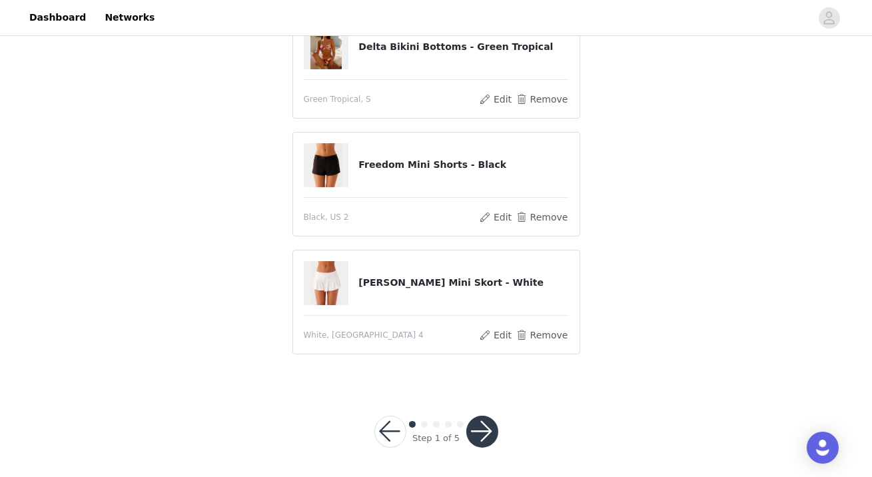
click at [485, 429] on button "button" at bounding box center [482, 431] width 32 height 32
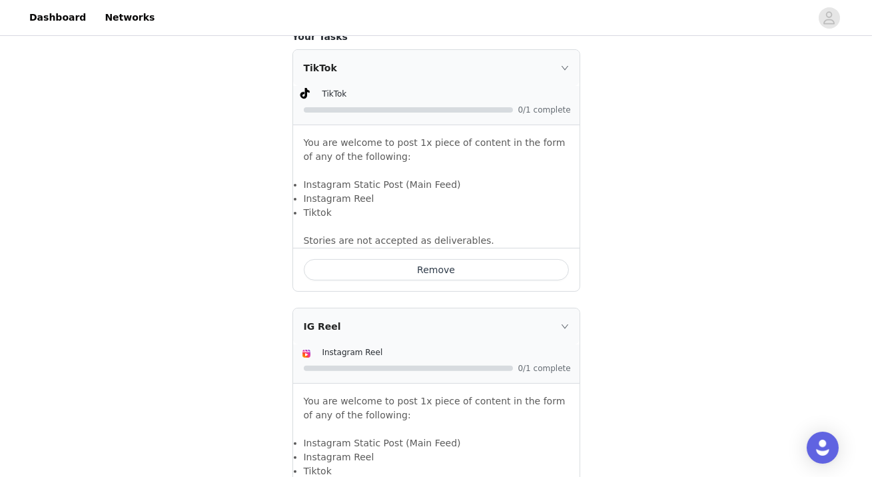
scroll to position [1162, 0]
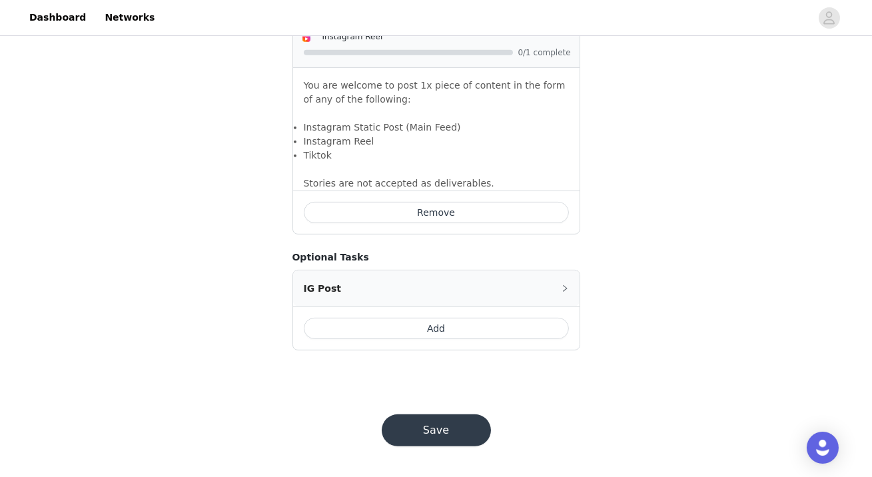
click at [453, 419] on button "Save" at bounding box center [435, 430] width 109 height 32
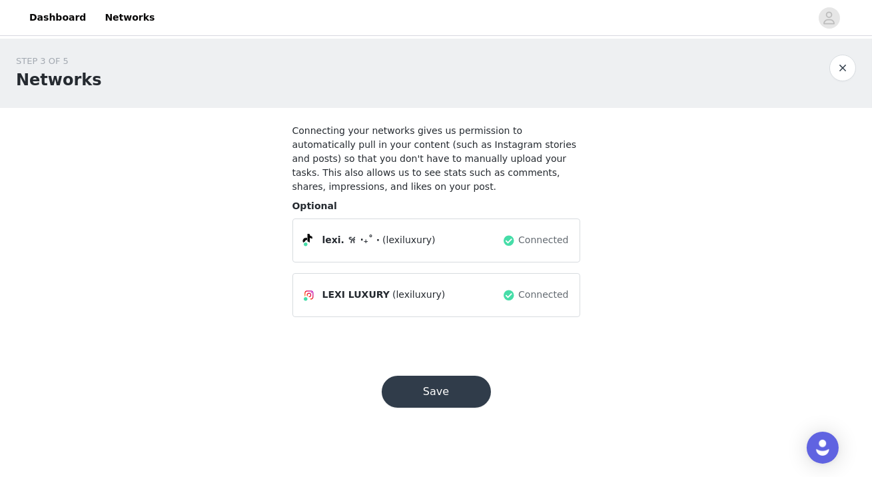
click at [436, 400] on button "Save" at bounding box center [435, 392] width 109 height 32
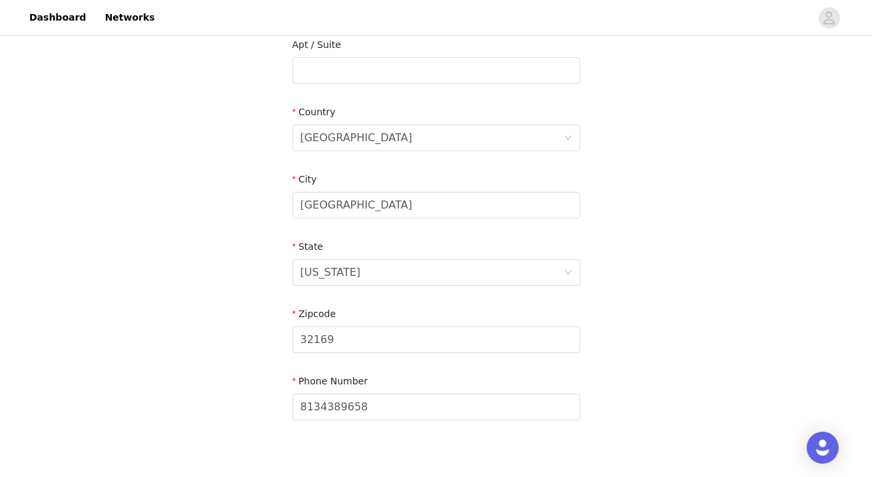
scroll to position [430, 0]
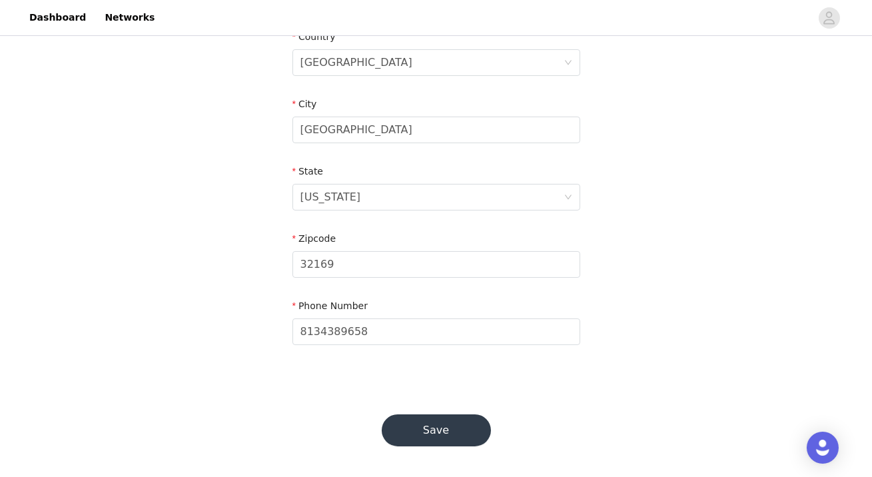
click at [455, 433] on button "Save" at bounding box center [435, 430] width 109 height 32
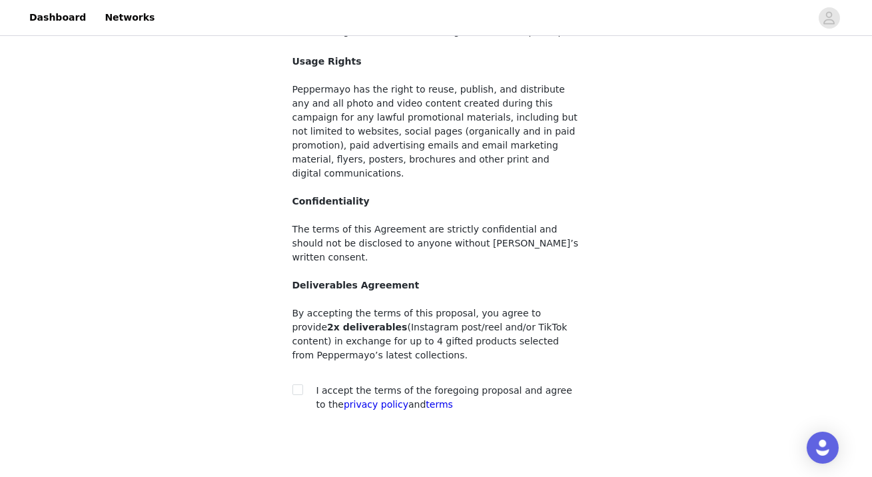
scroll to position [138, 0]
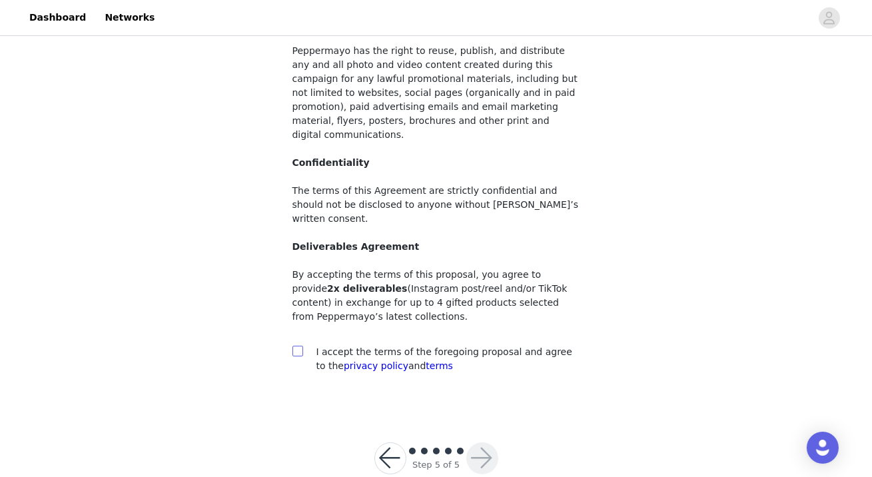
click at [298, 346] on input "checkbox" at bounding box center [296, 350] width 9 height 9
checkbox input "true"
click at [482, 442] on button "button" at bounding box center [482, 458] width 32 height 32
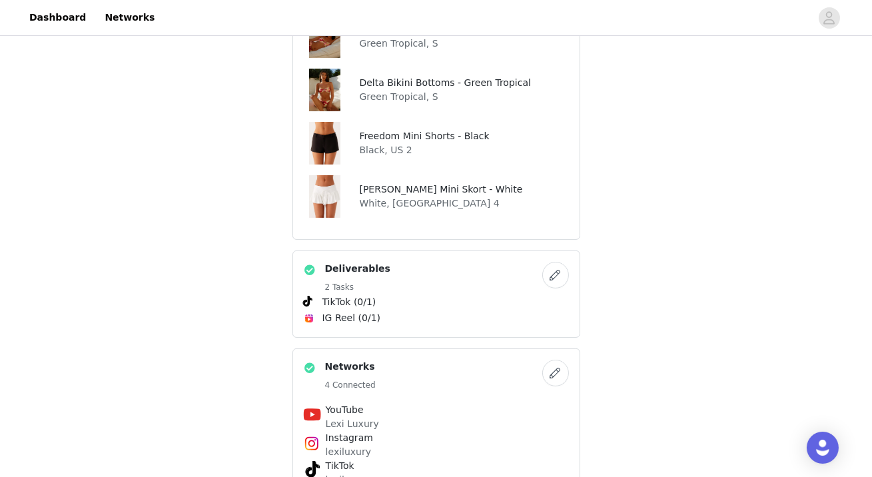
scroll to position [529, 0]
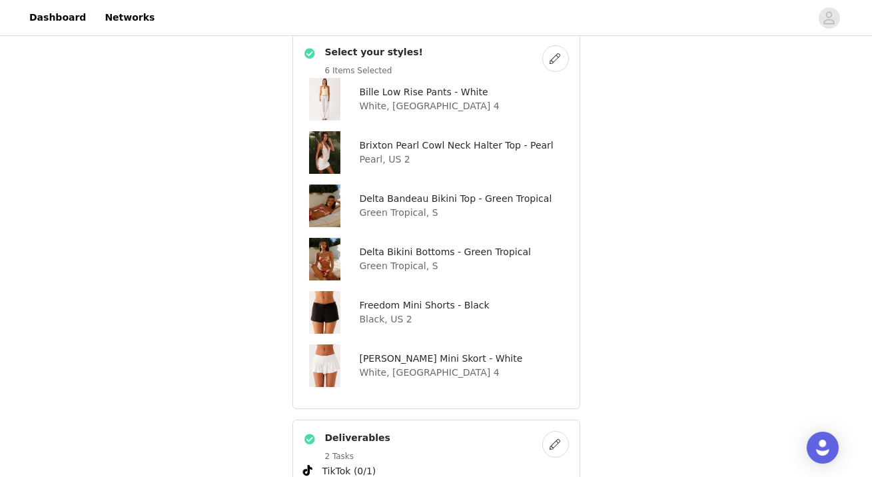
click at [557, 54] on button "button" at bounding box center [555, 58] width 27 height 27
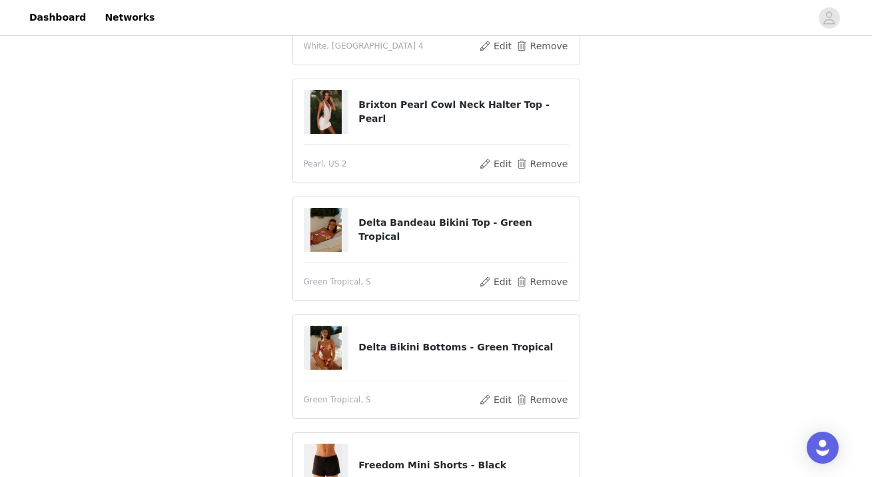
scroll to position [299, 0]
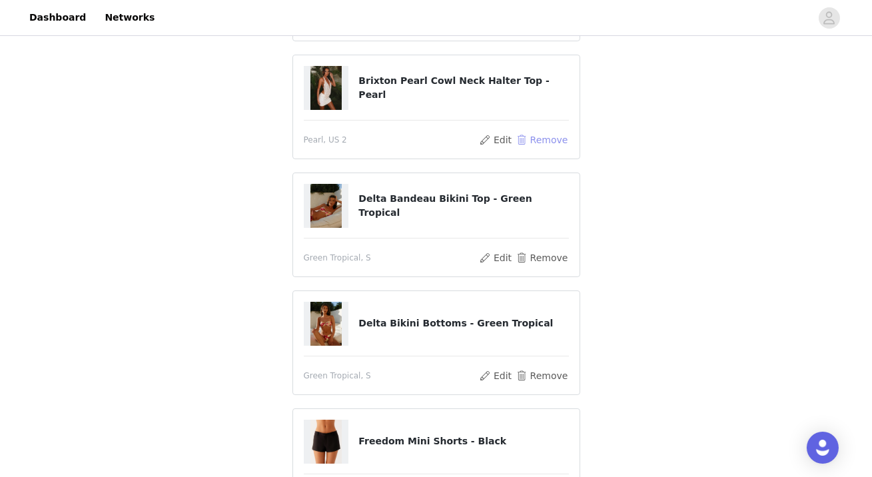
click at [549, 138] on button "Remove" at bounding box center [541, 140] width 53 height 16
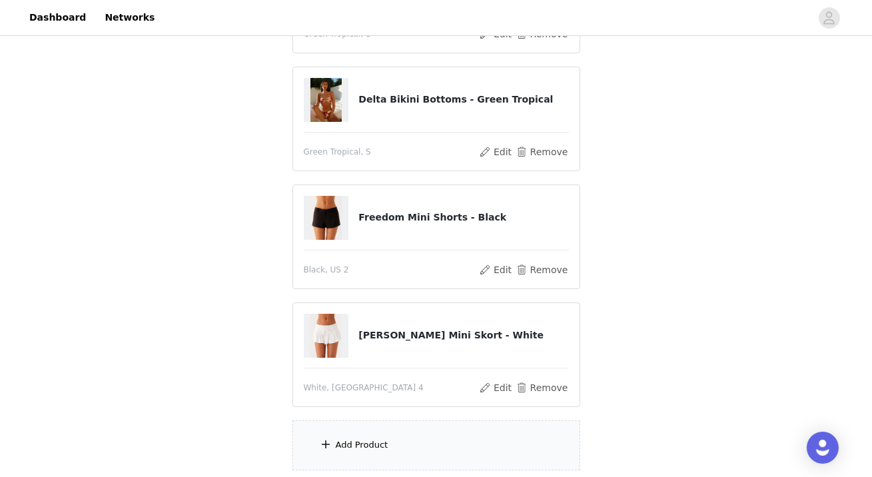
scroll to position [456, 0]
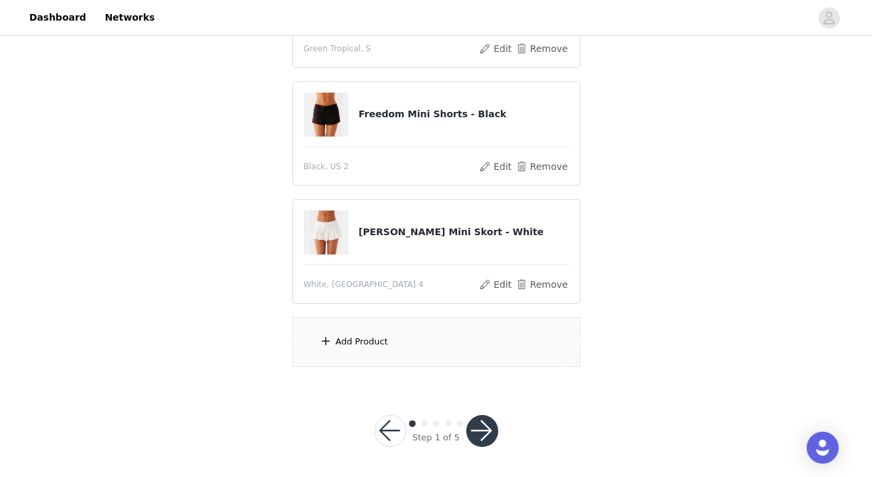
click at [337, 353] on div "Add Product" at bounding box center [436, 342] width 288 height 50
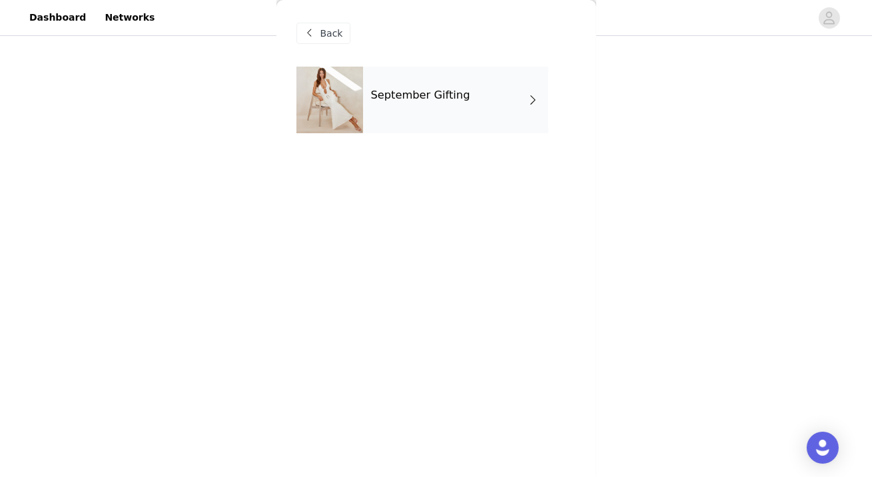
click at [513, 95] on div "September Gifting" at bounding box center [455, 100] width 185 height 67
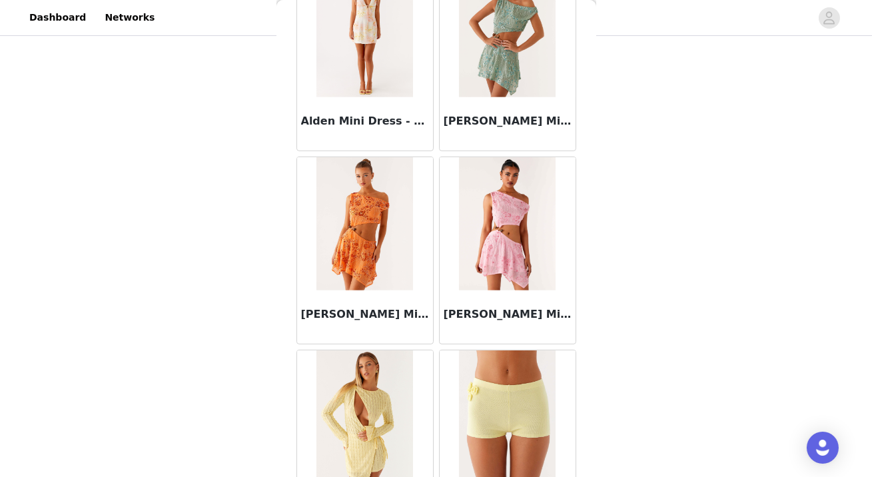
scroll to position [1559, 0]
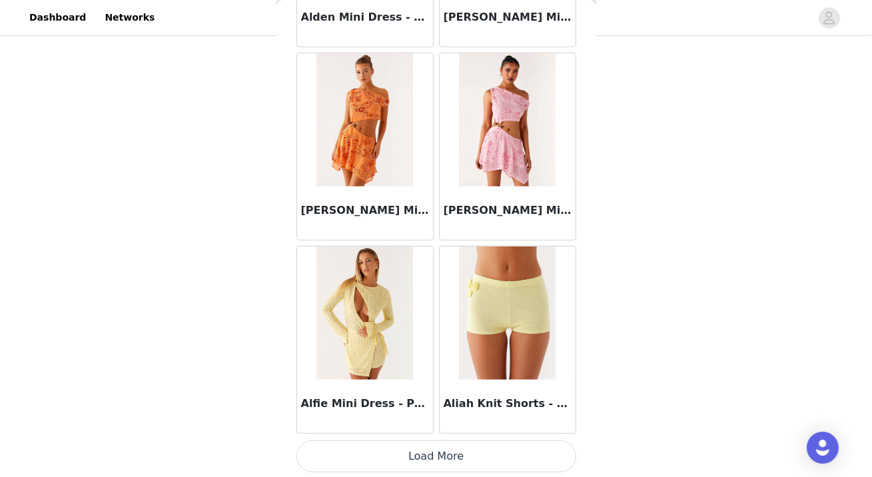
click at [471, 465] on button "Load More" at bounding box center [436, 456] width 280 height 32
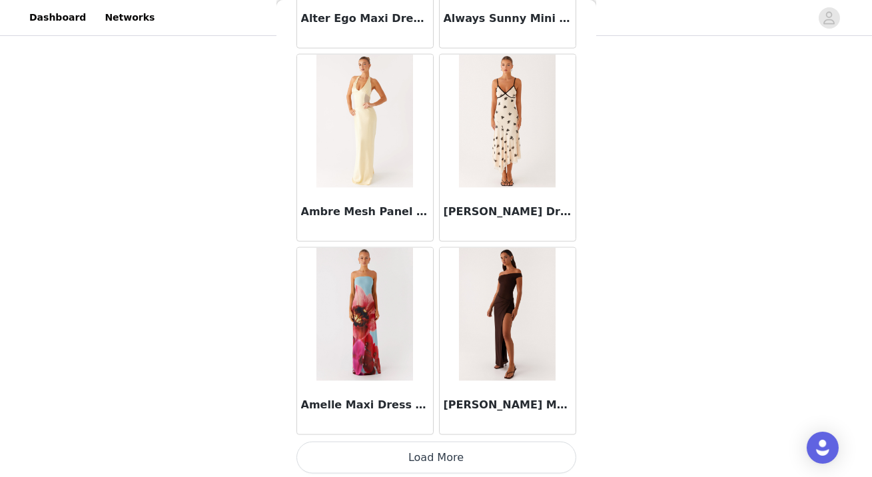
scroll to position [3489, 0]
click at [437, 460] on button "Load More" at bounding box center [436, 457] width 280 height 32
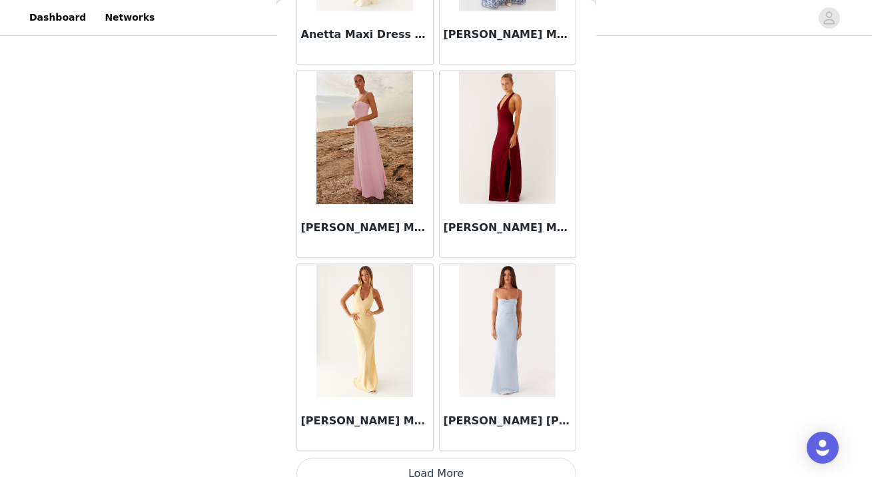
scroll to position [5418, 0]
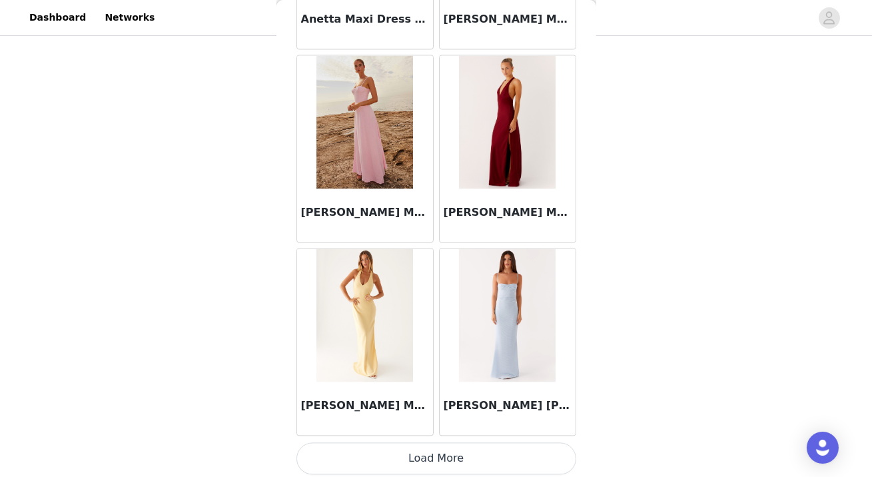
click at [439, 452] on button "Load More" at bounding box center [436, 458] width 280 height 32
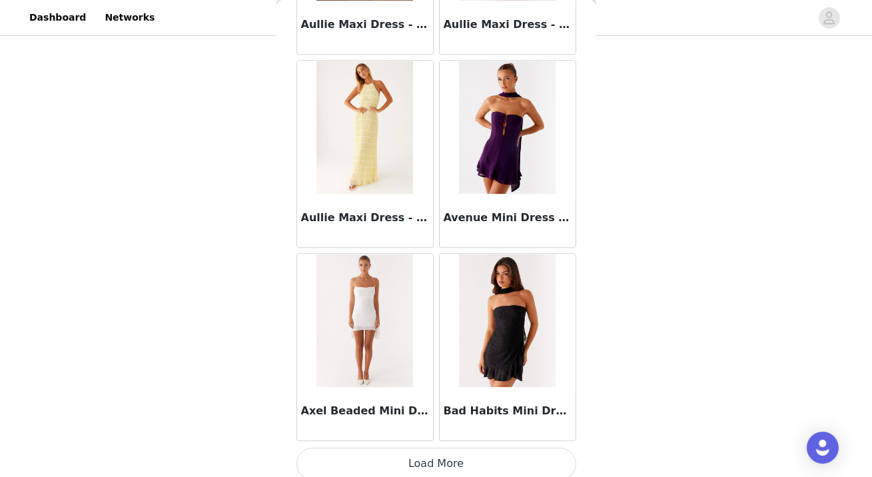
scroll to position [7348, 0]
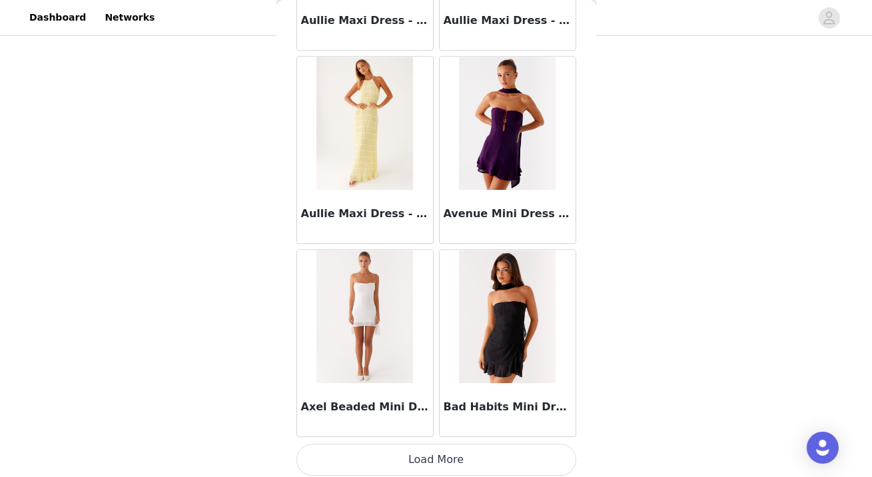
click at [458, 451] on button "Load More" at bounding box center [436, 459] width 280 height 32
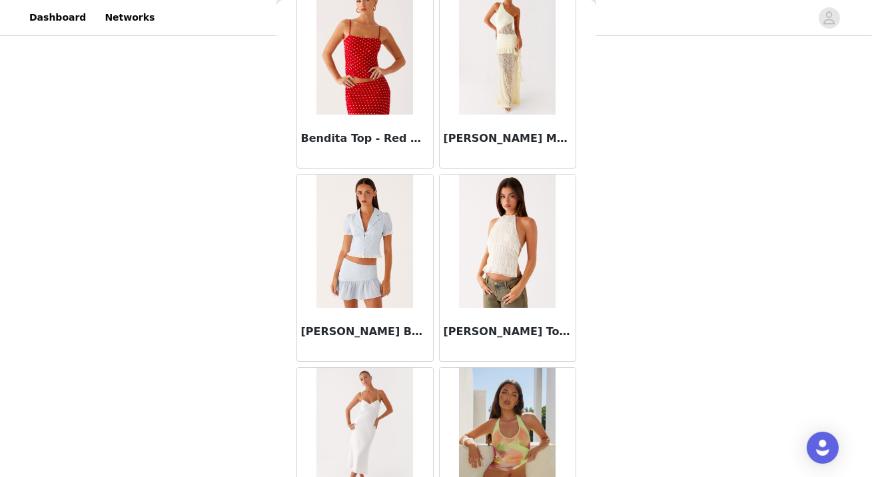
scroll to position [9277, 0]
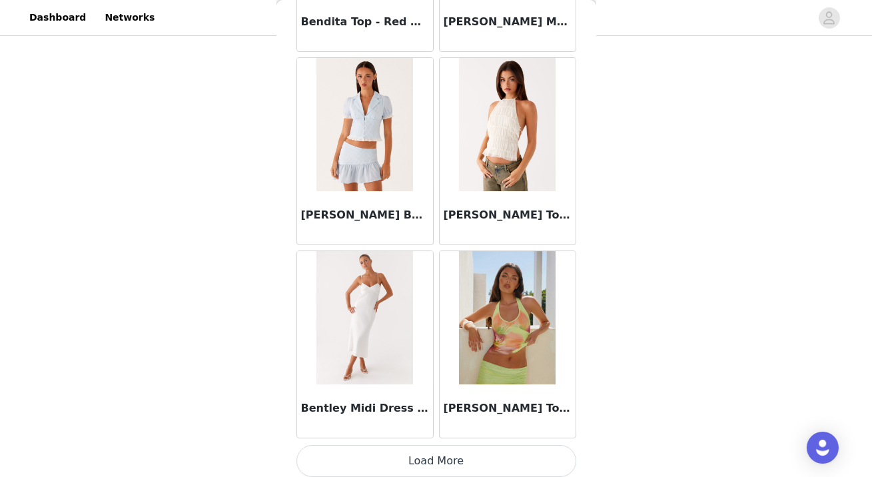
click at [452, 458] on button "Load More" at bounding box center [436, 461] width 280 height 32
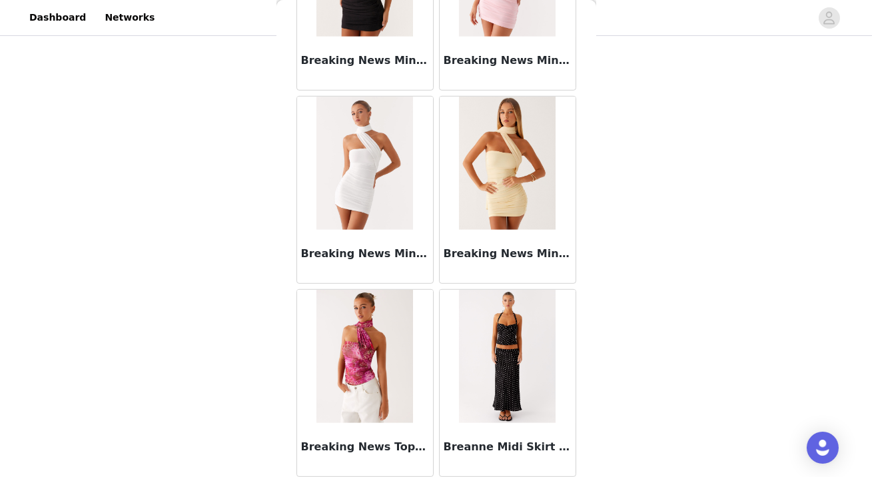
scroll to position [11206, 0]
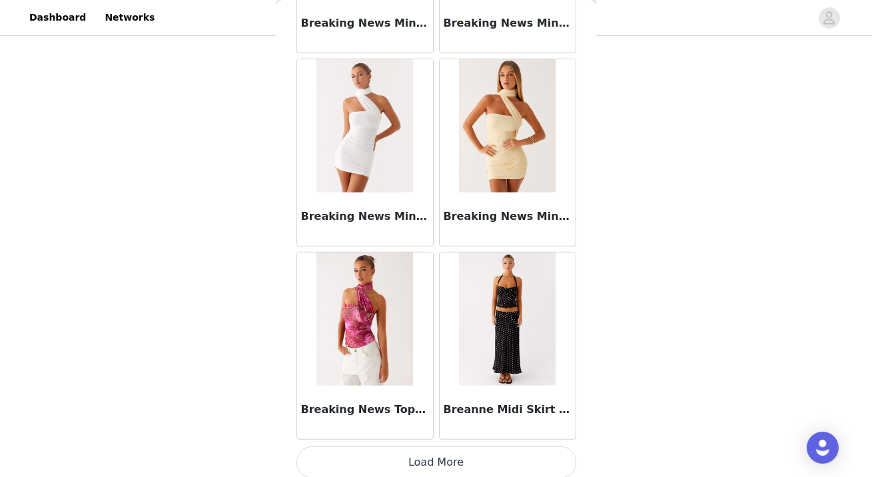
click at [445, 465] on button "Load More" at bounding box center [436, 462] width 280 height 32
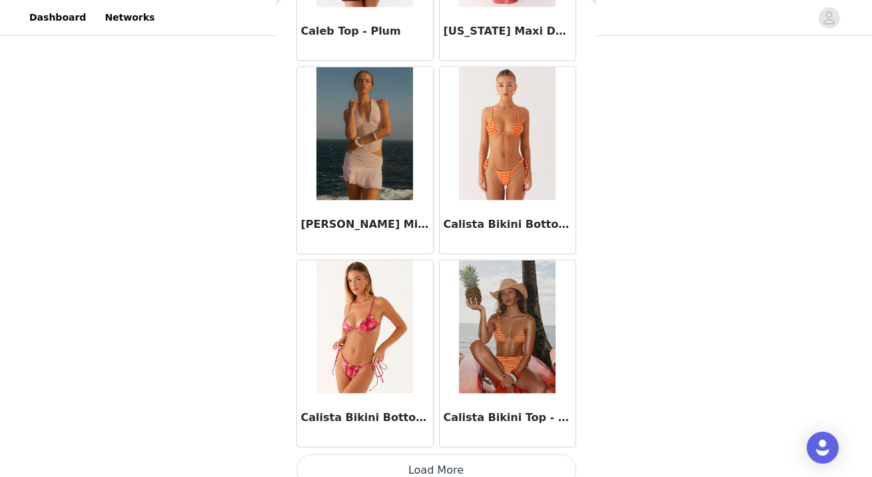
scroll to position [13136, 0]
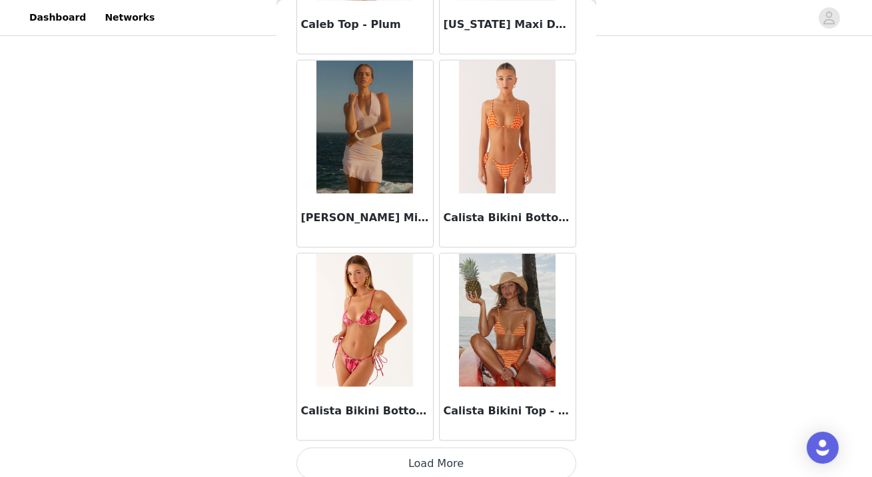
click at [445, 453] on button "Load More" at bounding box center [436, 463] width 280 height 32
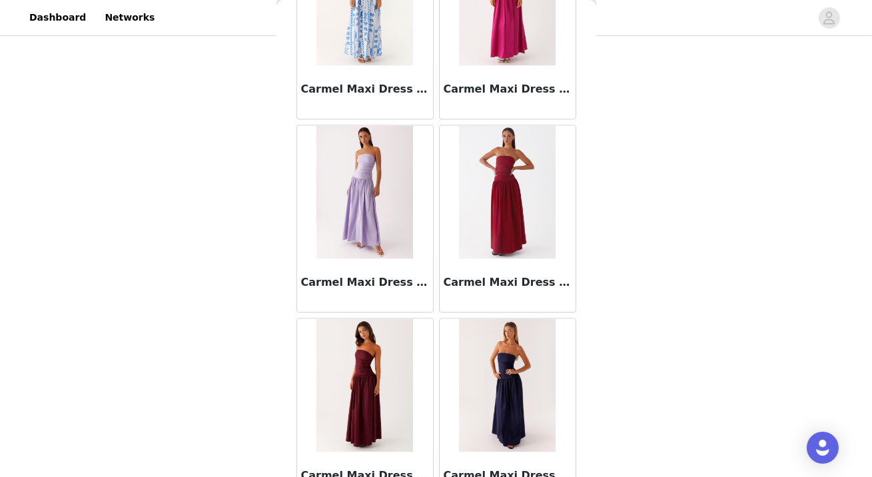
scroll to position [15066, 0]
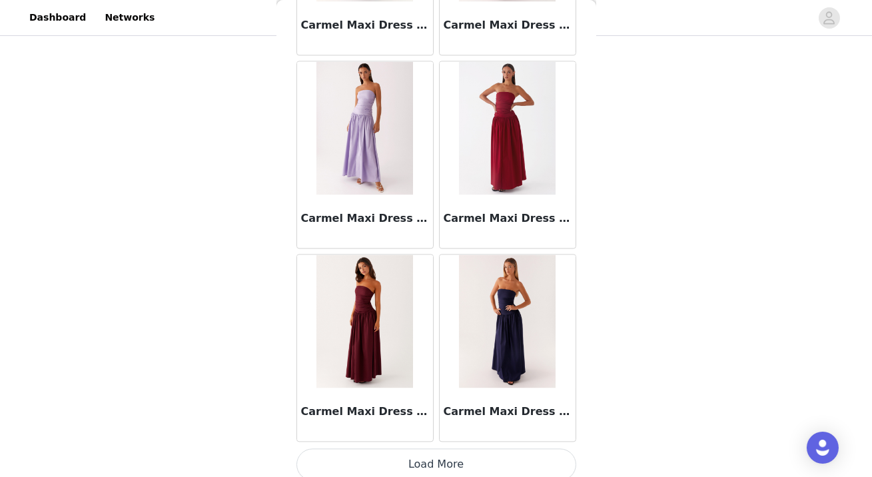
click at [439, 455] on button "Load More" at bounding box center [436, 464] width 280 height 32
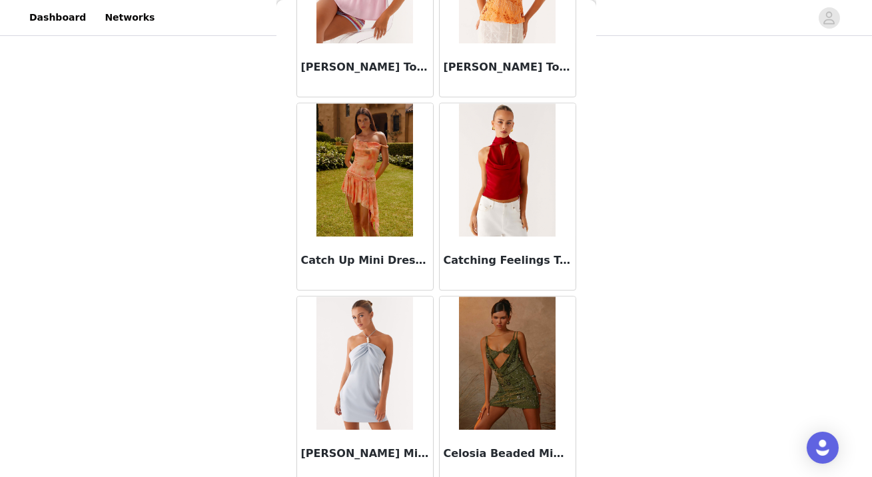
scroll to position [16995, 0]
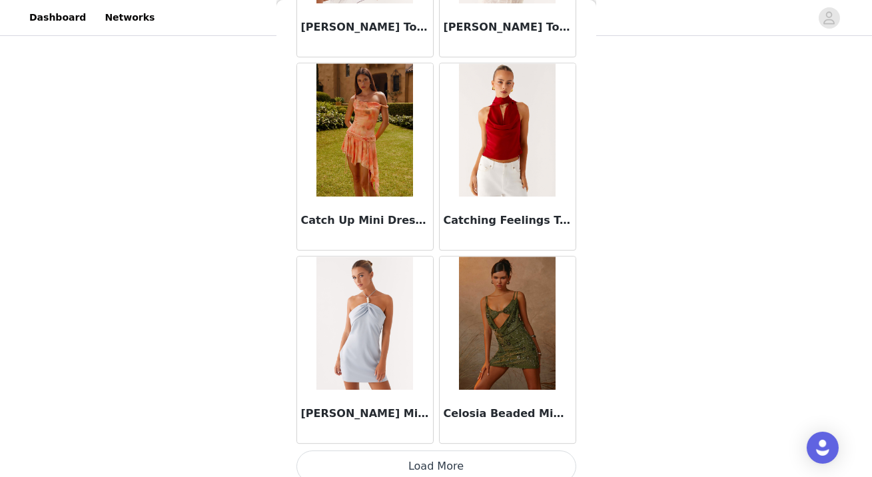
click at [453, 453] on button "Load More" at bounding box center [436, 466] width 280 height 32
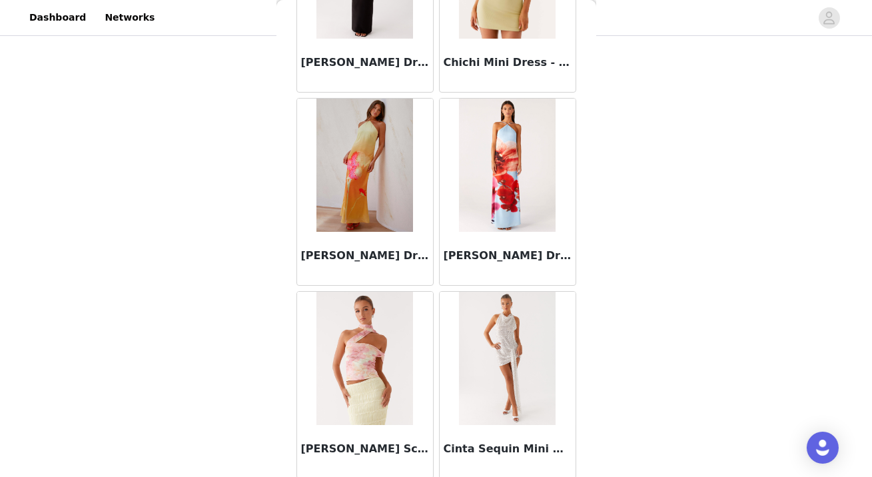
scroll to position [18925, 0]
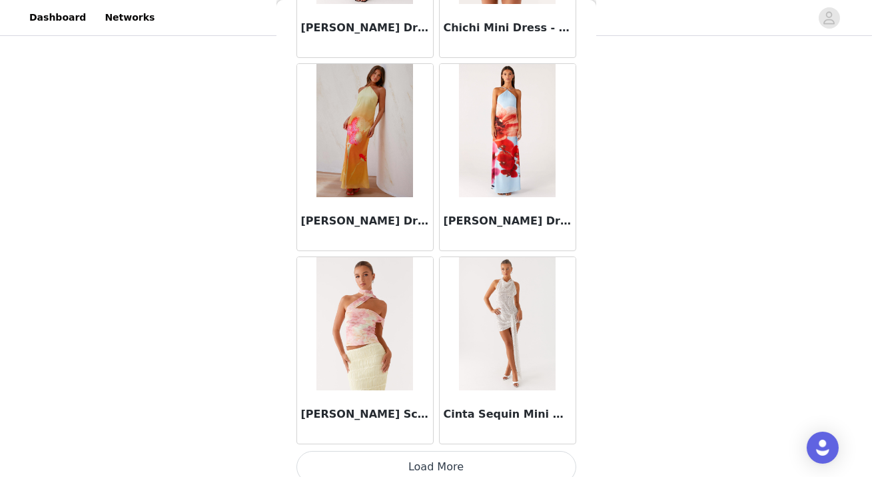
click at [441, 451] on button "Load More" at bounding box center [436, 467] width 280 height 32
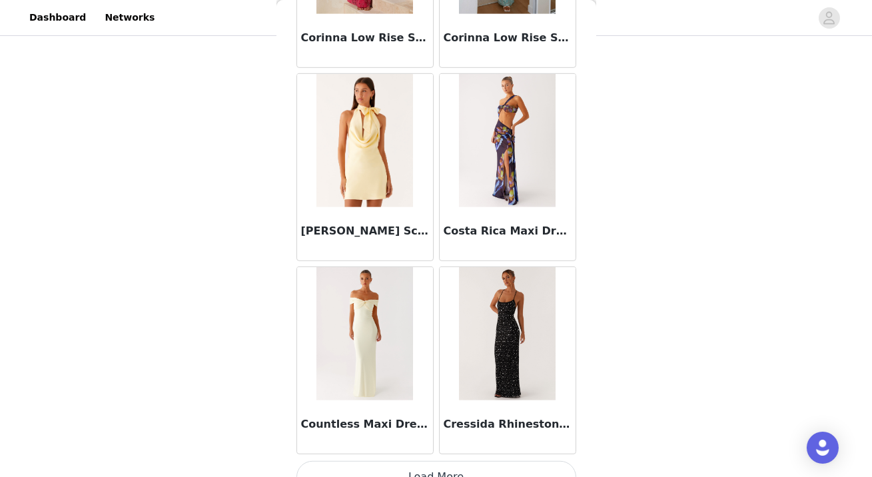
scroll to position [20854, 0]
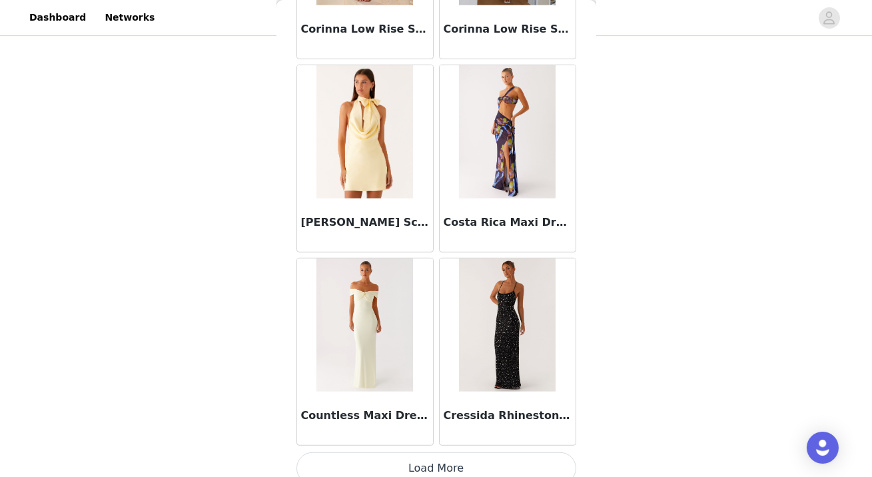
click at [442, 452] on button "Load More" at bounding box center [436, 468] width 280 height 32
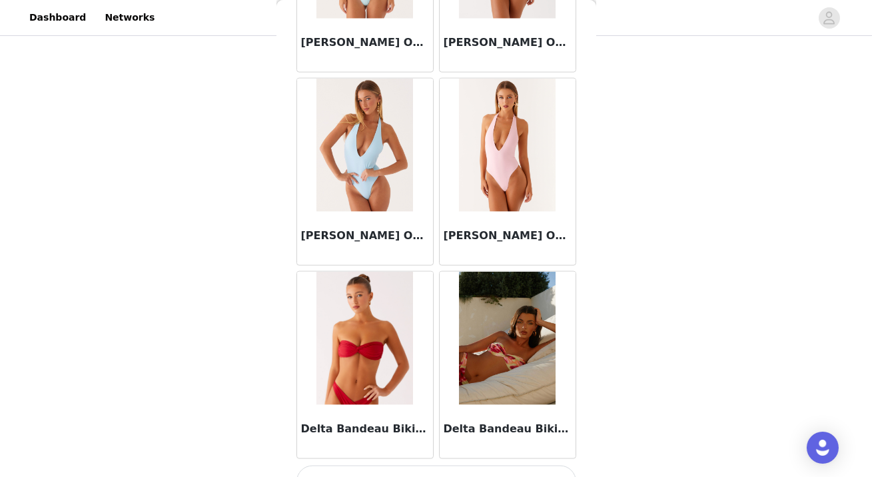
scroll to position [22784, 0]
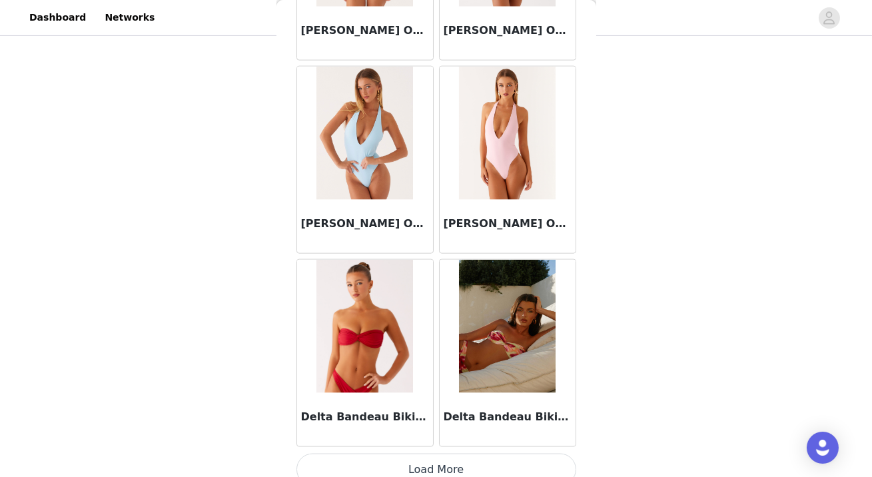
click at [449, 467] on button "Load More" at bounding box center [436, 469] width 280 height 32
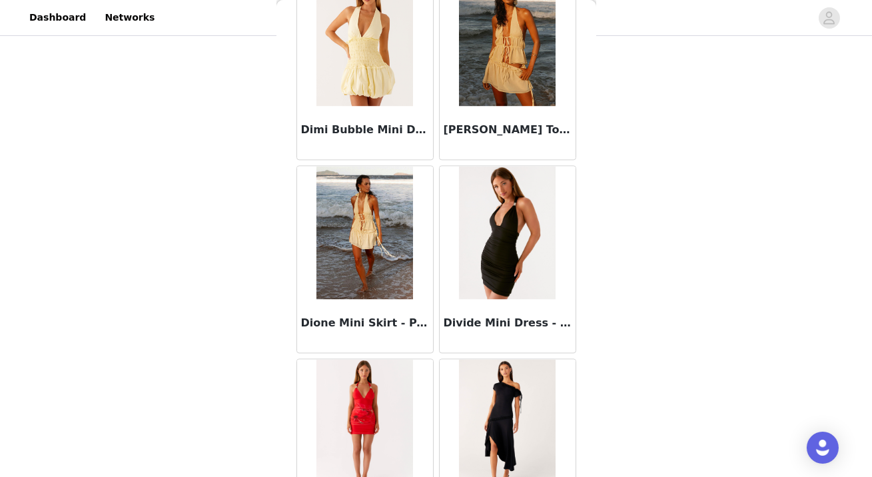
scroll to position [24713, 0]
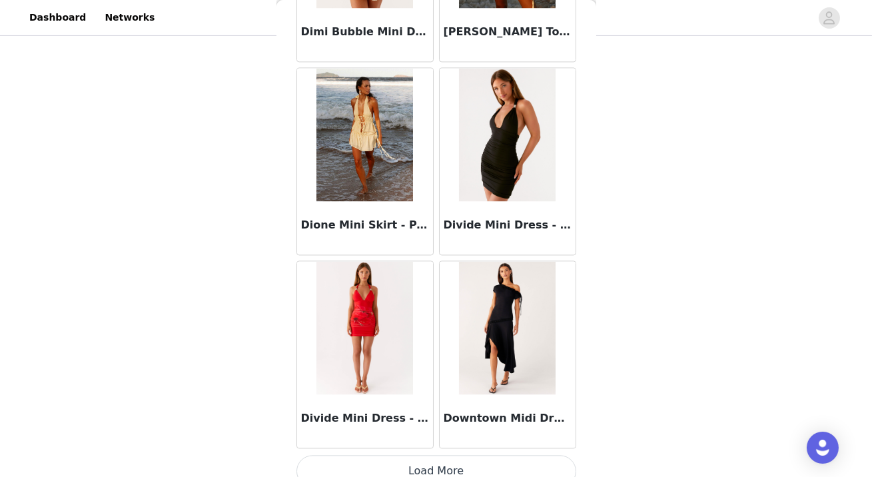
click at [432, 455] on button "Load More" at bounding box center [436, 471] width 280 height 32
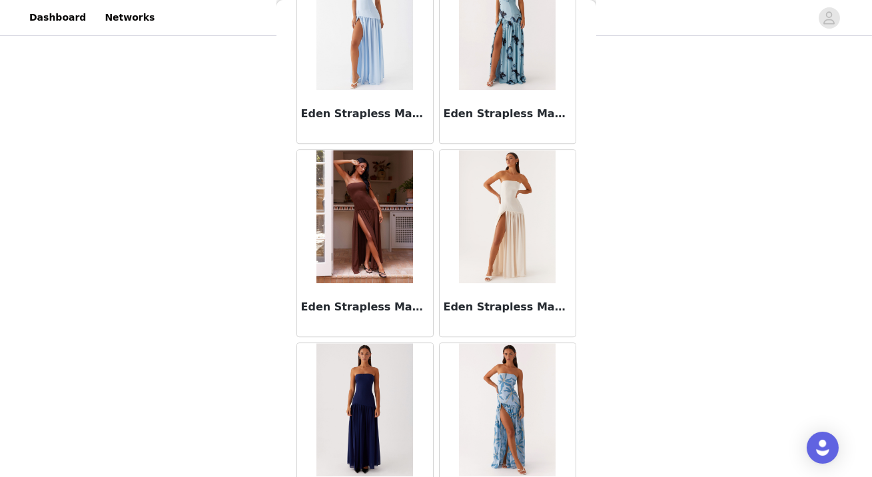
scroll to position [26643, 0]
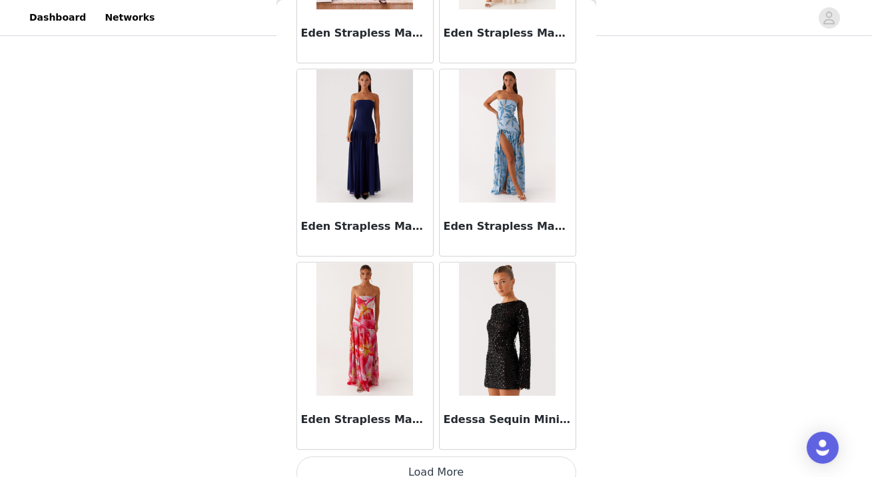
click at [439, 459] on button "Load More" at bounding box center [436, 472] width 280 height 32
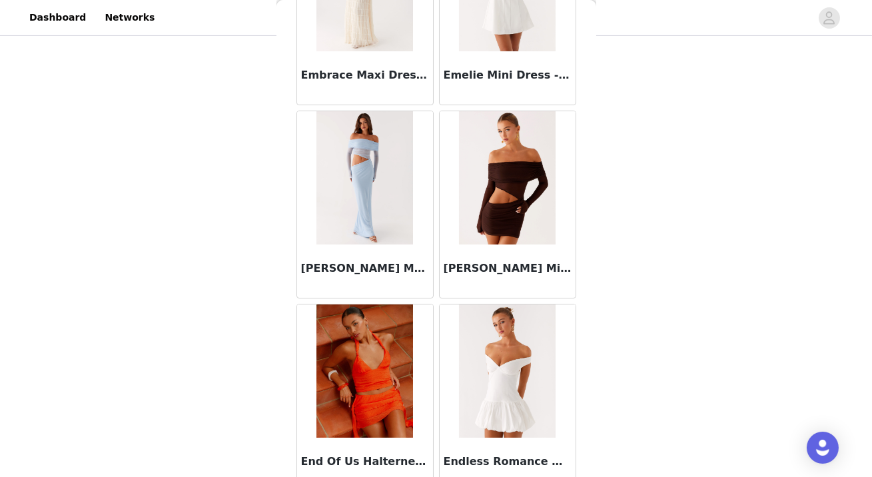
scroll to position [28572, 0]
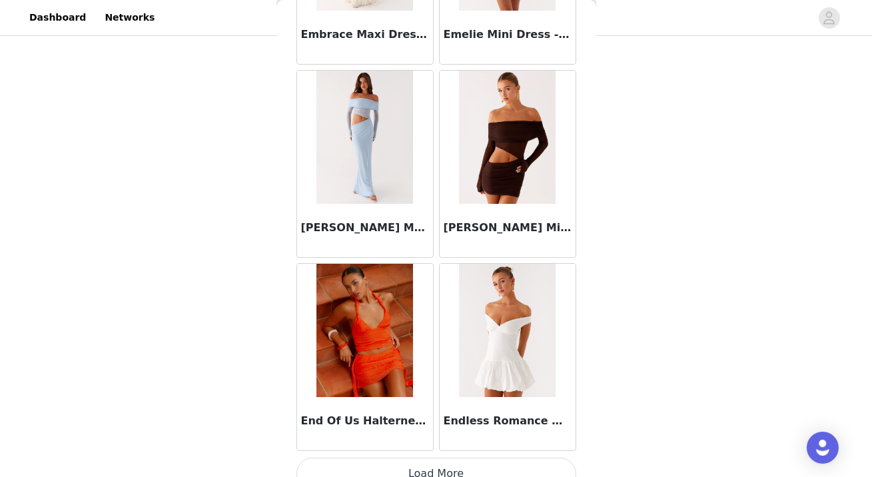
click at [483, 459] on button "Load More" at bounding box center [436, 473] width 280 height 32
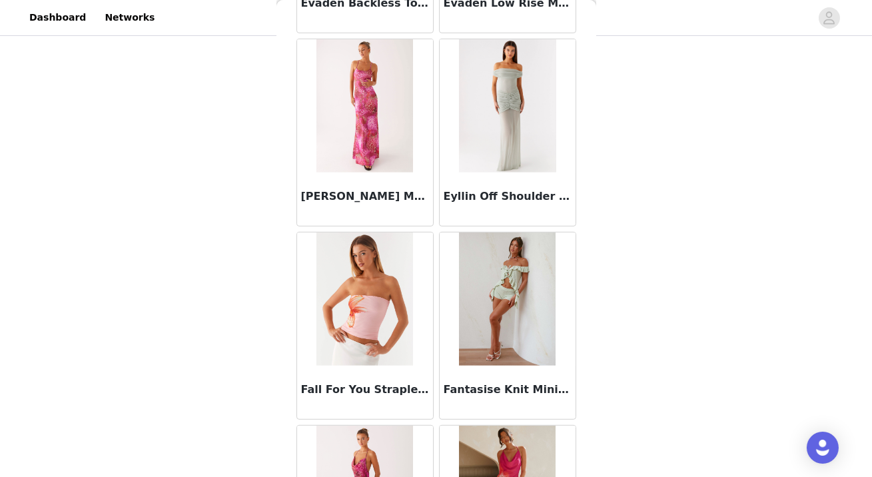
scroll to position [30502, 0]
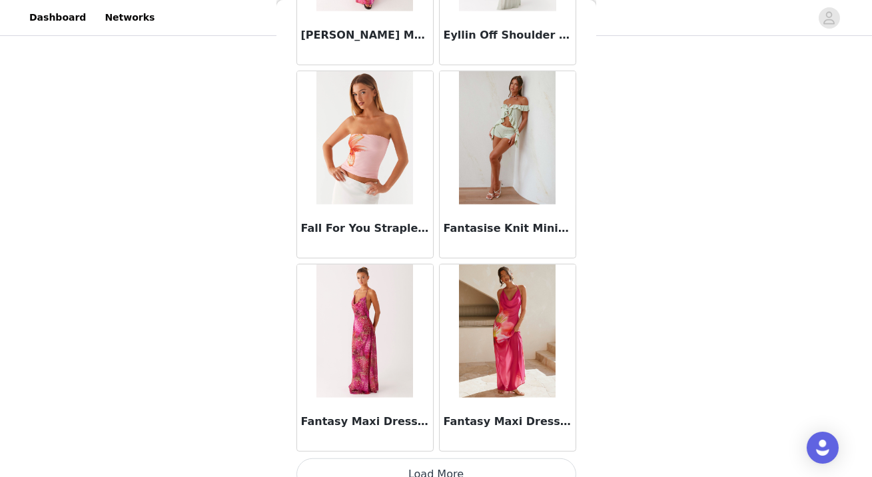
click at [467, 463] on button "Load More" at bounding box center [436, 474] width 280 height 32
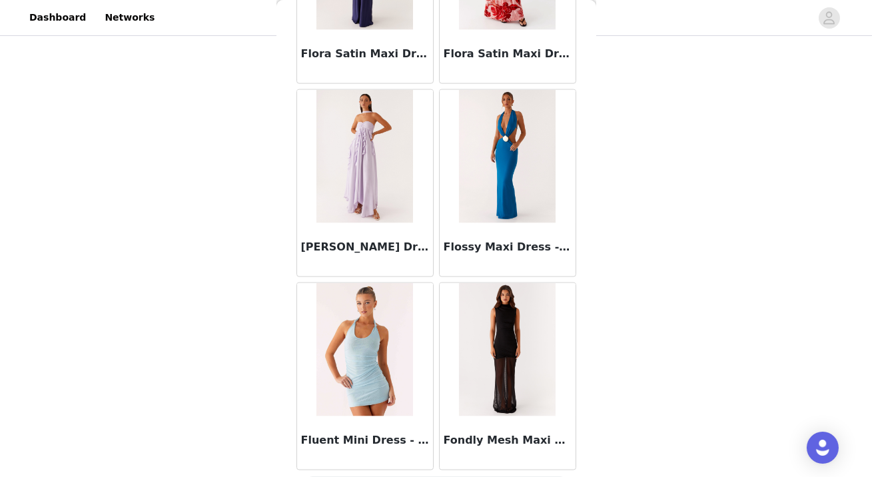
scroll to position [32432, 0]
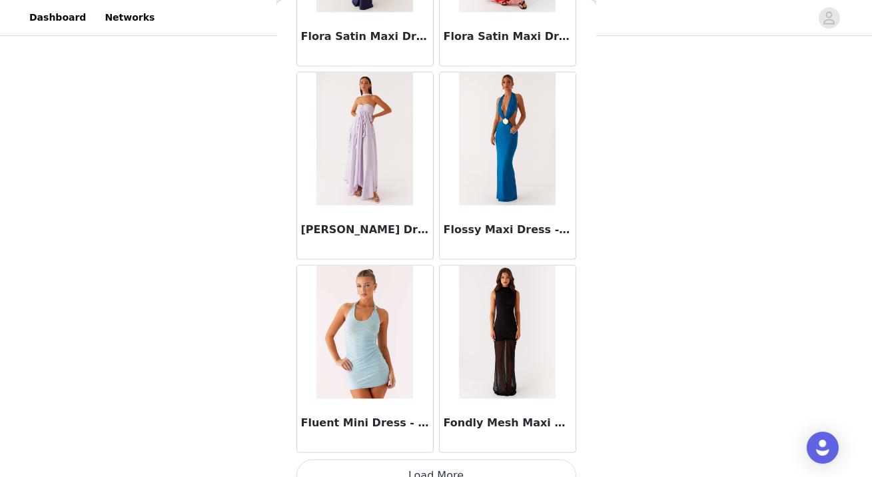
click at [400, 459] on button "Load More" at bounding box center [436, 475] width 280 height 32
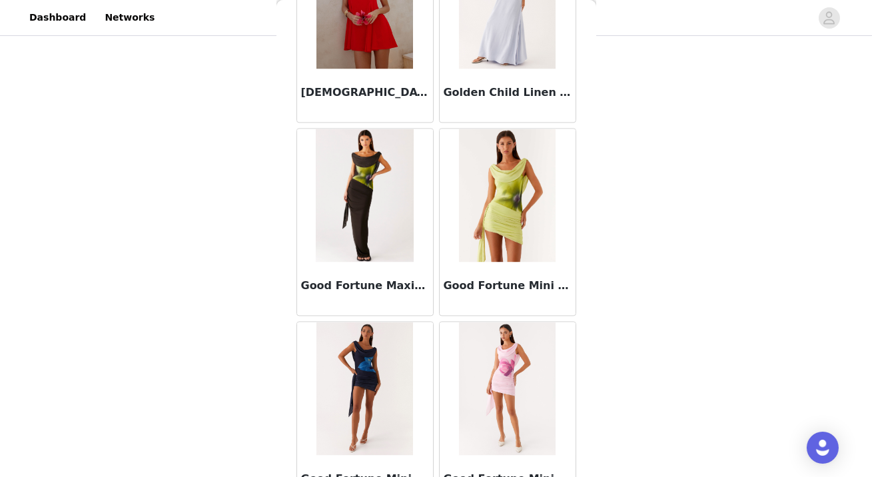
scroll to position [34361, 0]
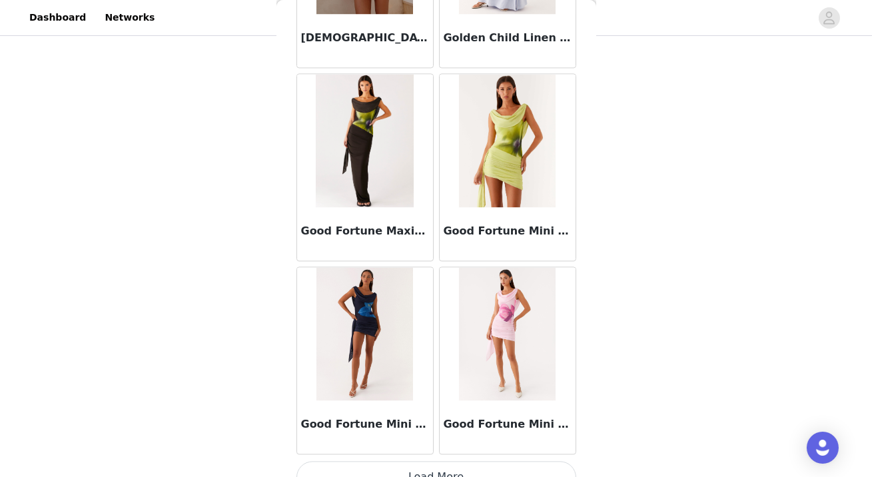
click at [509, 126] on img at bounding box center [507, 140] width 97 height 133
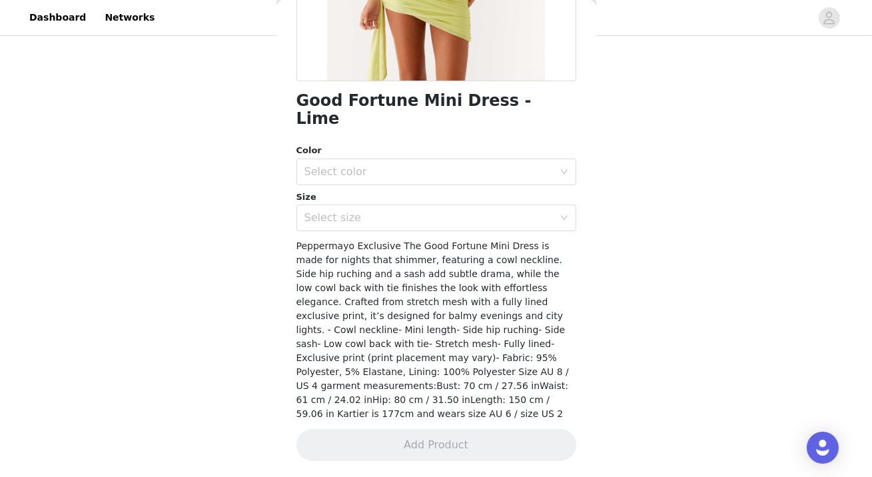
scroll to position [252, 0]
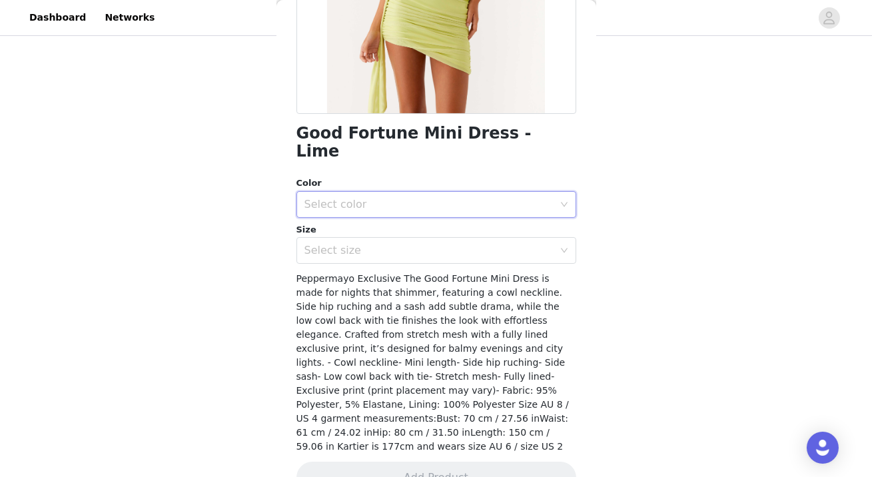
click at [467, 192] on div "Select color" at bounding box center [431, 204] width 255 height 25
click at [463, 220] on li "Lime" at bounding box center [436, 215] width 280 height 21
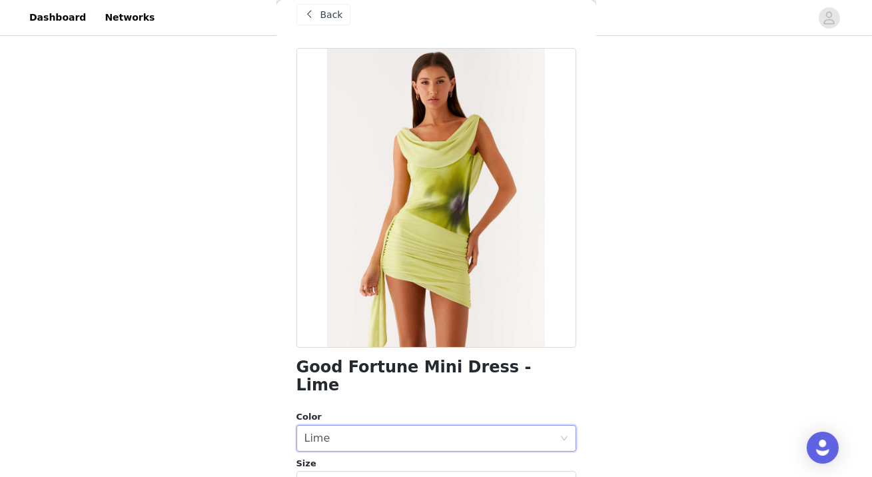
scroll to position [220, 0]
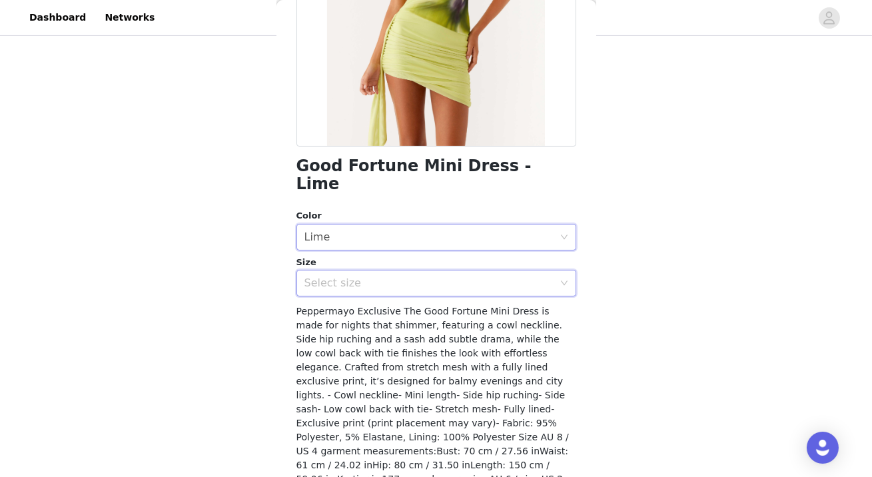
click at [421, 270] on div "Select size" at bounding box center [431, 282] width 255 height 25
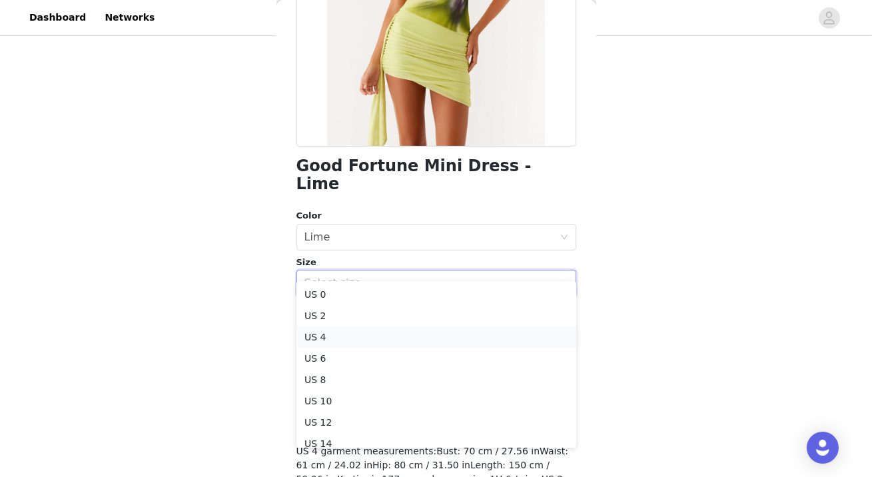
click at [379, 338] on li "US 4" at bounding box center [436, 336] width 280 height 21
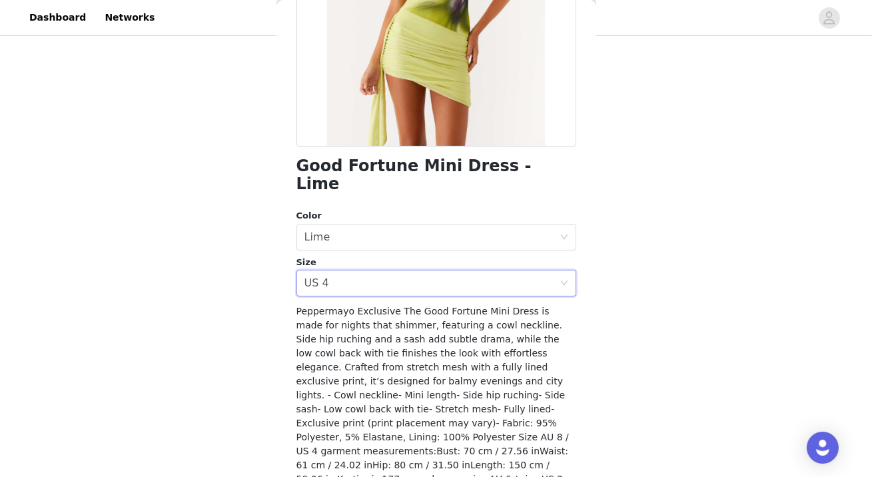
scroll to position [252, 0]
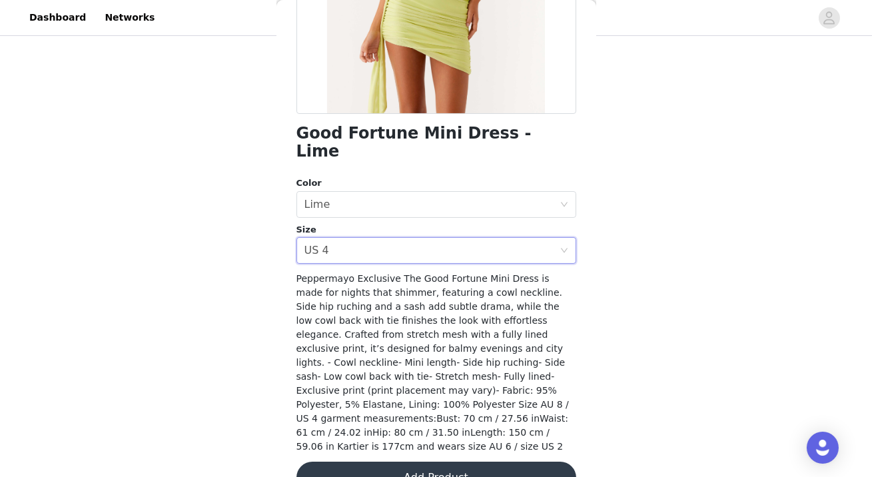
click at [431, 461] on button "Add Product" at bounding box center [436, 477] width 280 height 32
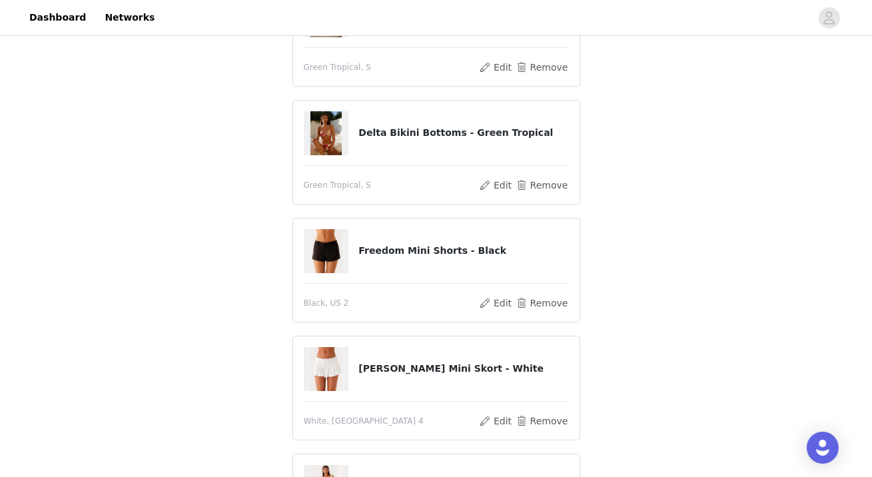
scroll to position [576, 0]
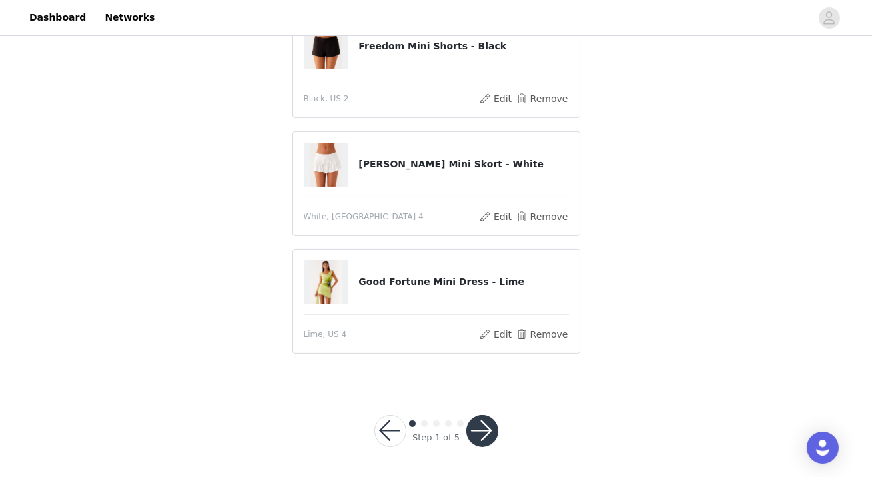
click at [484, 430] on button "button" at bounding box center [482, 431] width 32 height 32
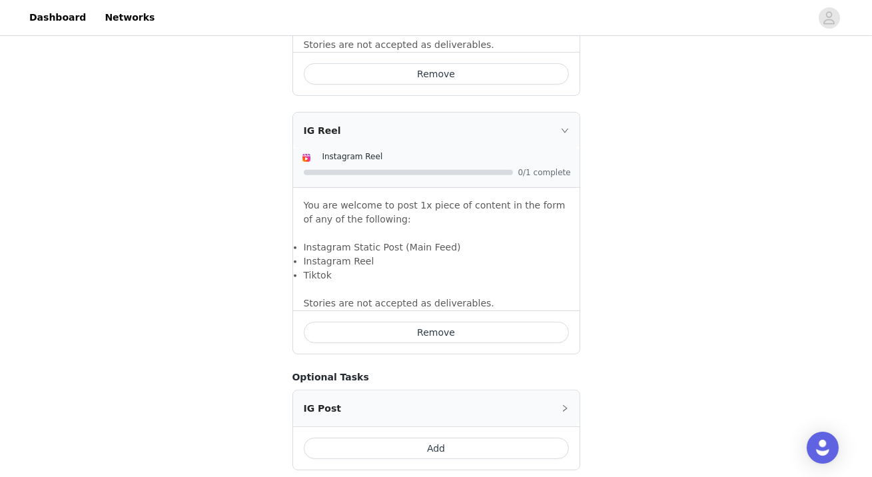
scroll to position [1162, 0]
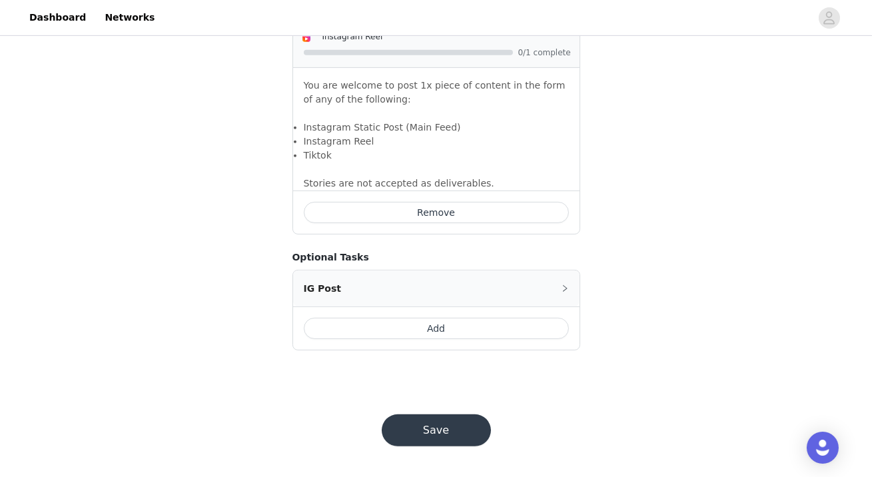
click at [448, 425] on button "Save" at bounding box center [435, 430] width 109 height 32
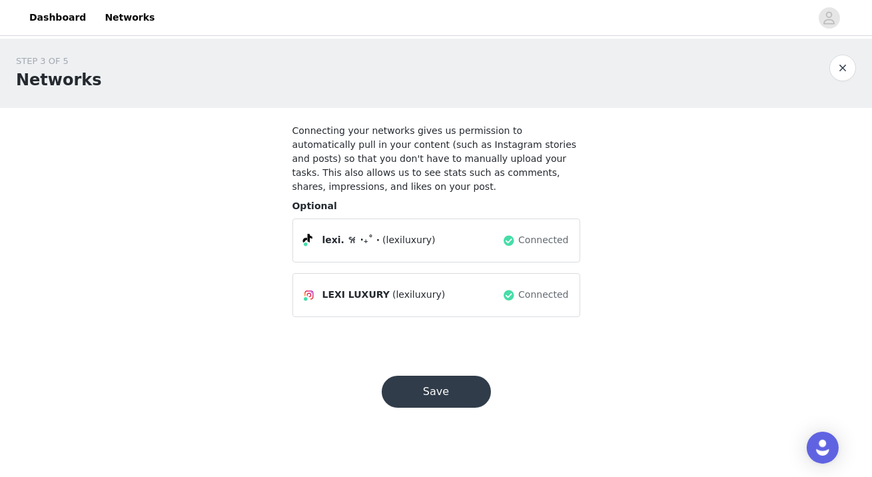
click at [450, 387] on button "Save" at bounding box center [435, 392] width 109 height 32
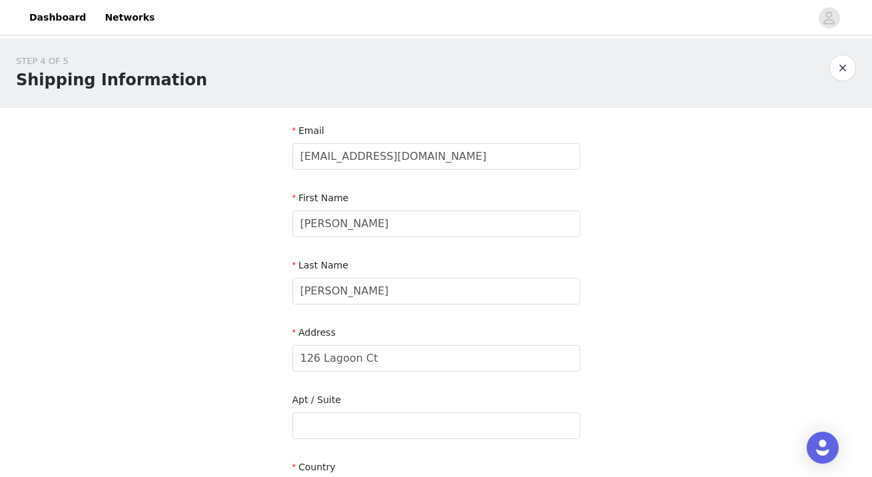
scroll to position [430, 0]
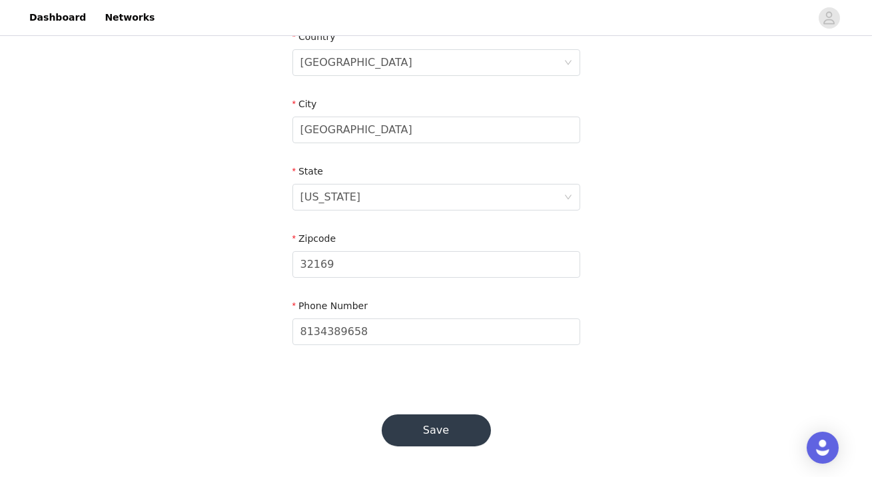
click at [456, 436] on button "Save" at bounding box center [435, 430] width 109 height 32
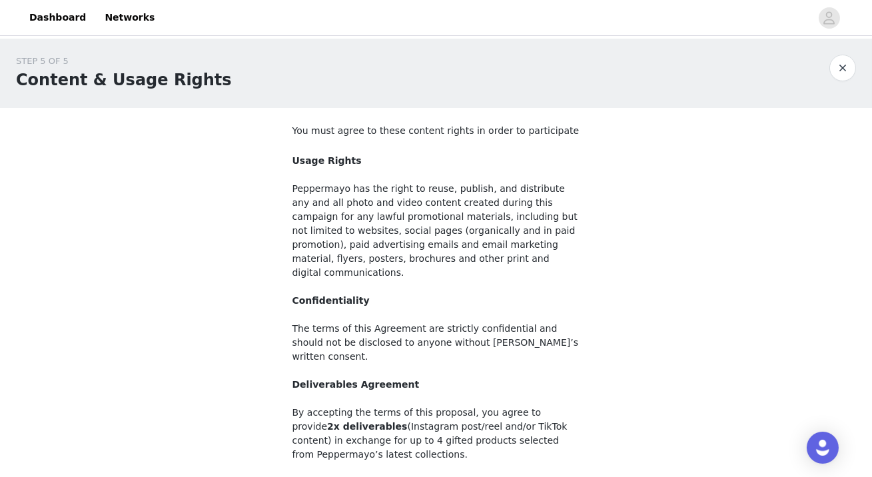
scroll to position [138, 0]
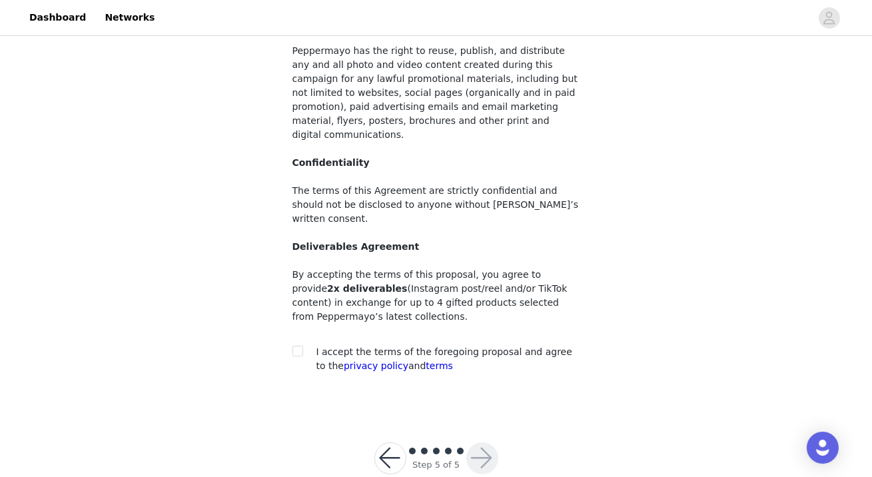
click at [306, 345] on div at bounding box center [301, 352] width 19 height 14
click at [295, 346] on input "checkbox" at bounding box center [296, 350] width 9 height 9
checkbox input "true"
click at [486, 442] on button "button" at bounding box center [482, 458] width 32 height 32
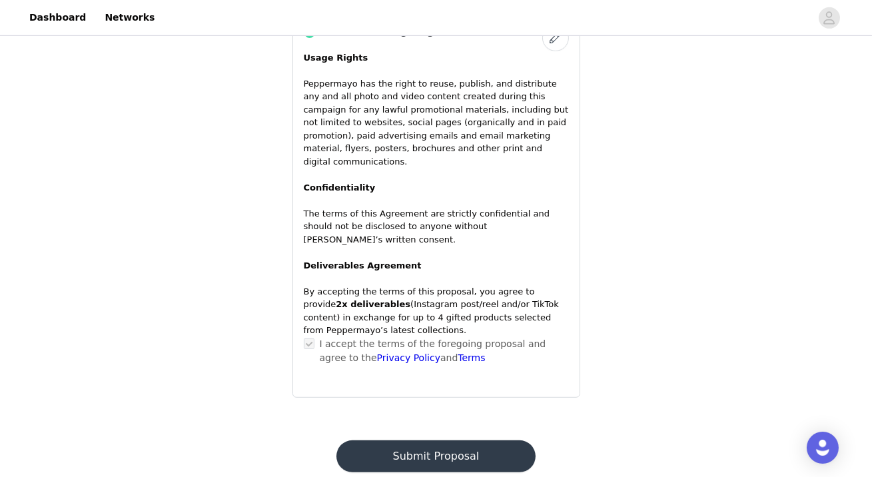
scroll to position [1352, 0]
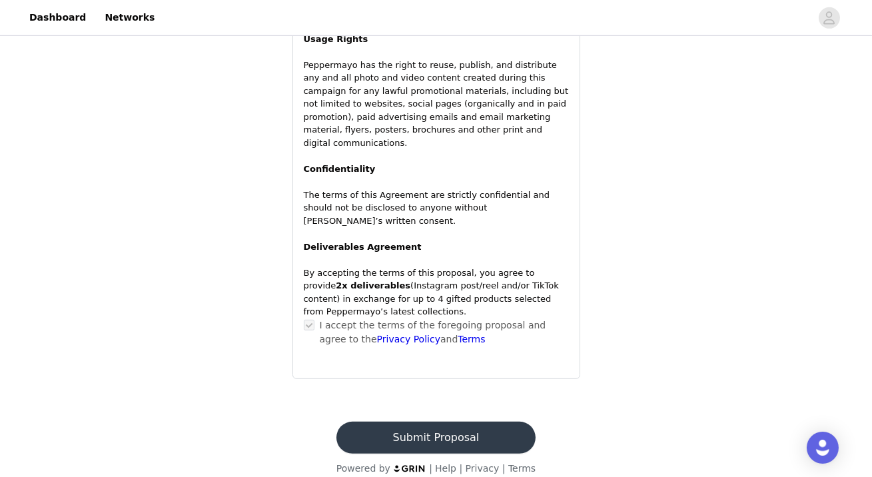
click at [451, 421] on button "Submit Proposal" at bounding box center [435, 437] width 199 height 32
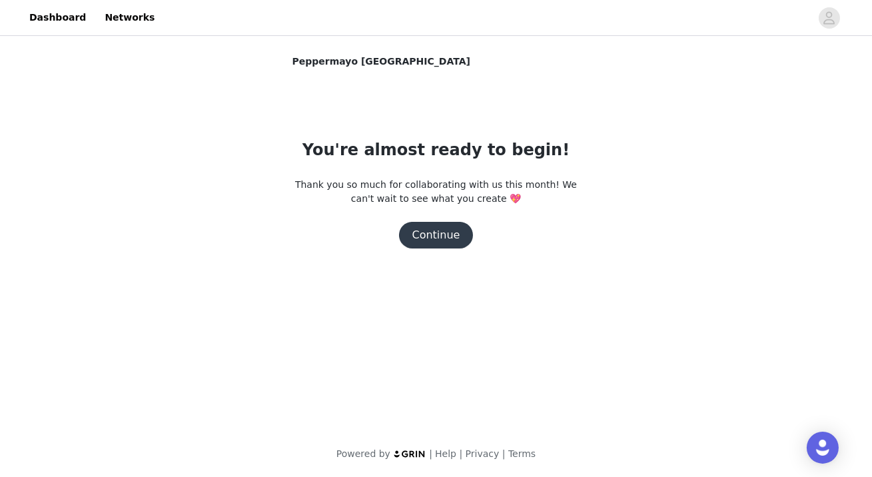
scroll to position [0, 0]
click at [435, 233] on button "Continue" at bounding box center [436, 235] width 75 height 27
